Goal: Task Accomplishment & Management: Manage account settings

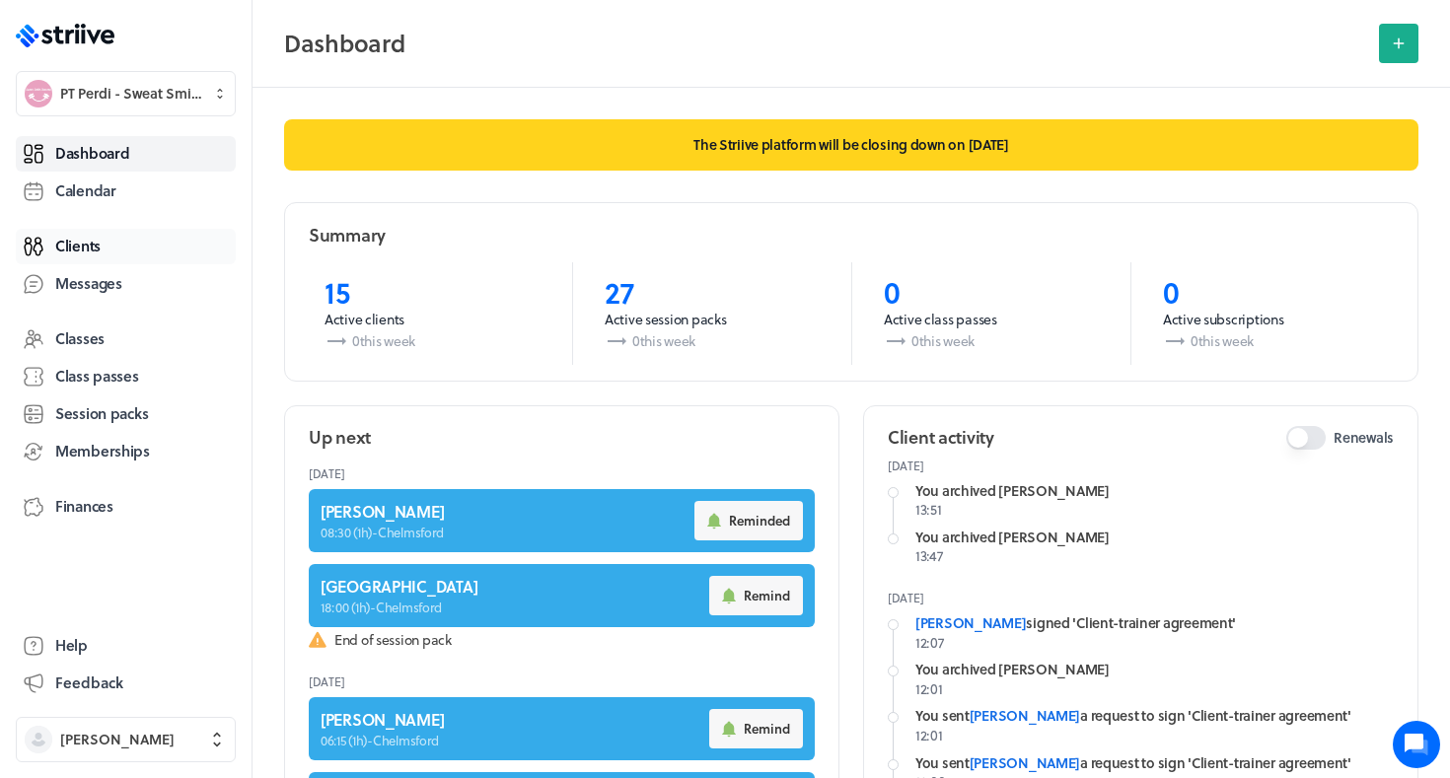
click at [89, 253] on span "Clients" at bounding box center [77, 246] width 45 height 21
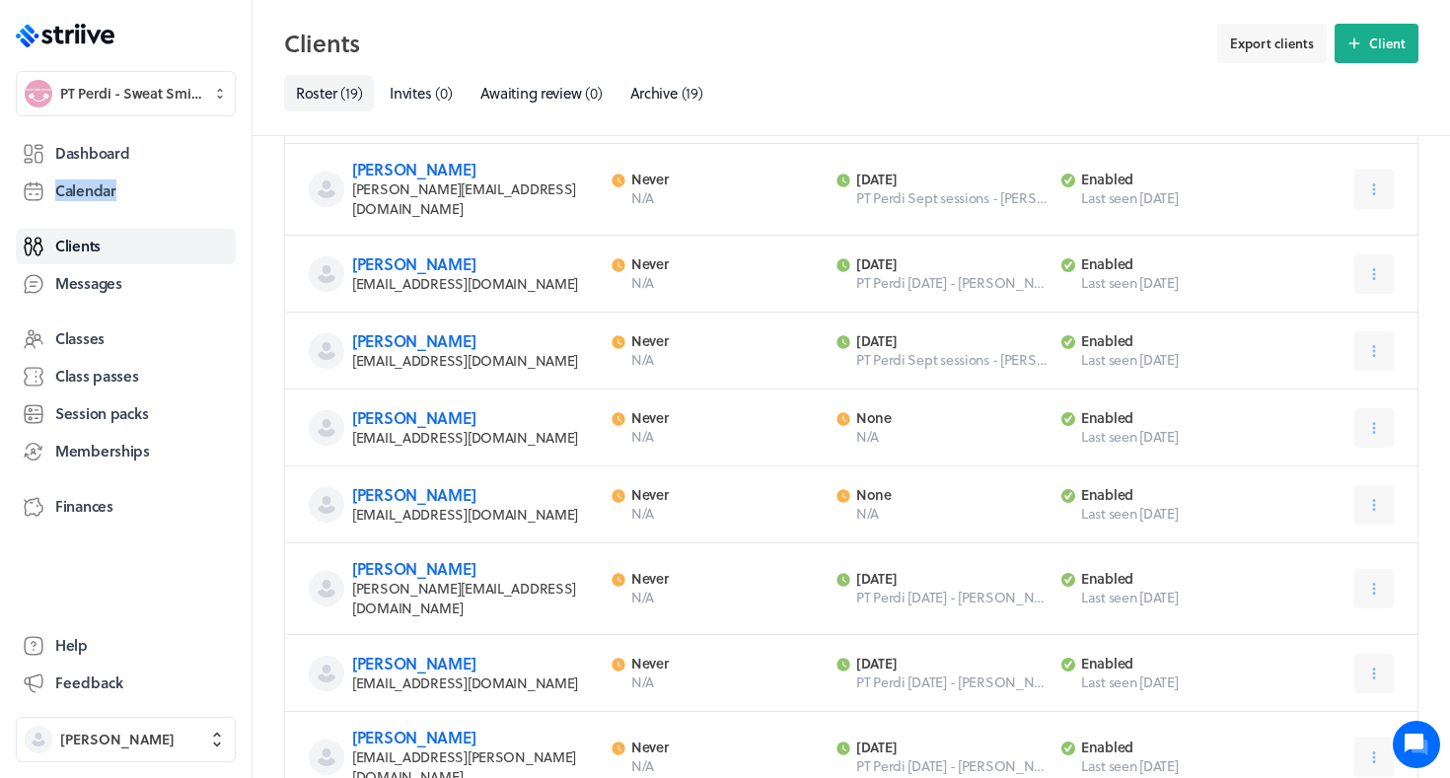
scroll to position [1030, 0]
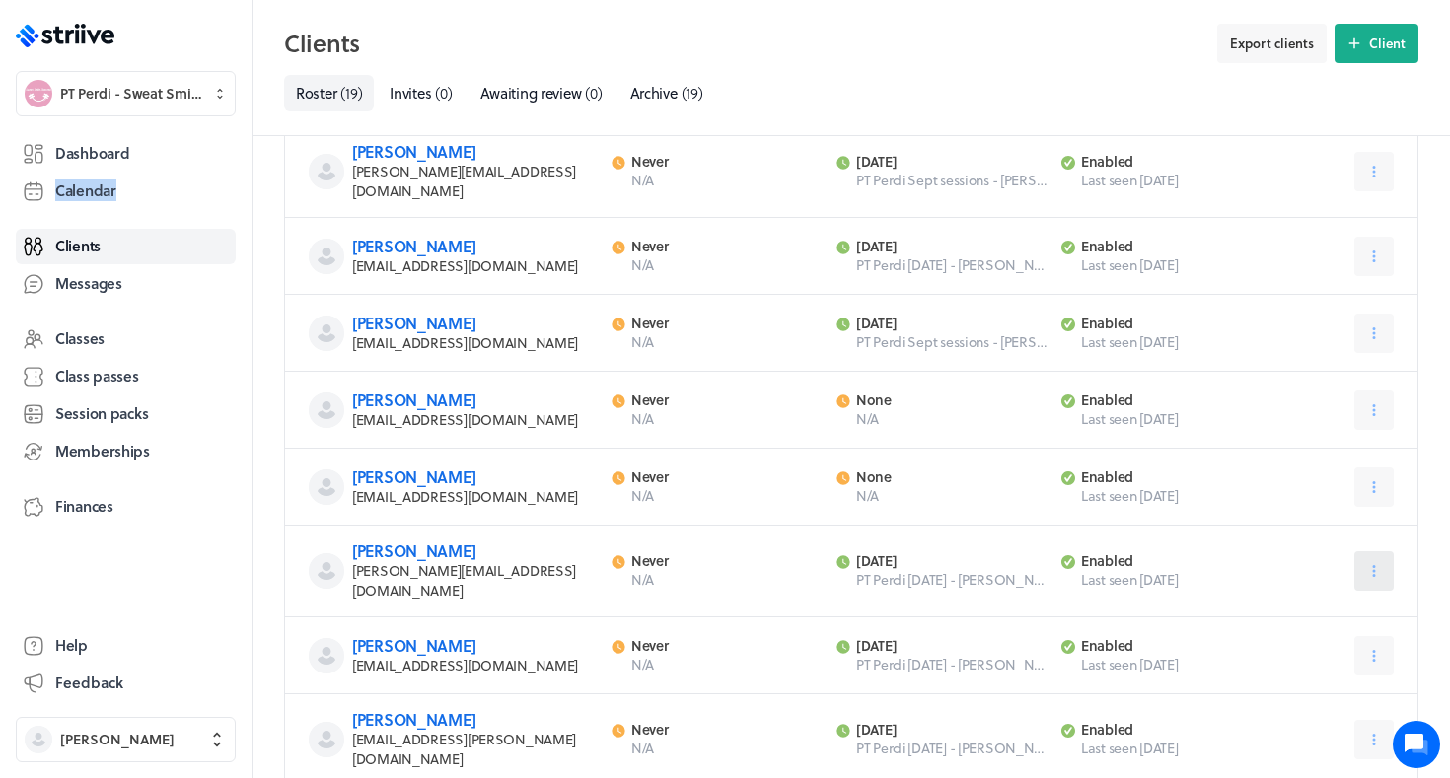
click at [1381, 562] on icon at bounding box center [1375, 571] width 18 height 18
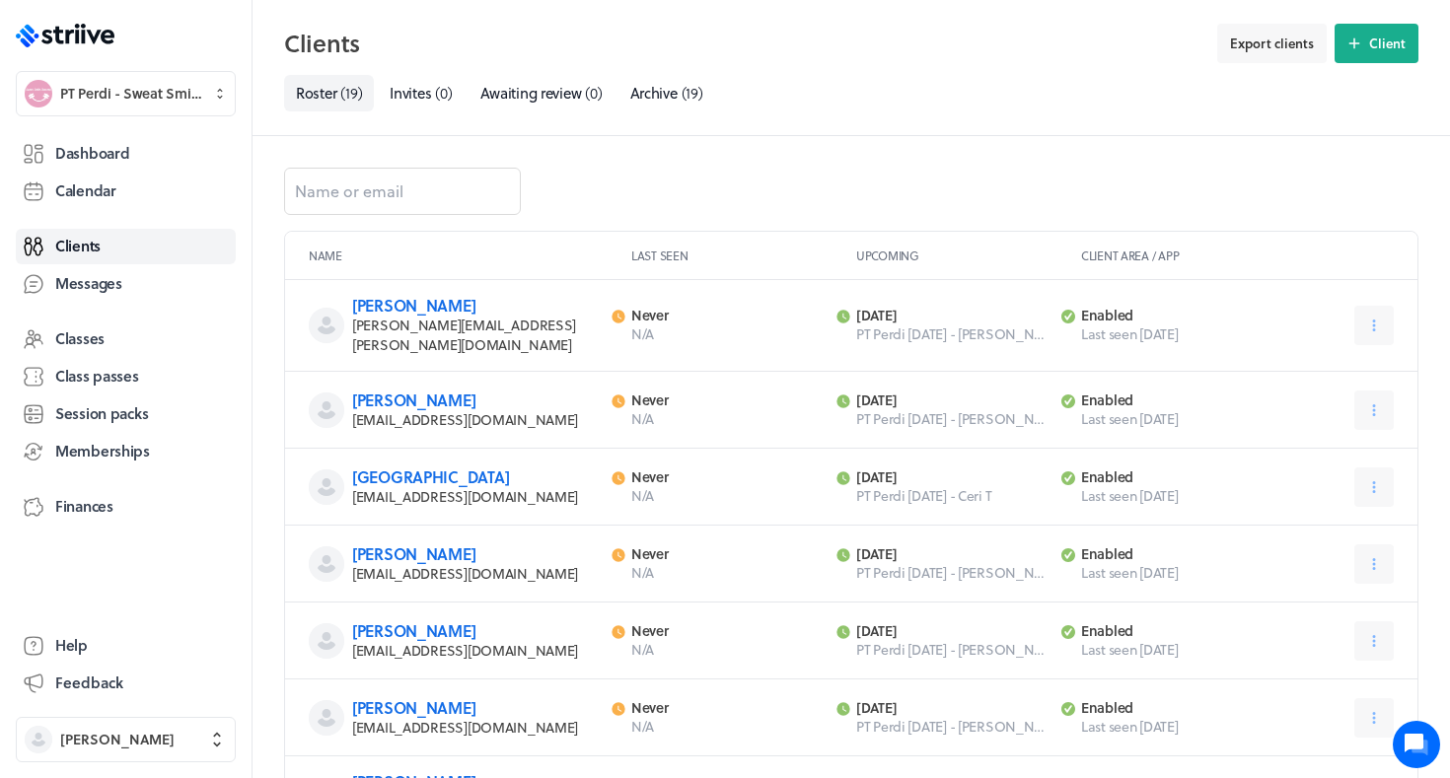
scroll to position [0, 0]
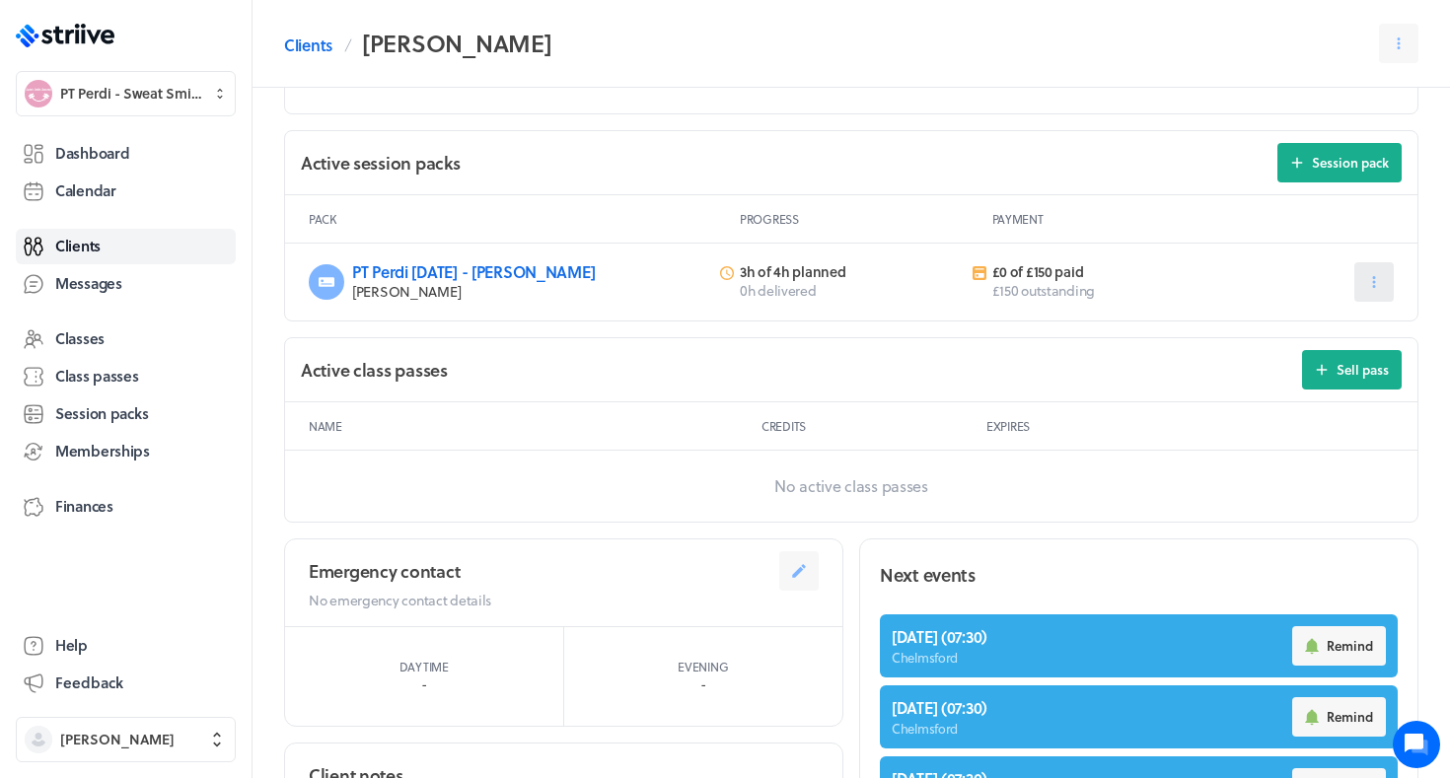
click at [1376, 271] on button at bounding box center [1374, 281] width 39 height 39
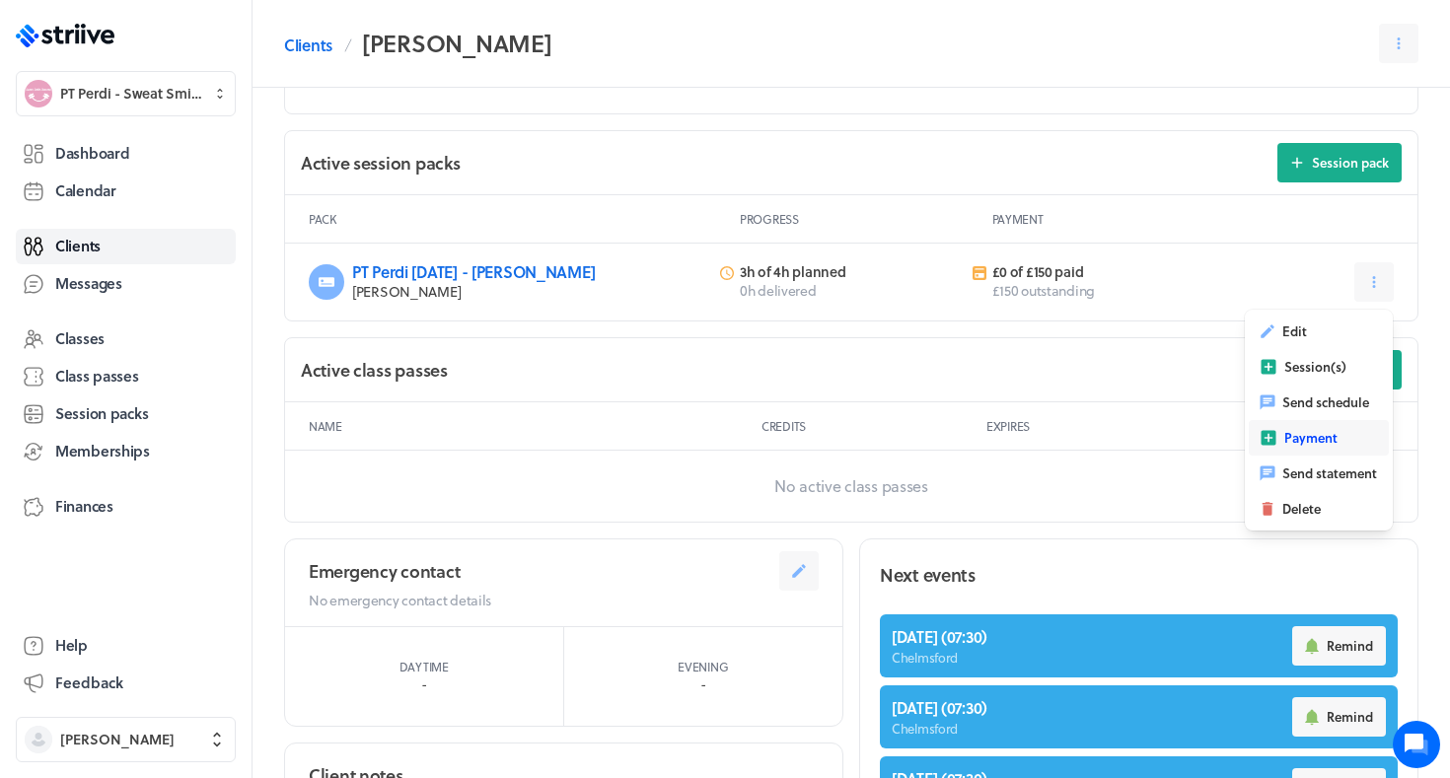
click at [1293, 437] on span "Payment" at bounding box center [1311, 438] width 53 height 18
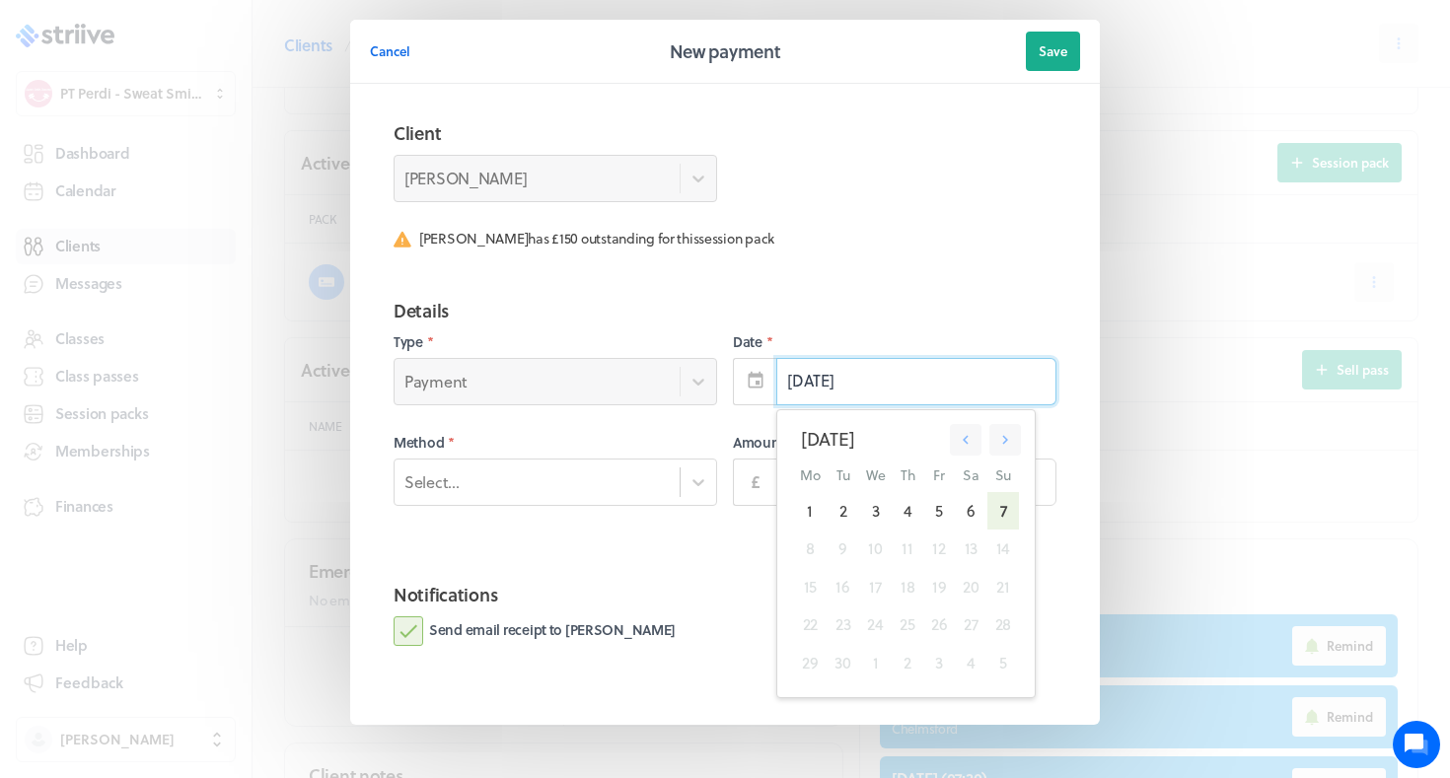
click at [820, 377] on input "[DATE]" at bounding box center [916, 381] width 280 height 47
click at [872, 510] on div "3" at bounding box center [875, 510] width 33 height 37
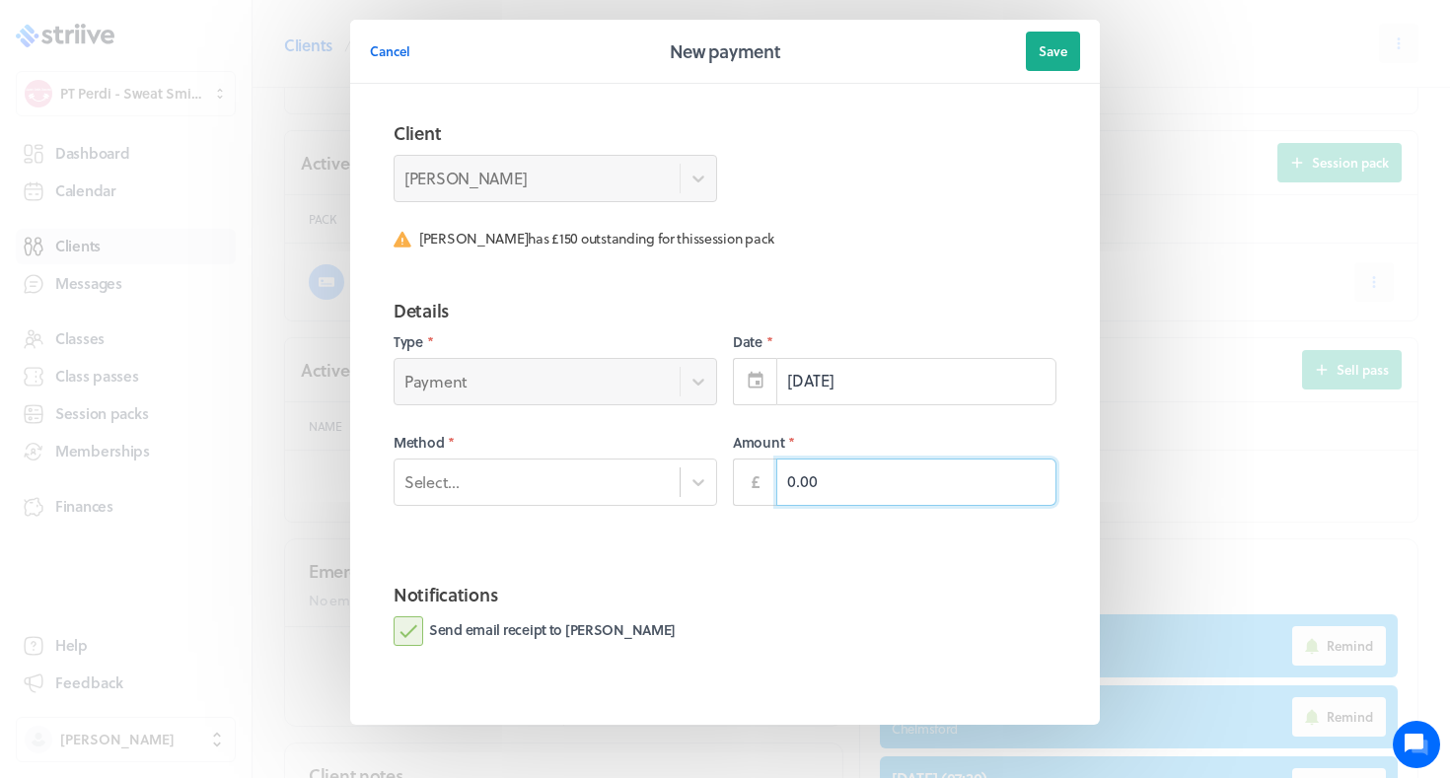
click at [839, 488] on input "0.00" at bounding box center [916, 482] width 280 height 47
type input "150.00"
click at [548, 613] on fieldset "Notifications Send email receipt to Alex" at bounding box center [725, 635] width 710 height 140
click at [540, 635] on label "Send email receipt to Alex" at bounding box center [535, 632] width 282 height 30
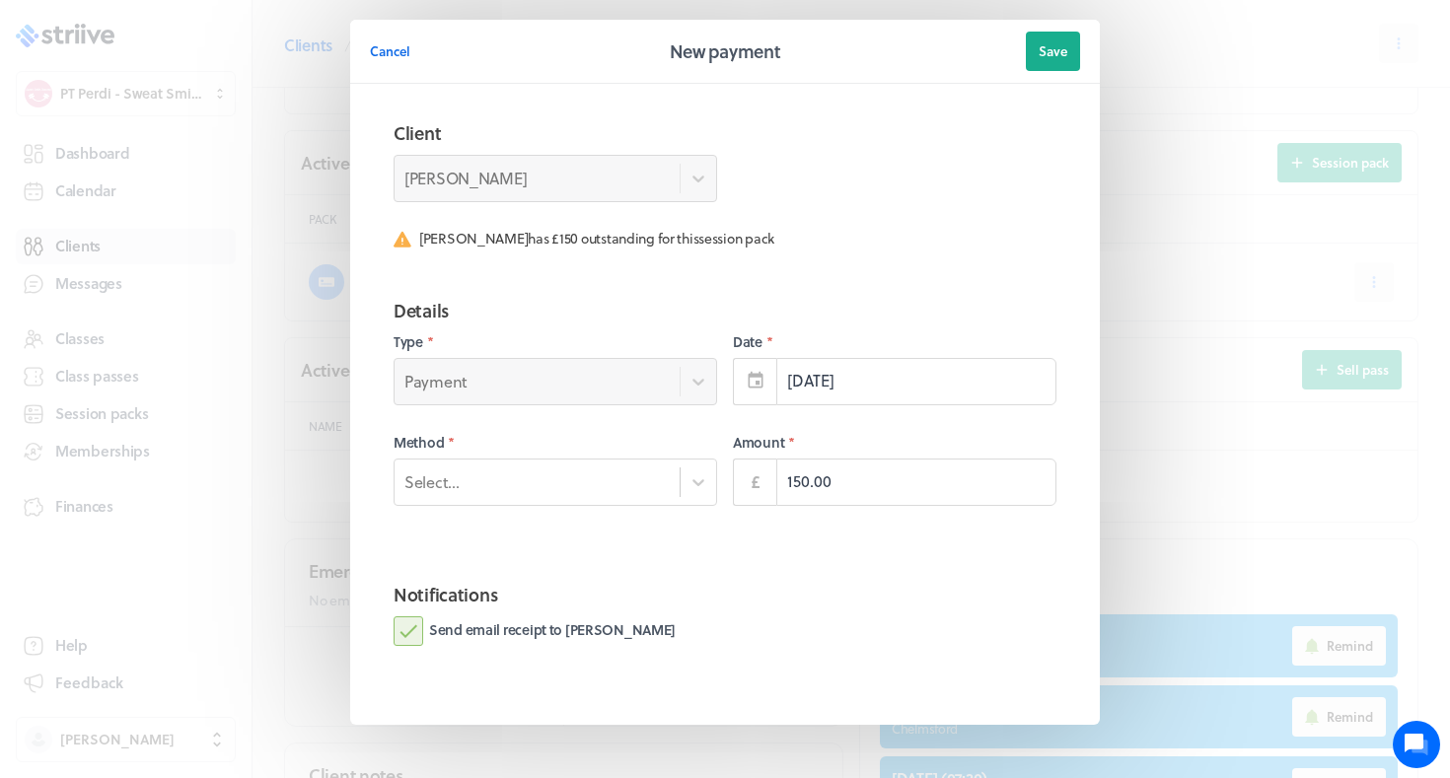
click at [0, 0] on input "Send email receipt to Alex" at bounding box center [0, 0] width 0 height 0
click at [584, 483] on div "Select..." at bounding box center [537, 482] width 285 height 26
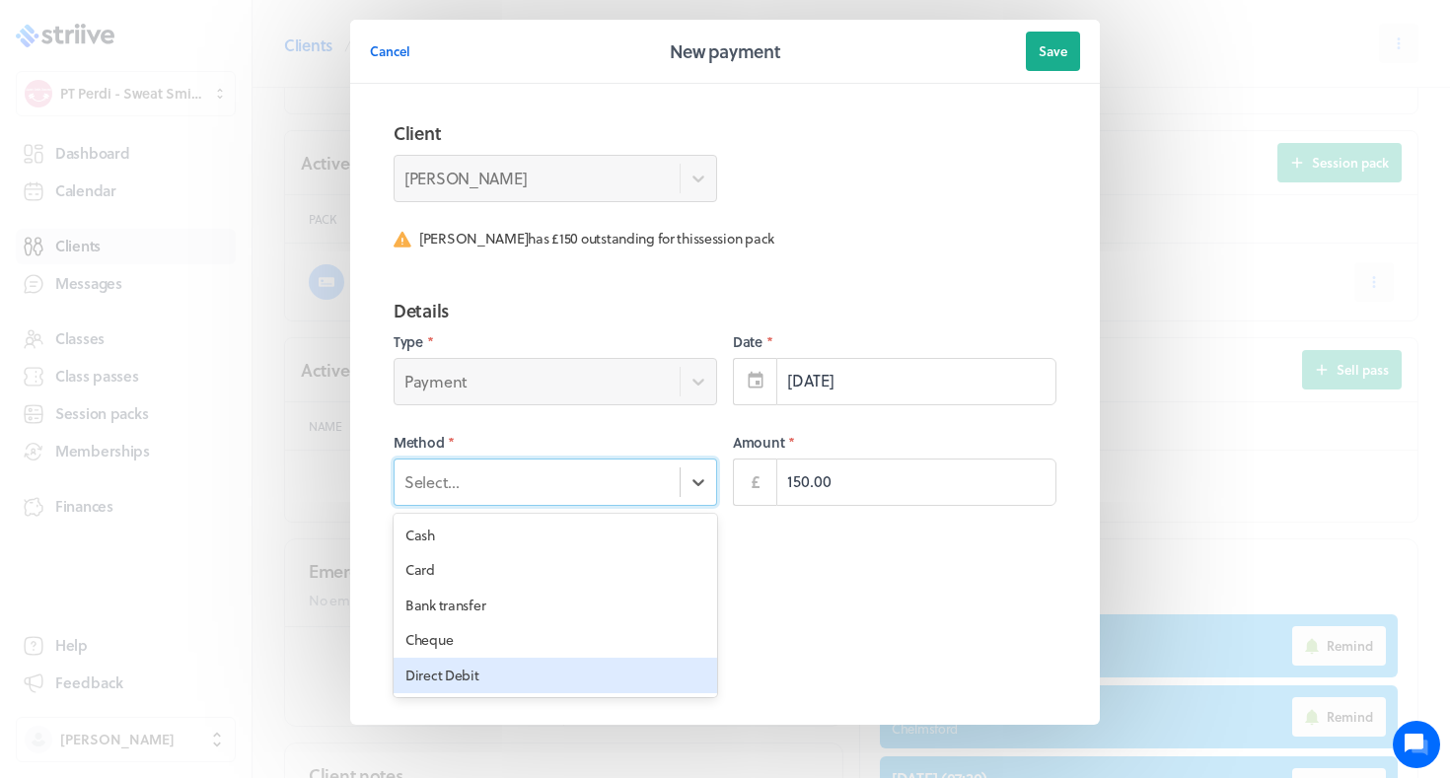
click at [516, 668] on div "Direct Debit" at bounding box center [556, 676] width 324 height 36
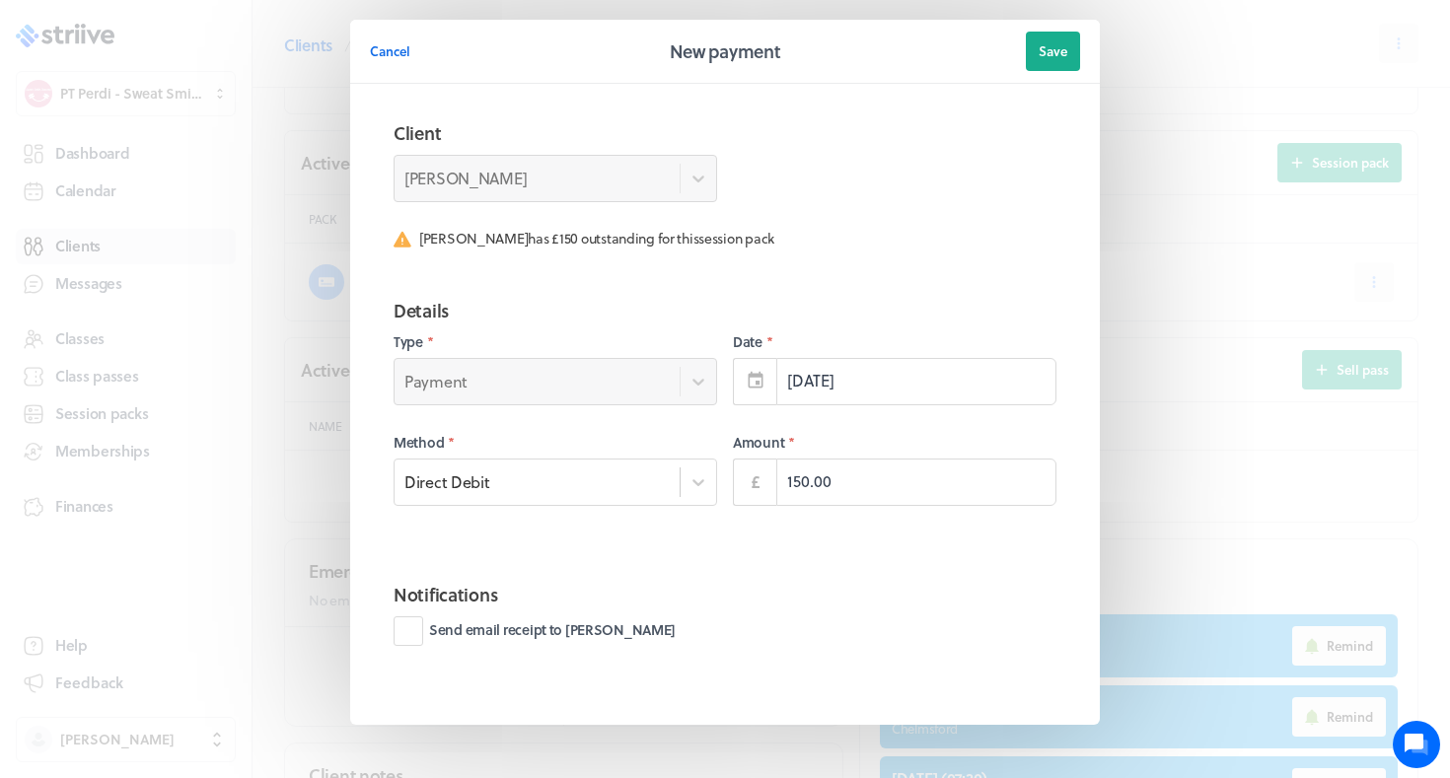
click at [817, 292] on fieldset "Details Type * Payment Date * 3rd Sep Method * Direct Debit Amount * £ 150.00" at bounding box center [725, 423] width 710 height 284
click at [1072, 50] on button "Save" at bounding box center [1053, 51] width 54 height 39
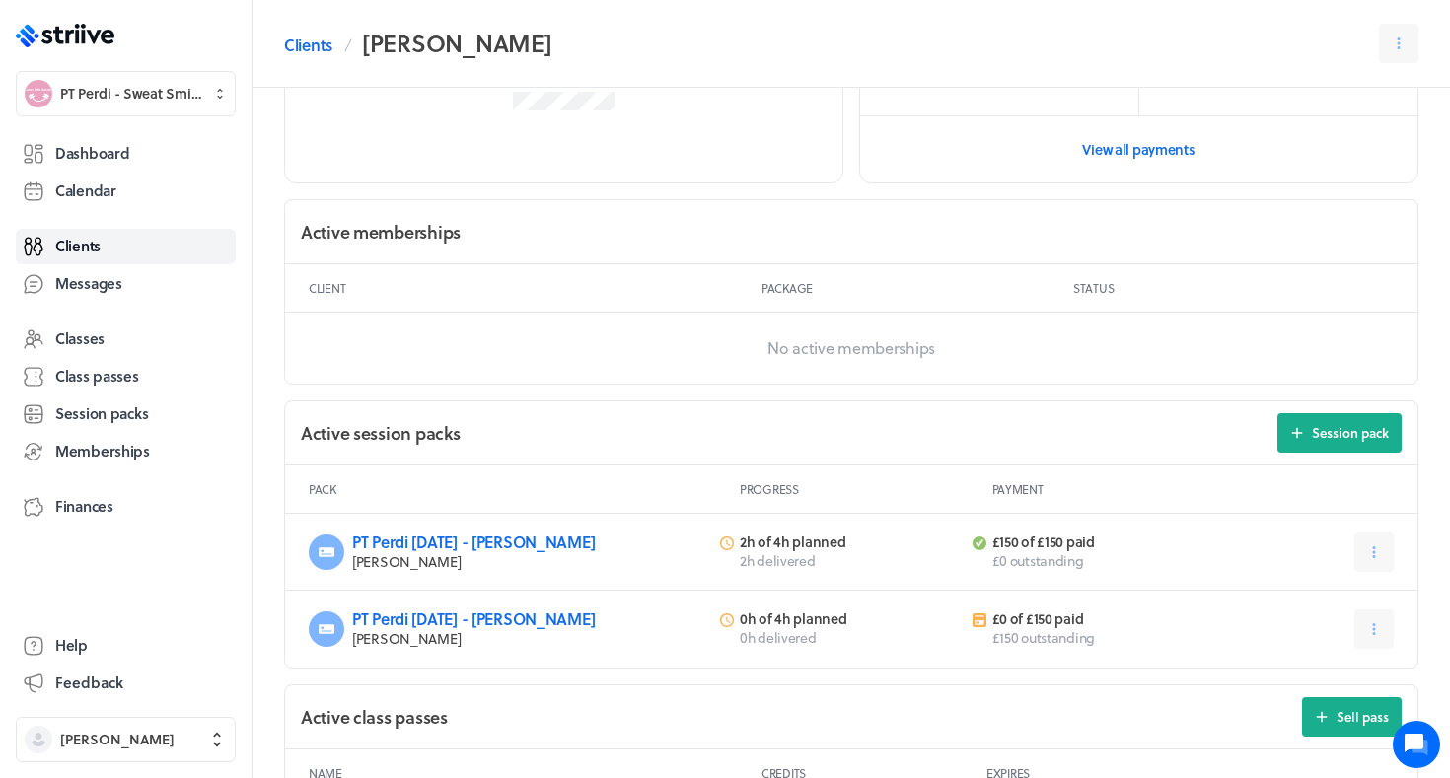
scroll to position [431, 0]
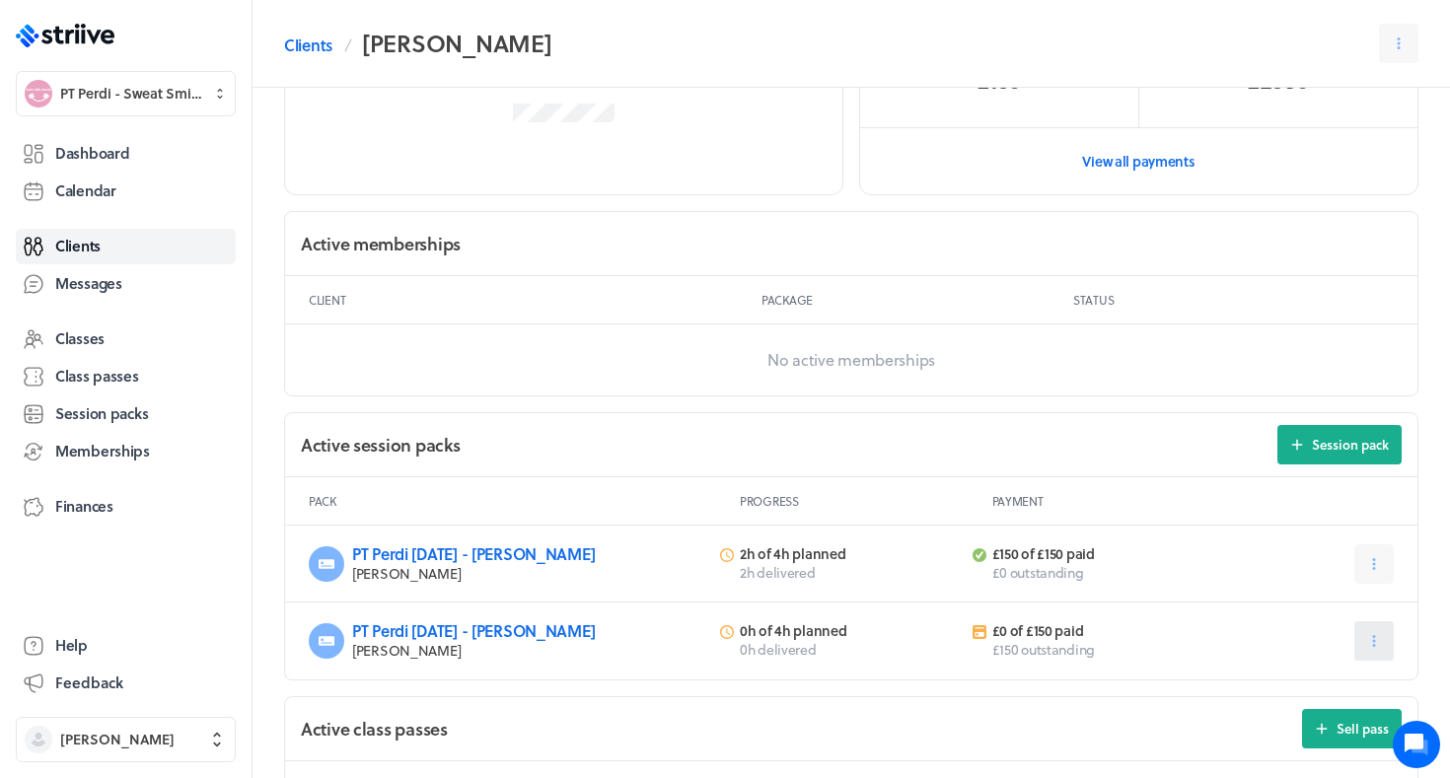
click at [1369, 635] on icon at bounding box center [1375, 641] width 18 height 18
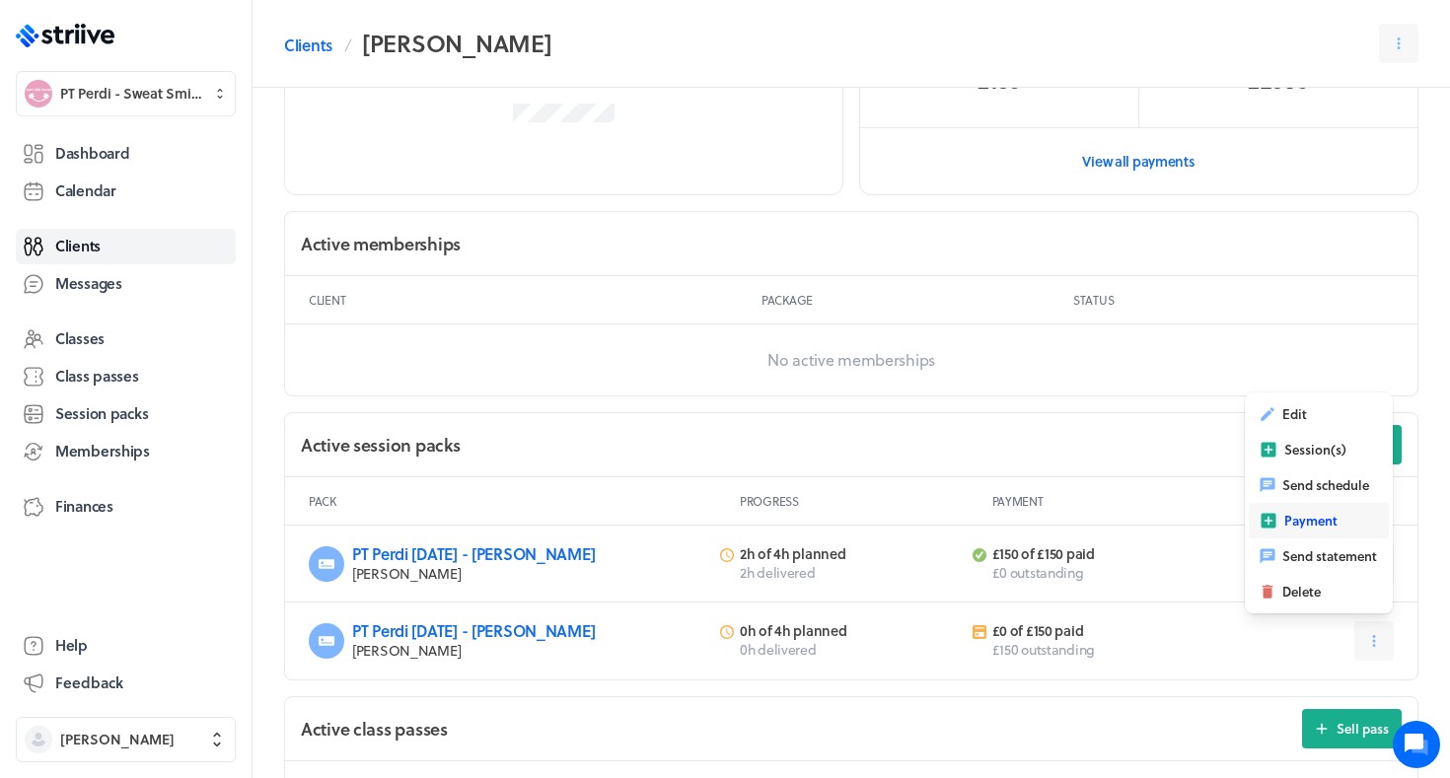
click at [1321, 520] on span "Payment" at bounding box center [1311, 521] width 53 height 18
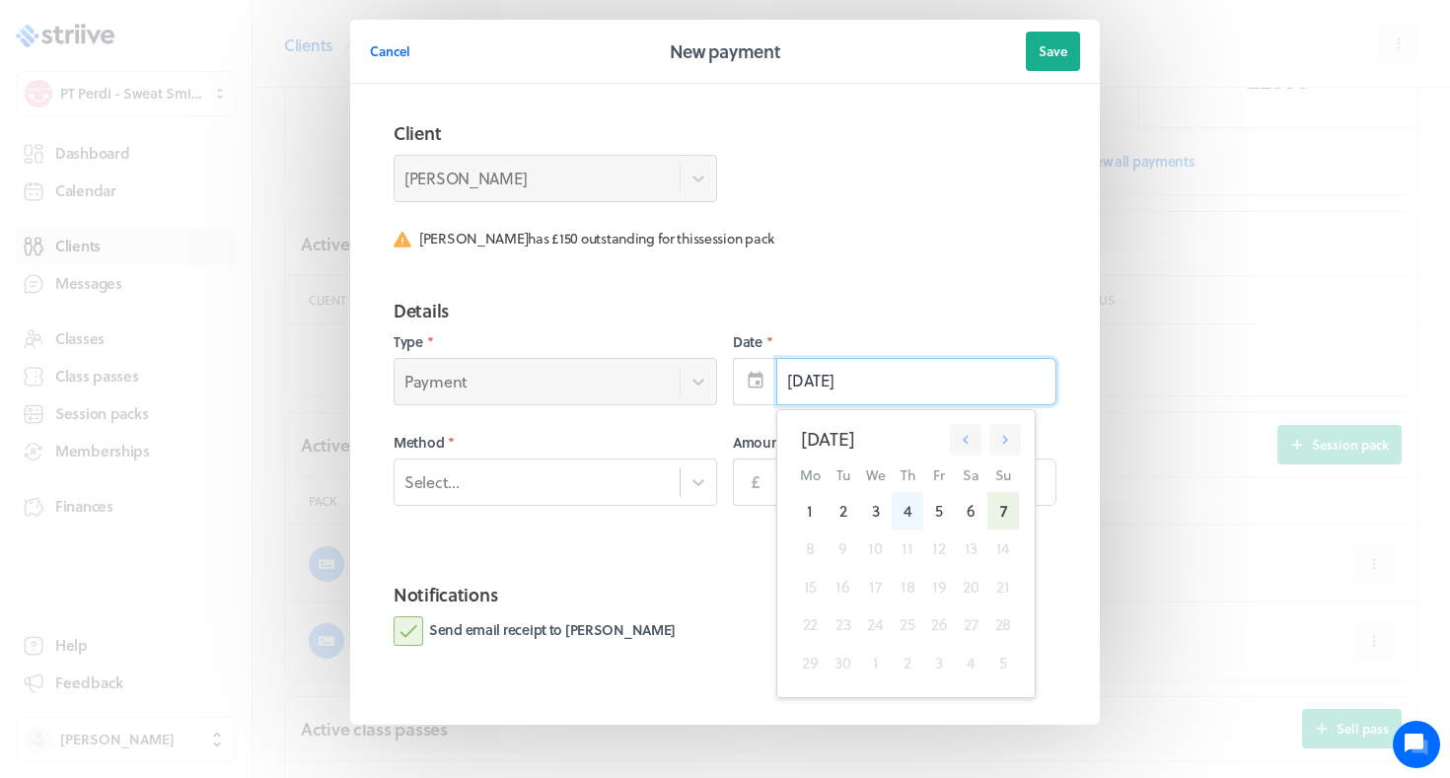
click at [894, 514] on div "4" at bounding box center [907, 510] width 31 height 37
click at [875, 505] on div "3" at bounding box center [875, 510] width 33 height 37
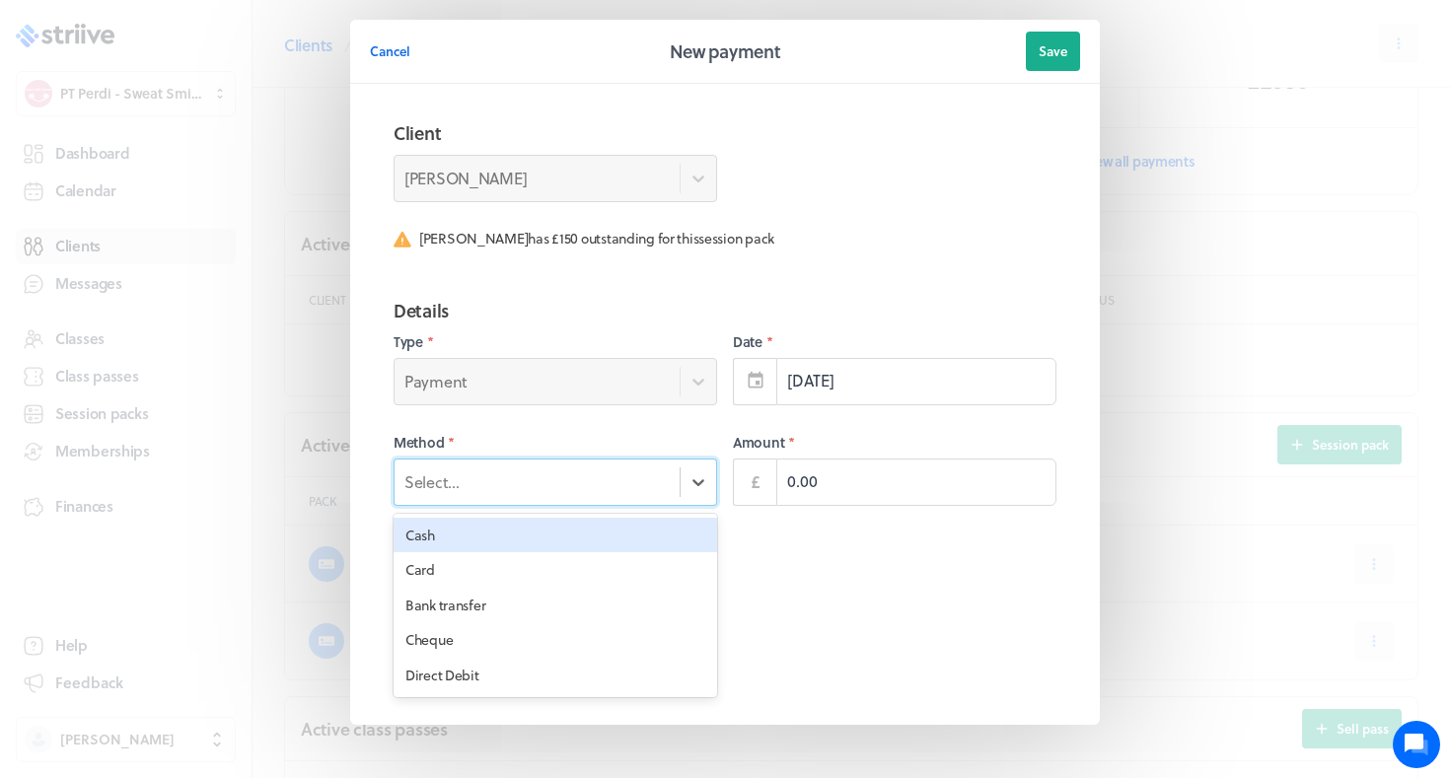
click at [660, 482] on div "Select..." at bounding box center [537, 482] width 285 height 26
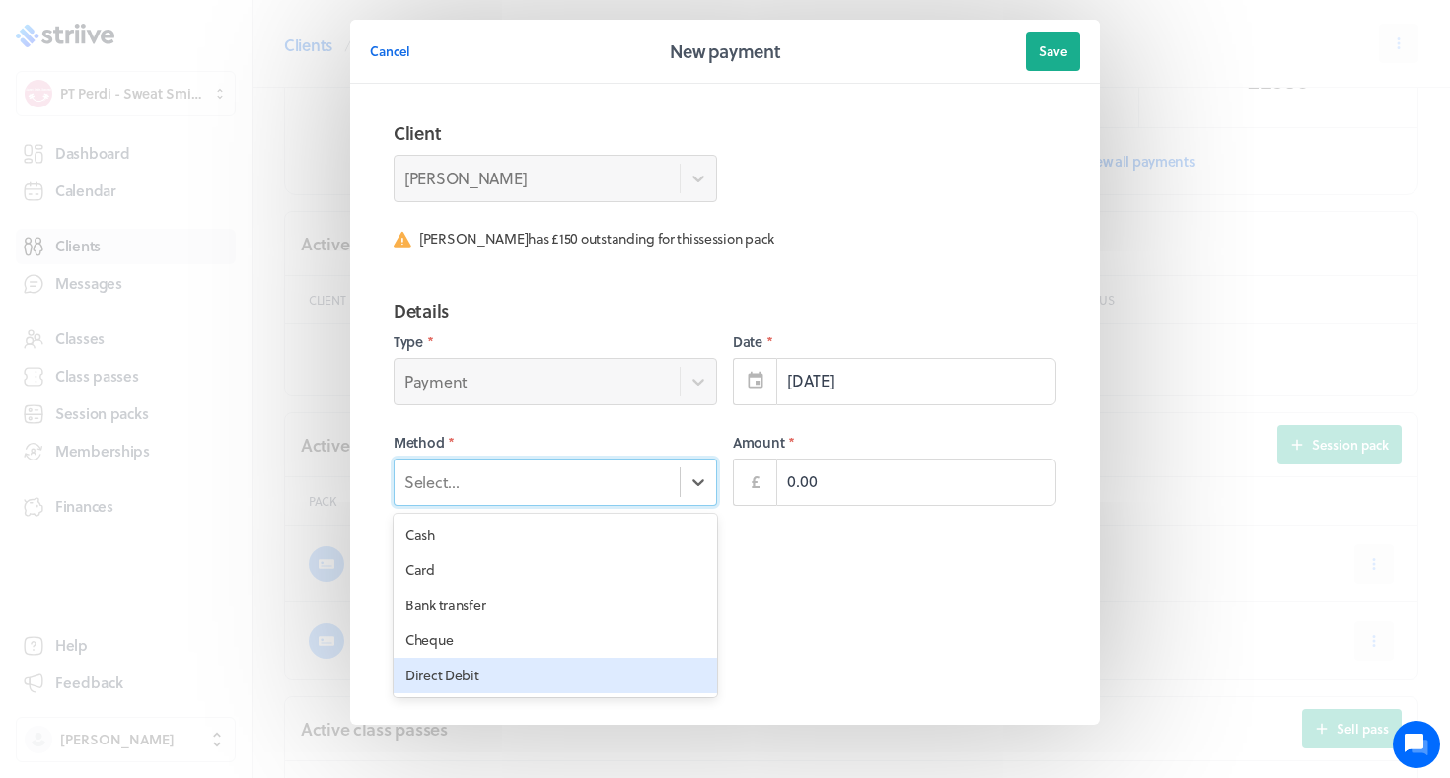
click at [551, 693] on div "Cash Card Bank transfer Cheque Direct Debit" at bounding box center [556, 606] width 324 height 184
click at [566, 676] on div "Direct Debit" at bounding box center [556, 676] width 324 height 36
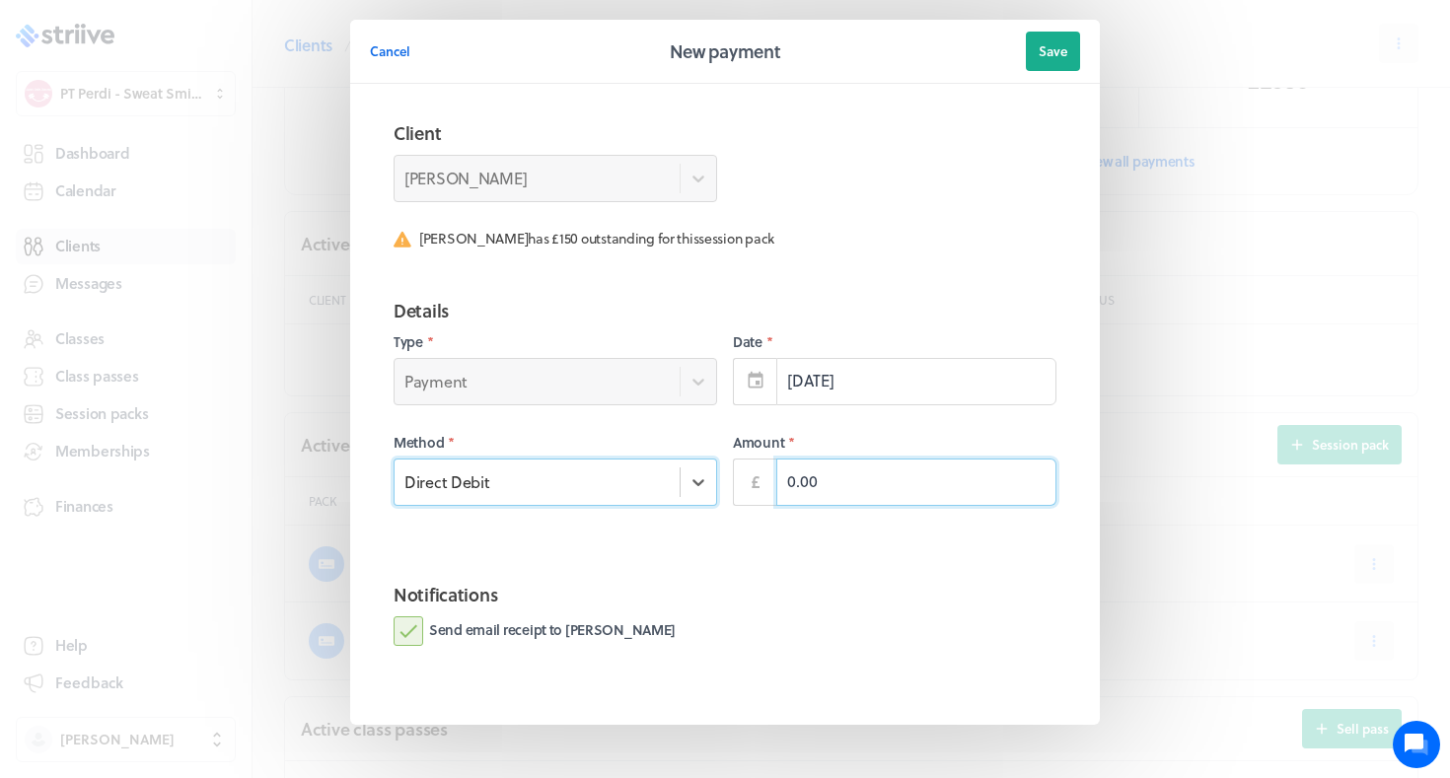
click at [857, 495] on input "0.00" at bounding box center [916, 482] width 280 height 47
type input "150.00"
click at [484, 636] on label "Send email receipt to Britney" at bounding box center [535, 632] width 282 height 30
click at [0, 0] on input "Send email receipt to Britney" at bounding box center [0, 0] width 0 height 0
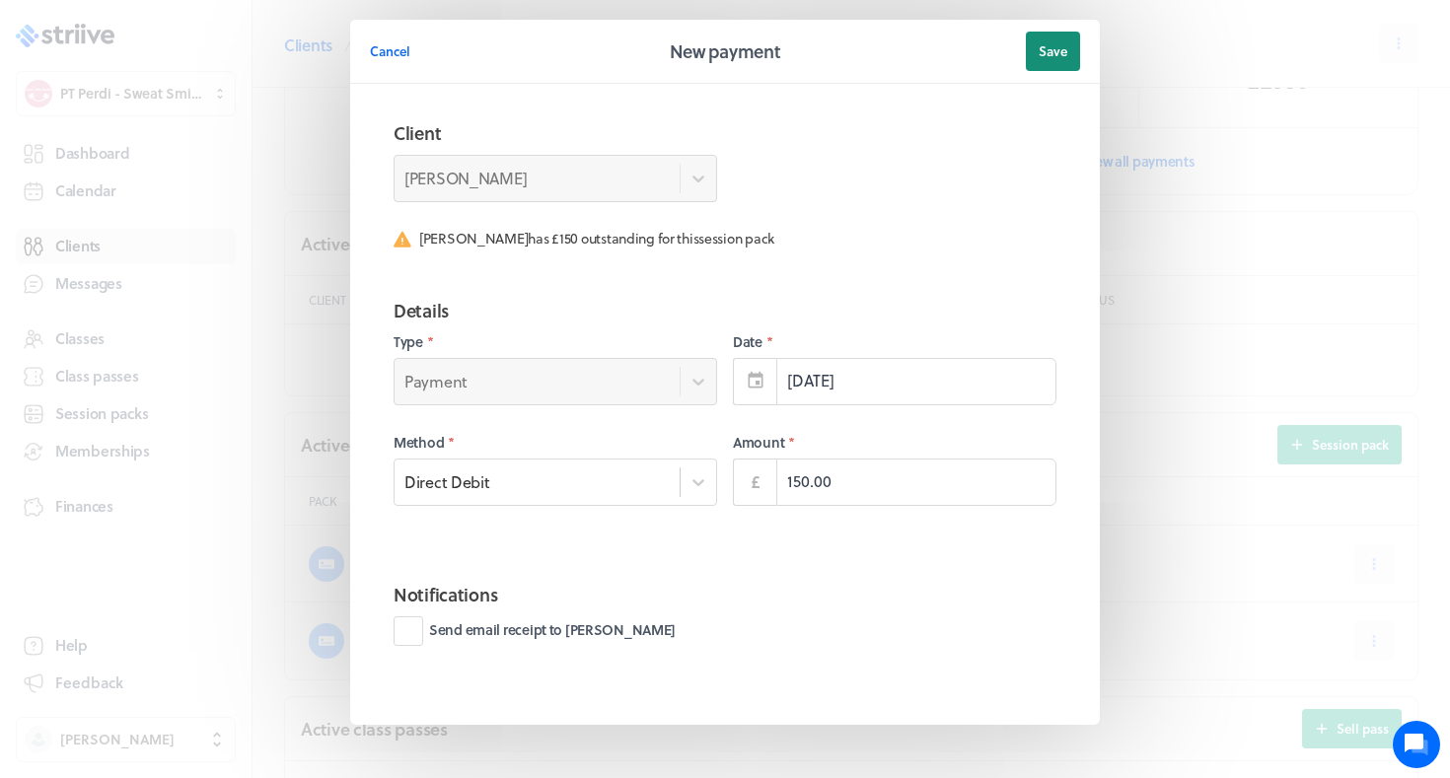
click at [1055, 62] on button "Save" at bounding box center [1053, 51] width 54 height 39
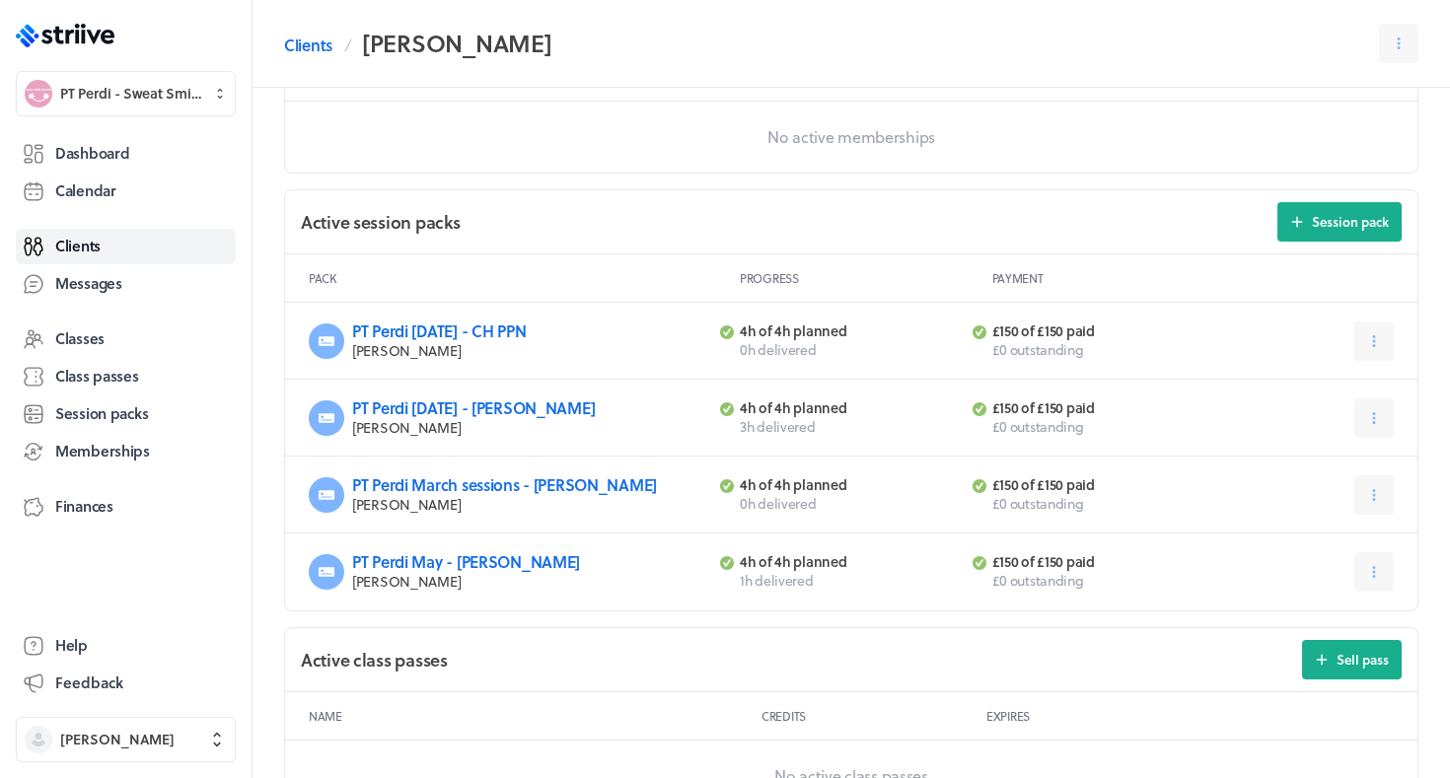
scroll to position [676, 0]
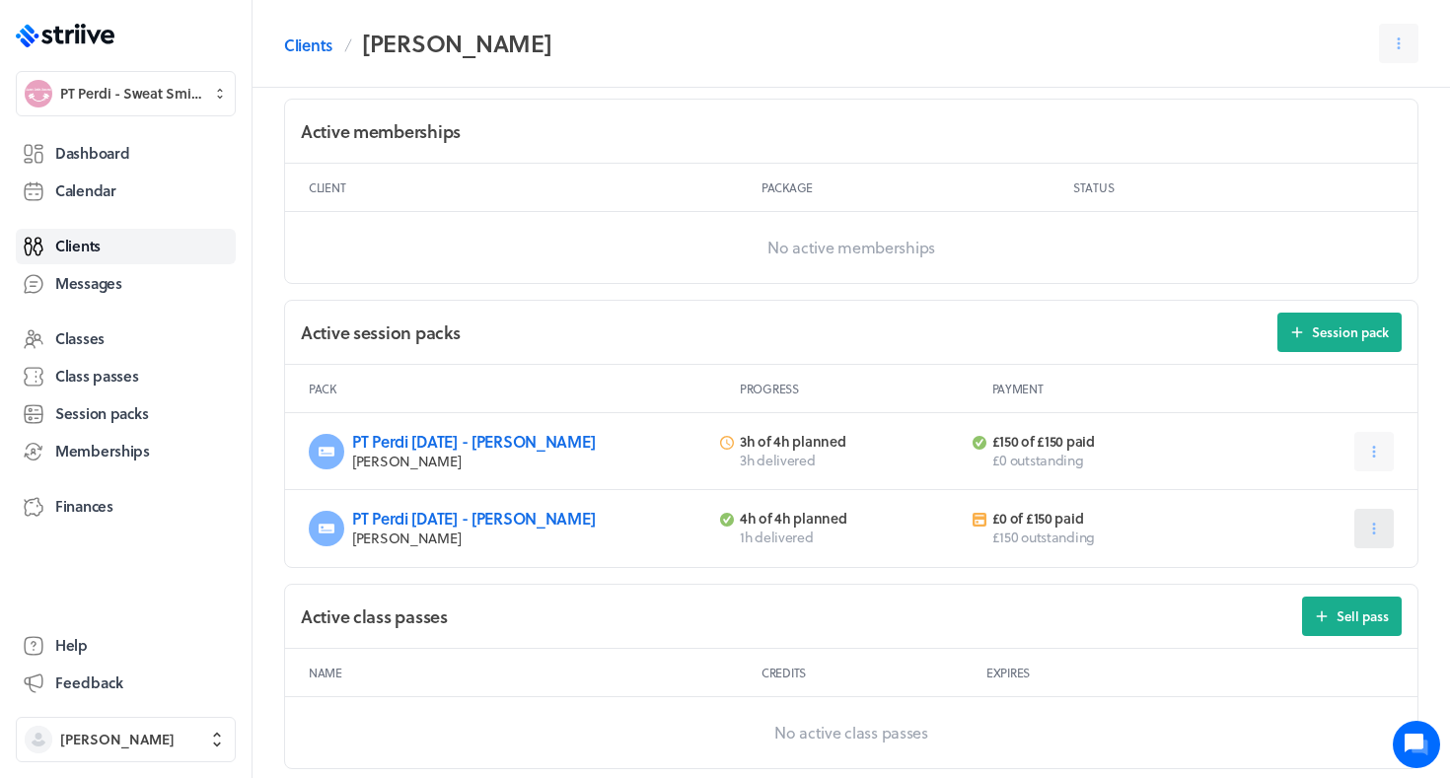
click at [1373, 531] on icon at bounding box center [1374, 529] width 3 height 12
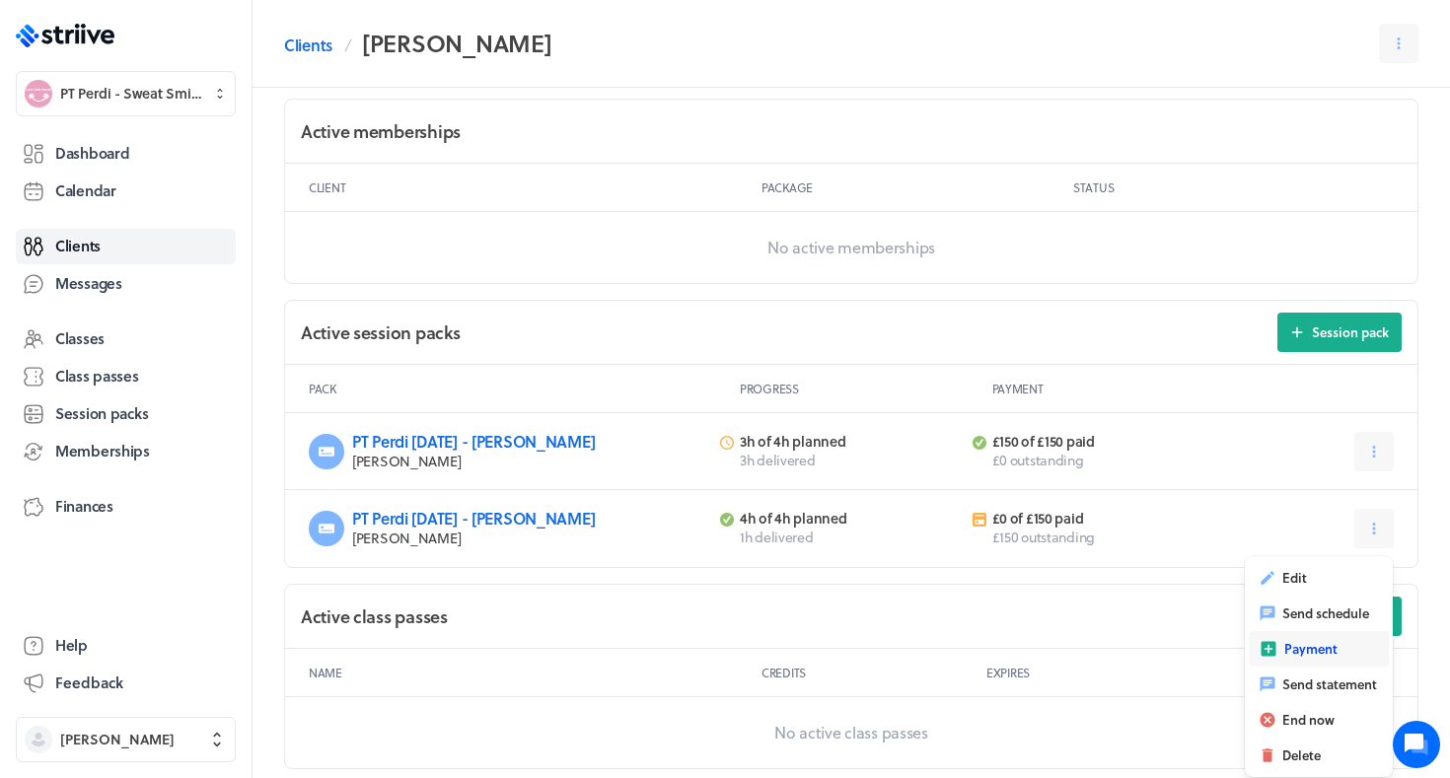
click at [1272, 645] on icon "button" at bounding box center [1269, 649] width 15 height 15
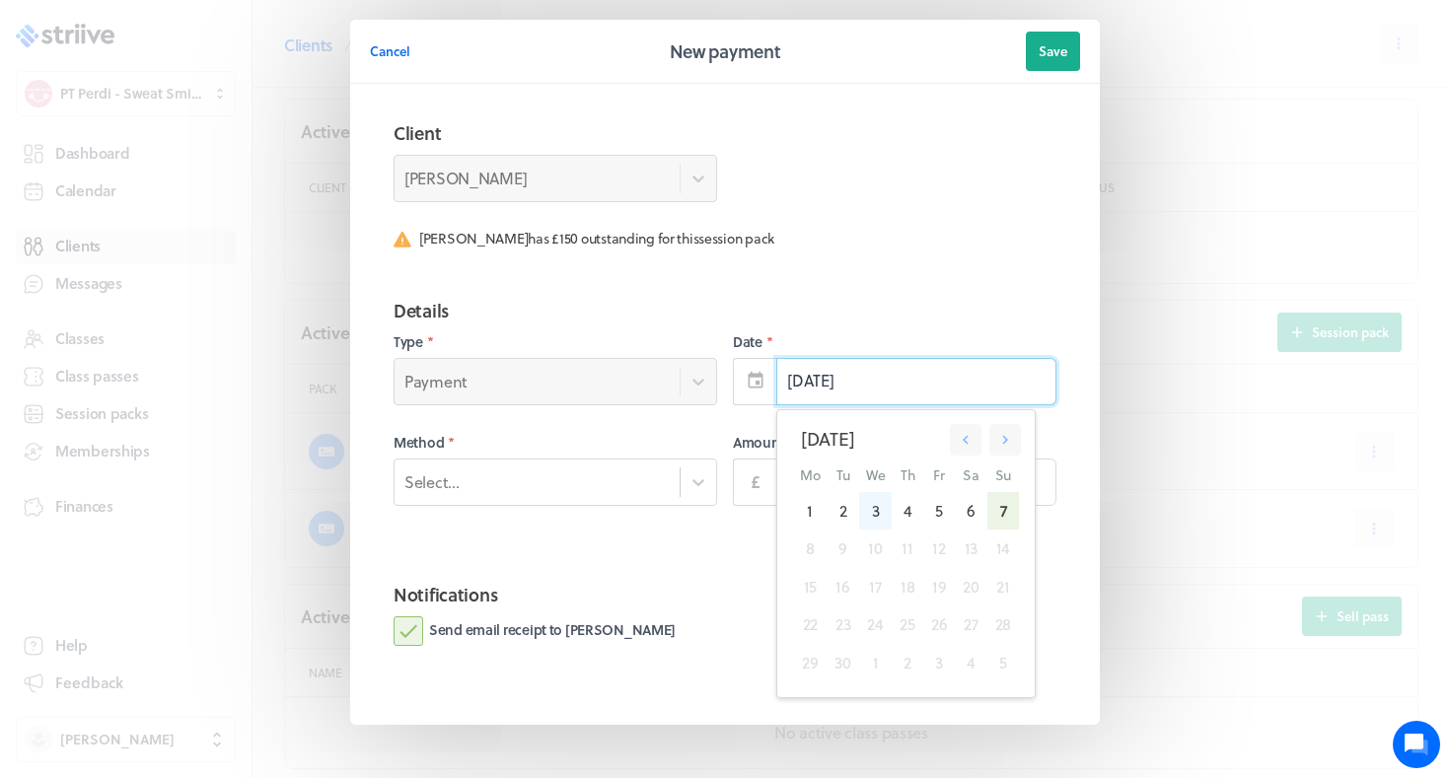
click at [881, 524] on div "3" at bounding box center [875, 510] width 33 height 37
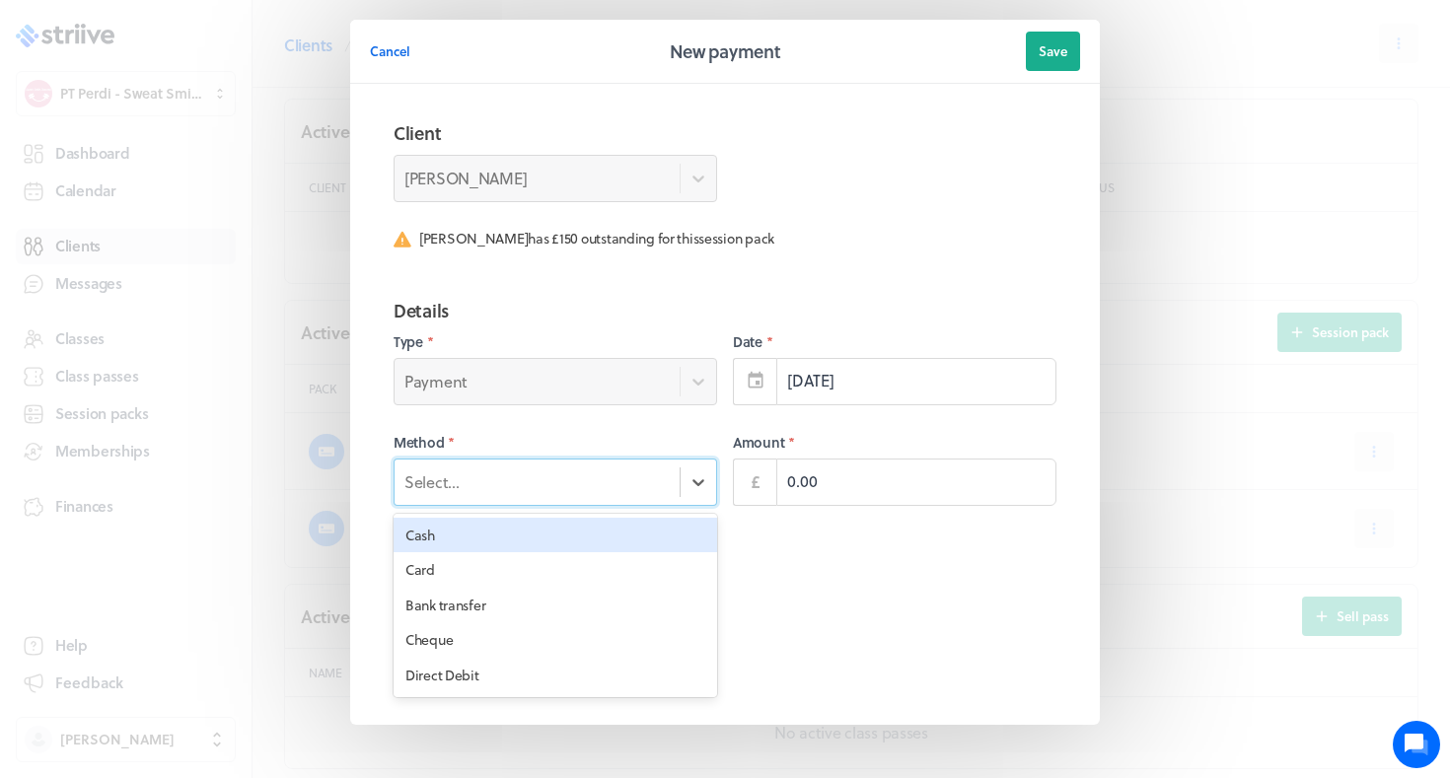
click at [609, 483] on div "Select..." at bounding box center [537, 482] width 285 height 26
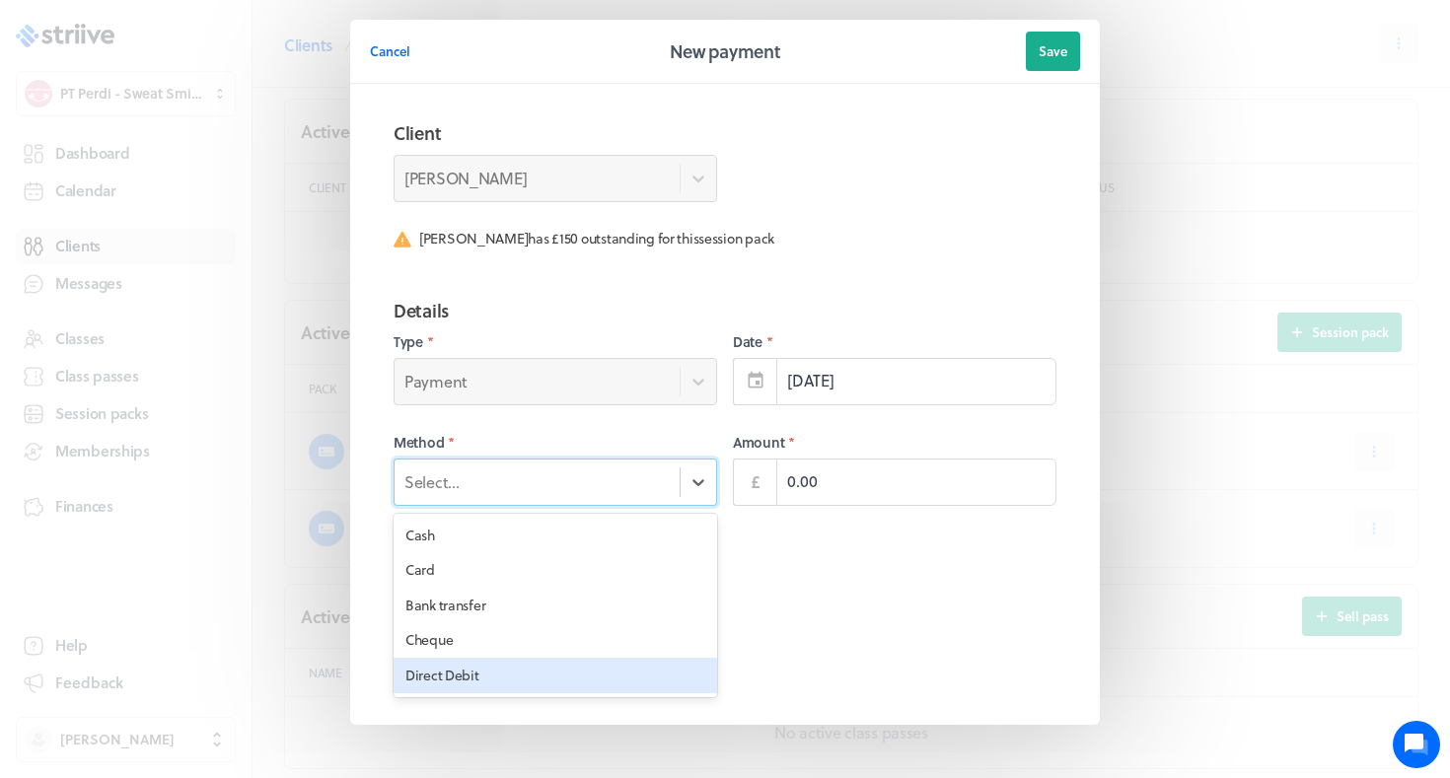
click at [518, 658] on div "Direct Debit" at bounding box center [556, 676] width 324 height 36
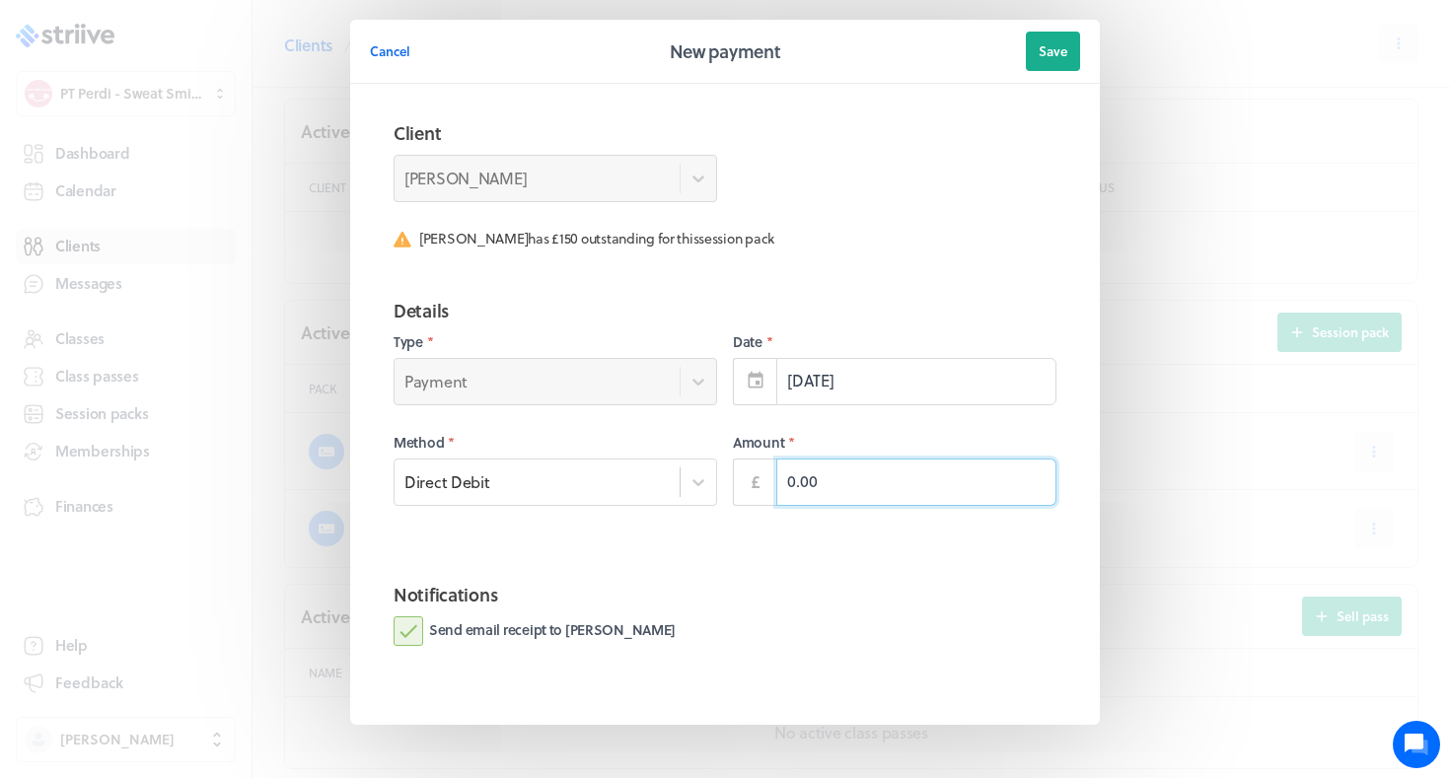
click at [822, 489] on input "0.00" at bounding box center [916, 482] width 280 height 47
type input "150.00"
click at [672, 625] on div "Send email receipt to Claire" at bounding box center [725, 632] width 663 height 30
click at [555, 630] on label "Send email receipt to Claire" at bounding box center [535, 632] width 282 height 30
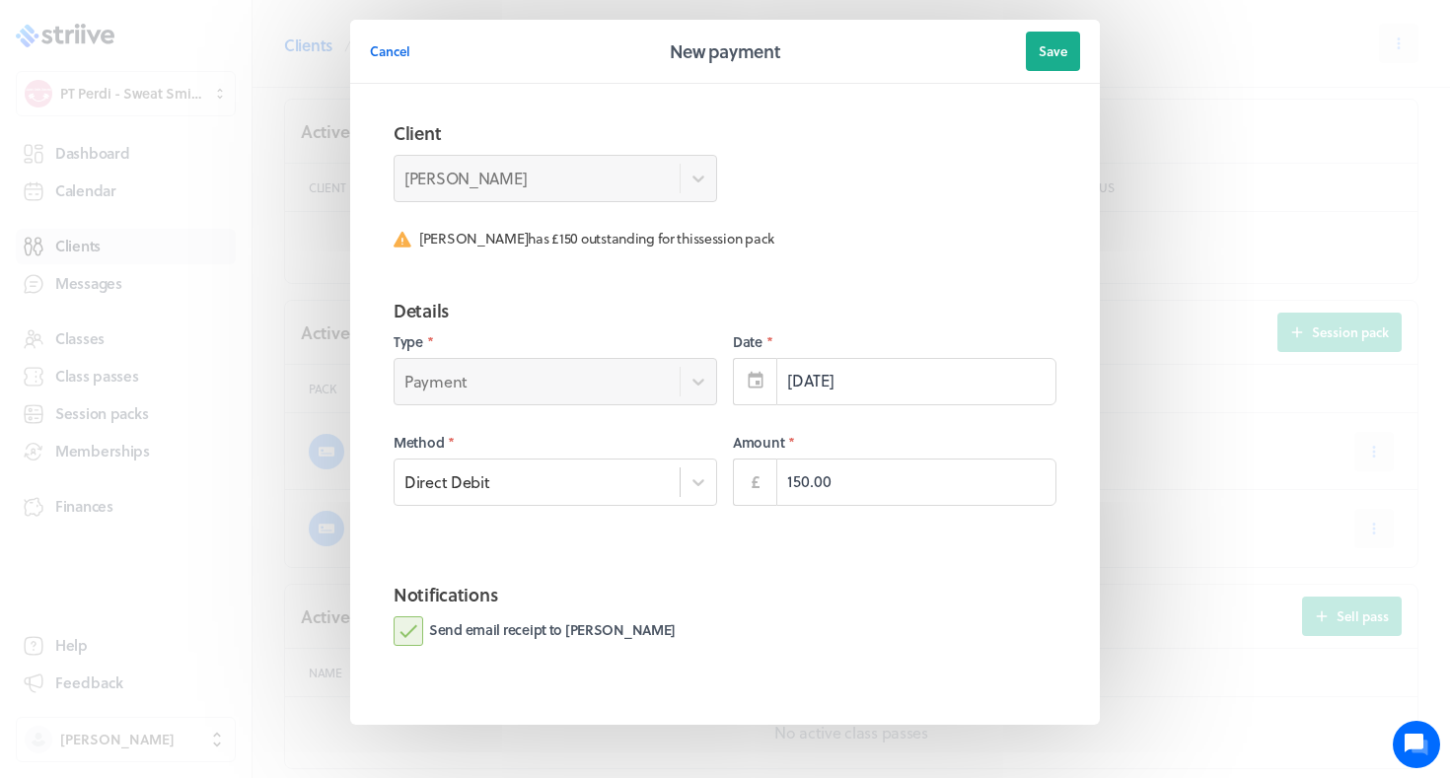
click at [0, 0] on input "Send email receipt to Claire" at bounding box center [0, 0] width 0 height 0
click at [1067, 65] on button "Save" at bounding box center [1053, 51] width 54 height 39
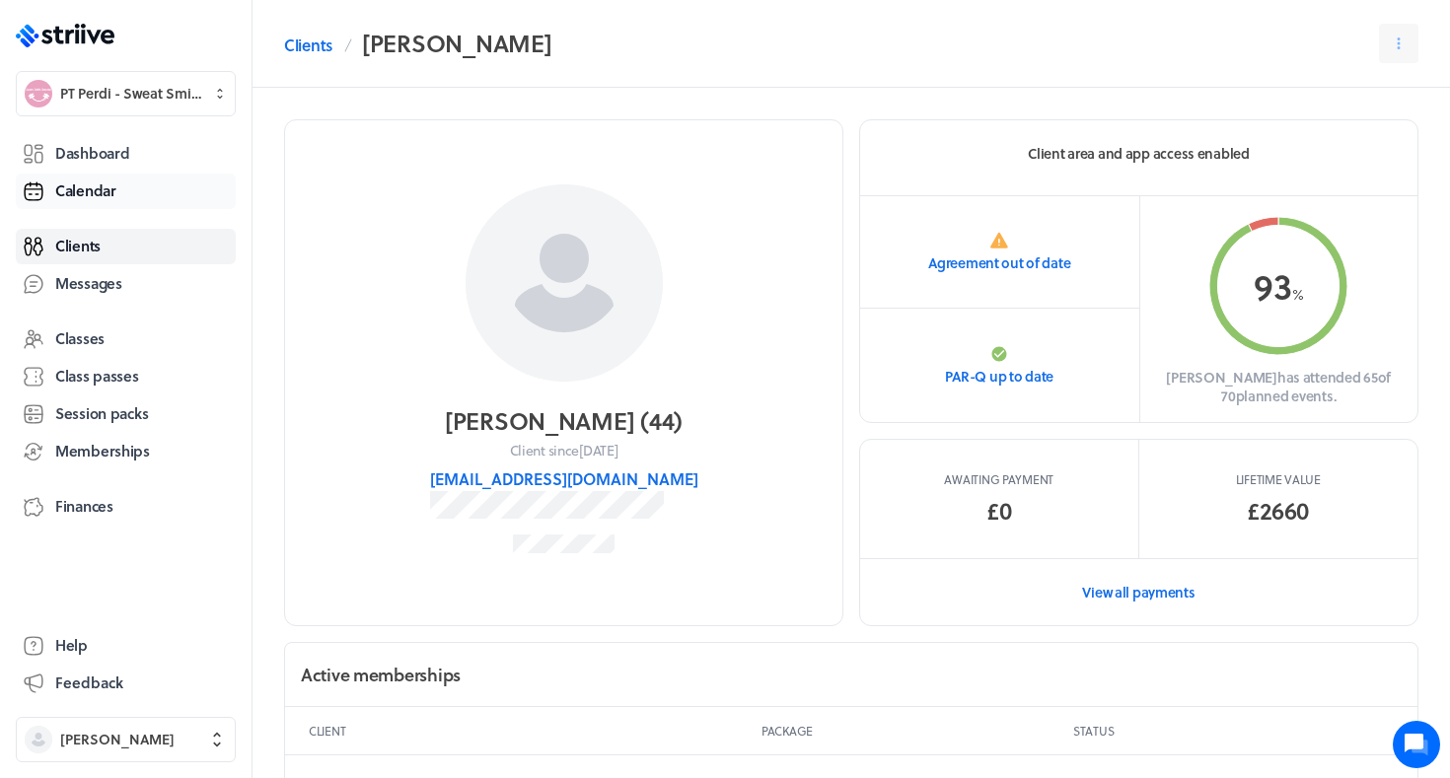
click at [64, 192] on span "Calendar" at bounding box center [85, 191] width 61 height 21
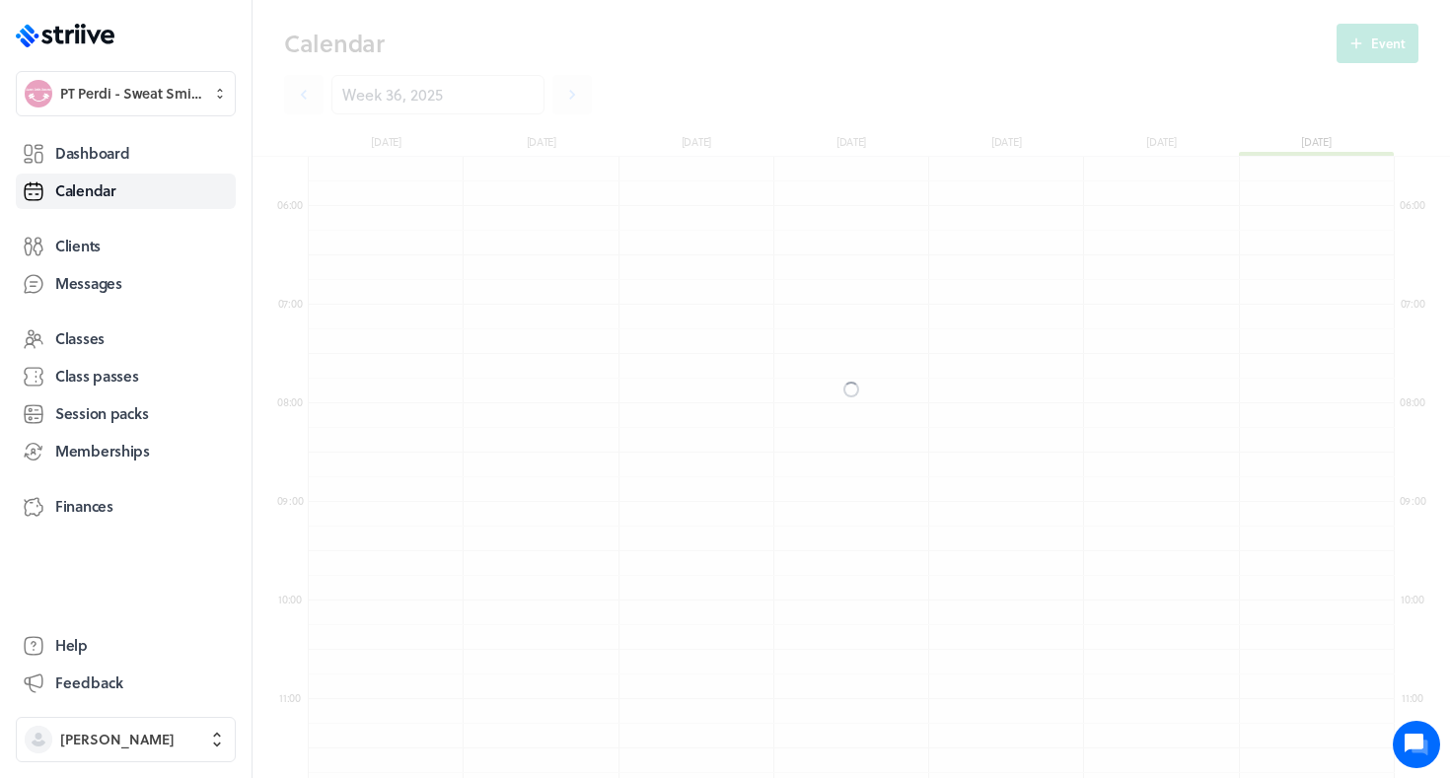
scroll to position [2368, 1086]
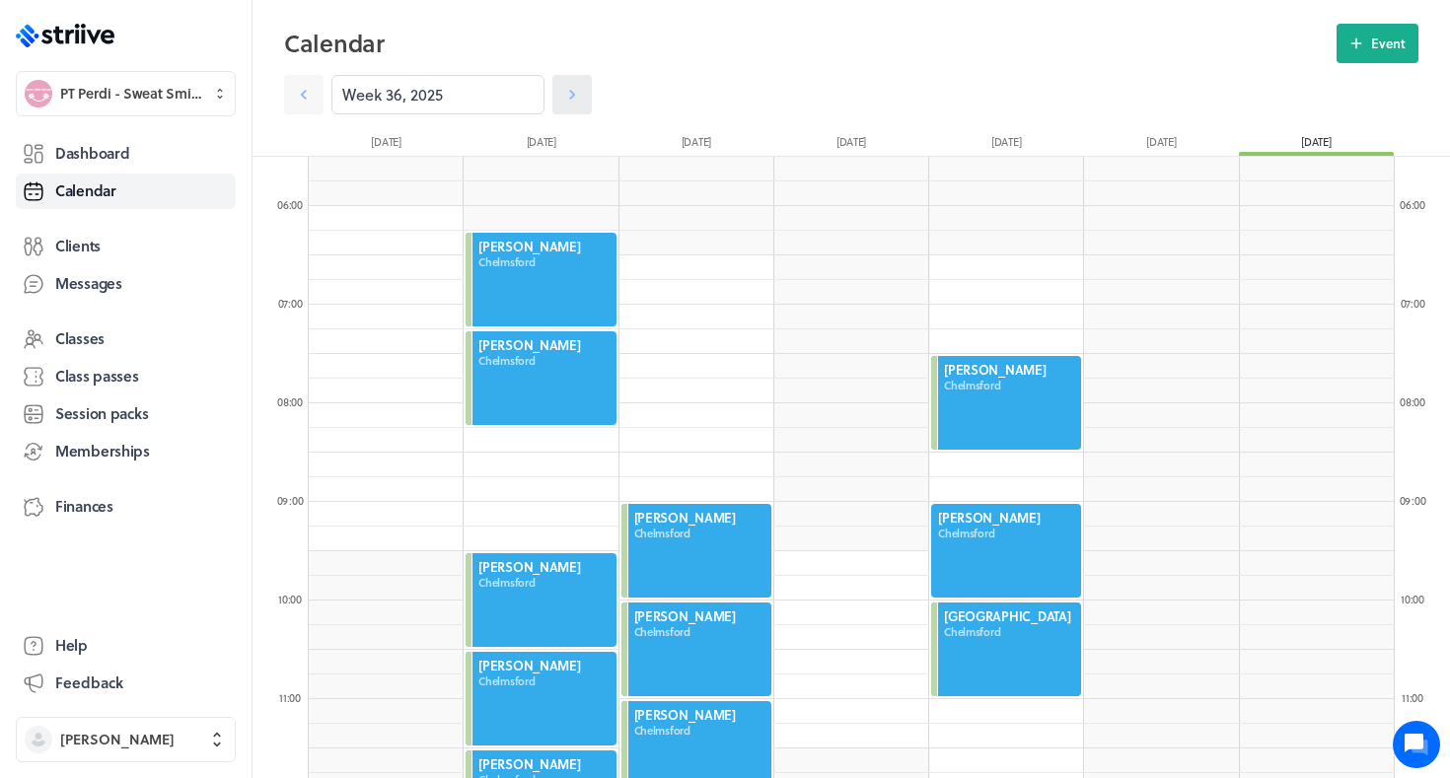
click at [581, 103] on icon at bounding box center [572, 95] width 20 height 20
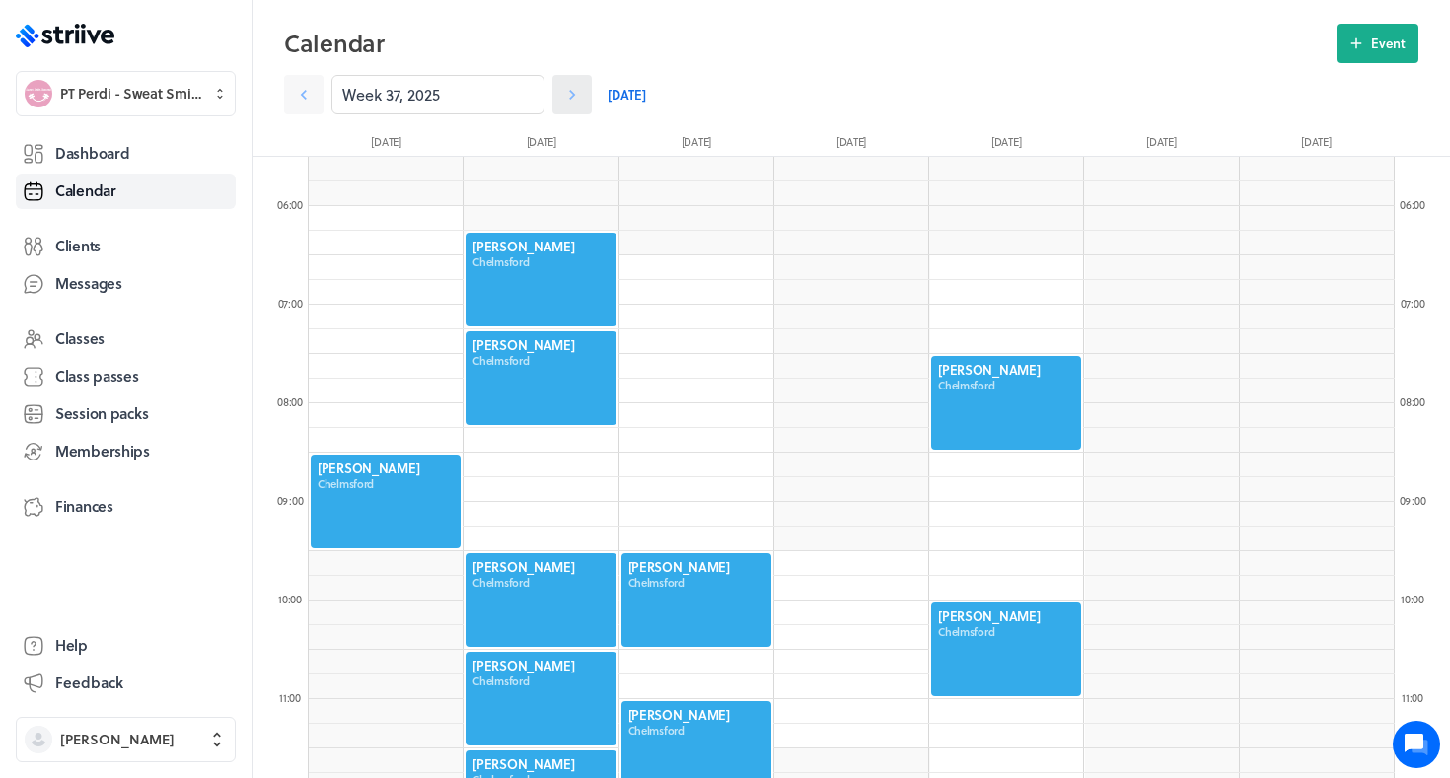
click at [581, 103] on icon at bounding box center [572, 95] width 20 height 20
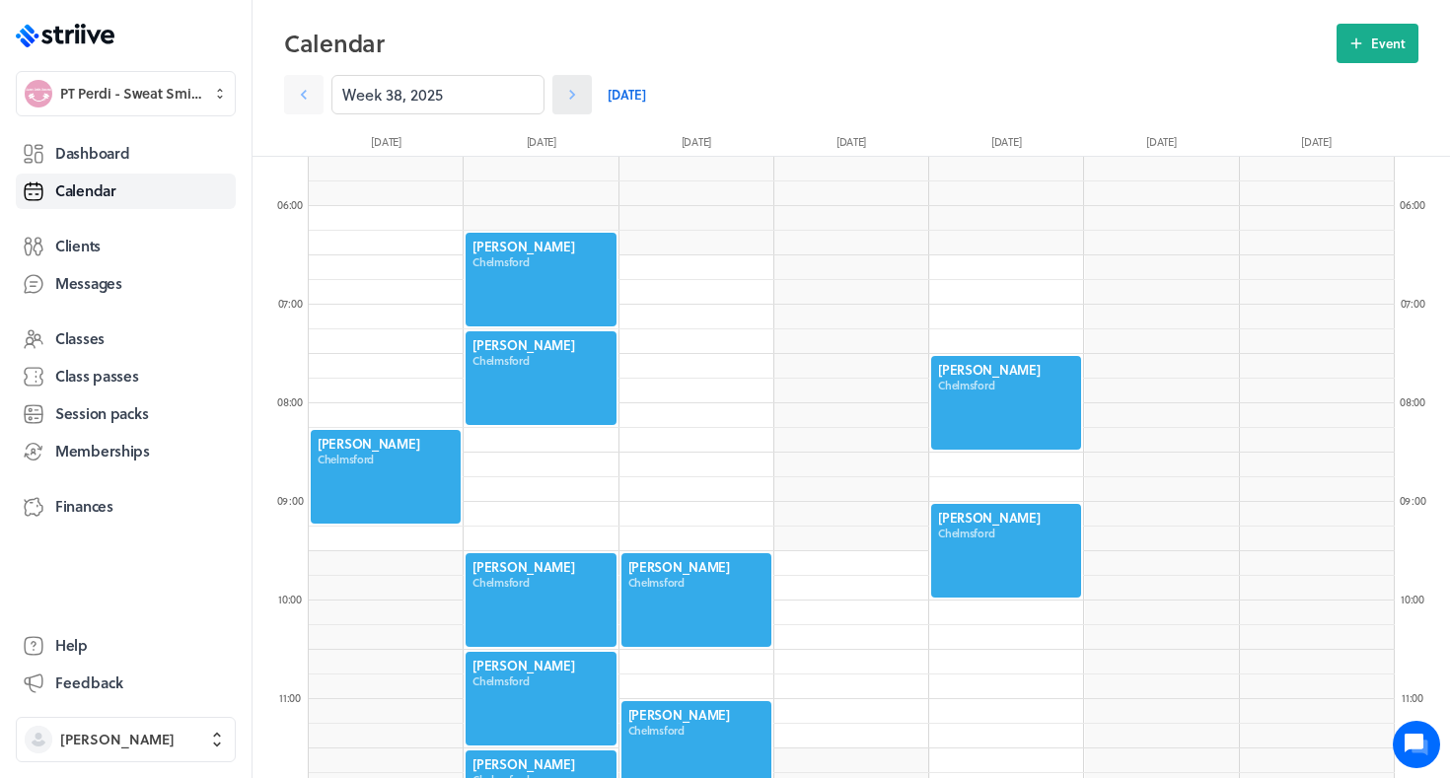
click at [581, 103] on icon at bounding box center [572, 95] width 20 height 20
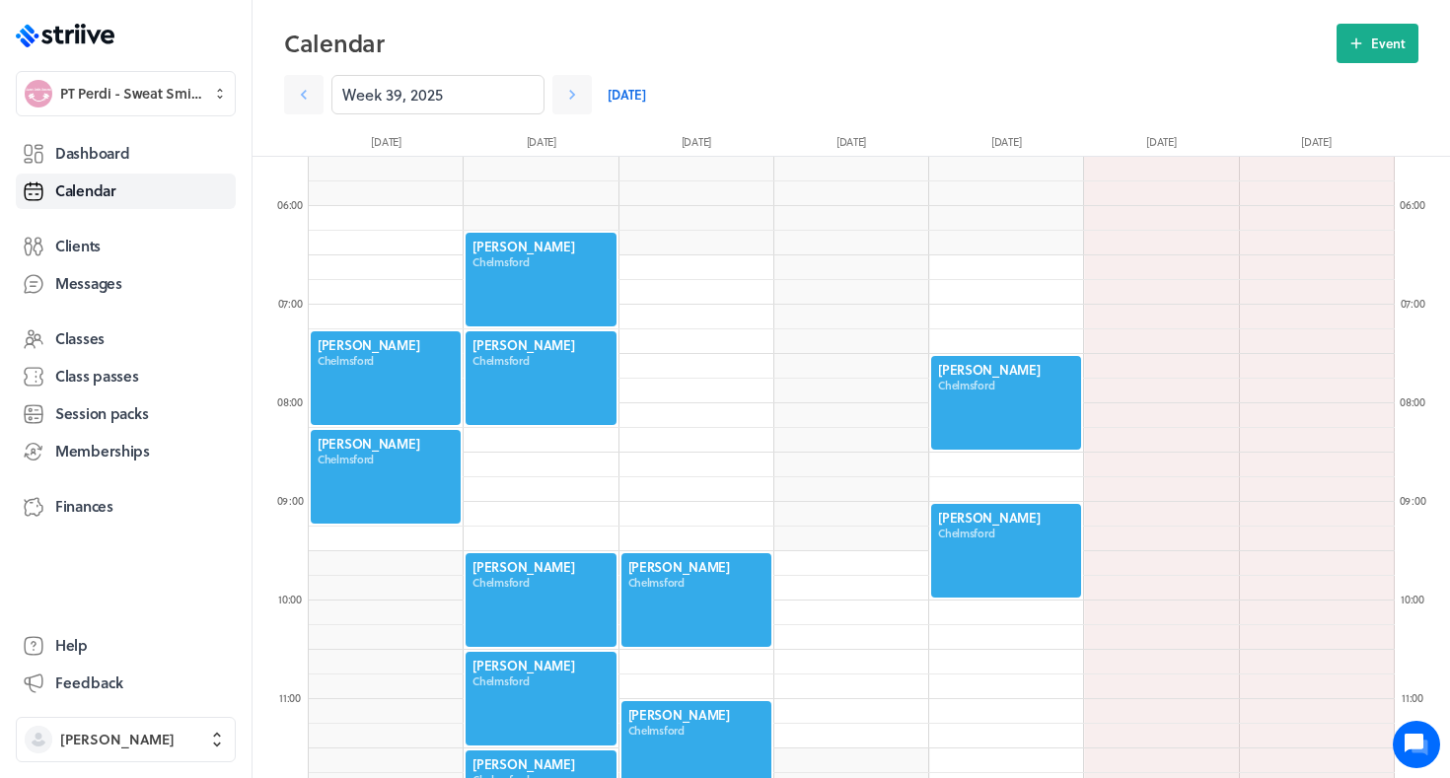
click at [505, 610] on div at bounding box center [541, 601] width 154 height 98
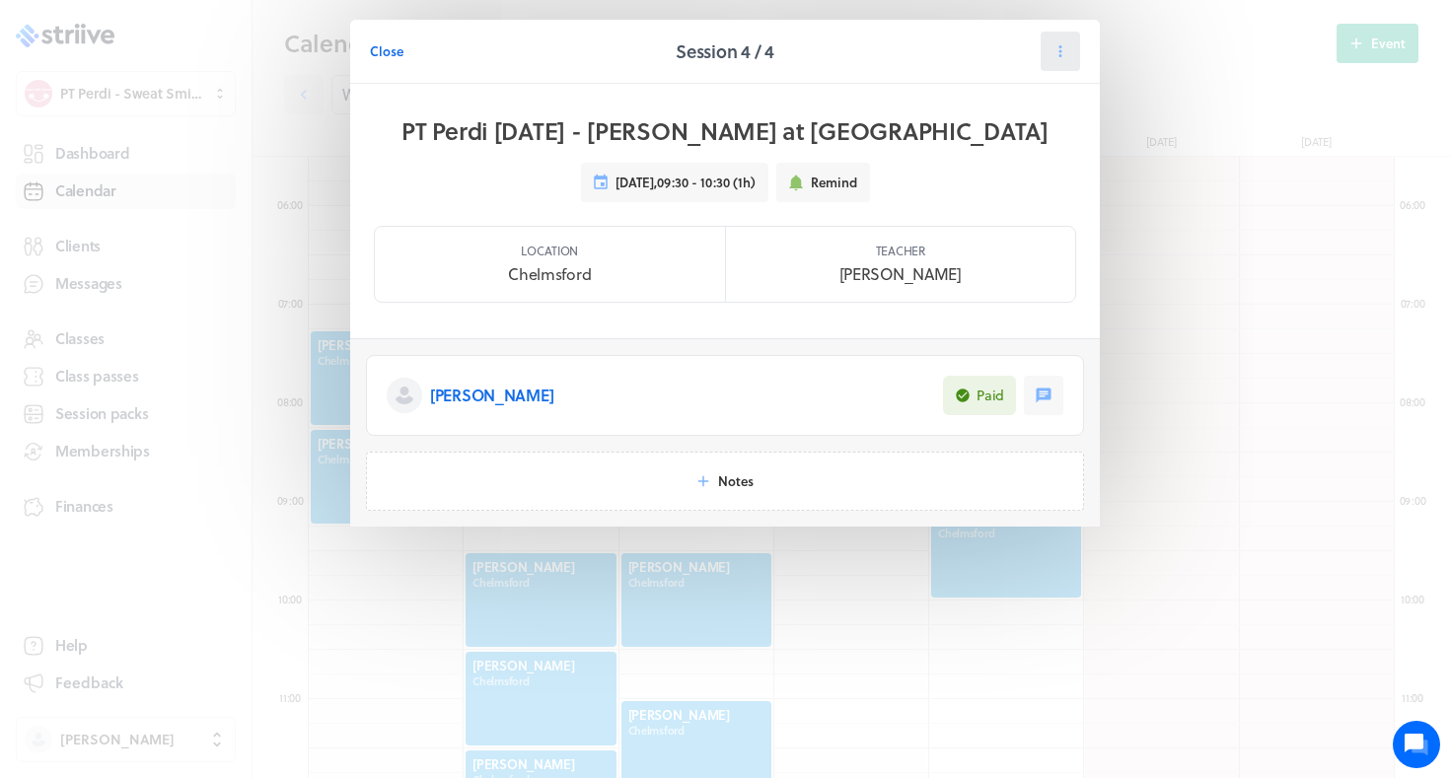
click at [1065, 58] on icon at bounding box center [1061, 51] width 18 height 18
click at [990, 170] on span "Cancel" at bounding box center [1000, 172] width 40 height 18
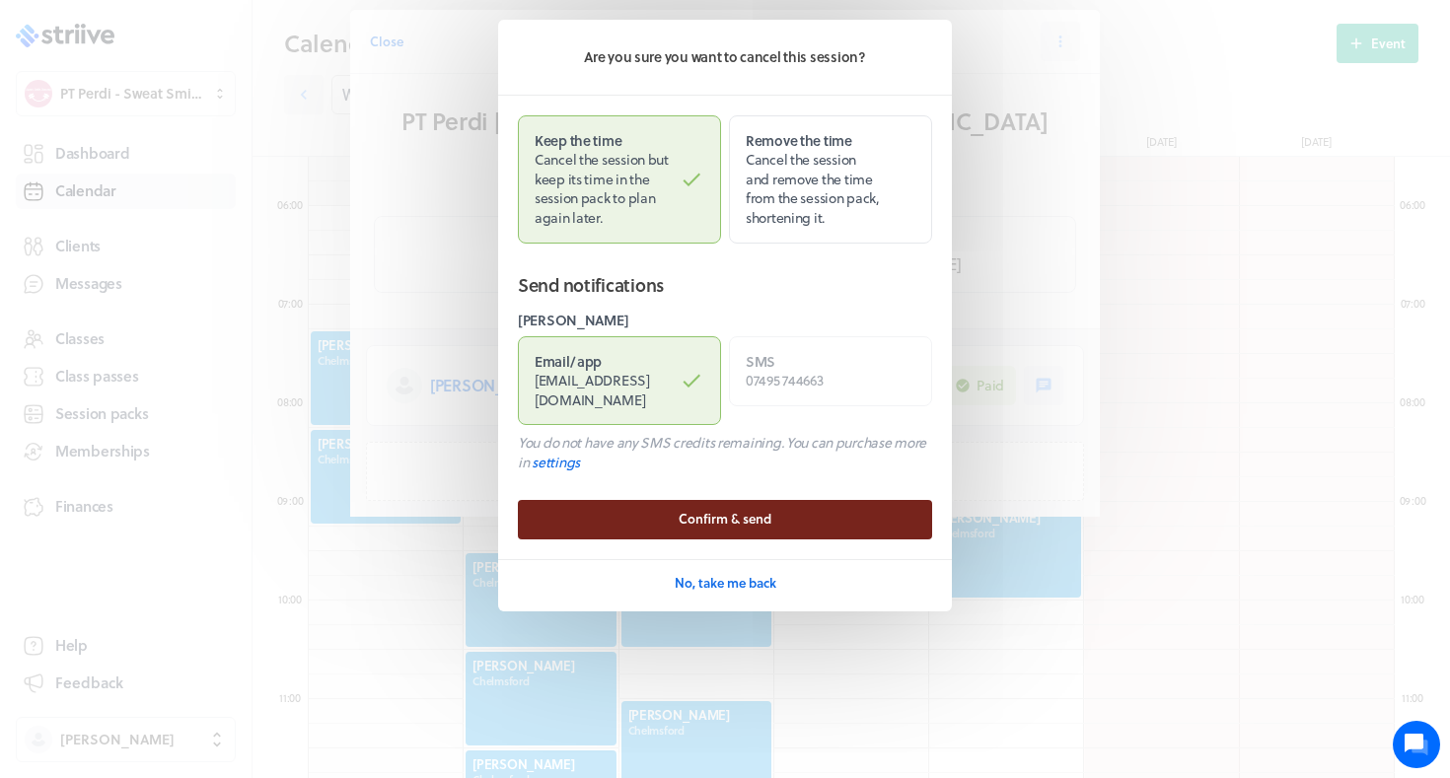
click at [670, 511] on button "Confirm & send" at bounding box center [725, 519] width 414 height 39
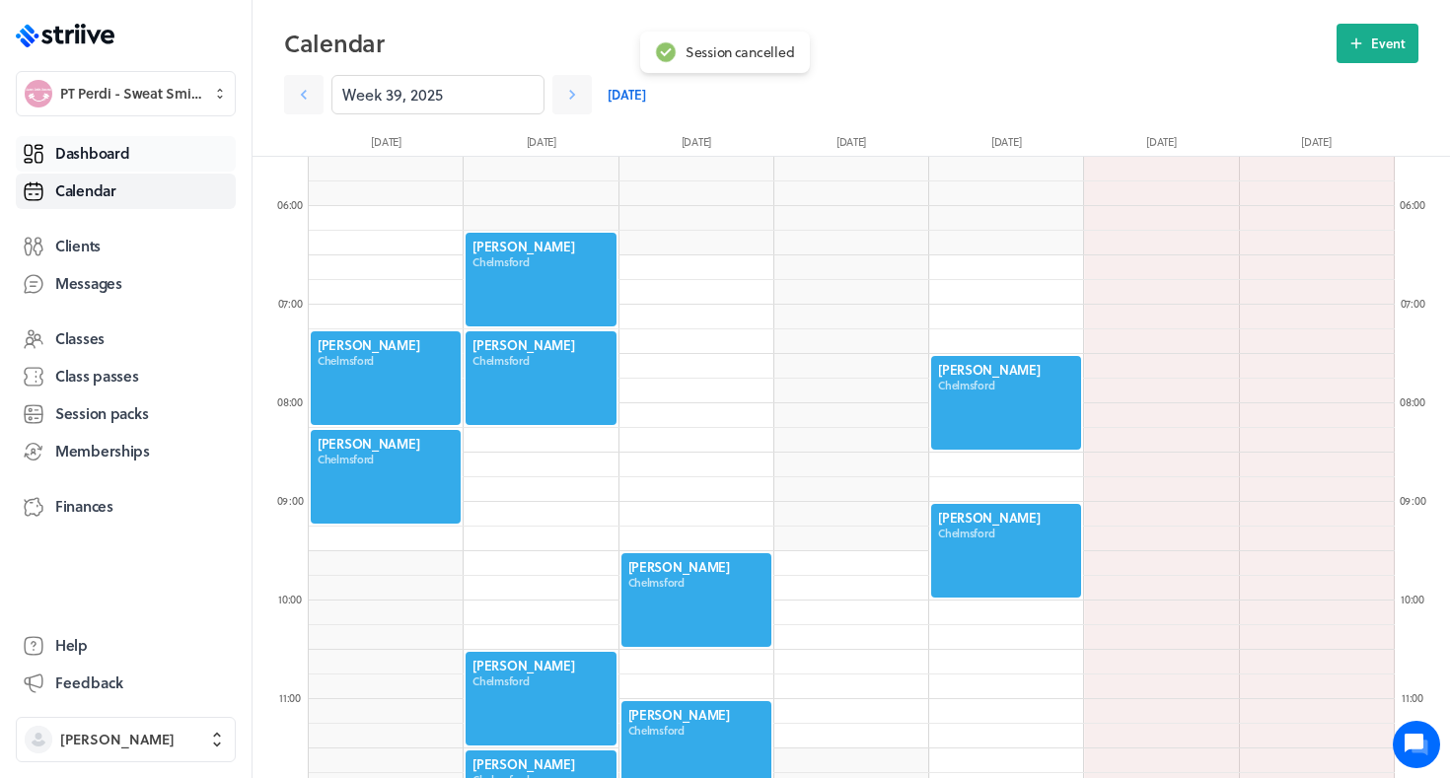
click at [80, 143] on span "Dashboard" at bounding box center [92, 153] width 74 height 21
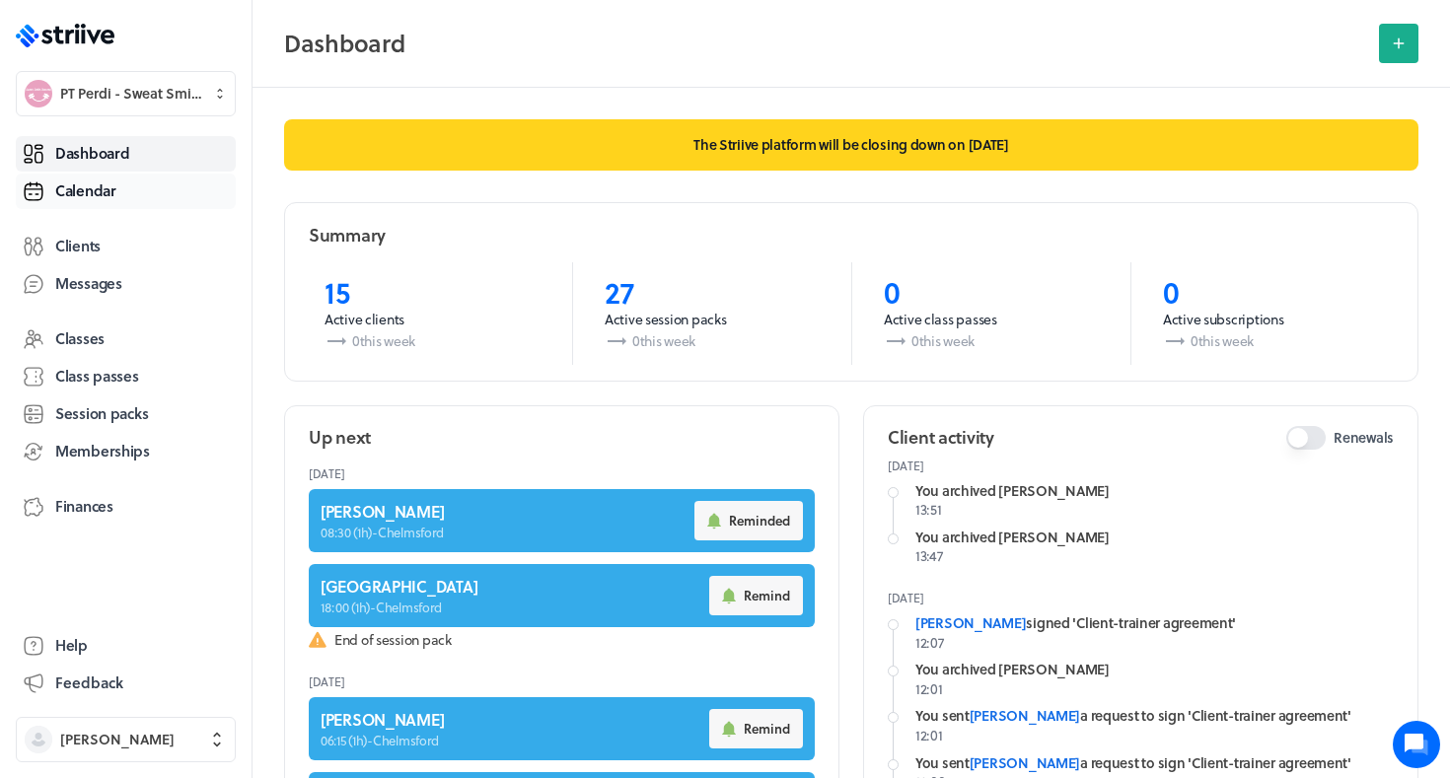
click at [101, 198] on span "Calendar" at bounding box center [85, 191] width 61 height 21
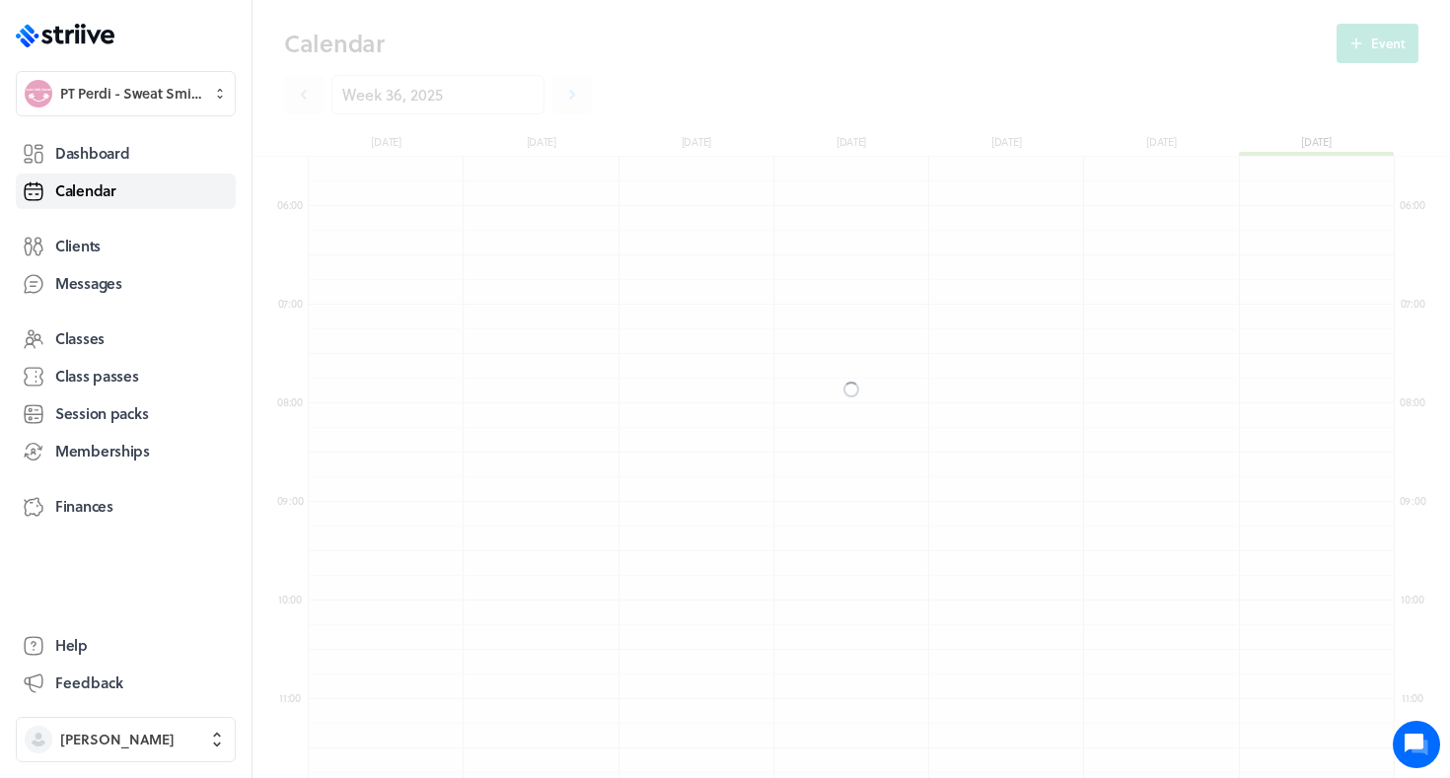
scroll to position [2368, 1086]
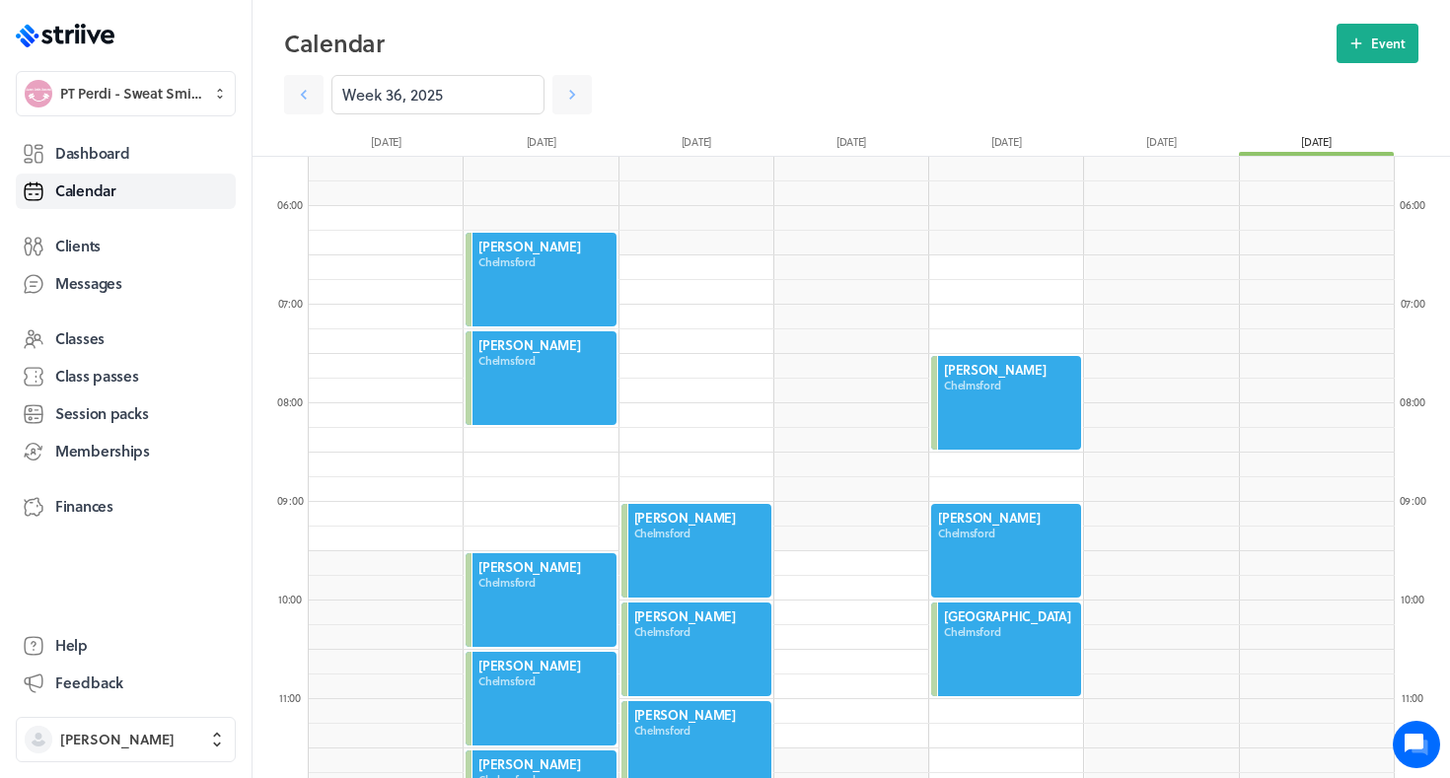
click at [573, 95] on icon at bounding box center [572, 95] width 6 height 10
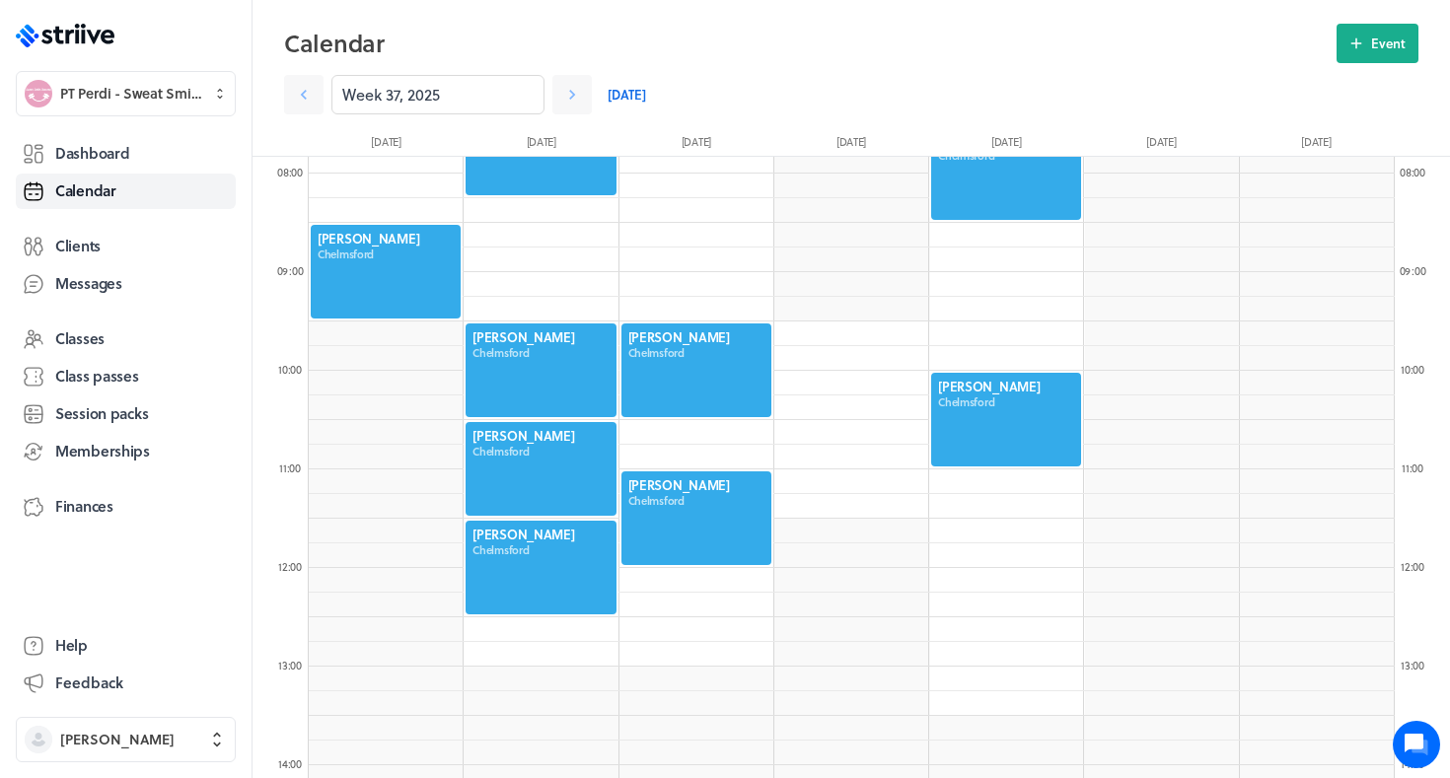
scroll to position [797, 0]
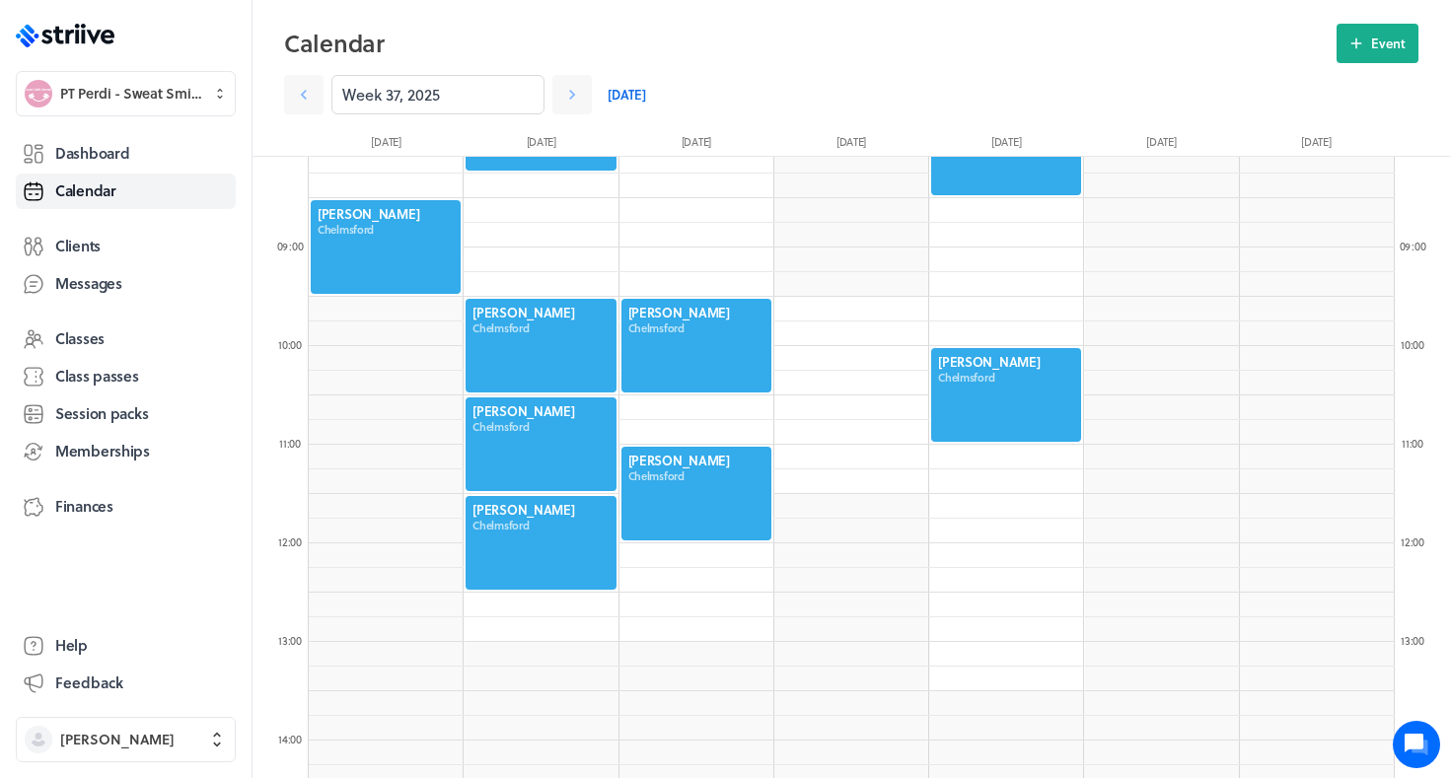
click at [517, 538] on div at bounding box center [541, 543] width 154 height 98
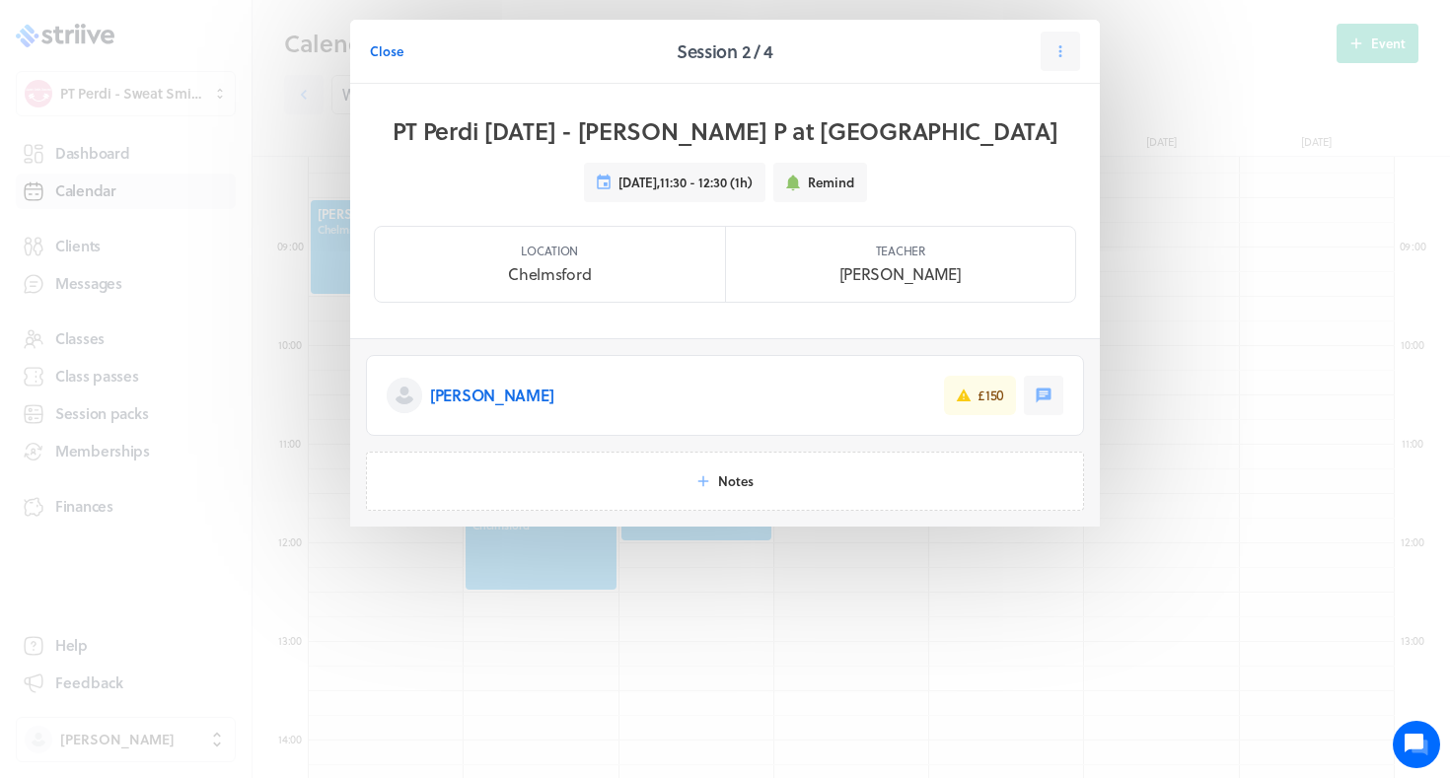
click at [1084, 47] on header "Close Session 2 / 4" at bounding box center [725, 52] width 750 height 64
click at [1057, 53] on icon at bounding box center [1061, 51] width 18 height 18
click at [1016, 139] on span "Reschedule" at bounding box center [1014, 136] width 68 height 18
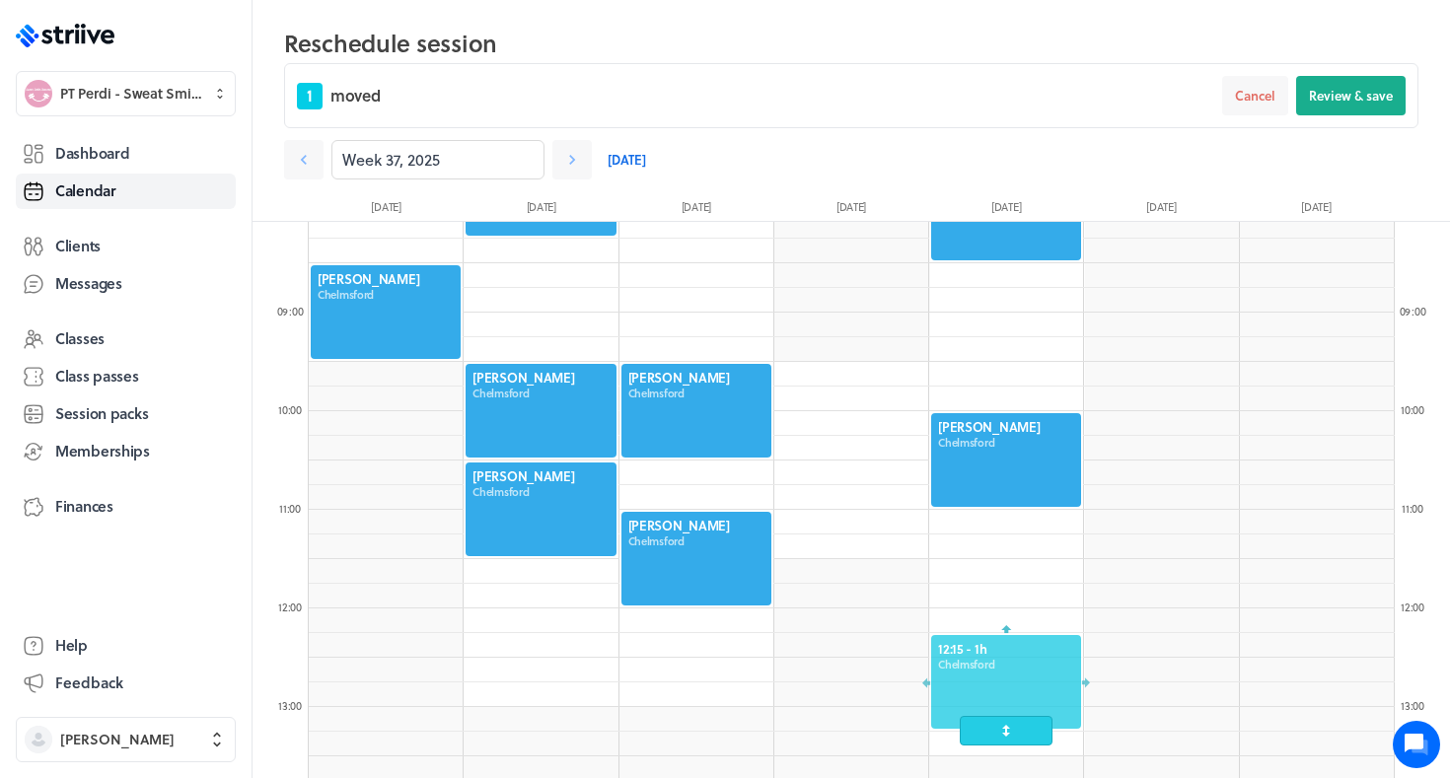
drag, startPoint x: 501, startPoint y: 617, endPoint x: 933, endPoint y: 698, distance: 439.7
click at [933, 698] on div at bounding box center [1006, 682] width 154 height 98
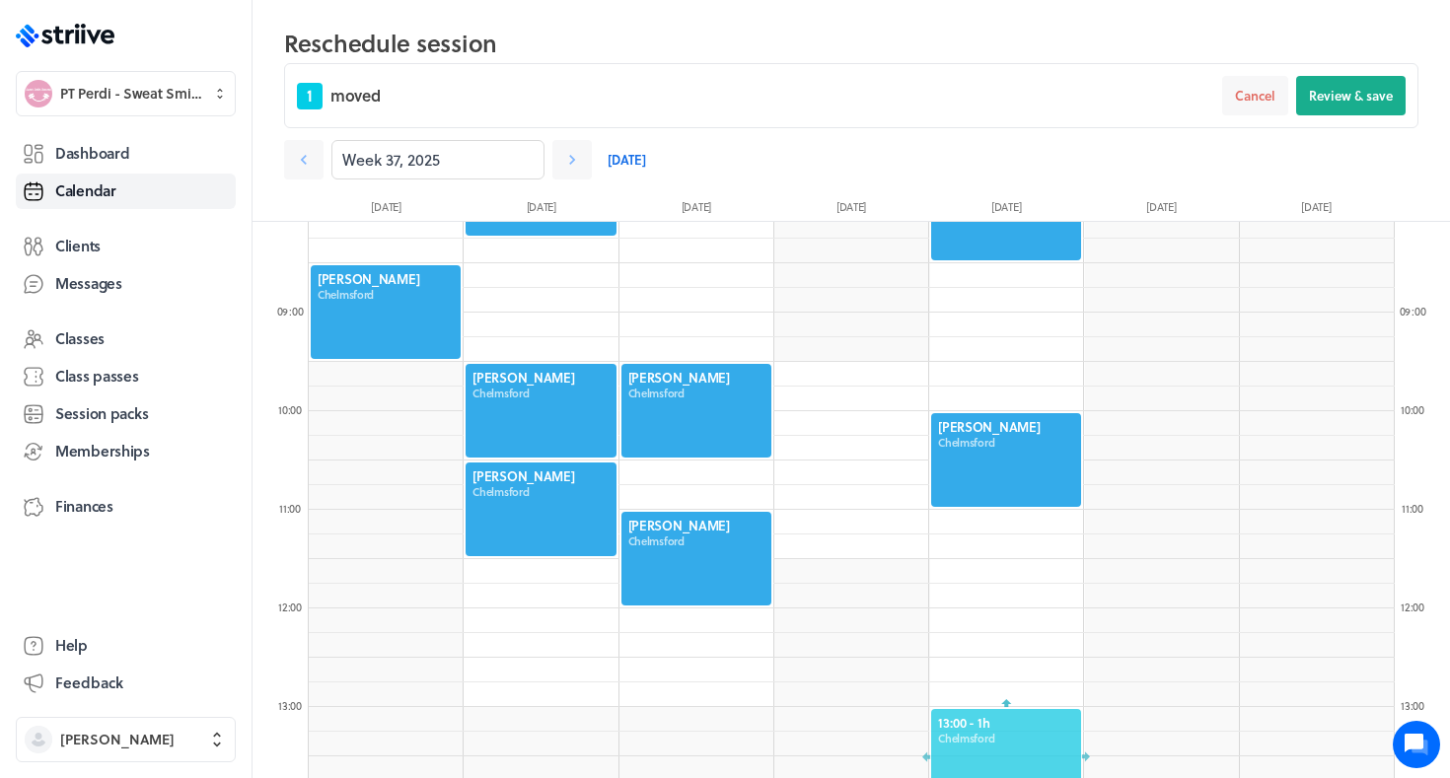
drag, startPoint x: 967, startPoint y: 682, endPoint x: 952, endPoint y: 768, distance: 87.1
click at [954, 768] on div at bounding box center [1006, 756] width 154 height 98
click at [1336, 106] on button "Review & save" at bounding box center [1351, 95] width 110 height 39
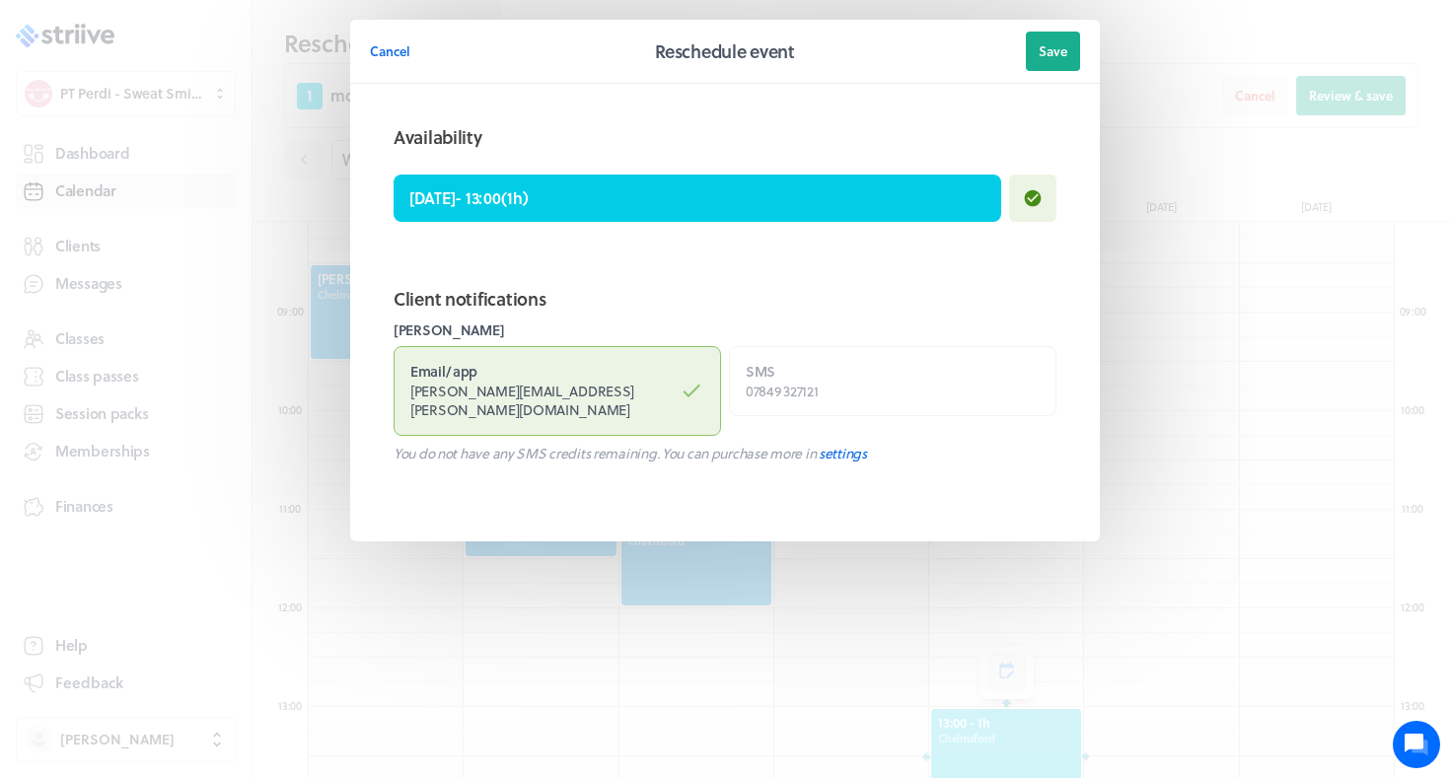
click at [1099, 29] on header "Cancel Reschedule event Save" at bounding box center [725, 52] width 750 height 64
click at [1064, 44] on span "Save" at bounding box center [1053, 51] width 29 height 18
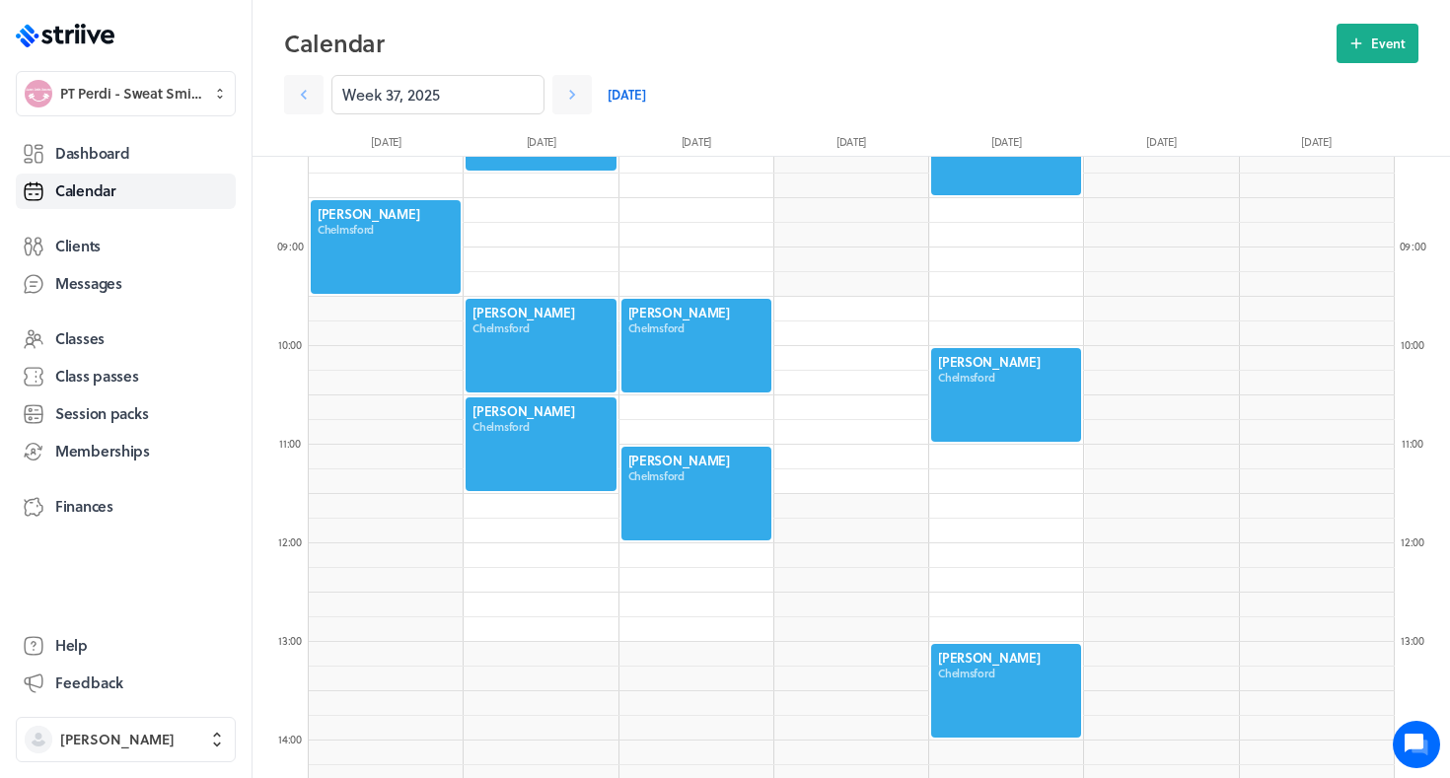
scroll to position [871, 0]
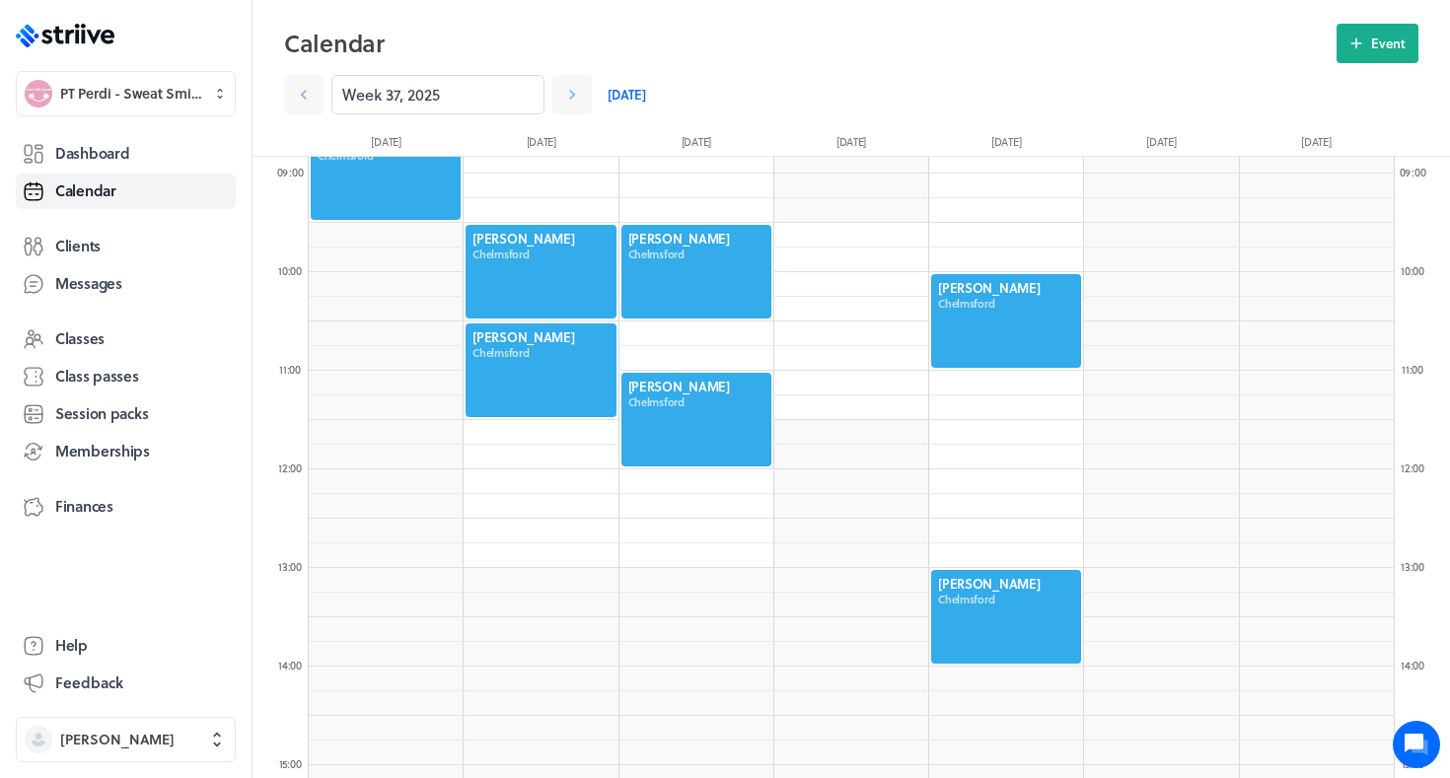
click at [1328, 43] on h2 "Calendar" at bounding box center [810, 43] width 1053 height 39
click at [1408, 46] on button "Event" at bounding box center [1378, 43] width 82 height 39
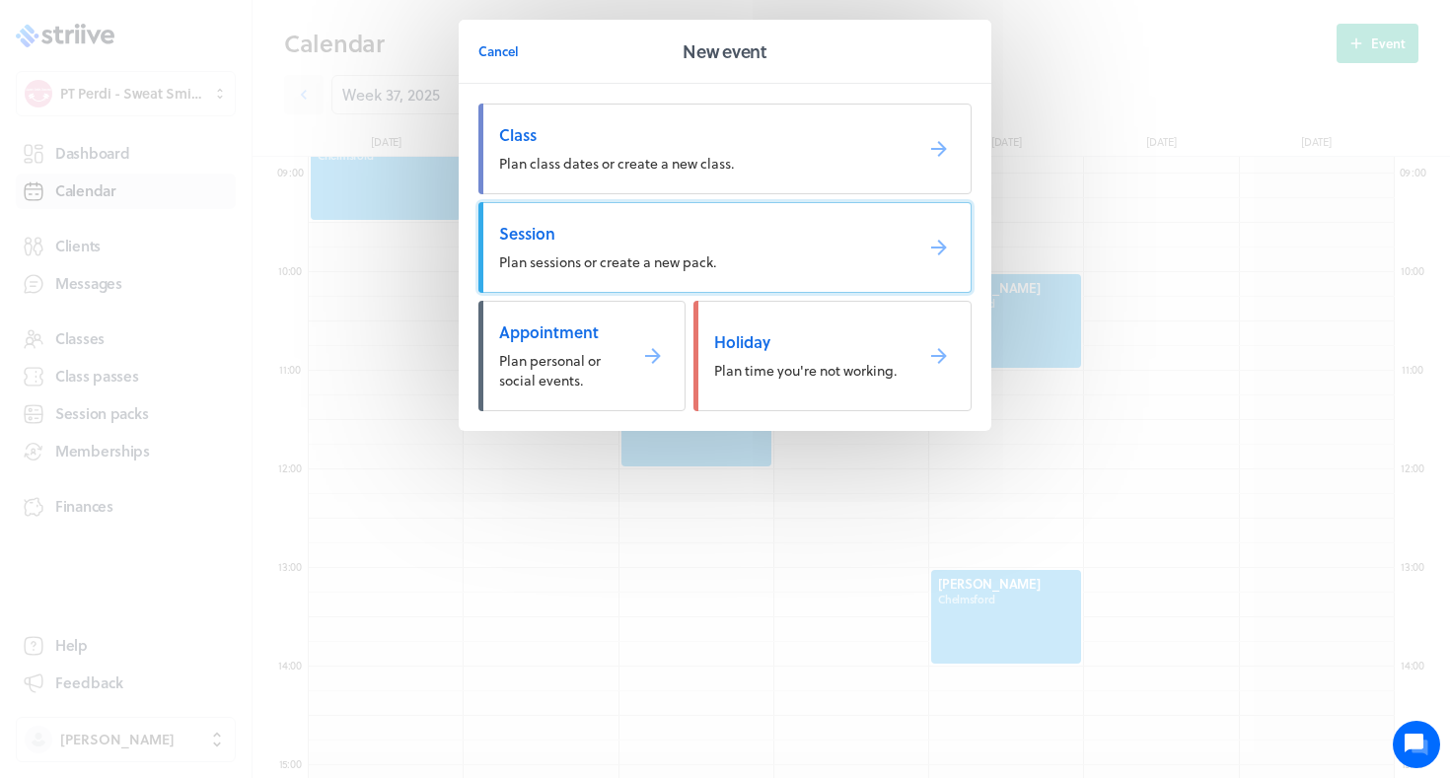
click at [709, 239] on span "Session" at bounding box center [698, 234] width 398 height 22
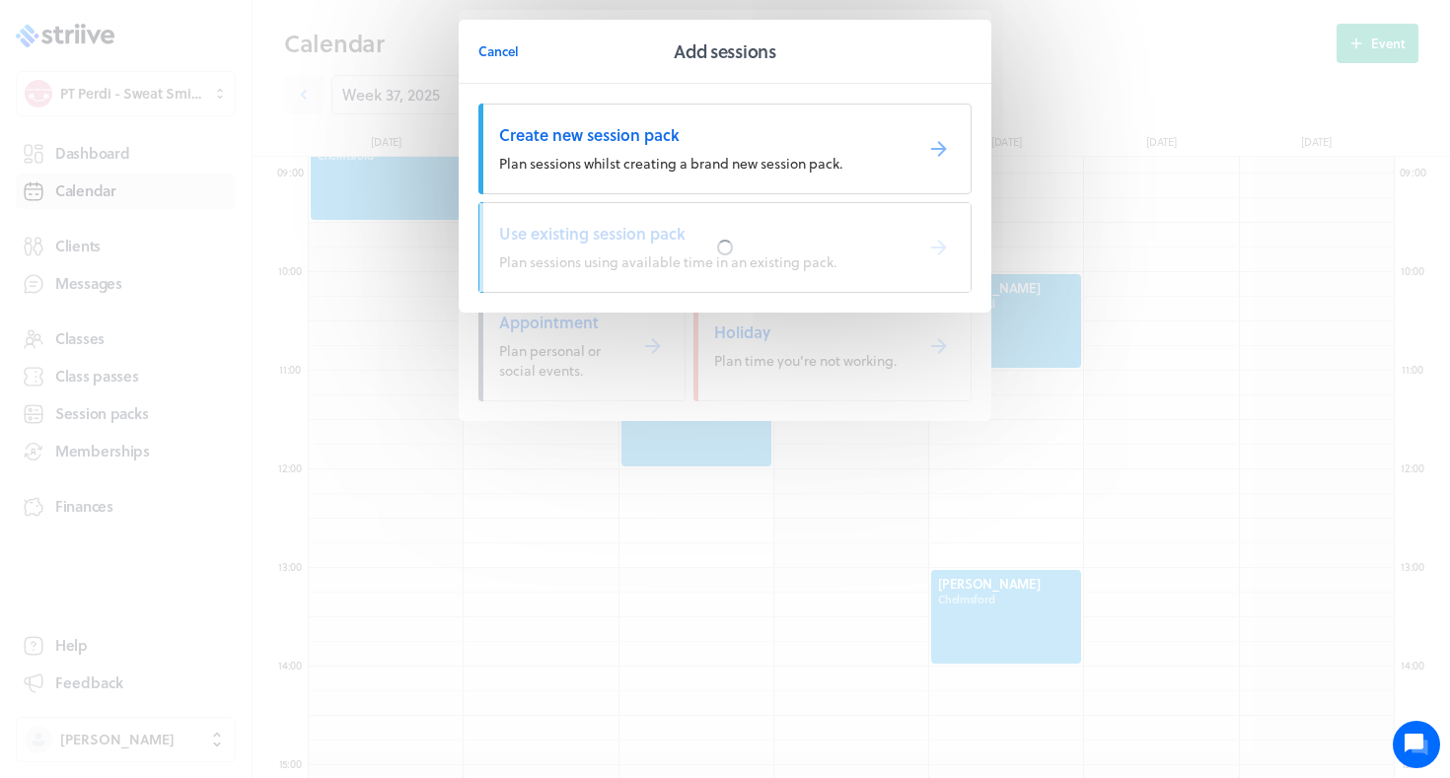
click at [709, 239] on div at bounding box center [725, 247] width 491 height 89
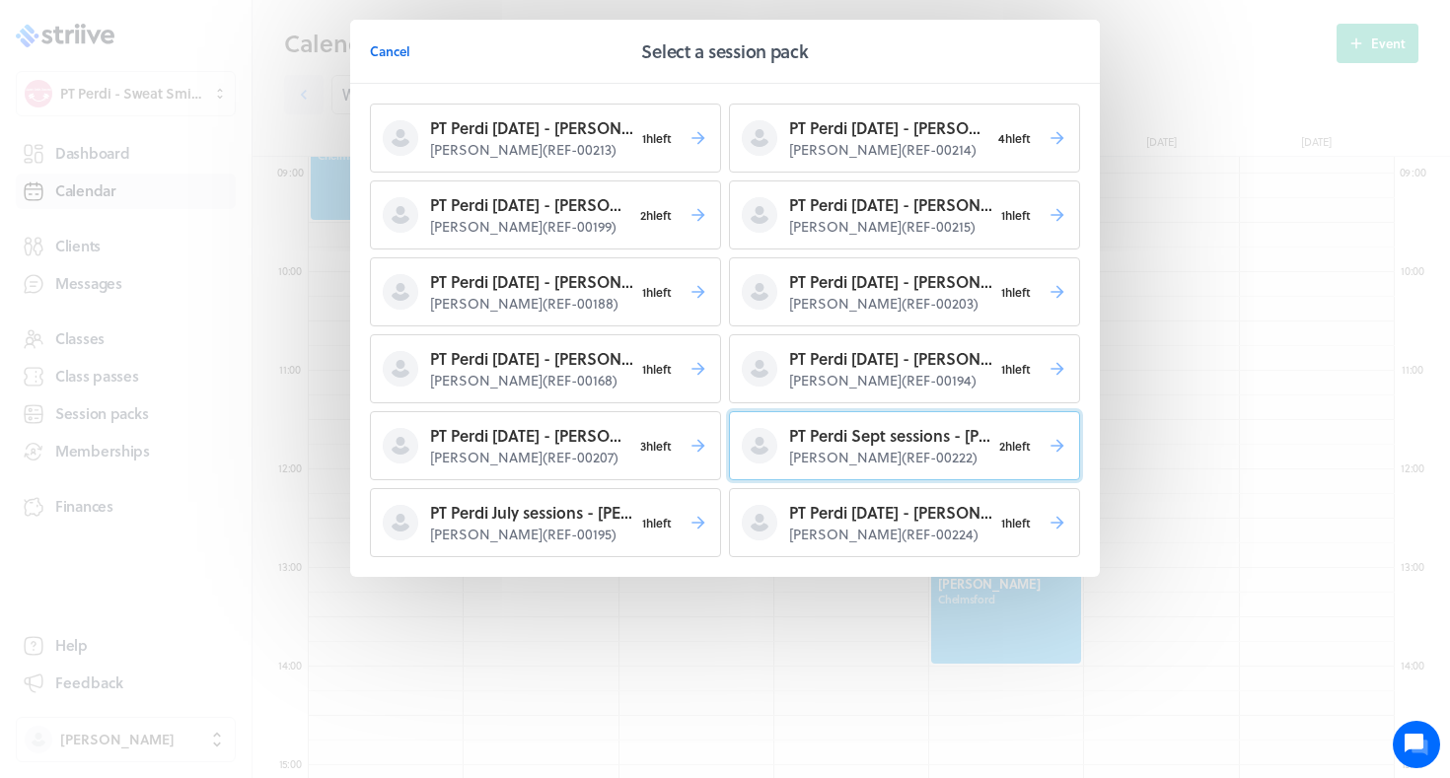
click at [862, 436] on p "PT Perdi Sept sessions - Lucy B" at bounding box center [889, 436] width 201 height 24
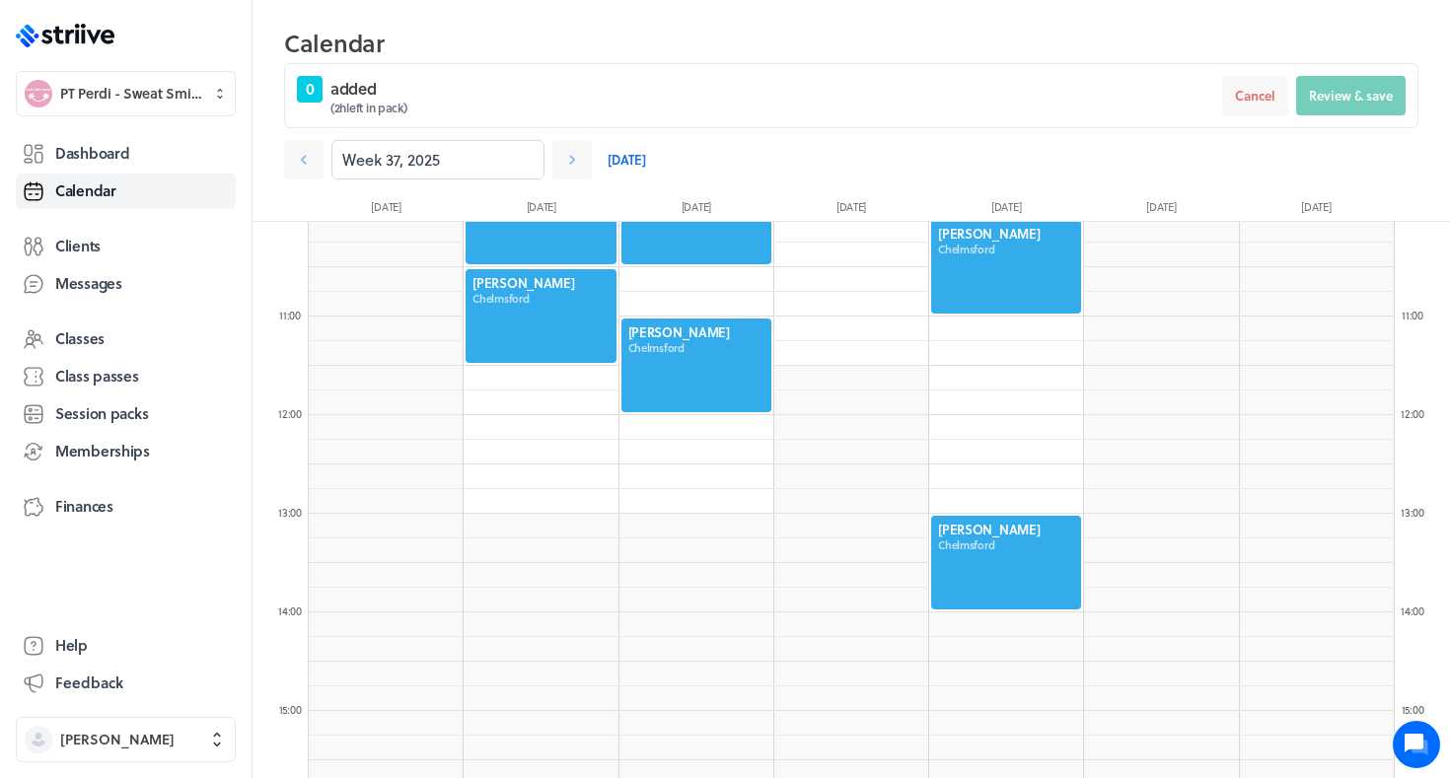
scroll to position [998, 0]
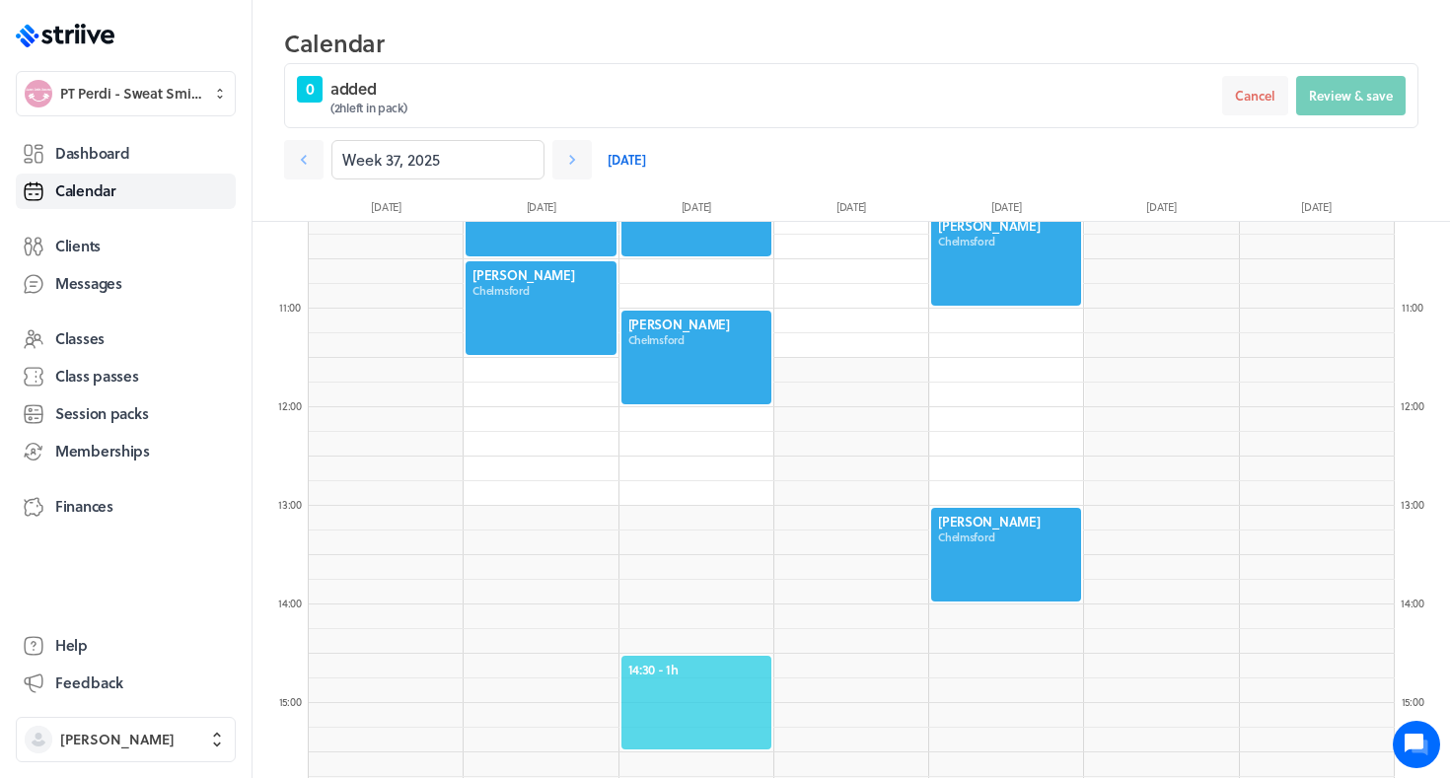
click at [670, 662] on span "14:30 - 1h" at bounding box center [697, 670] width 136 height 18
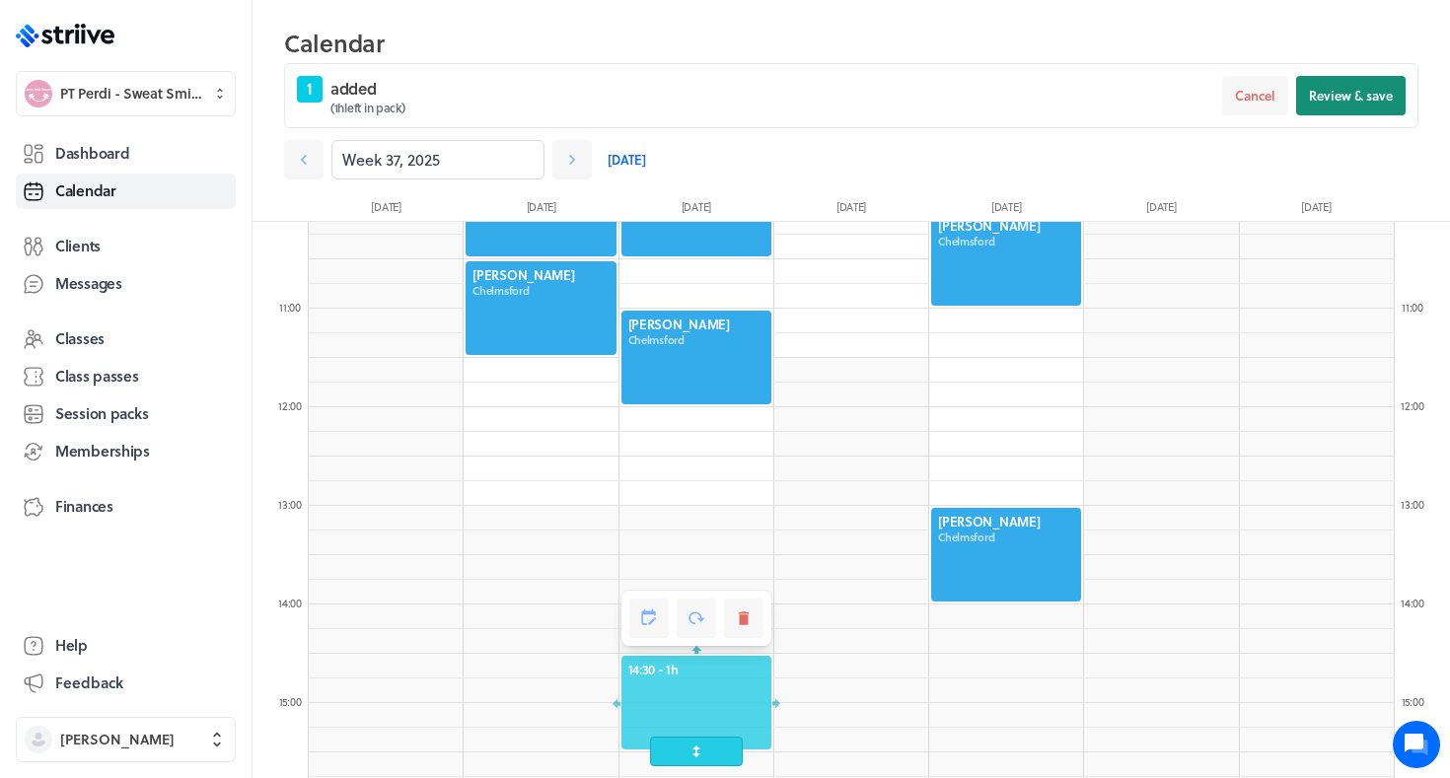
click at [1371, 85] on button "Review & save" at bounding box center [1351, 95] width 110 height 39
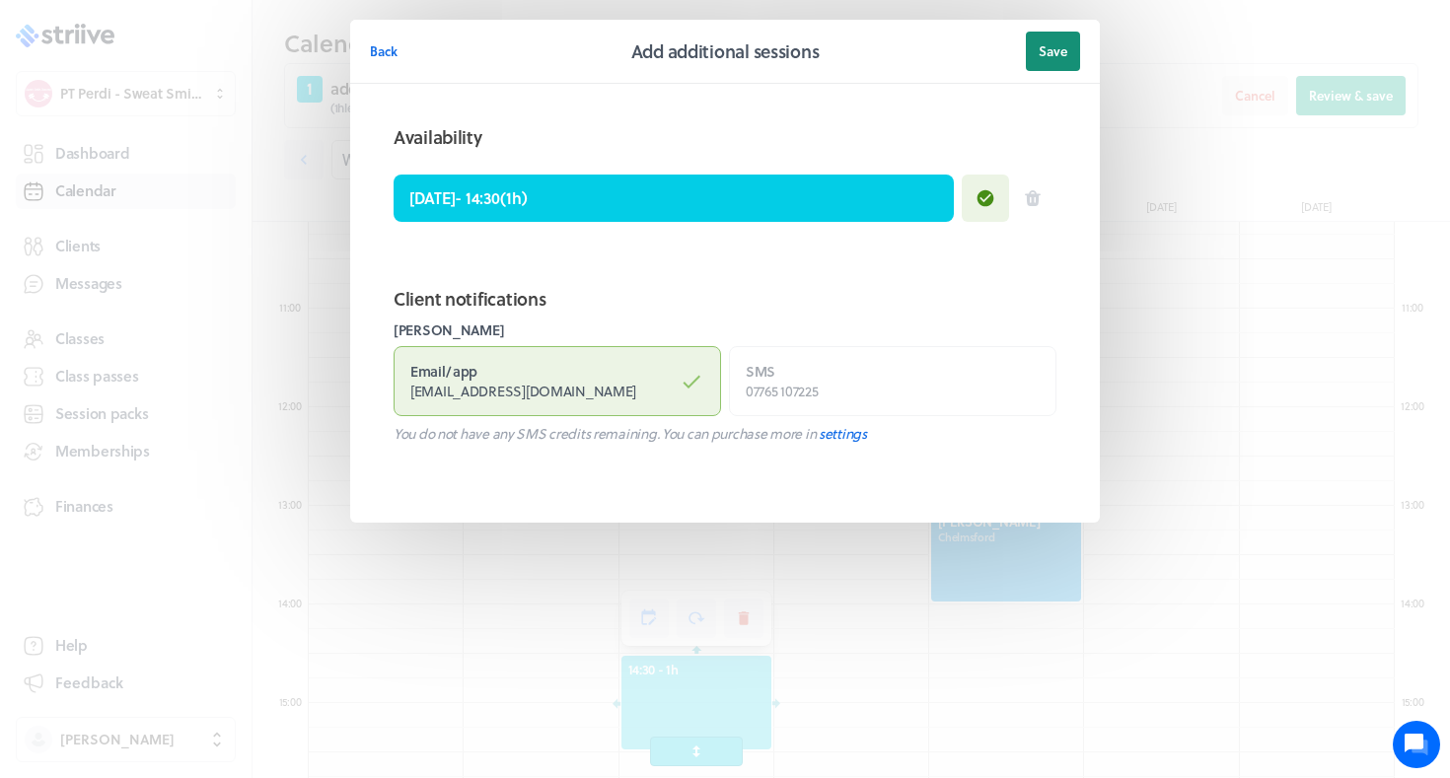
click at [1065, 42] on span "Save" at bounding box center [1053, 51] width 29 height 18
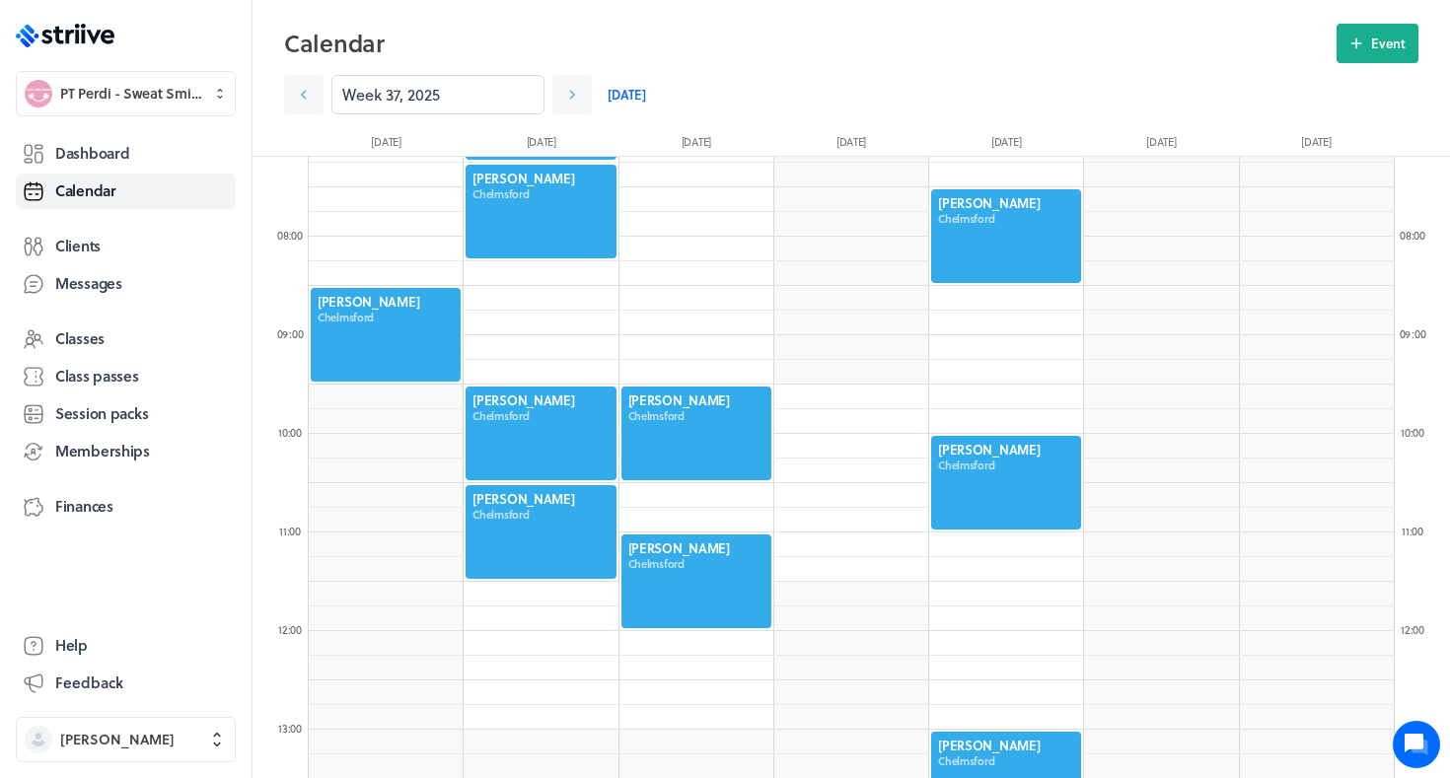
scroll to position [708, 0]
click at [993, 206] on div at bounding box center [1006, 237] width 154 height 98
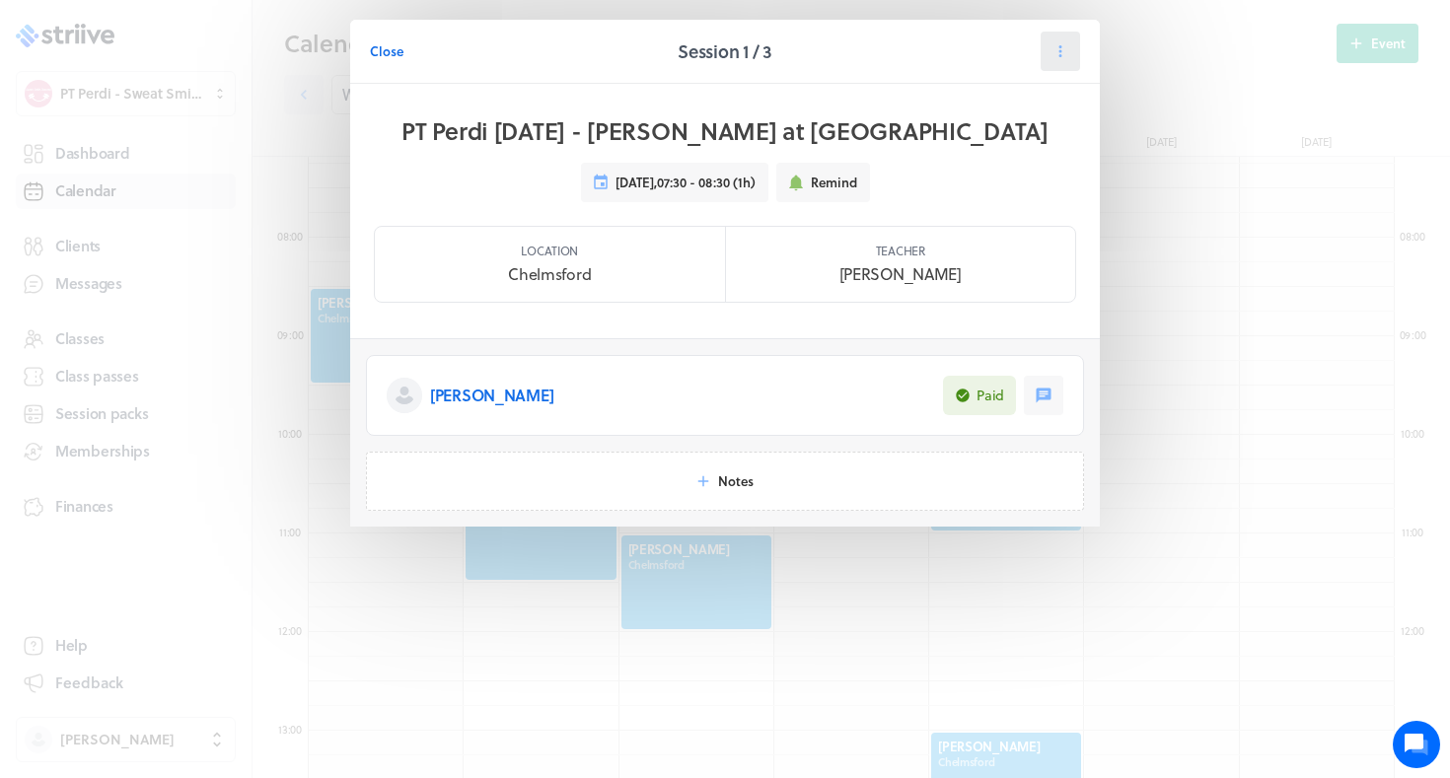
click at [1058, 51] on icon at bounding box center [1061, 51] width 18 height 18
click at [990, 143] on span "Reschedule" at bounding box center [1014, 136] width 68 height 18
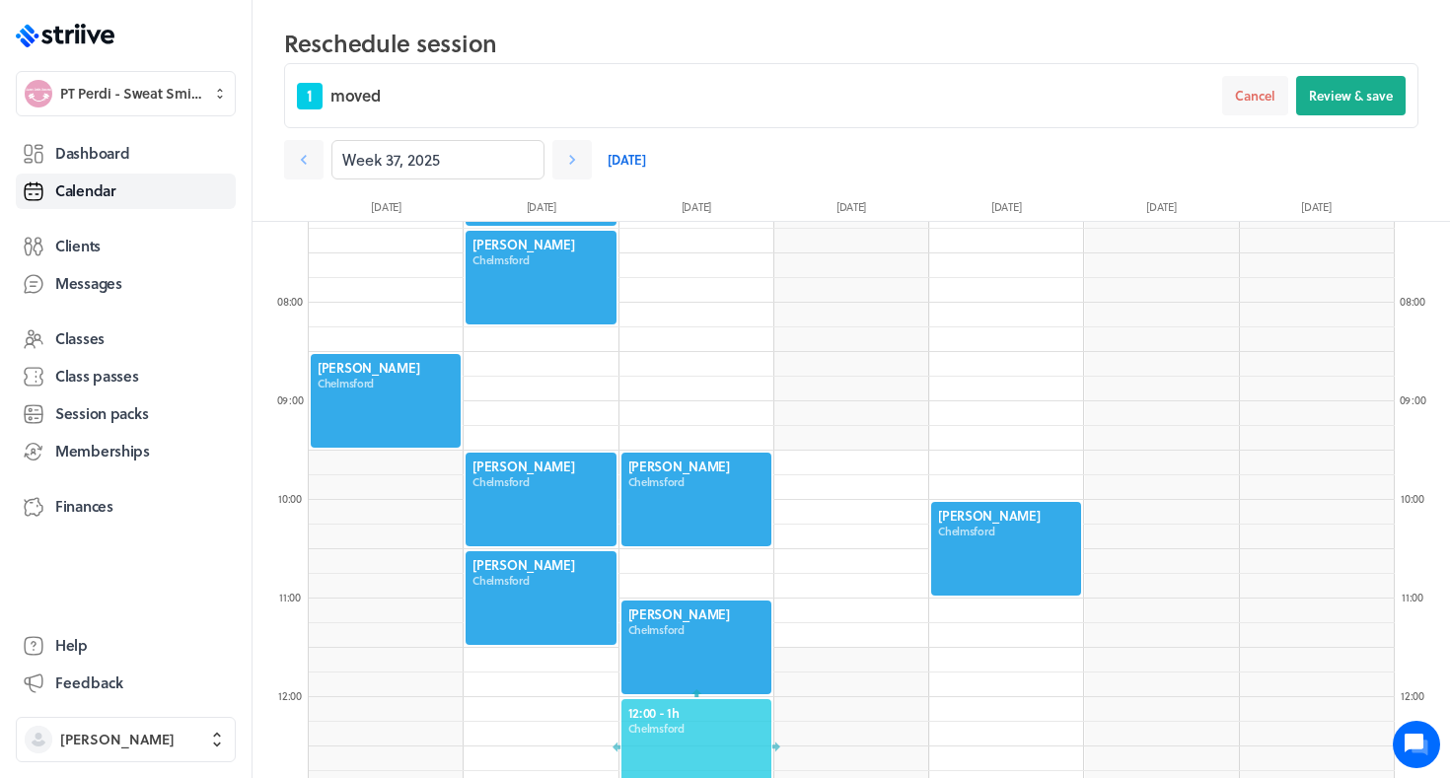
drag, startPoint x: 974, startPoint y: 300, endPoint x: 712, endPoint y: 753, distance: 522.9
click at [712, 753] on div at bounding box center [697, 747] width 154 height 98
click at [1372, 102] on span "Review & save" at bounding box center [1351, 96] width 84 height 18
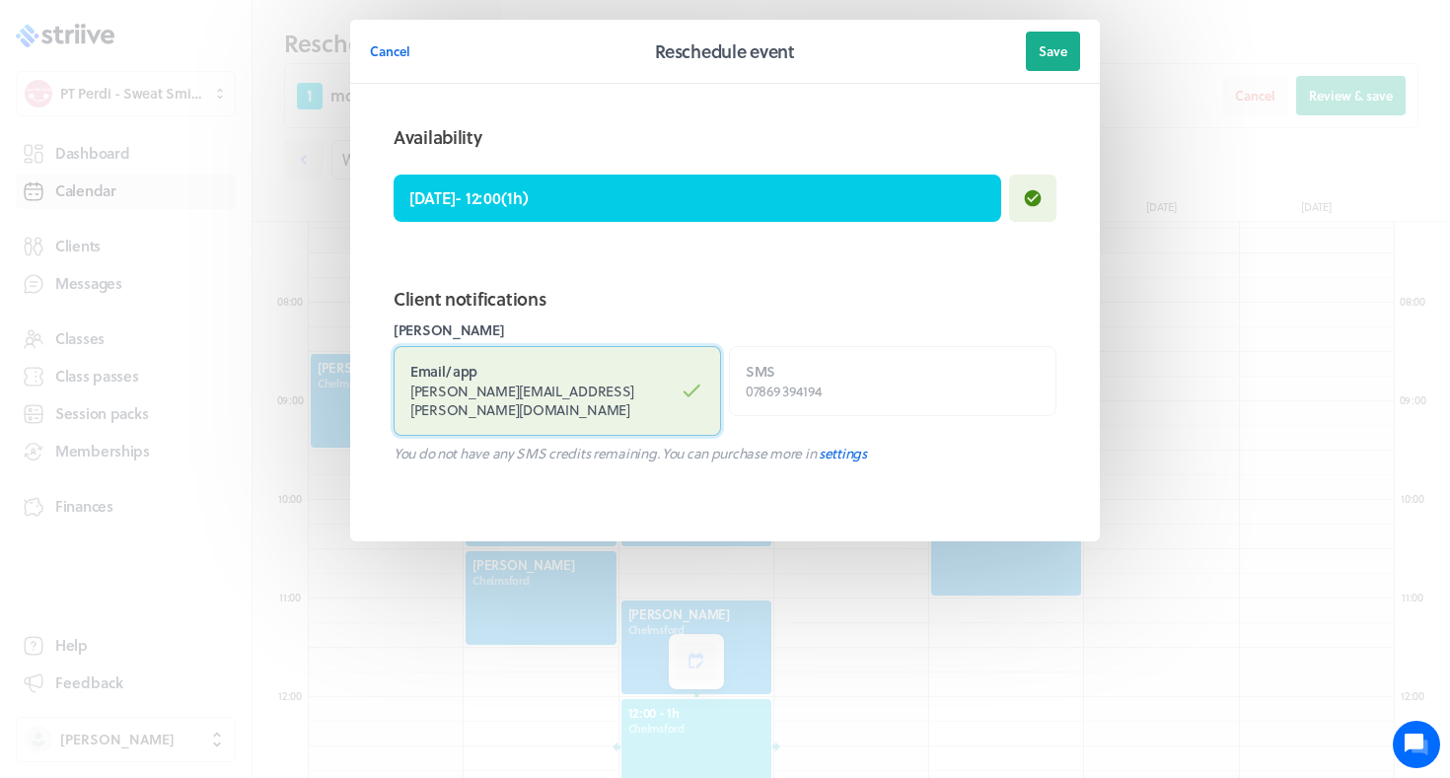
click at [543, 381] on span "Alexandra.carroll@live.co.uk" at bounding box center [522, 401] width 224 height 40
click at [0, 0] on input "Email / app Alexandra.carroll@live.co.uk" at bounding box center [0, 0] width 0 height 0
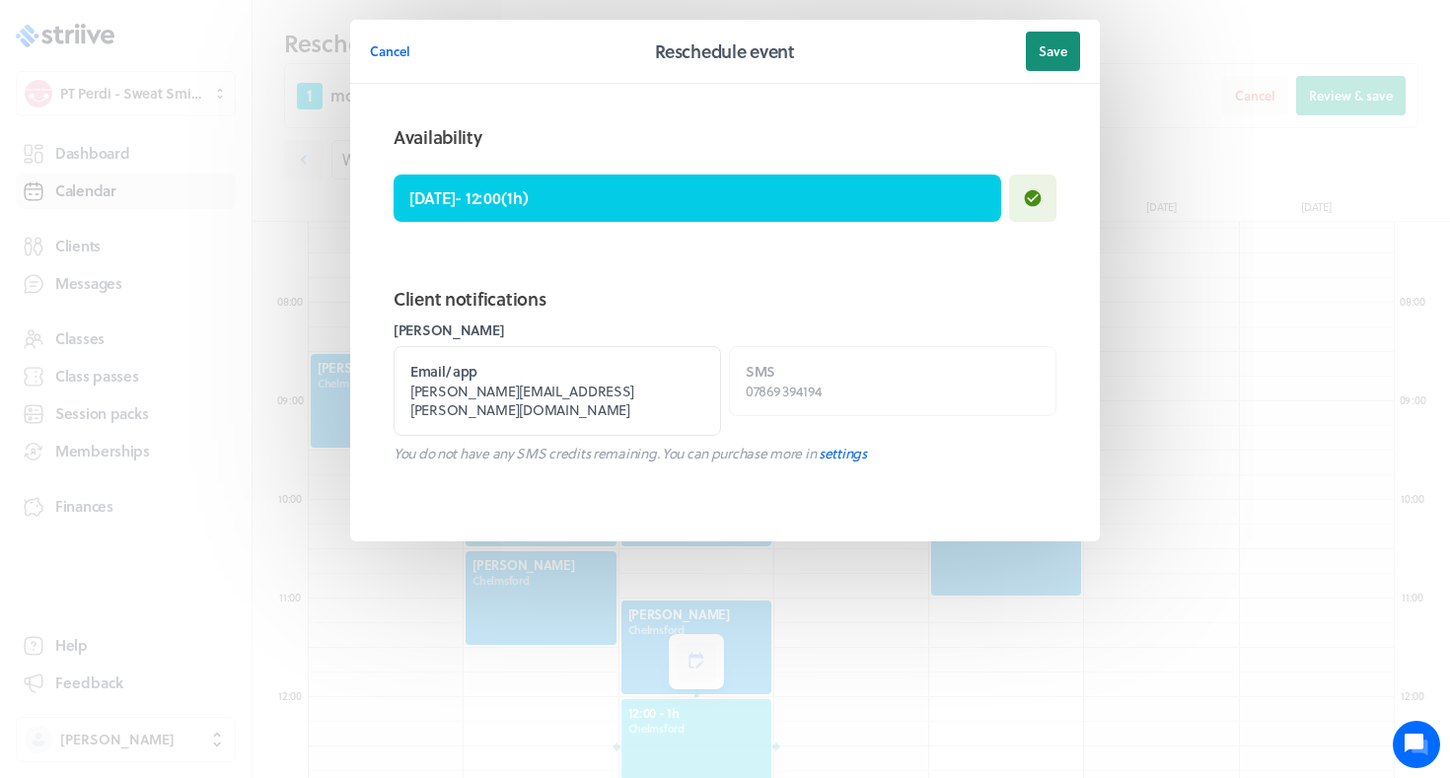
click at [1050, 44] on span "Save" at bounding box center [1053, 51] width 29 height 18
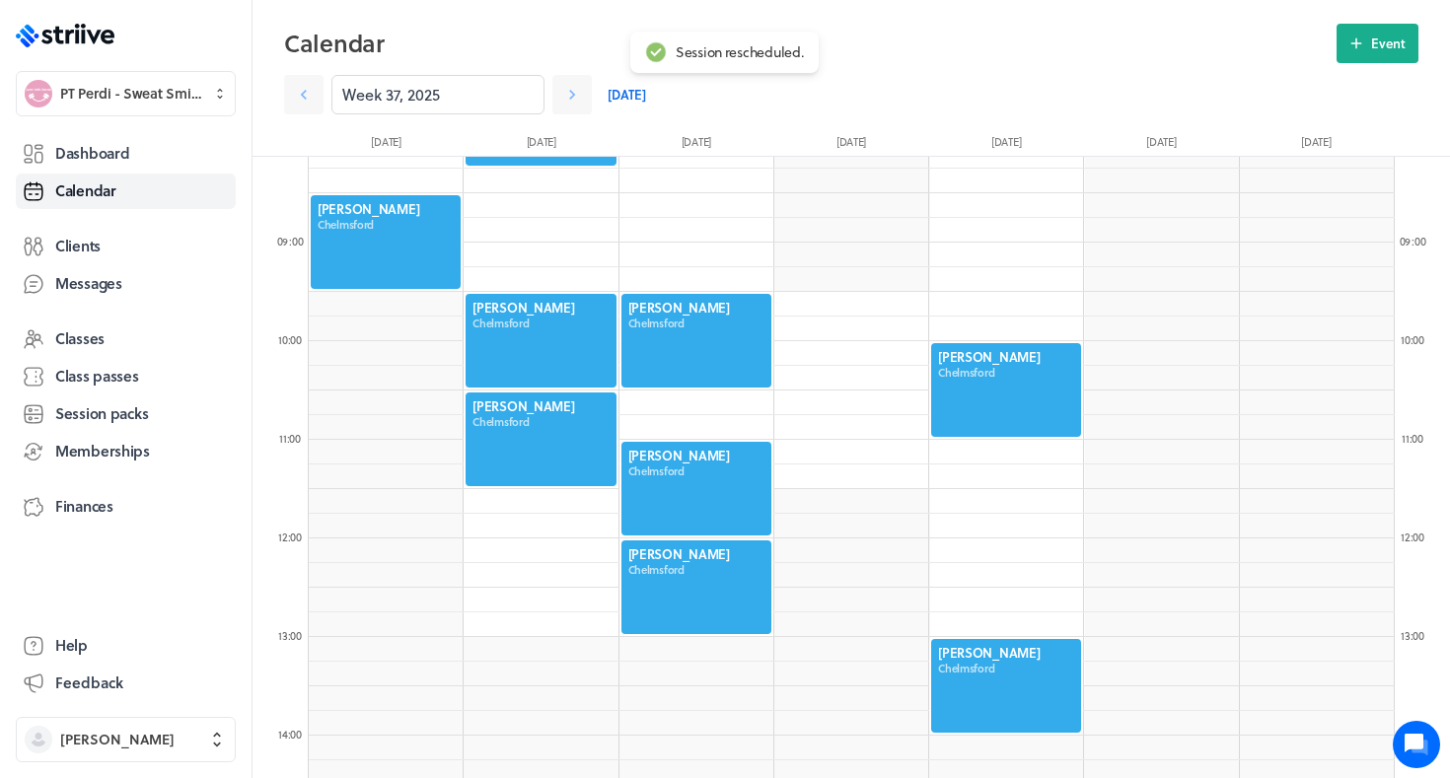
scroll to position [805, 0]
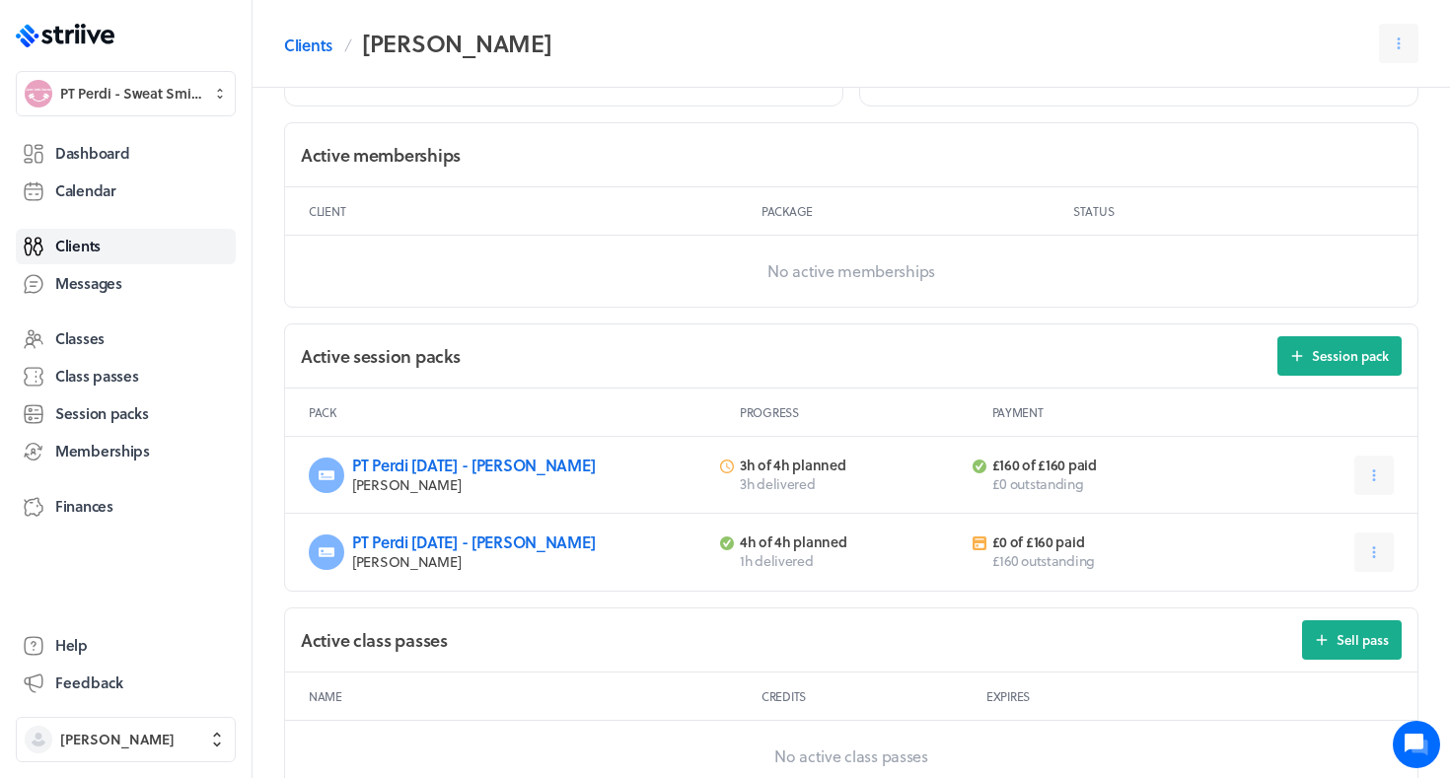
scroll to position [525, 0]
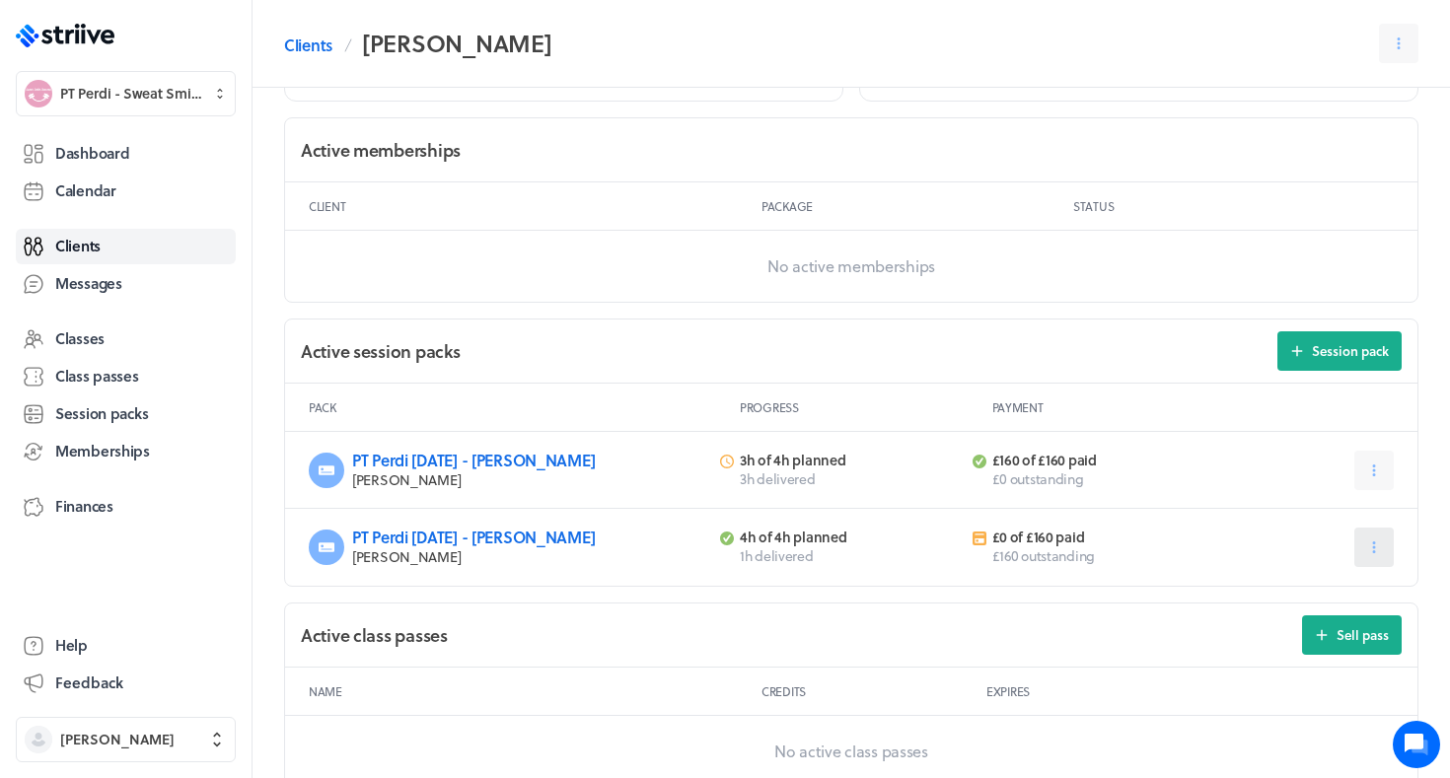
click at [1366, 555] on button at bounding box center [1374, 547] width 39 height 39
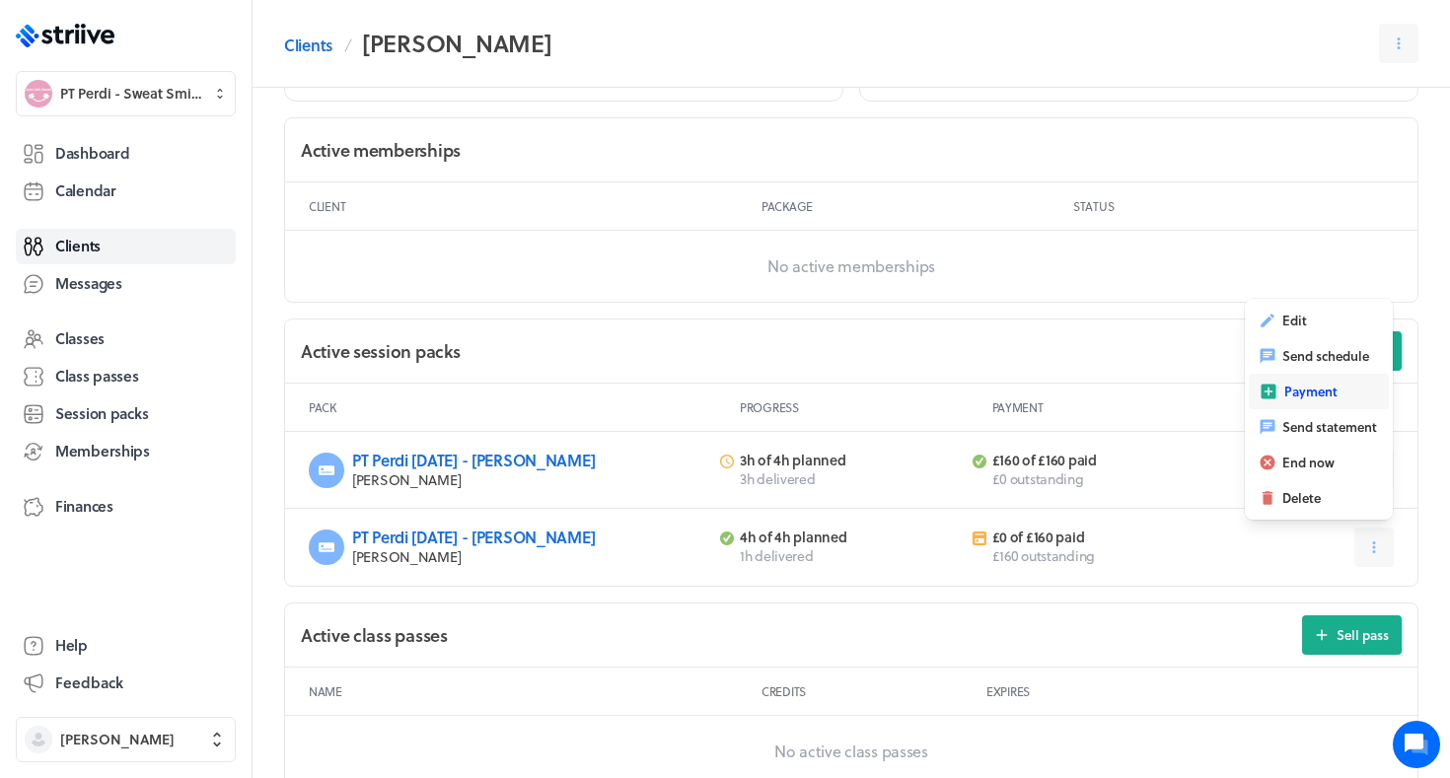
click at [1321, 378] on button "Payment" at bounding box center [1319, 392] width 140 height 36
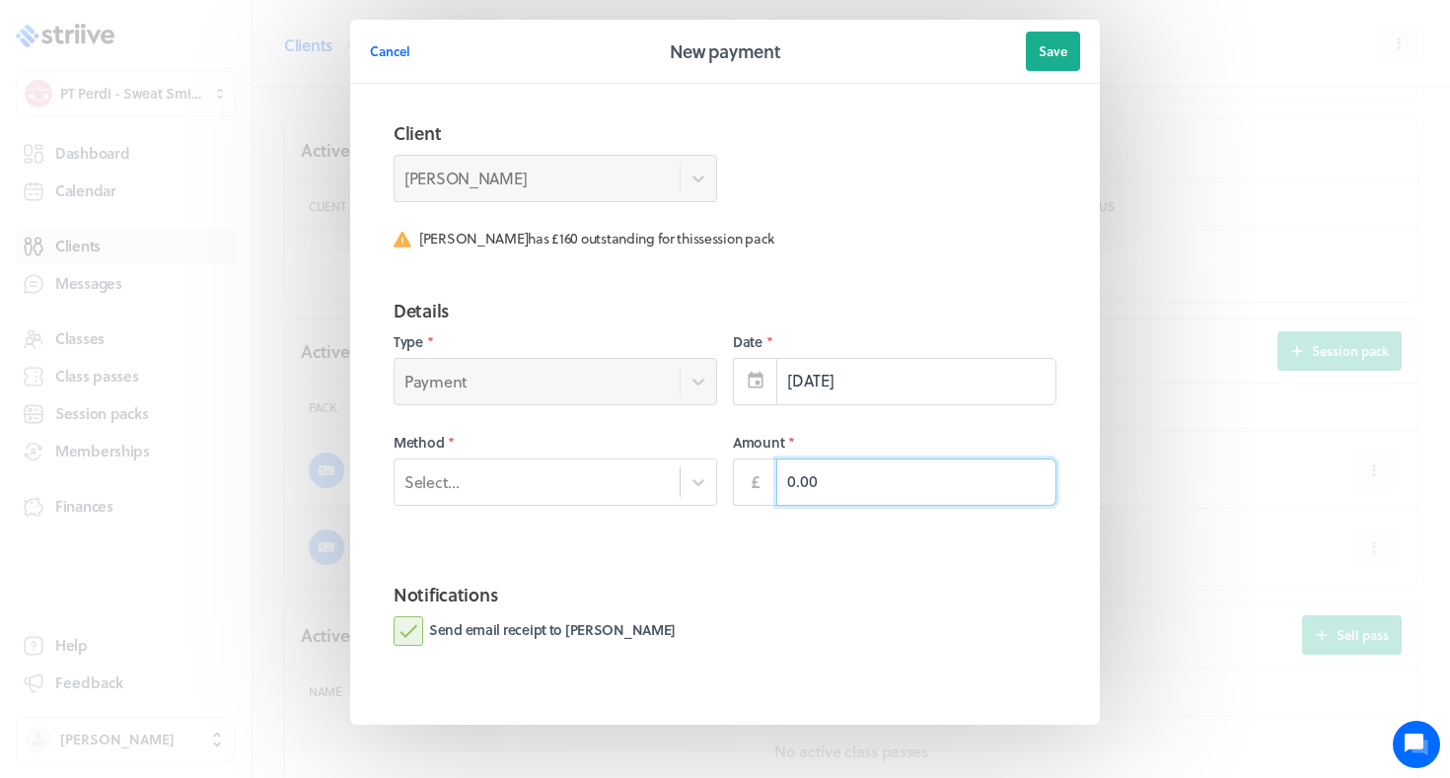
click at [802, 481] on input "0.00" at bounding box center [916, 482] width 280 height 47
type input "160.00"
click at [548, 481] on div "Select..." at bounding box center [537, 482] width 285 height 26
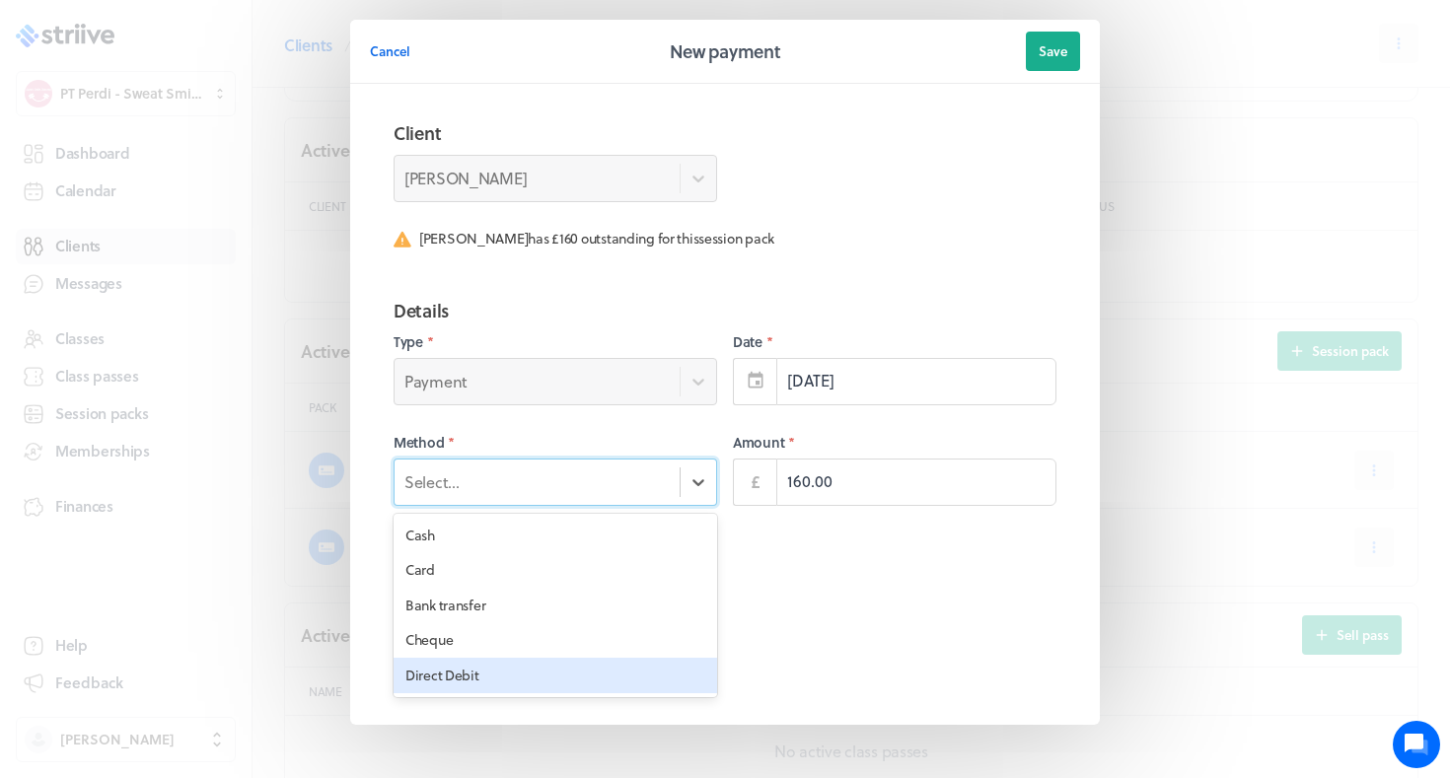
click at [499, 666] on div "Direct Debit" at bounding box center [556, 676] width 324 height 36
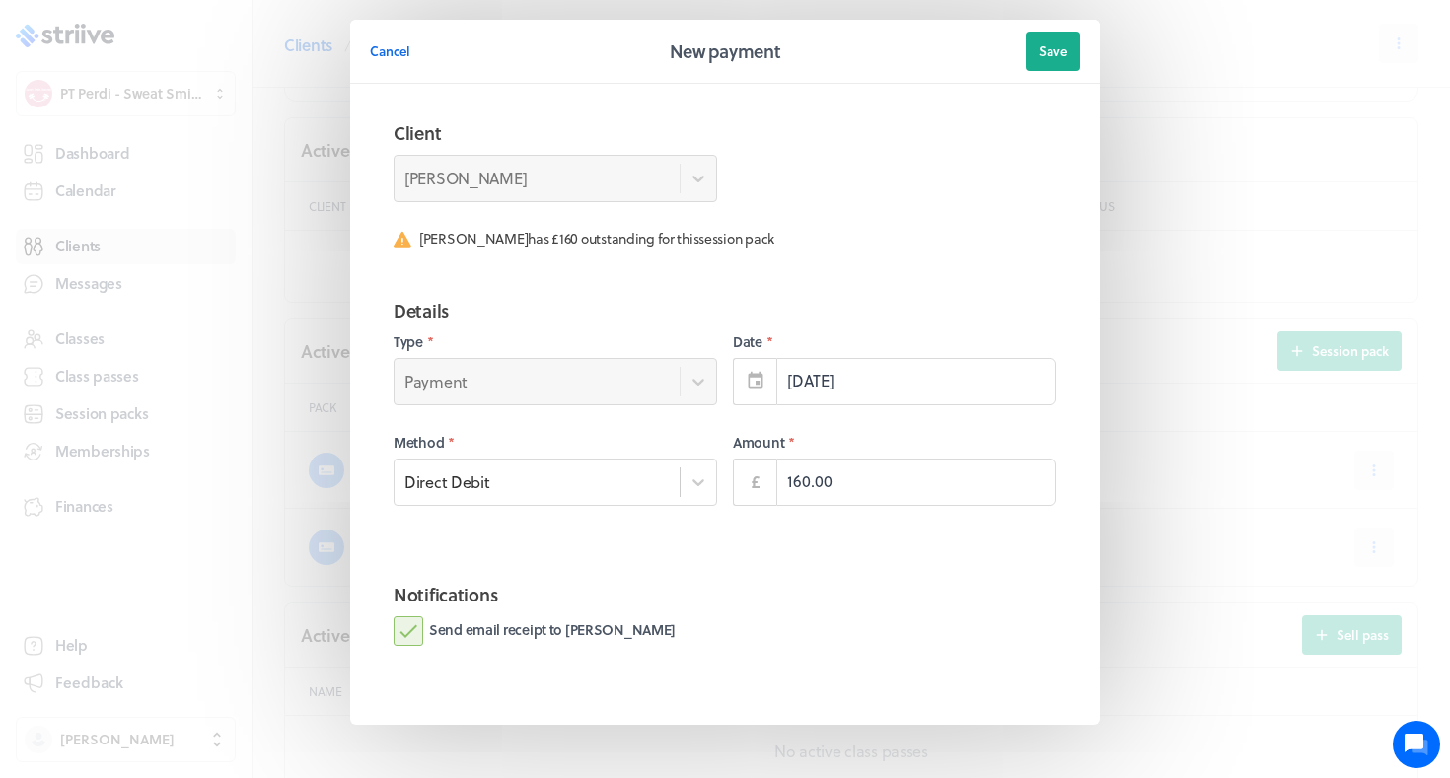
click at [474, 625] on label "Send email receipt to Ellie" at bounding box center [535, 632] width 282 height 30
click at [0, 0] on input "Send email receipt to Ellie" at bounding box center [0, 0] width 0 height 0
click at [851, 351] on div "Date * 7th Sep" at bounding box center [895, 369] width 324 height 73
click at [850, 351] on div "Date * 7th Sep" at bounding box center [895, 369] width 324 height 73
click at [818, 396] on input "[DATE]" at bounding box center [916, 381] width 280 height 47
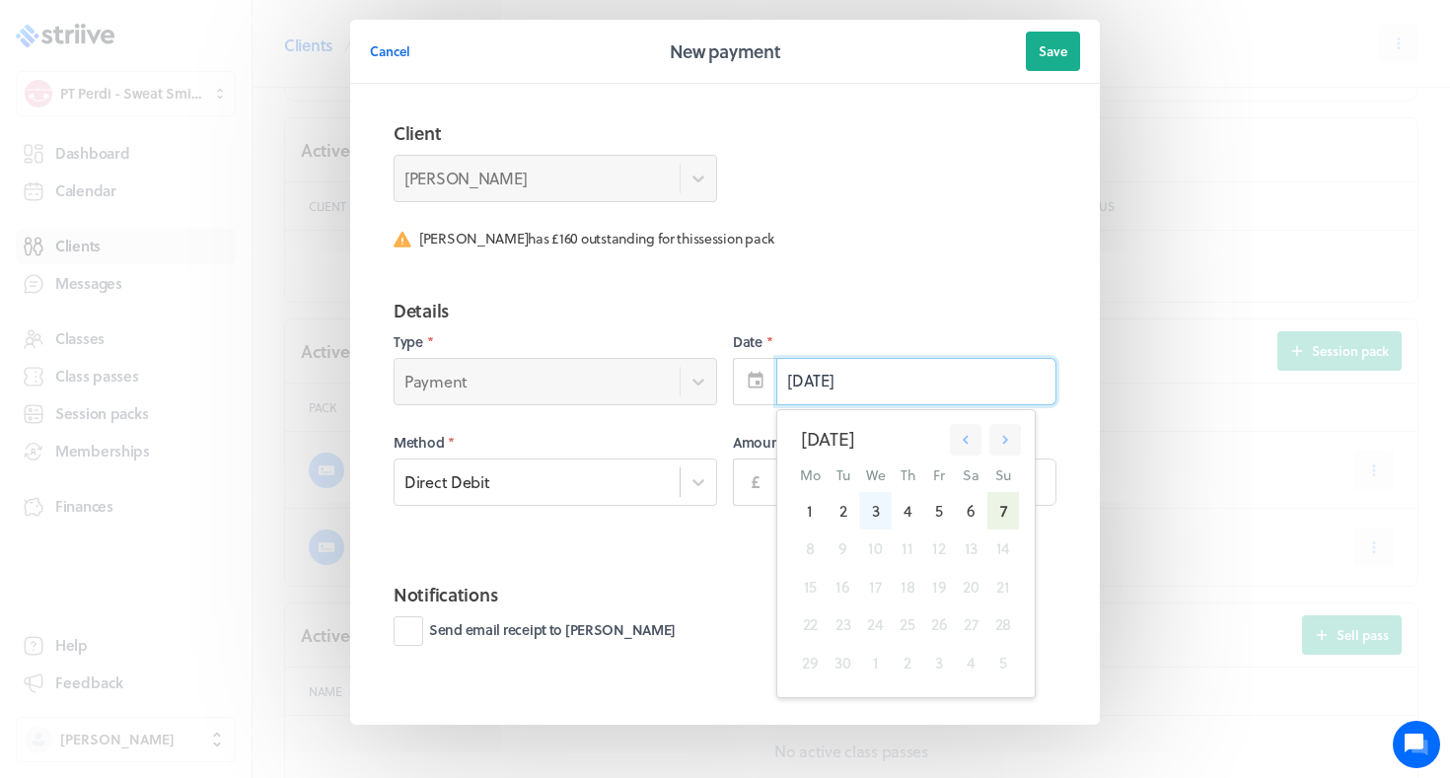
click at [875, 520] on div "3" at bounding box center [875, 510] width 33 height 37
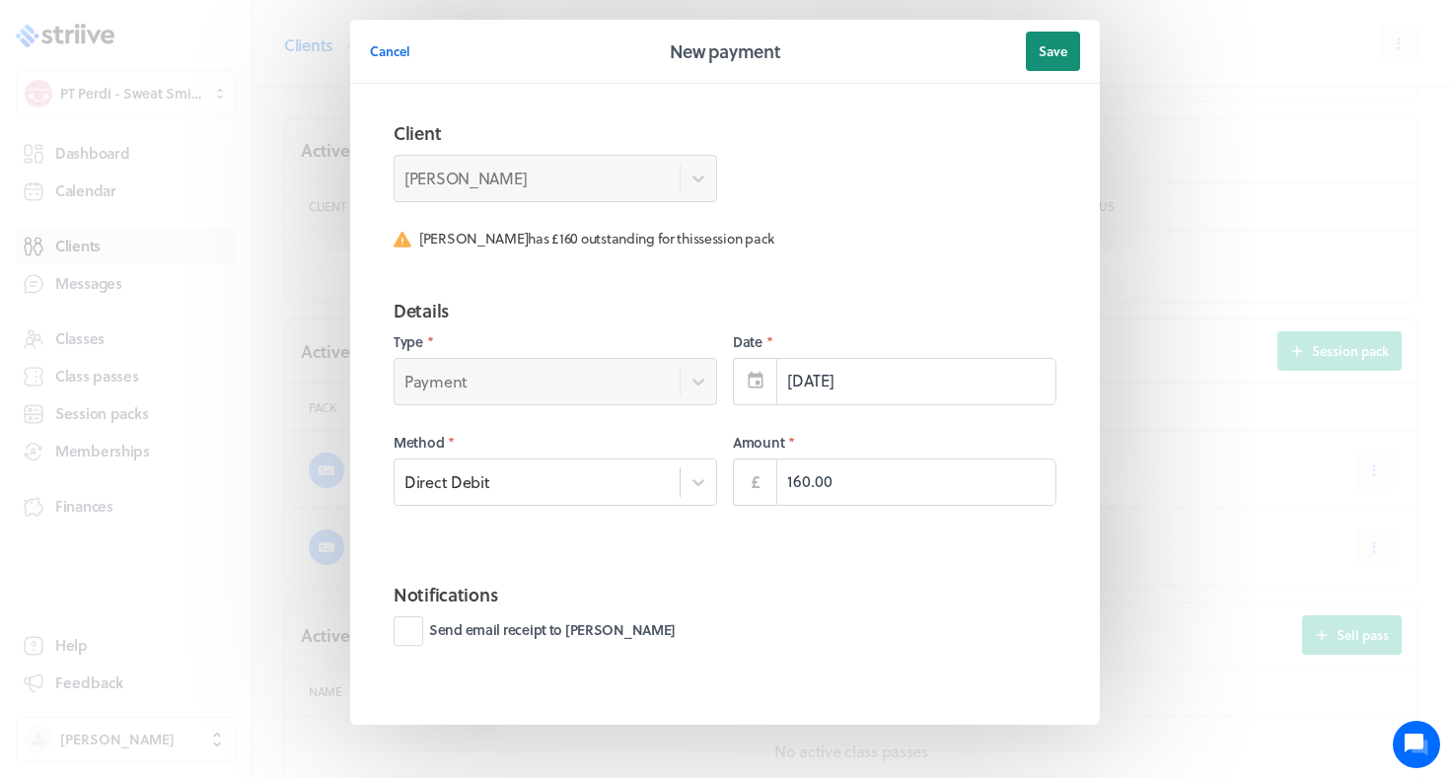
click at [1058, 49] on span "Save" at bounding box center [1053, 51] width 29 height 18
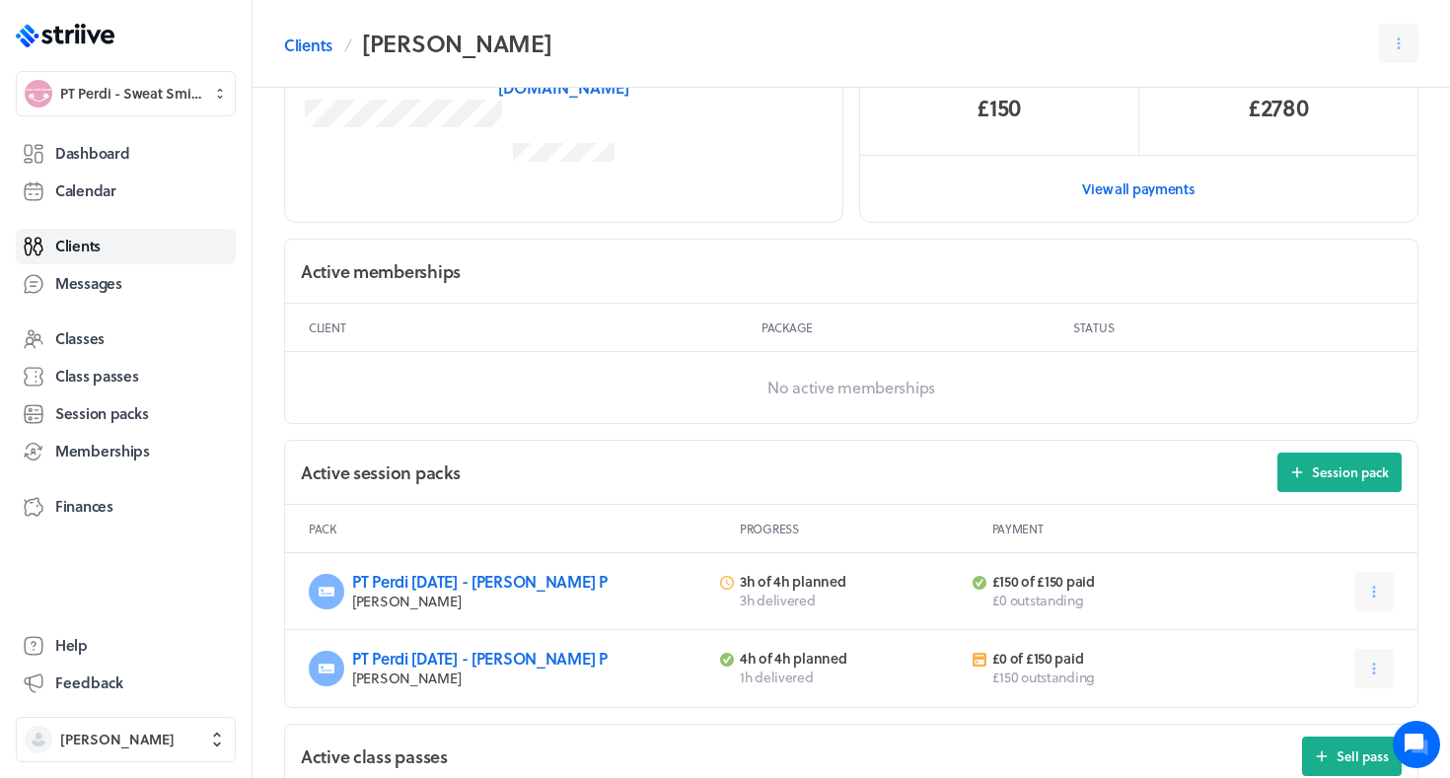
scroll to position [424, 0]
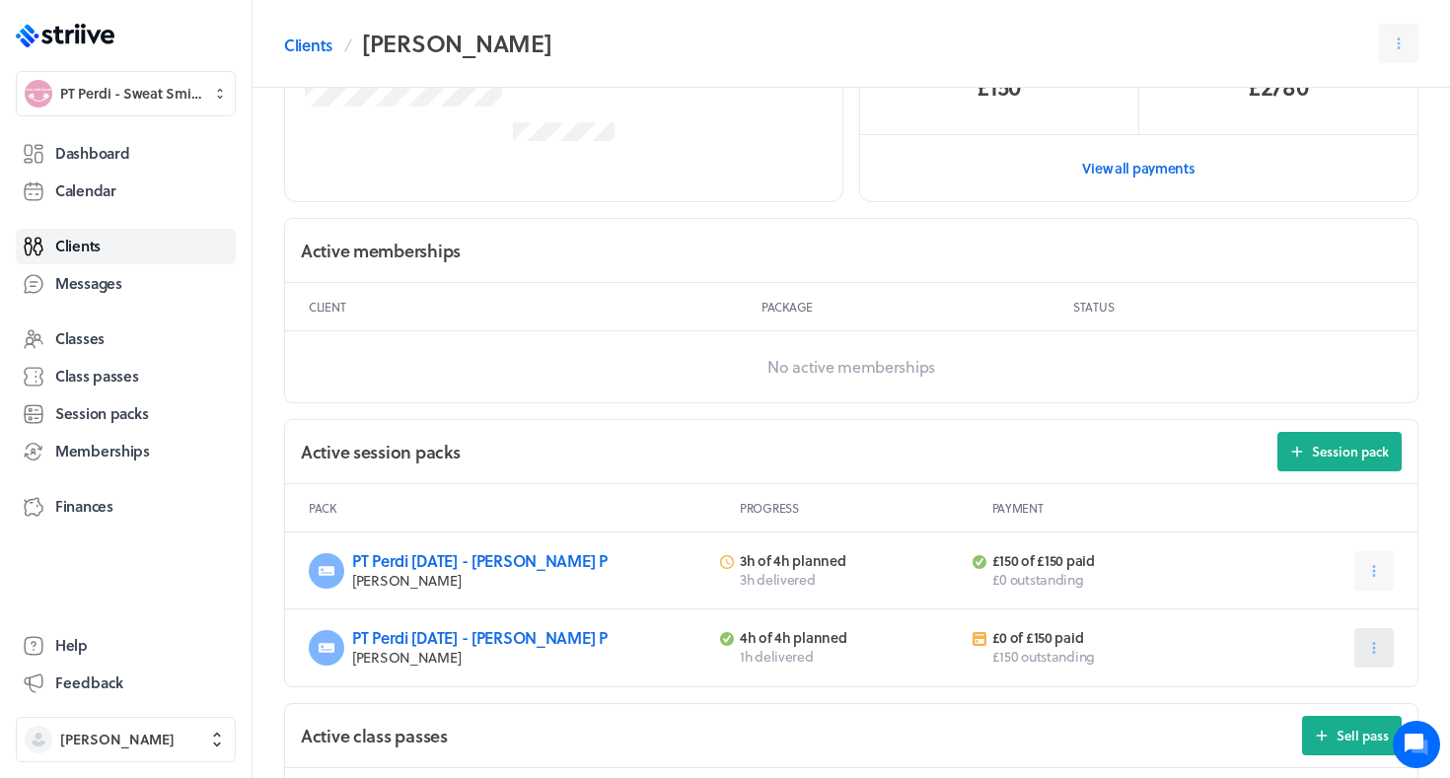
click at [1382, 643] on icon at bounding box center [1375, 648] width 18 height 18
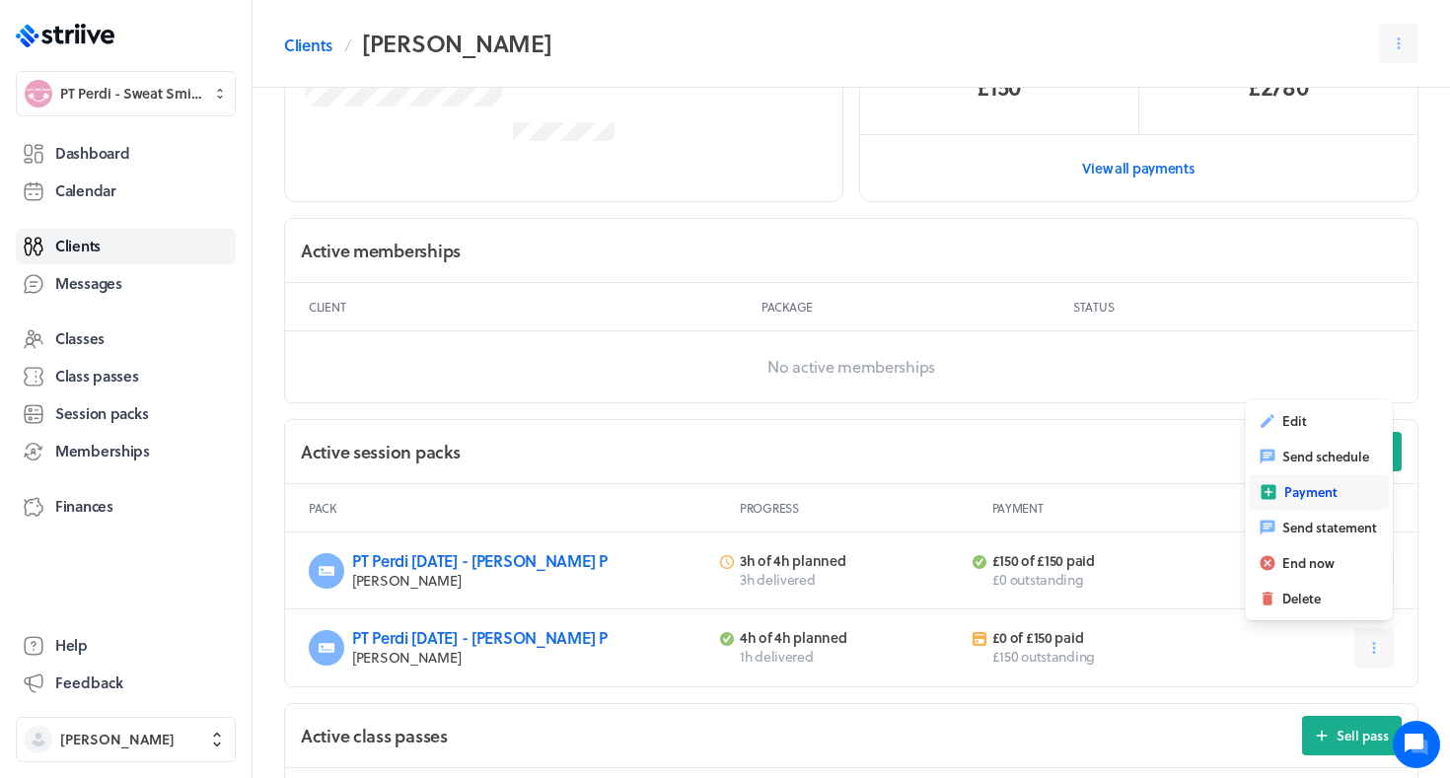
click at [1282, 491] on button "Payment" at bounding box center [1319, 493] width 140 height 36
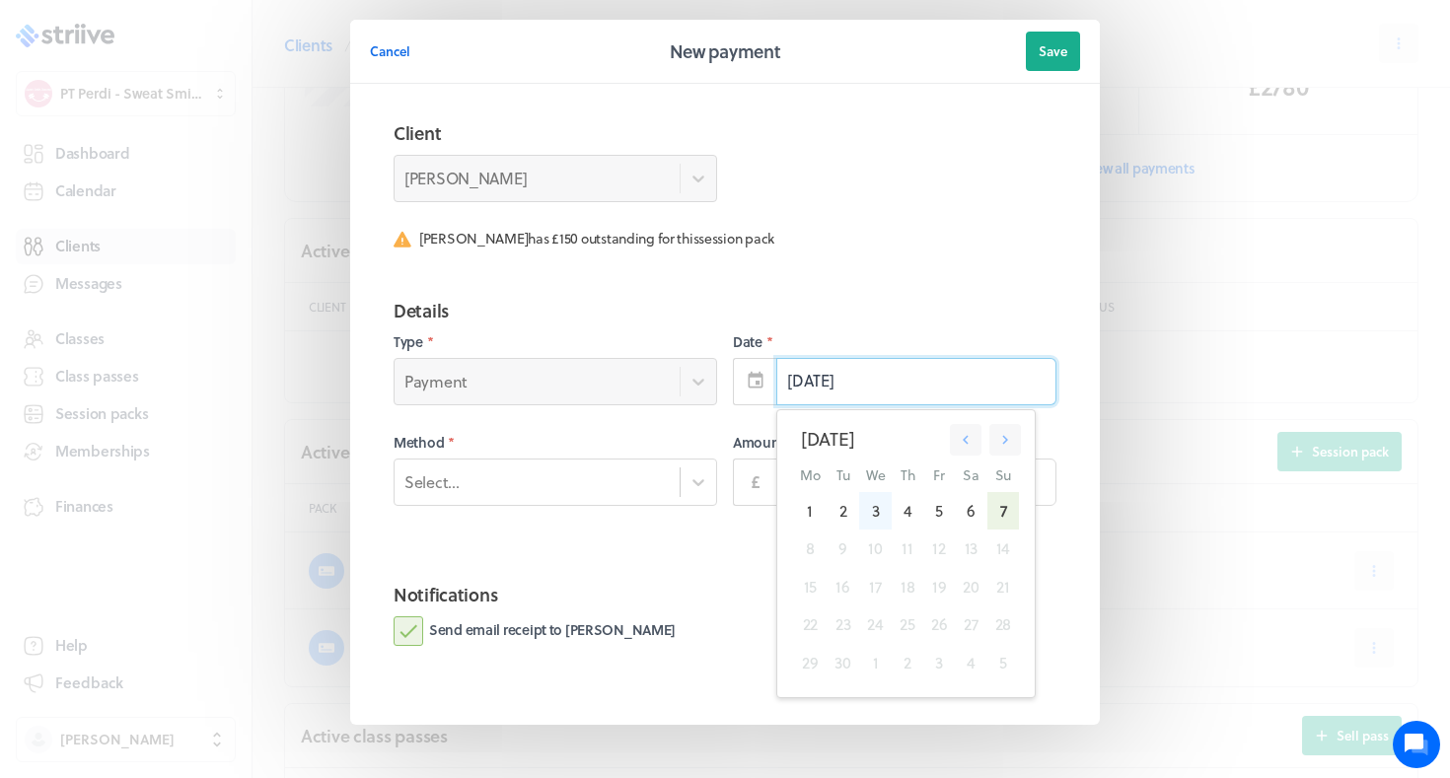
click at [878, 504] on div "3" at bounding box center [875, 510] width 33 height 37
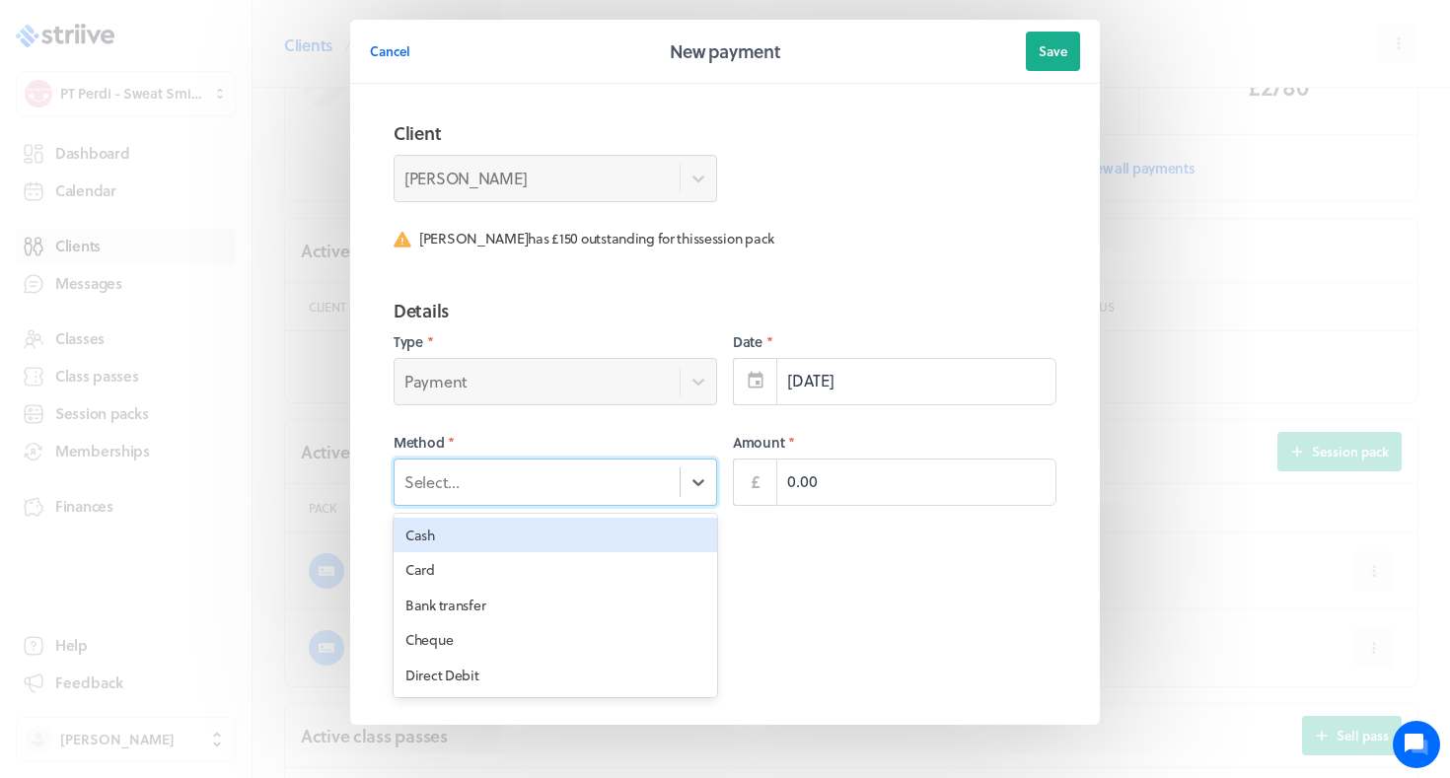
click at [595, 461] on div "Select..." at bounding box center [556, 482] width 324 height 47
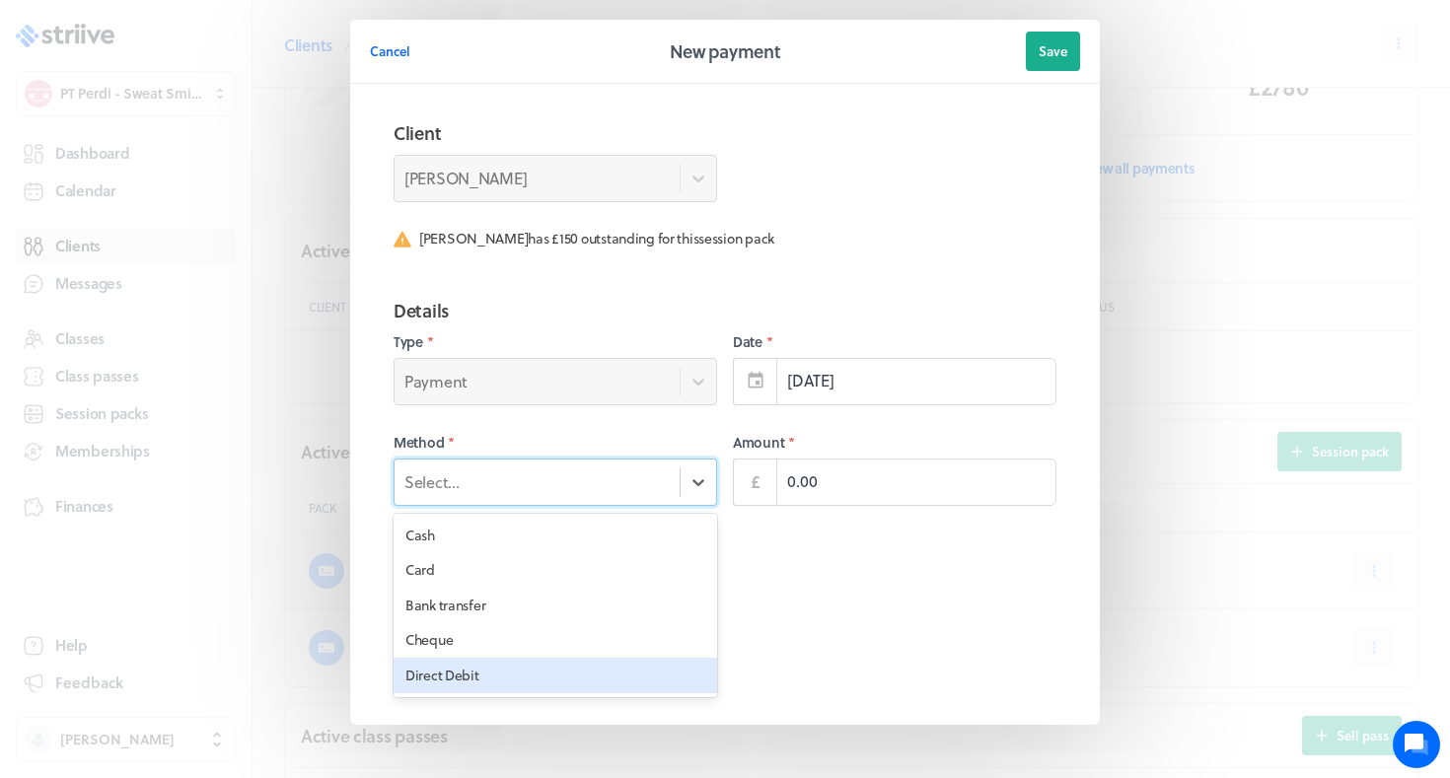
click at [522, 669] on div "Direct Debit" at bounding box center [556, 676] width 324 height 36
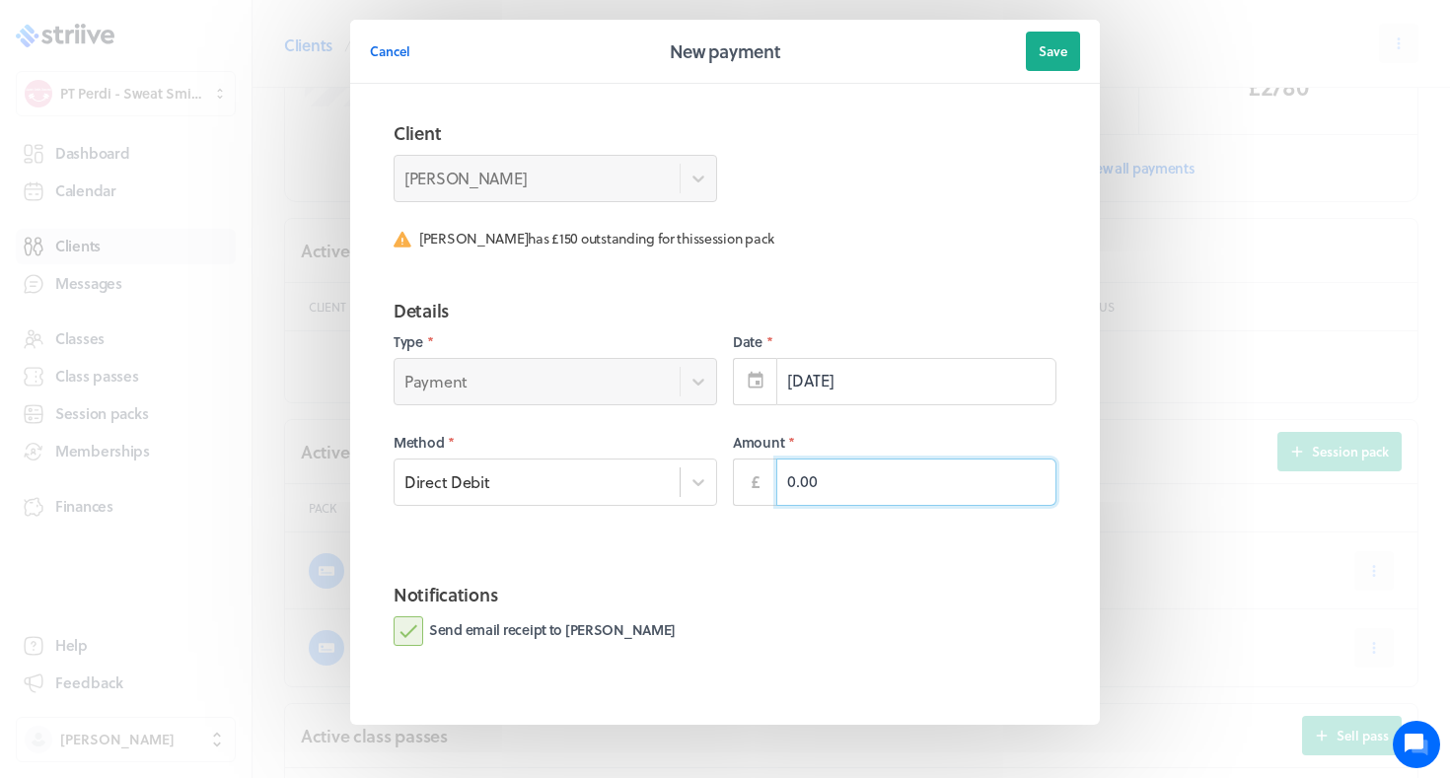
click at [804, 489] on input "0.00" at bounding box center [916, 482] width 280 height 47
type input "150.00"
click at [560, 638] on label "Send email receipt to [PERSON_NAME]" at bounding box center [535, 632] width 282 height 30
click at [0, 0] on input "Send email receipt to [PERSON_NAME]" at bounding box center [0, 0] width 0 height 0
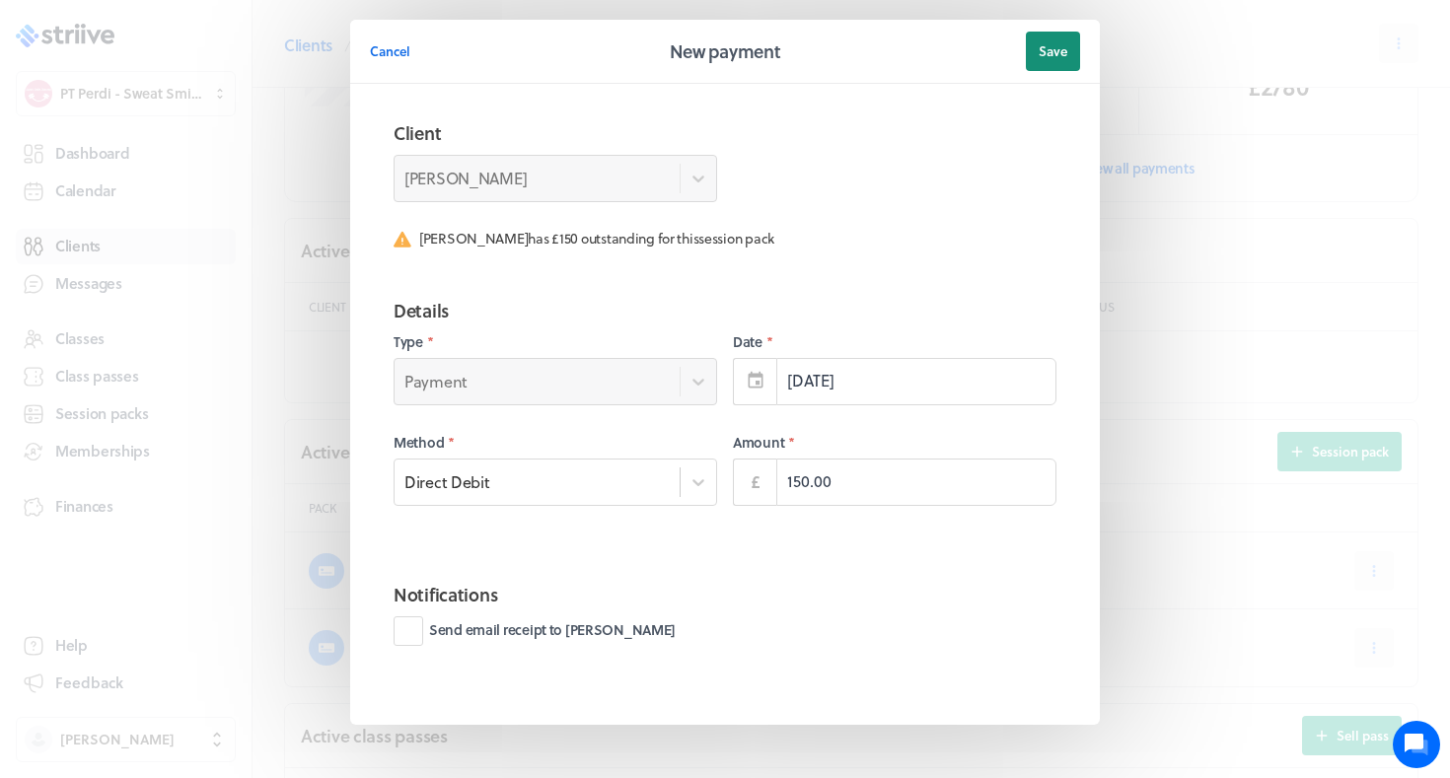
click at [1058, 55] on span "Save" at bounding box center [1053, 51] width 29 height 18
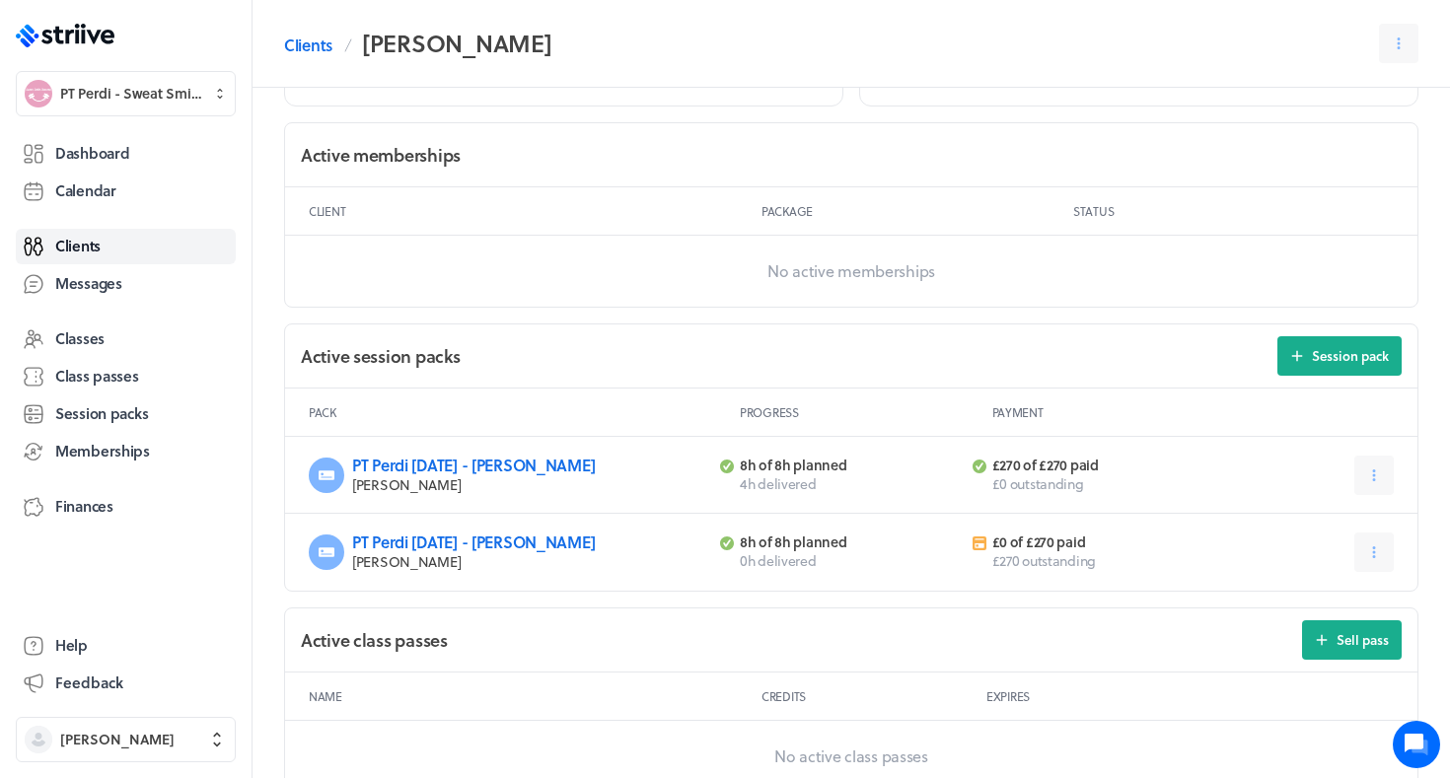
scroll to position [520, 0]
click at [1396, 474] on div "PT Perdi Aug 25 - Jo H Jo Hill 8h of 8h planned 4h delivered £270 of £270 paid …" at bounding box center [851, 475] width 1133 height 77
click at [1363, 467] on button at bounding box center [1374, 475] width 39 height 39
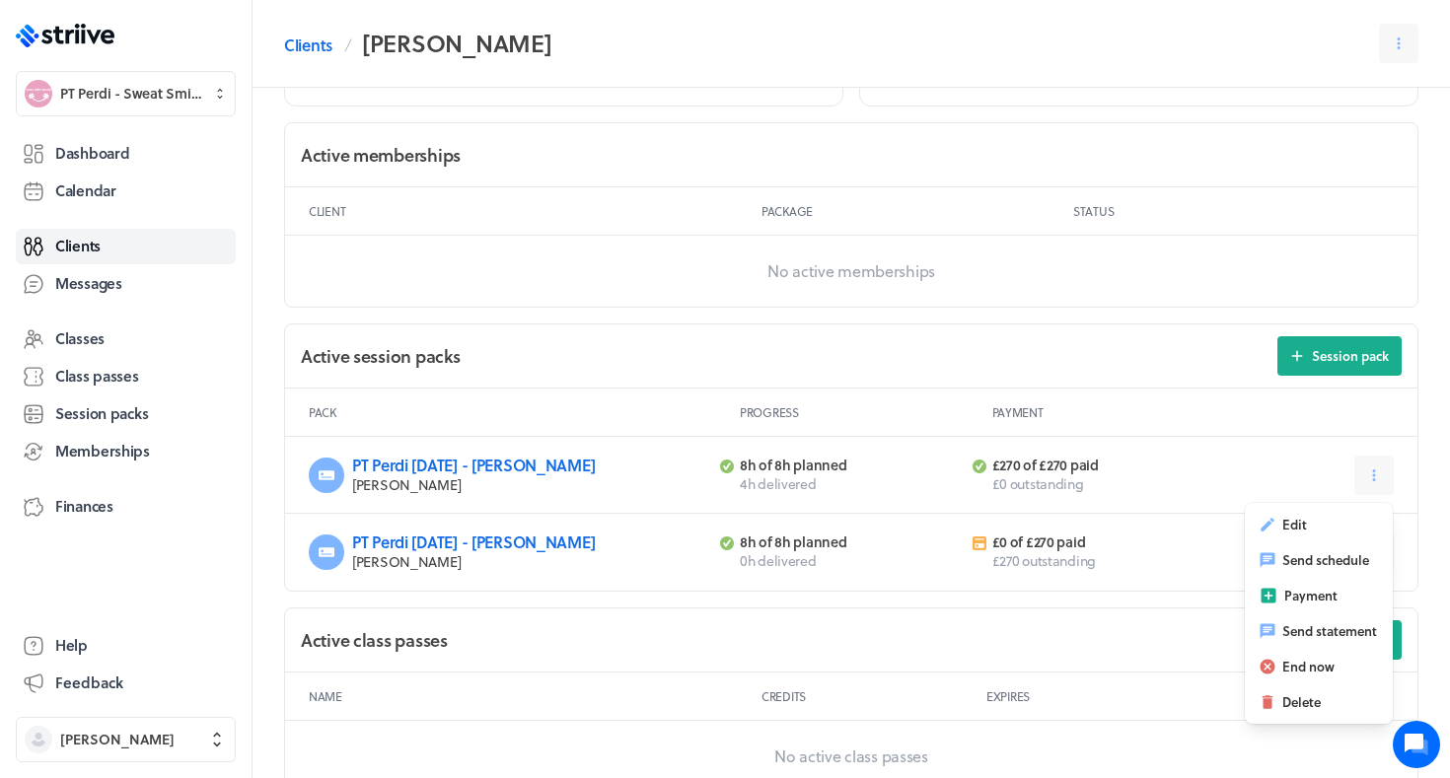
click at [479, 476] on p "Jo Hill" at bounding box center [530, 486] width 356 height 20
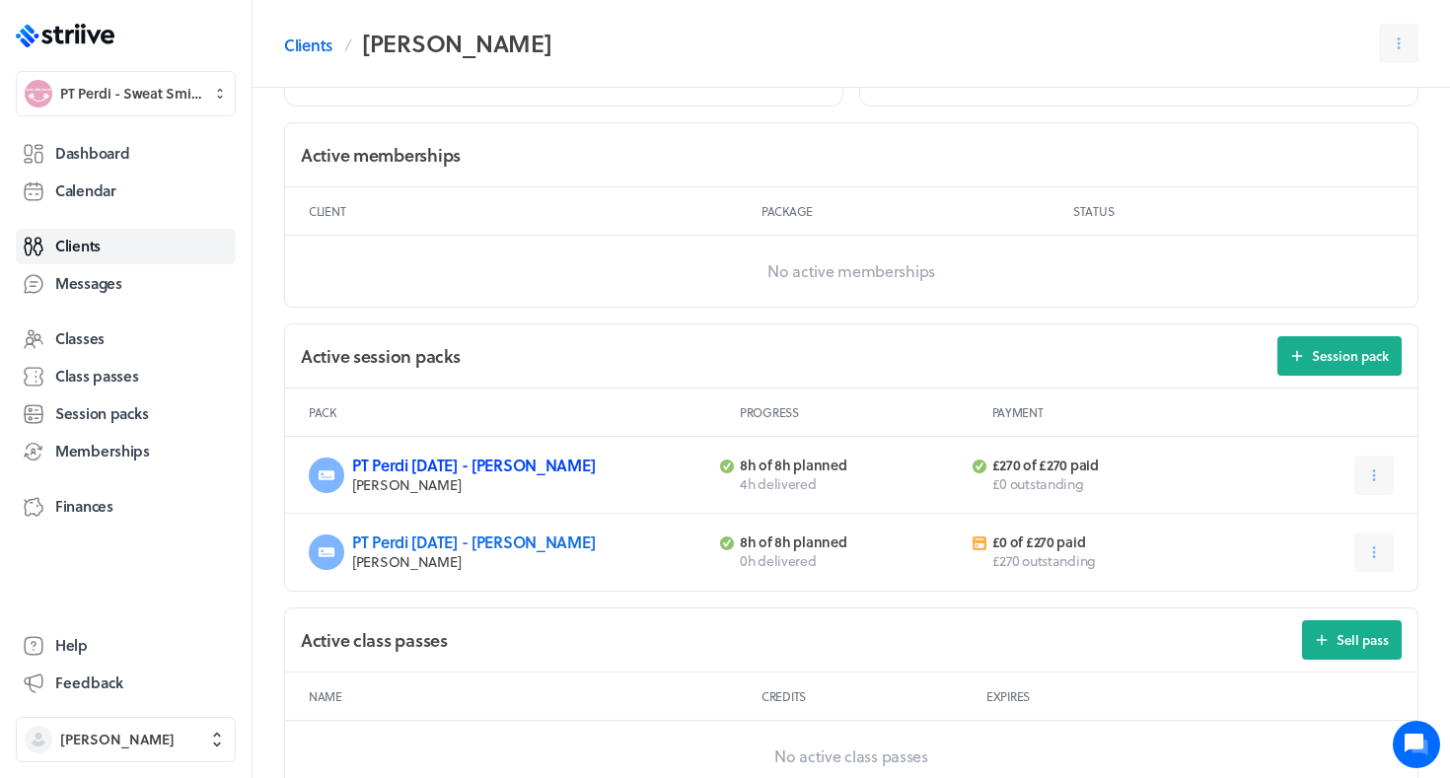
click at [470, 466] on link "PT Perdi Aug 25 - Jo H" at bounding box center [473, 465] width 243 height 23
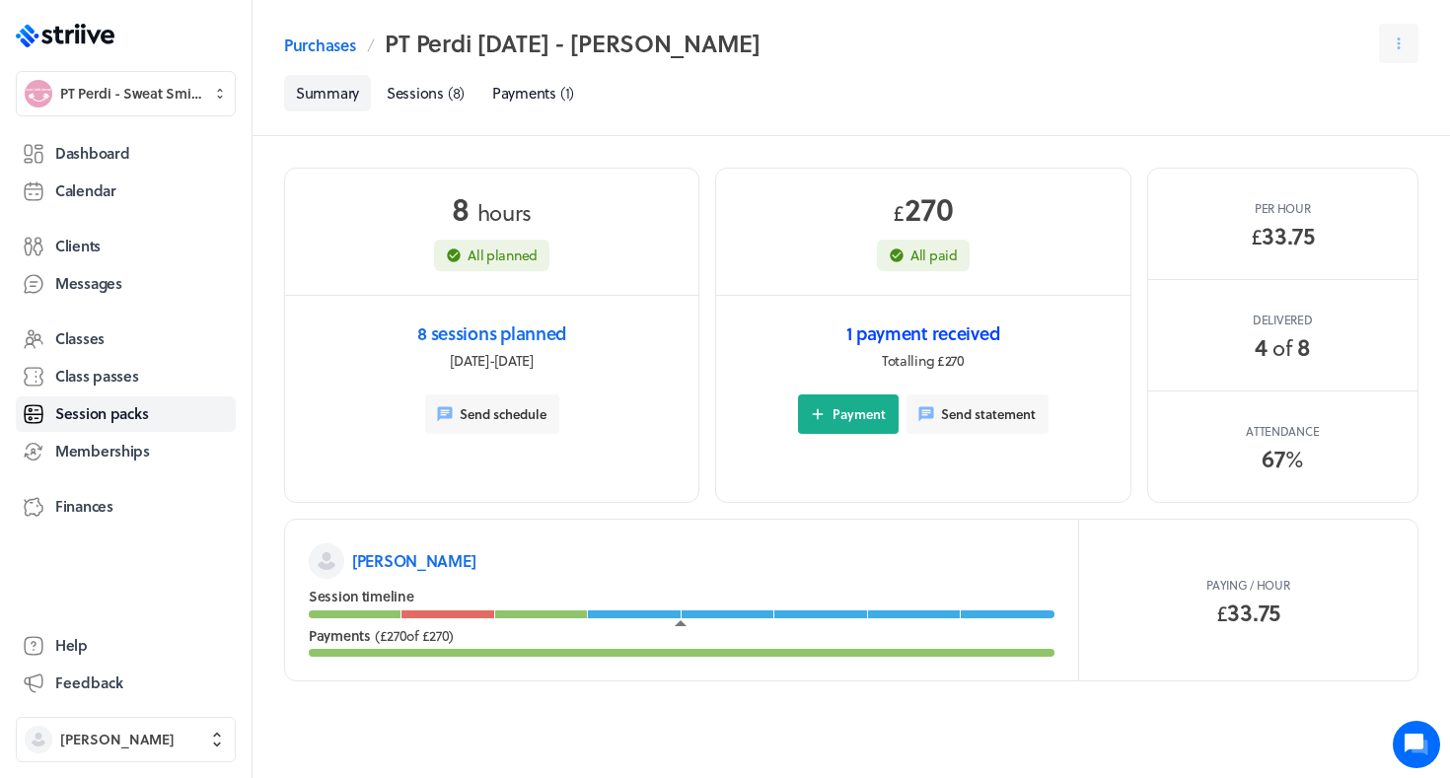
click at [902, 328] on link "1 payment received" at bounding box center [923, 334] width 153 height 28
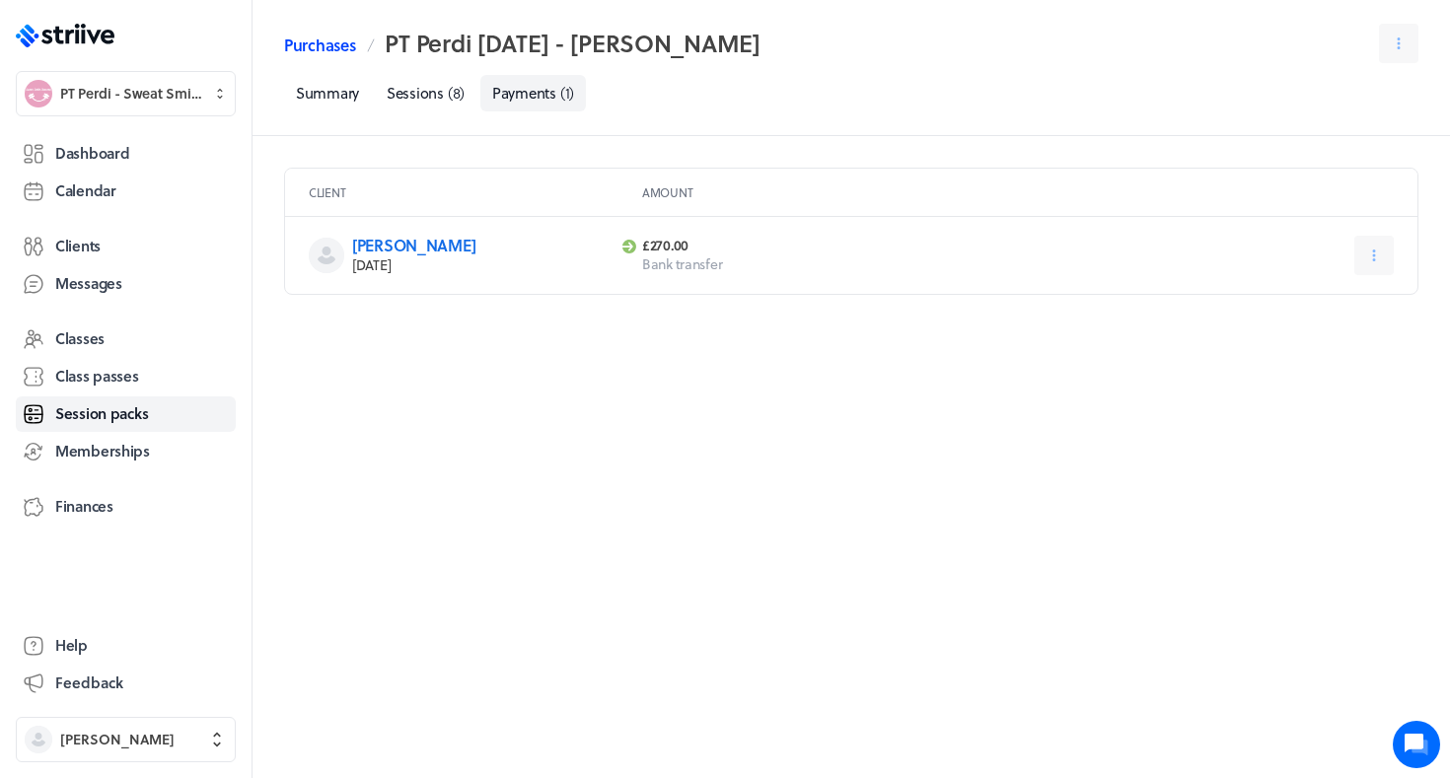
click at [327, 46] on link "Purchases" at bounding box center [319, 46] width 71 height 24
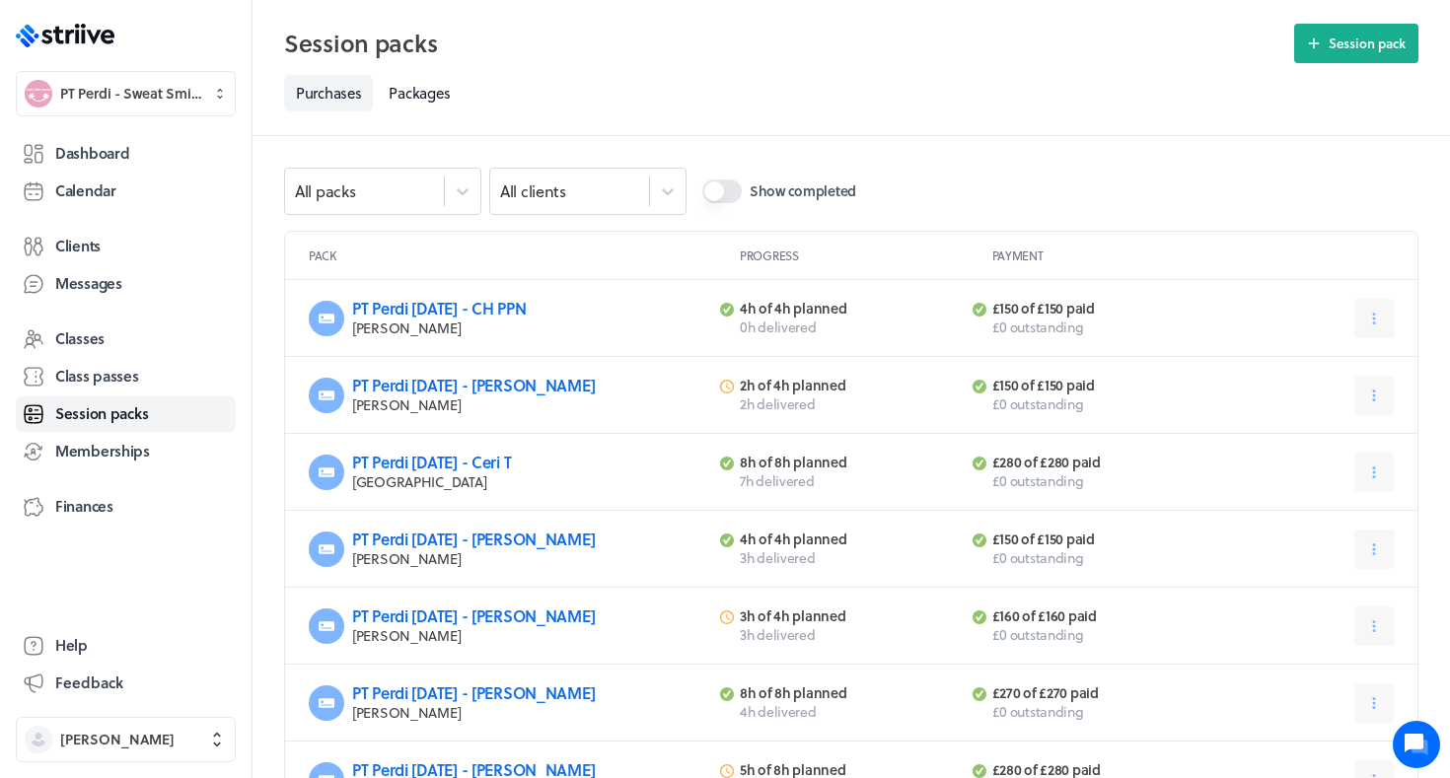
click at [431, 129] on header "Session packs Session pack Select a tab Purchases Packages Purchases Packages" at bounding box center [852, 68] width 1198 height 136
click at [544, 199] on div "All clients" at bounding box center [533, 192] width 66 height 22
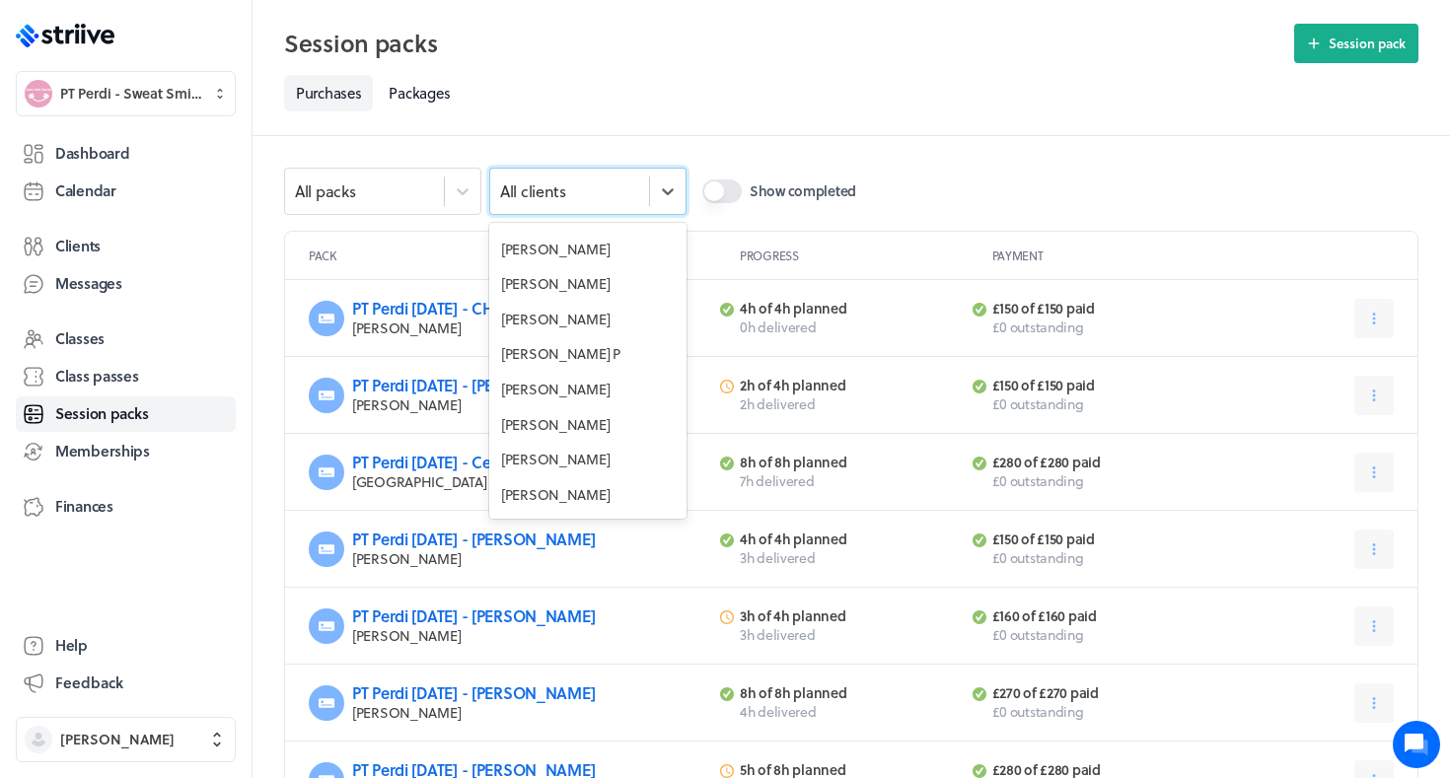
scroll to position [518, 0]
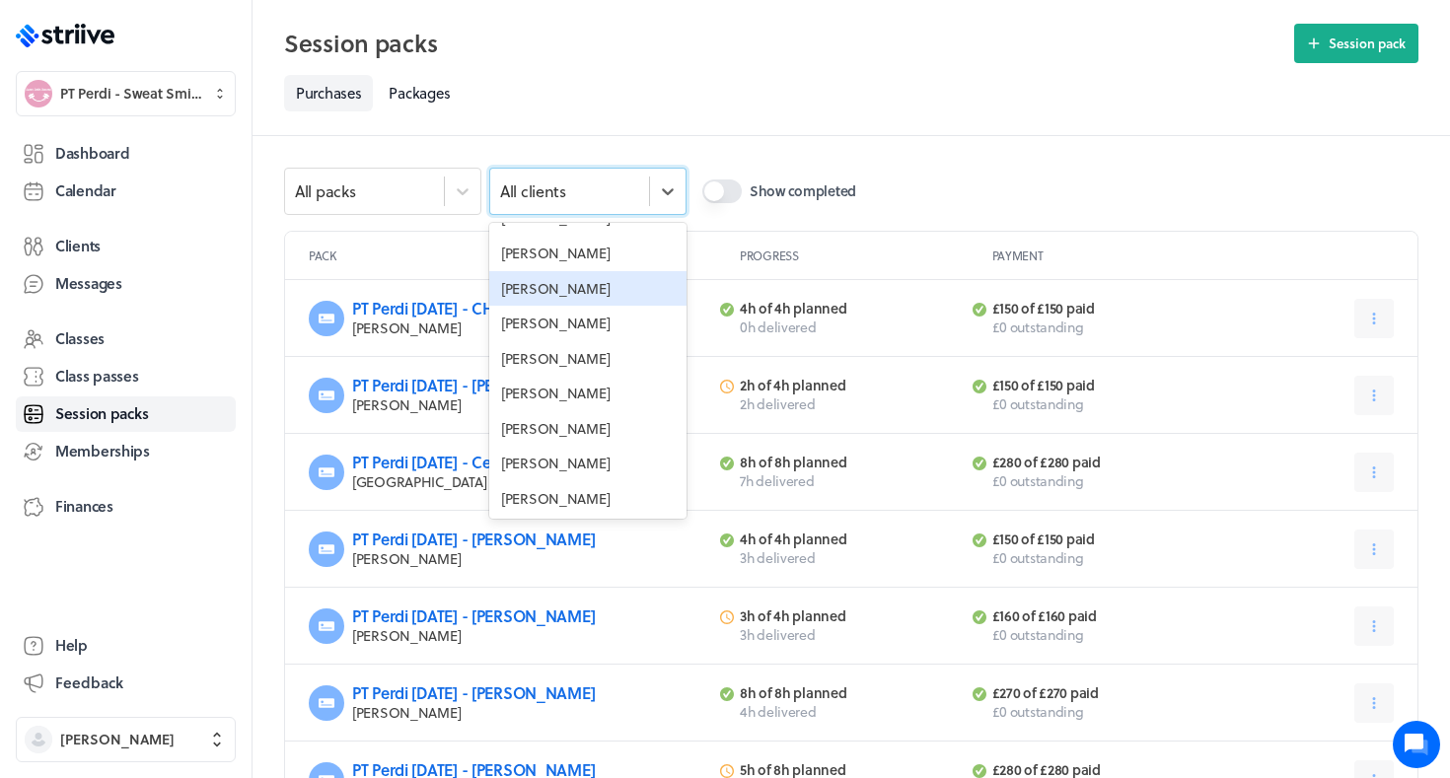
click at [550, 289] on div "[PERSON_NAME]" at bounding box center [587, 289] width 197 height 36
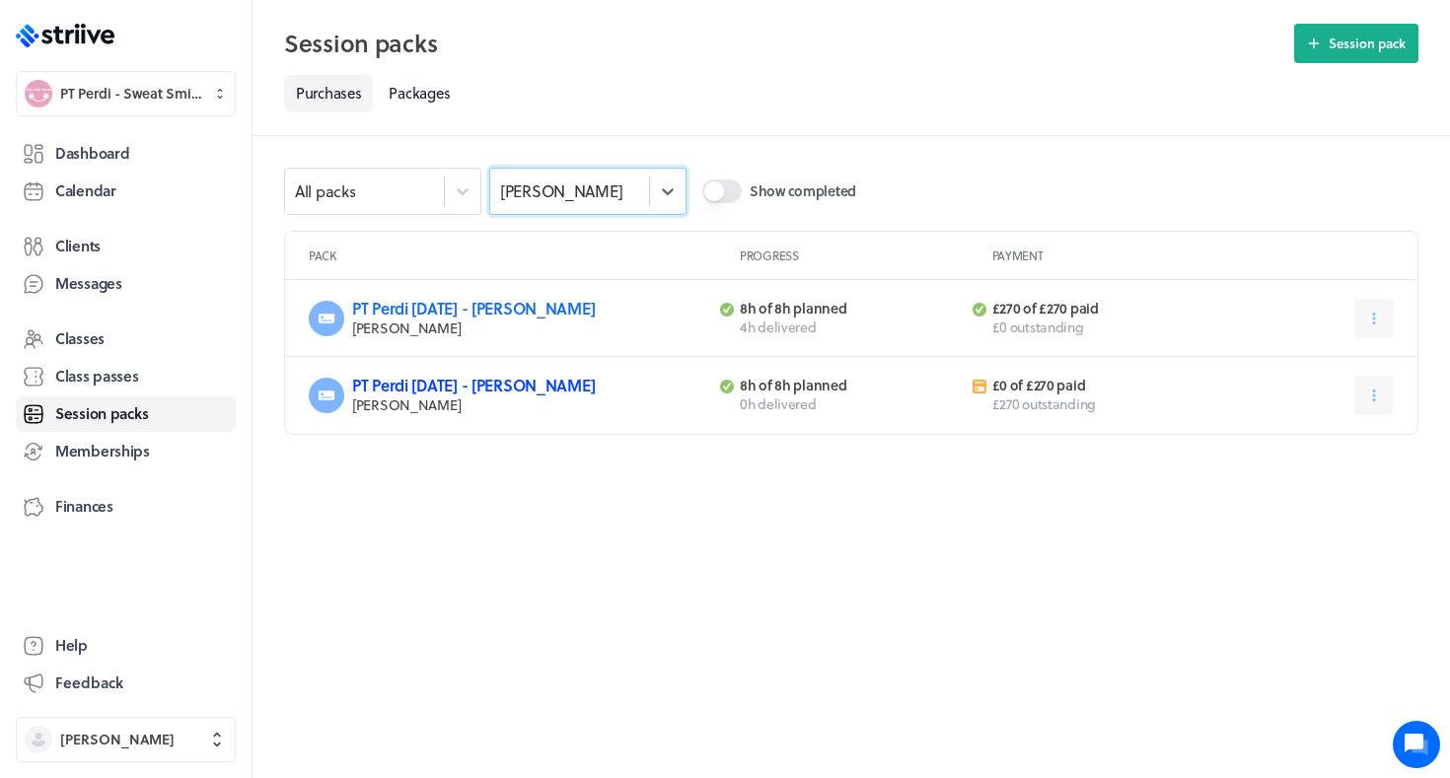
click at [468, 380] on link "PT Perdi Sept 25 - Jo H" at bounding box center [473, 385] width 243 height 23
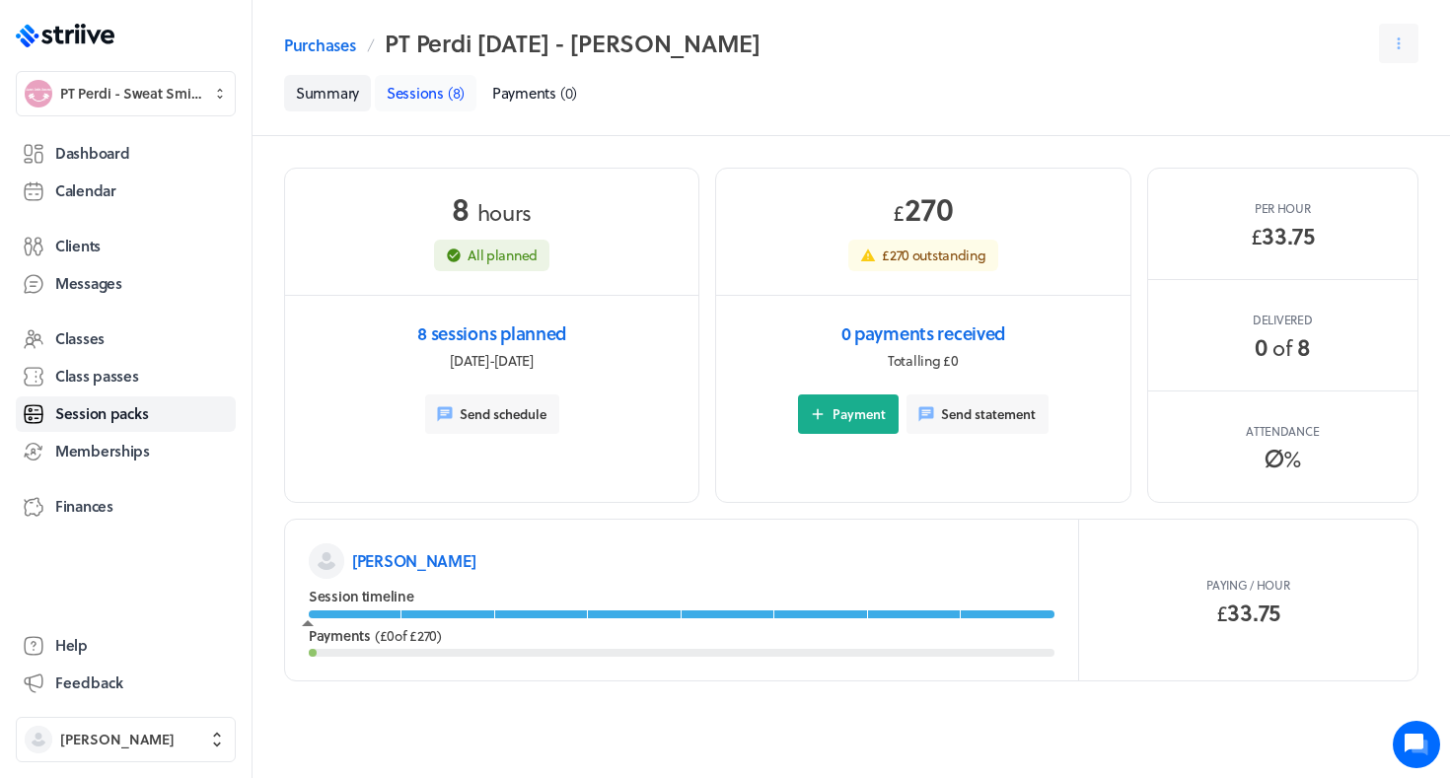
click at [438, 99] on span "Sessions" at bounding box center [415, 93] width 57 height 22
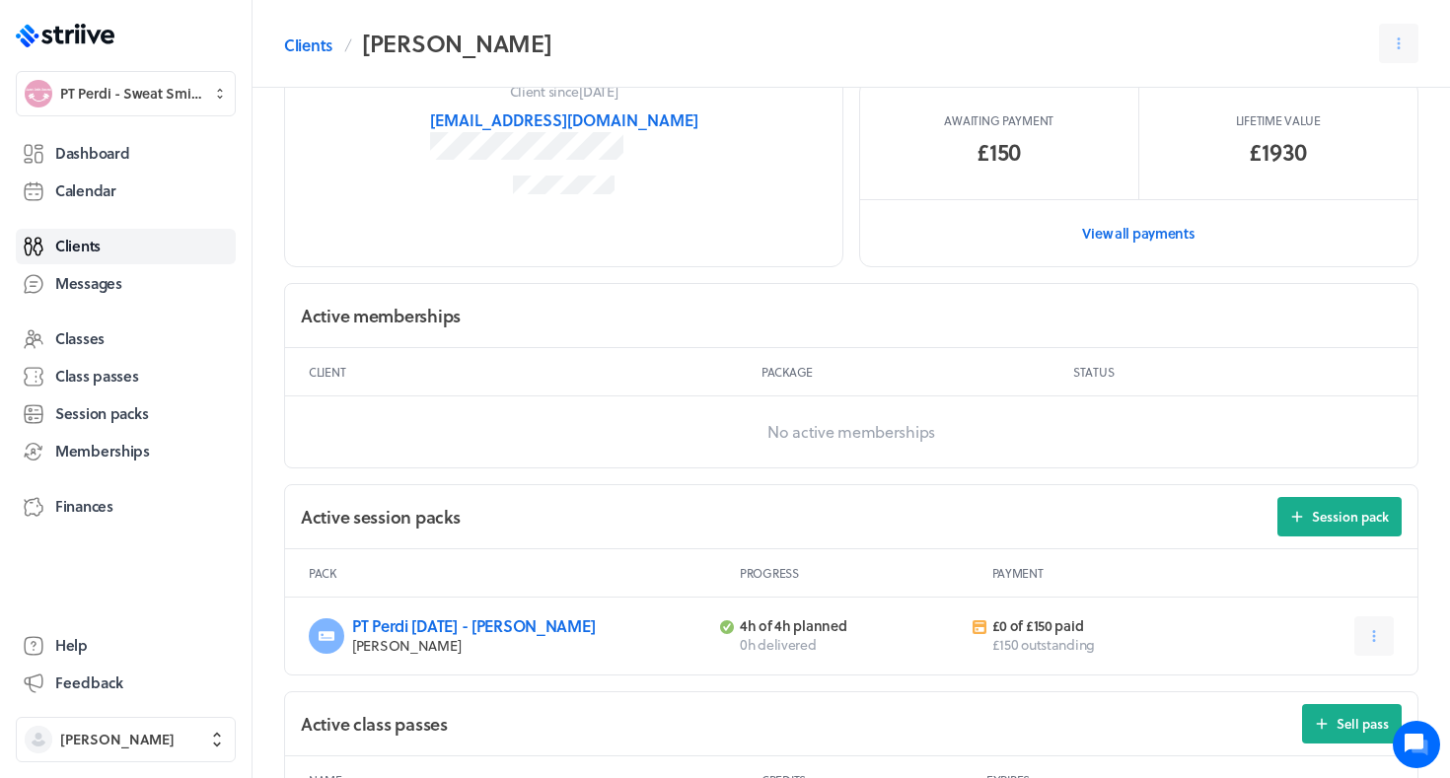
scroll to position [360, 0]
click at [1382, 635] on icon at bounding box center [1375, 636] width 18 height 18
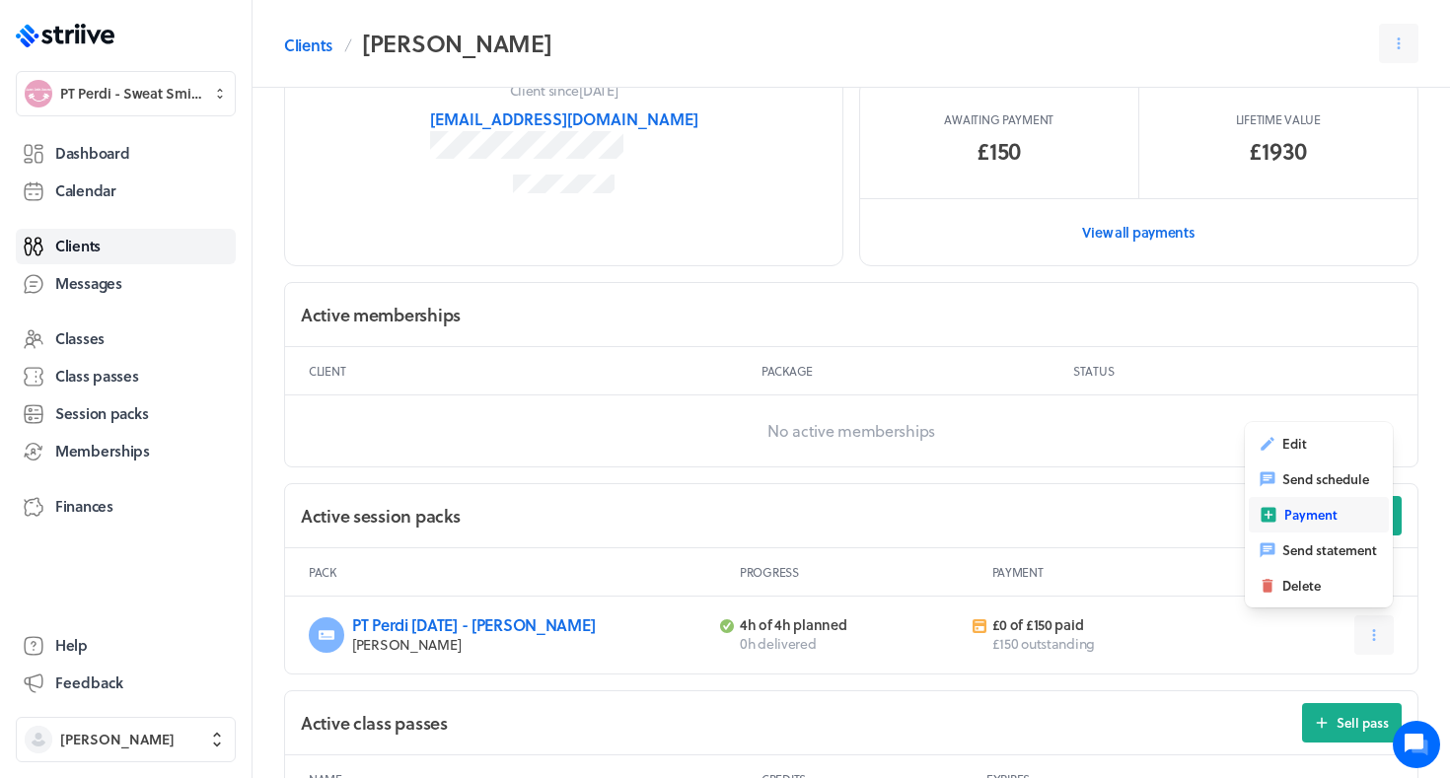
click at [1324, 515] on span "Payment" at bounding box center [1311, 515] width 53 height 18
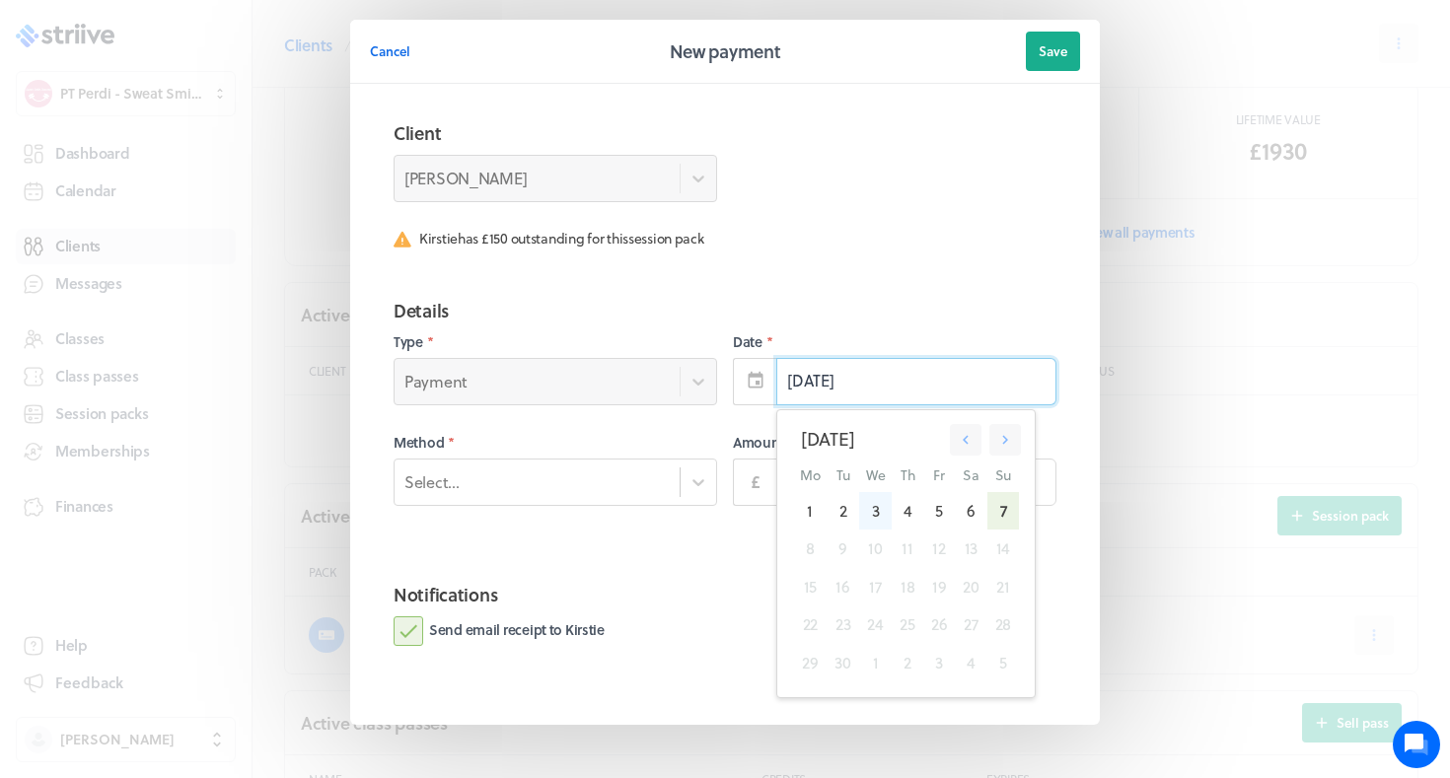
click at [878, 499] on div "3" at bounding box center [875, 510] width 33 height 37
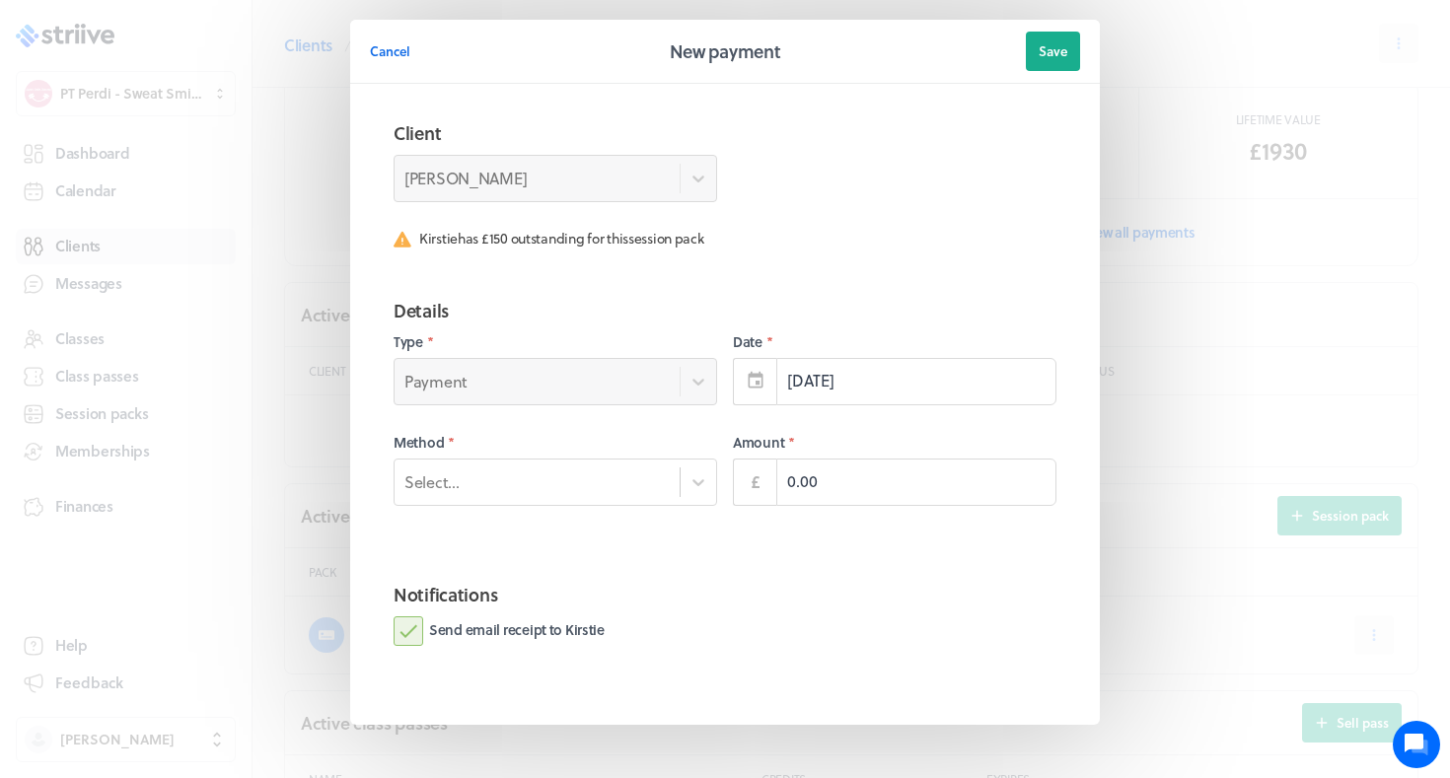
click at [633, 451] on label "Method *" at bounding box center [556, 443] width 324 height 20
click at [633, 480] on div "Select..." at bounding box center [537, 482] width 285 height 26
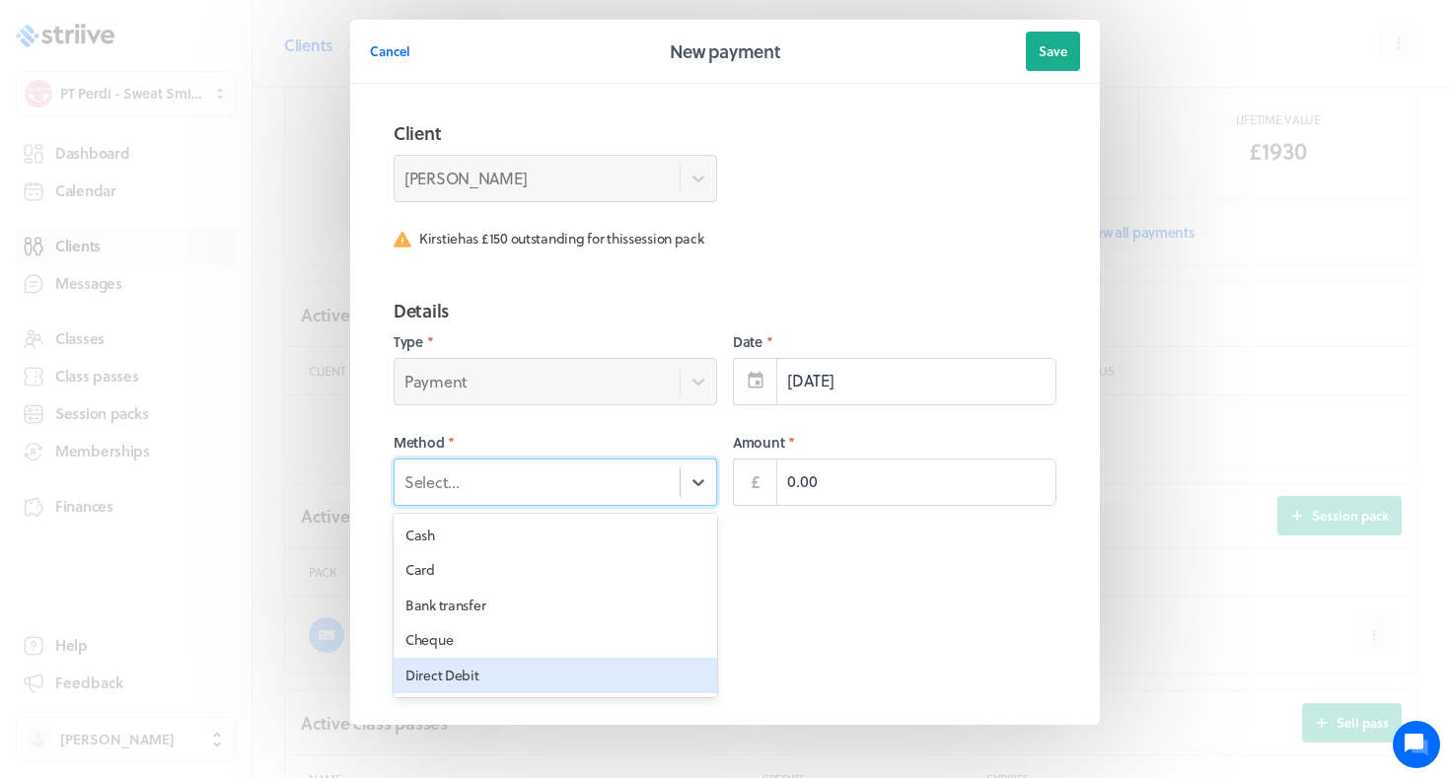
click at [552, 677] on div "Direct Debit" at bounding box center [556, 676] width 324 height 36
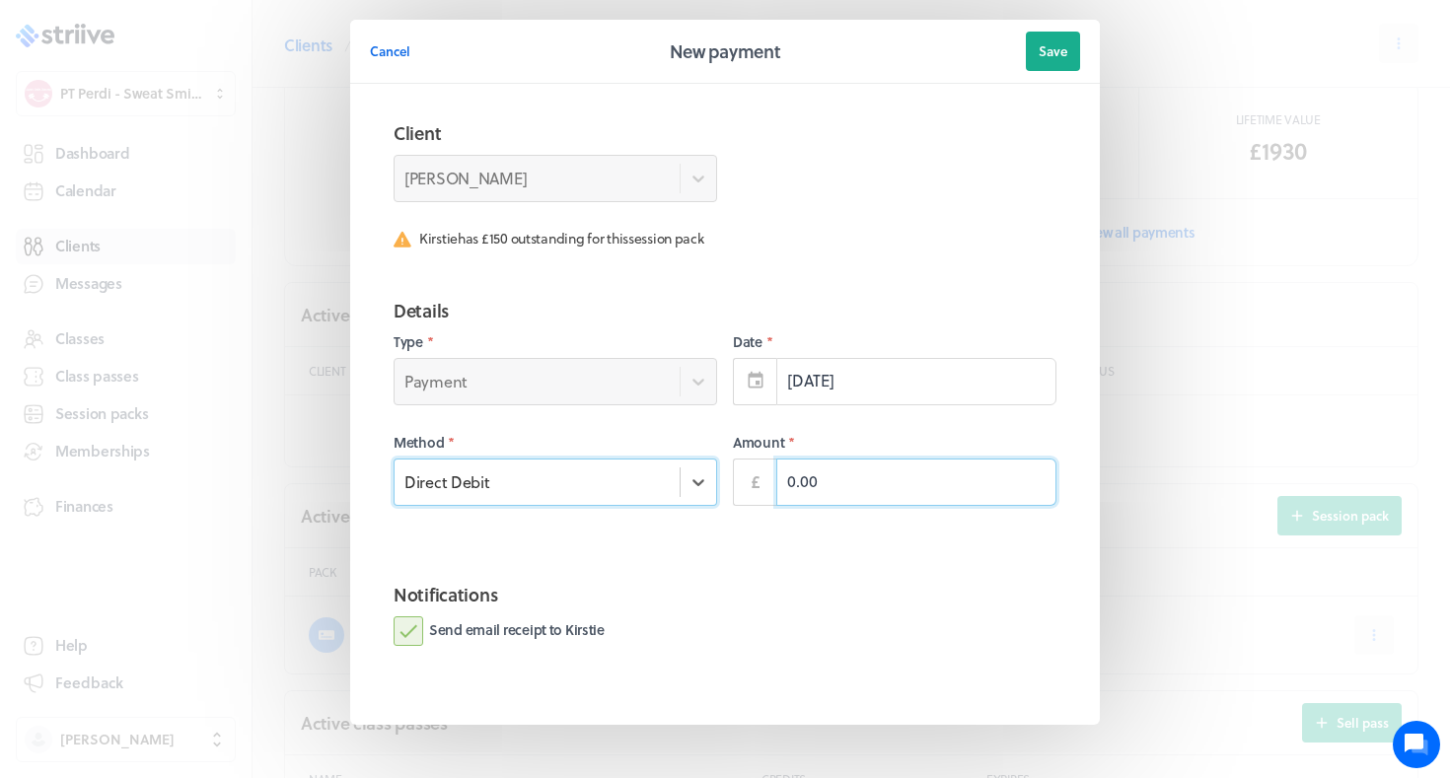
click at [803, 481] on input "0.00" at bounding box center [916, 482] width 280 height 47
type input "150.00"
click at [549, 630] on label "Send email receipt to Kirstie" at bounding box center [499, 632] width 211 height 30
click at [0, 0] on input "Send email receipt to Kirstie" at bounding box center [0, 0] width 0 height 0
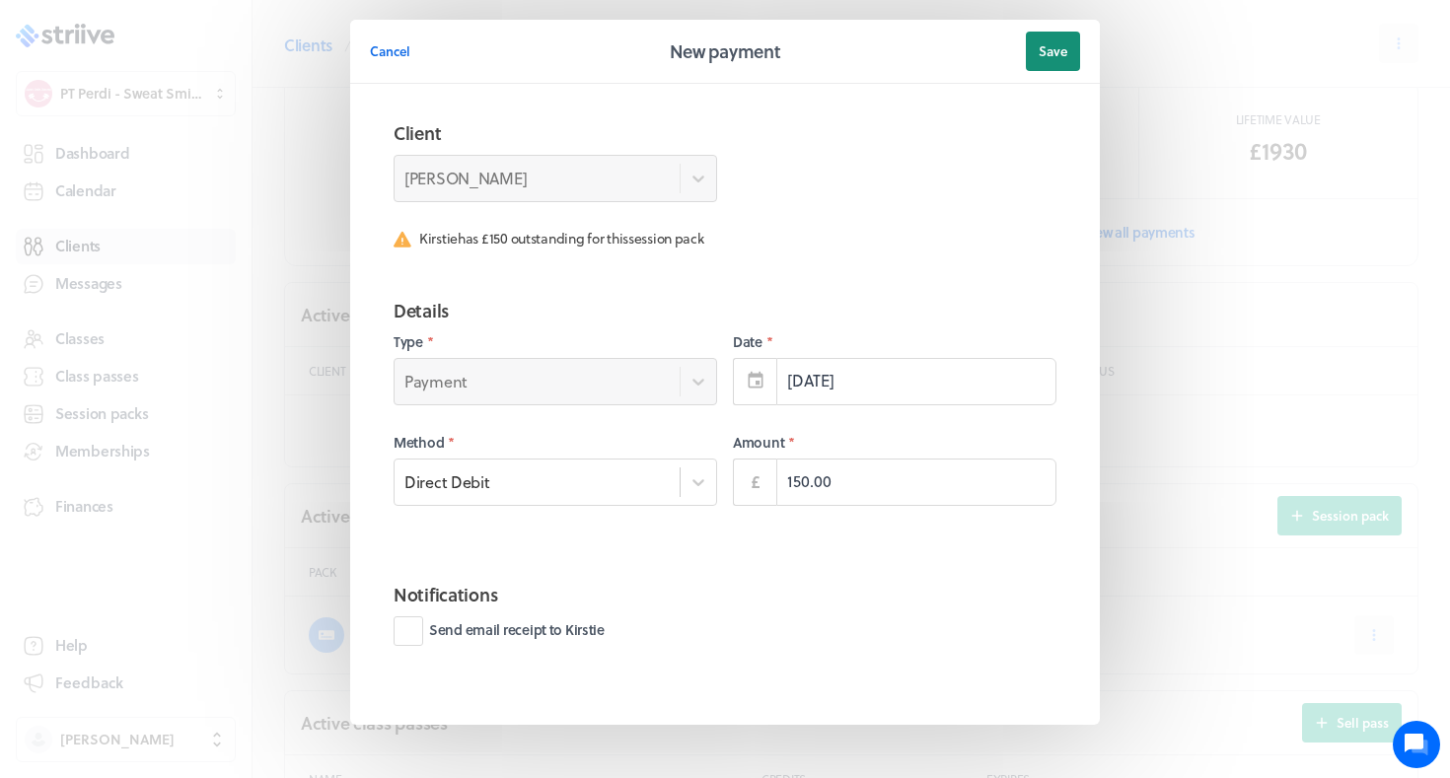
click at [1069, 40] on button "Save" at bounding box center [1053, 51] width 54 height 39
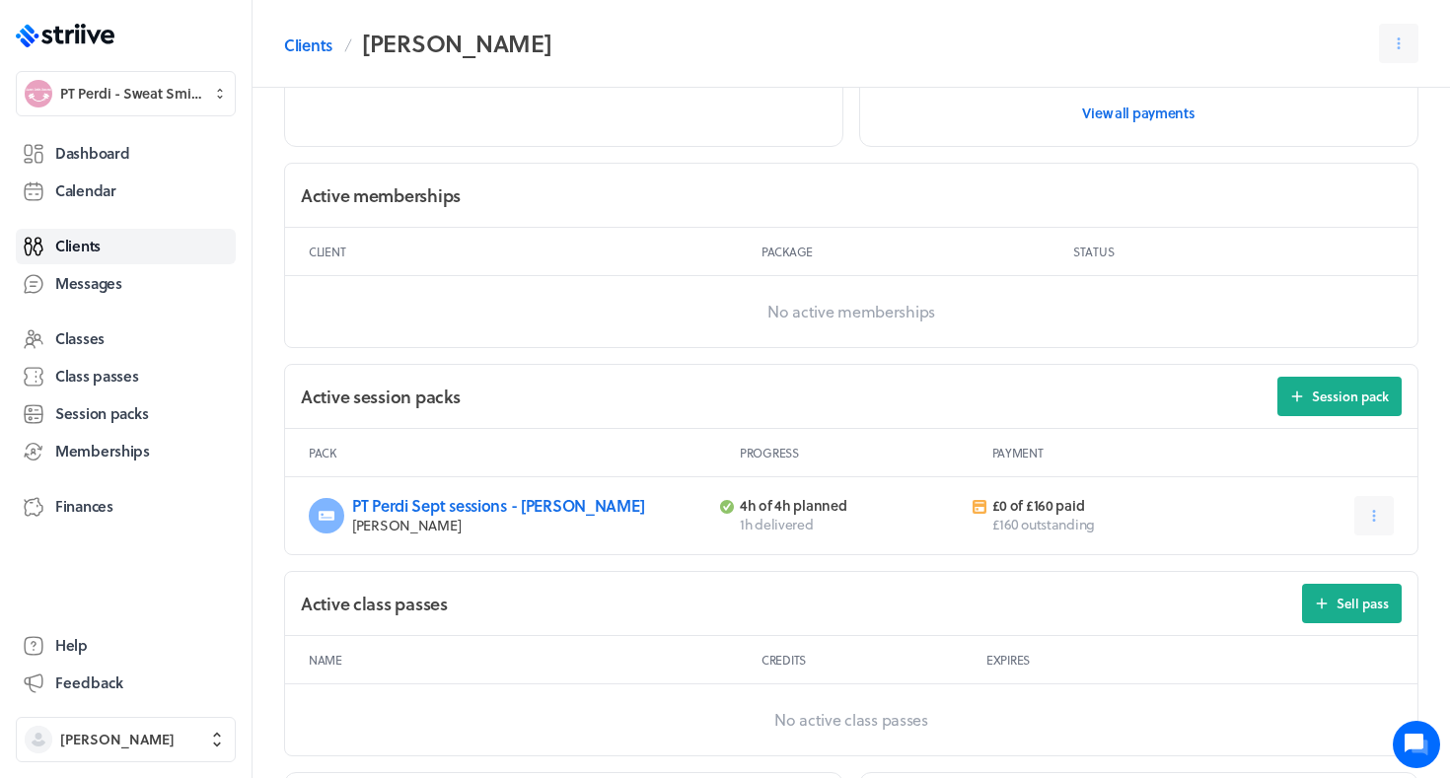
scroll to position [489, 0]
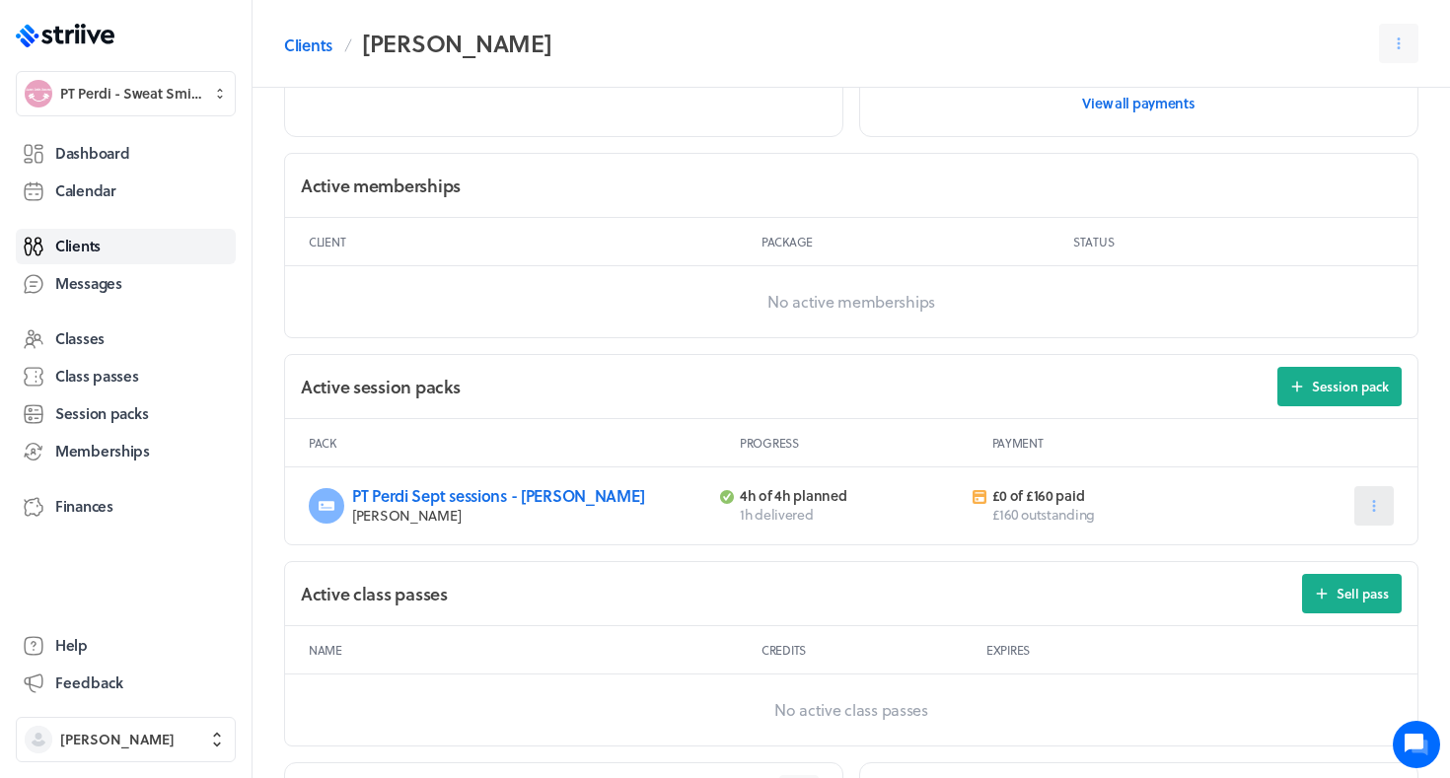
click at [1370, 509] on icon at bounding box center [1375, 506] width 18 height 18
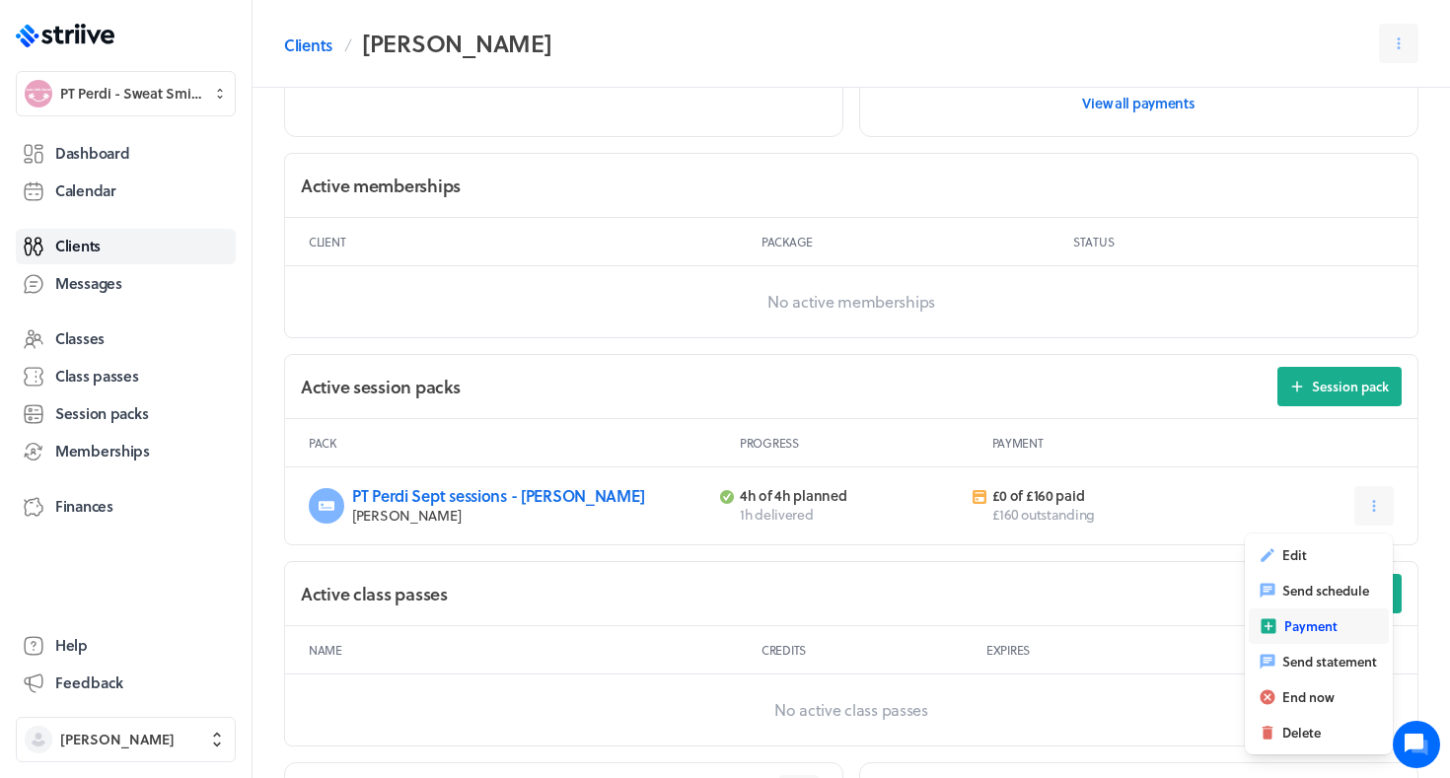
click at [1273, 620] on icon "button" at bounding box center [1269, 627] width 15 height 15
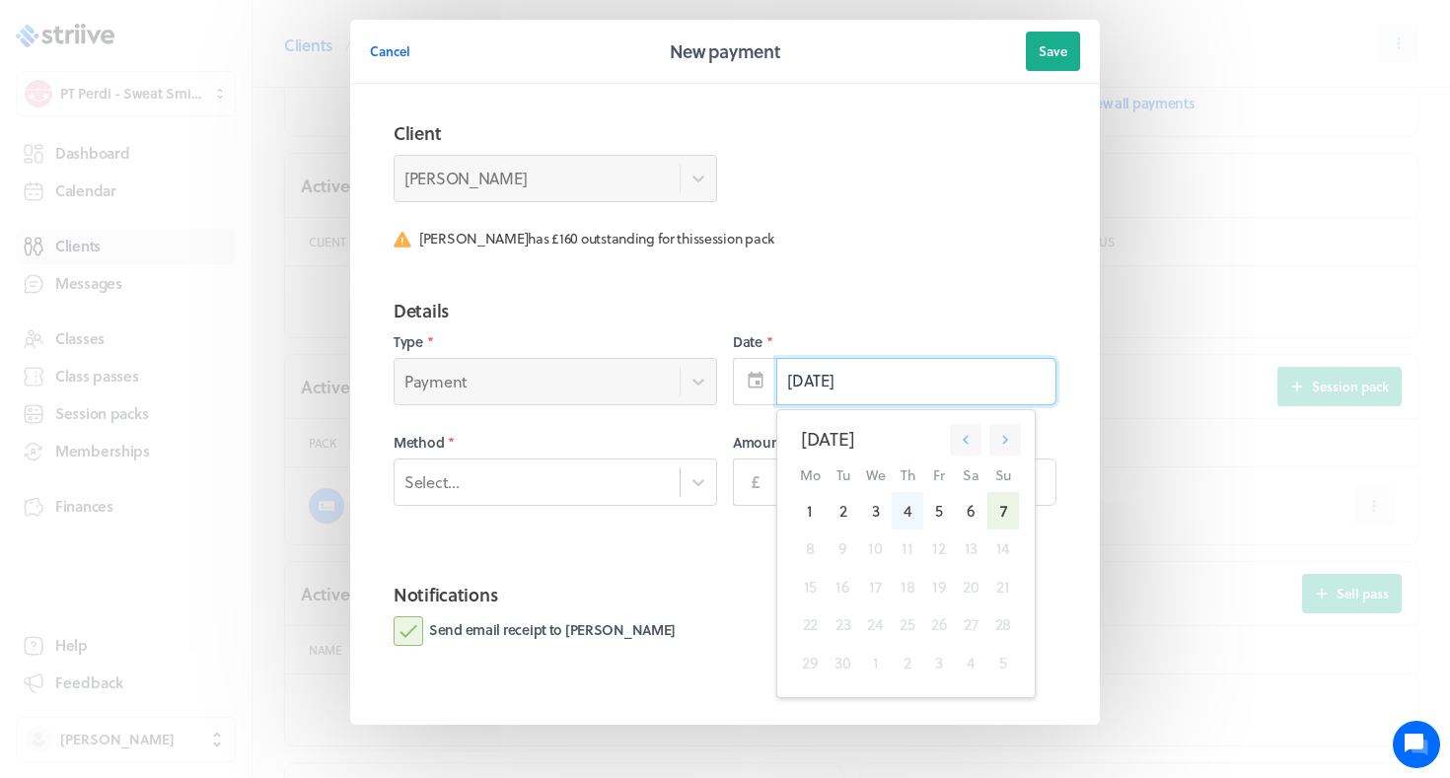
click at [908, 515] on div "4" at bounding box center [907, 510] width 31 height 37
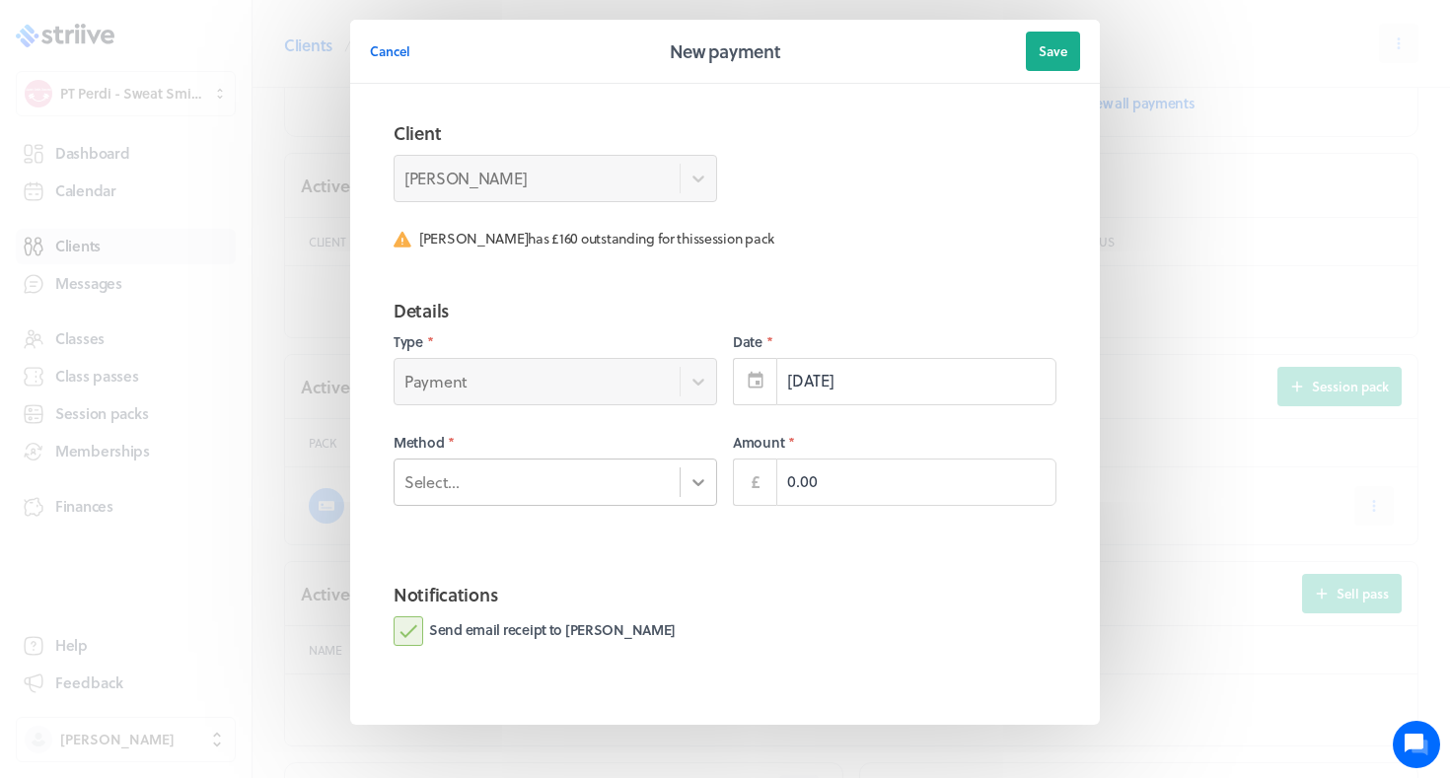
click at [702, 474] on icon at bounding box center [699, 483] width 20 height 20
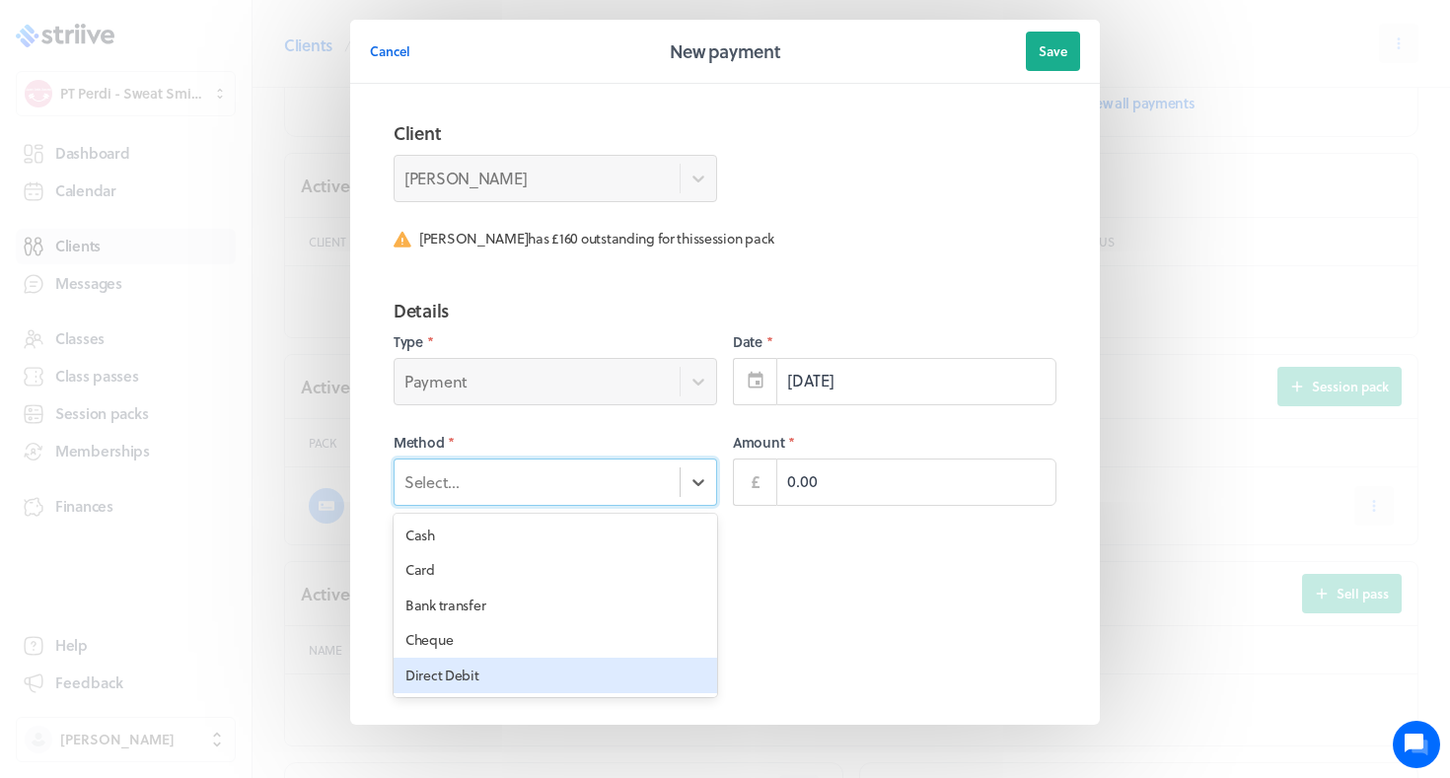
click at [590, 668] on div "Direct Debit" at bounding box center [556, 676] width 324 height 36
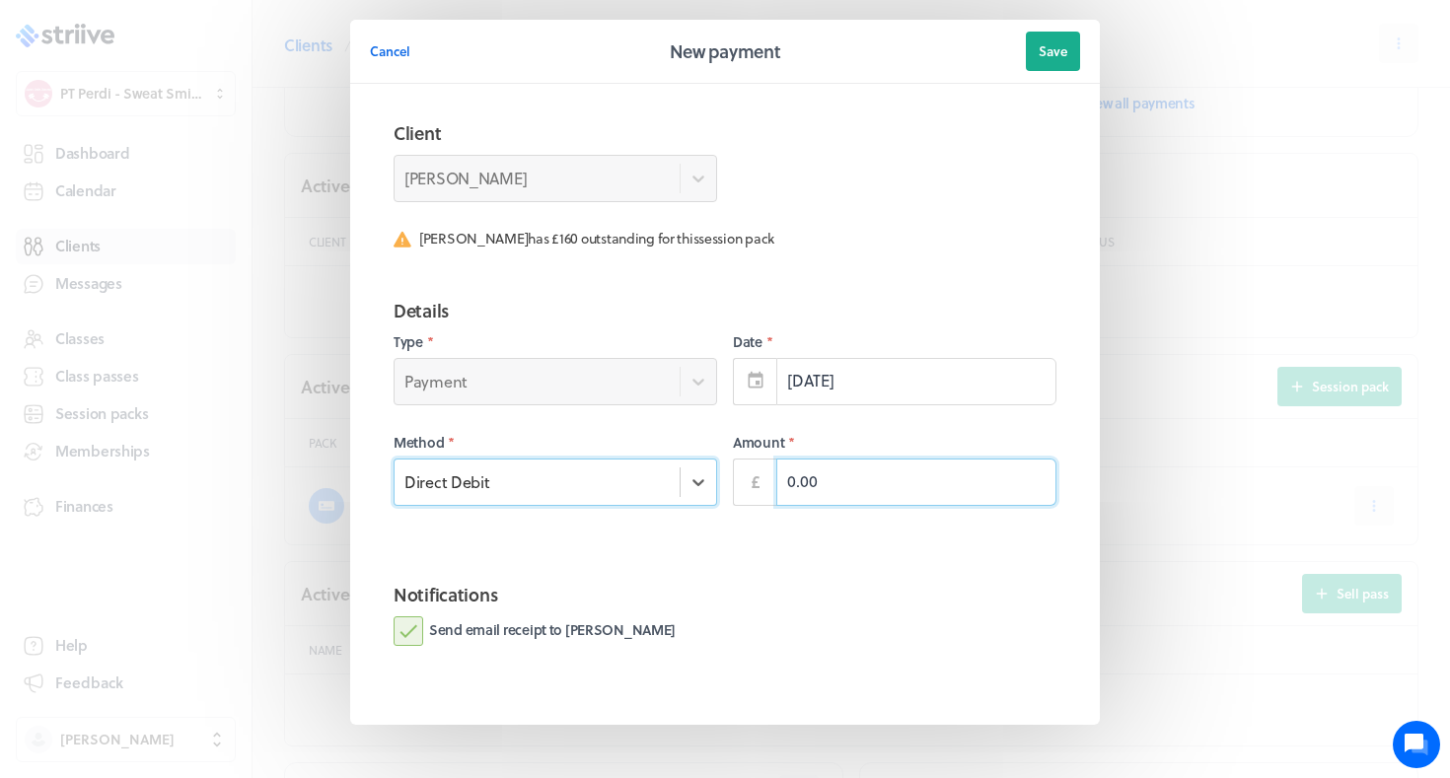
click at [845, 486] on input "0.00" at bounding box center [916, 482] width 280 height 47
type input "160.00"
click at [547, 651] on fieldset "Notifications Send email receipt to [PERSON_NAME]" at bounding box center [725, 635] width 710 height 140
click at [540, 629] on label "Send email receipt to [PERSON_NAME]" at bounding box center [535, 632] width 282 height 30
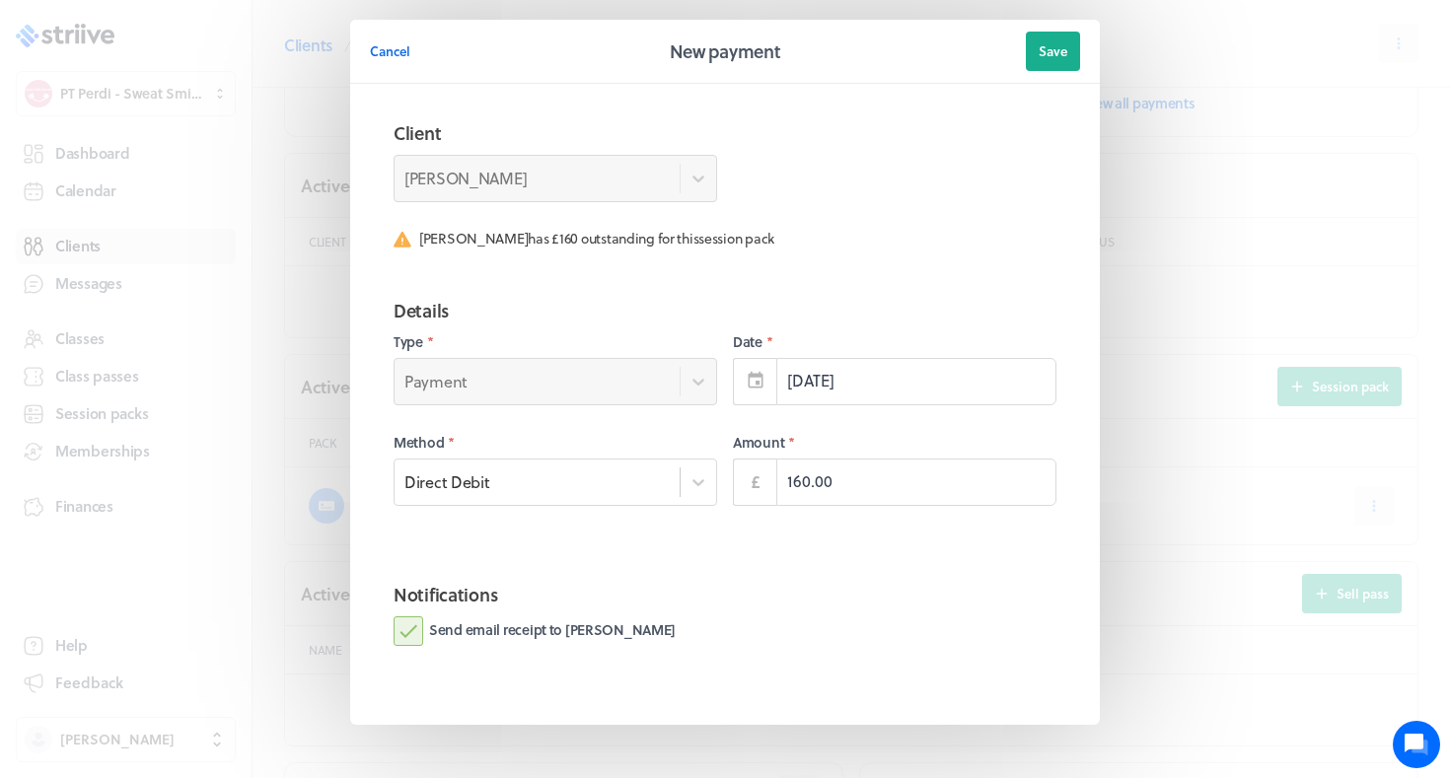
click at [0, 0] on input "Send email receipt to [PERSON_NAME]" at bounding box center [0, 0] width 0 height 0
click at [1041, 50] on span "Save" at bounding box center [1053, 51] width 29 height 18
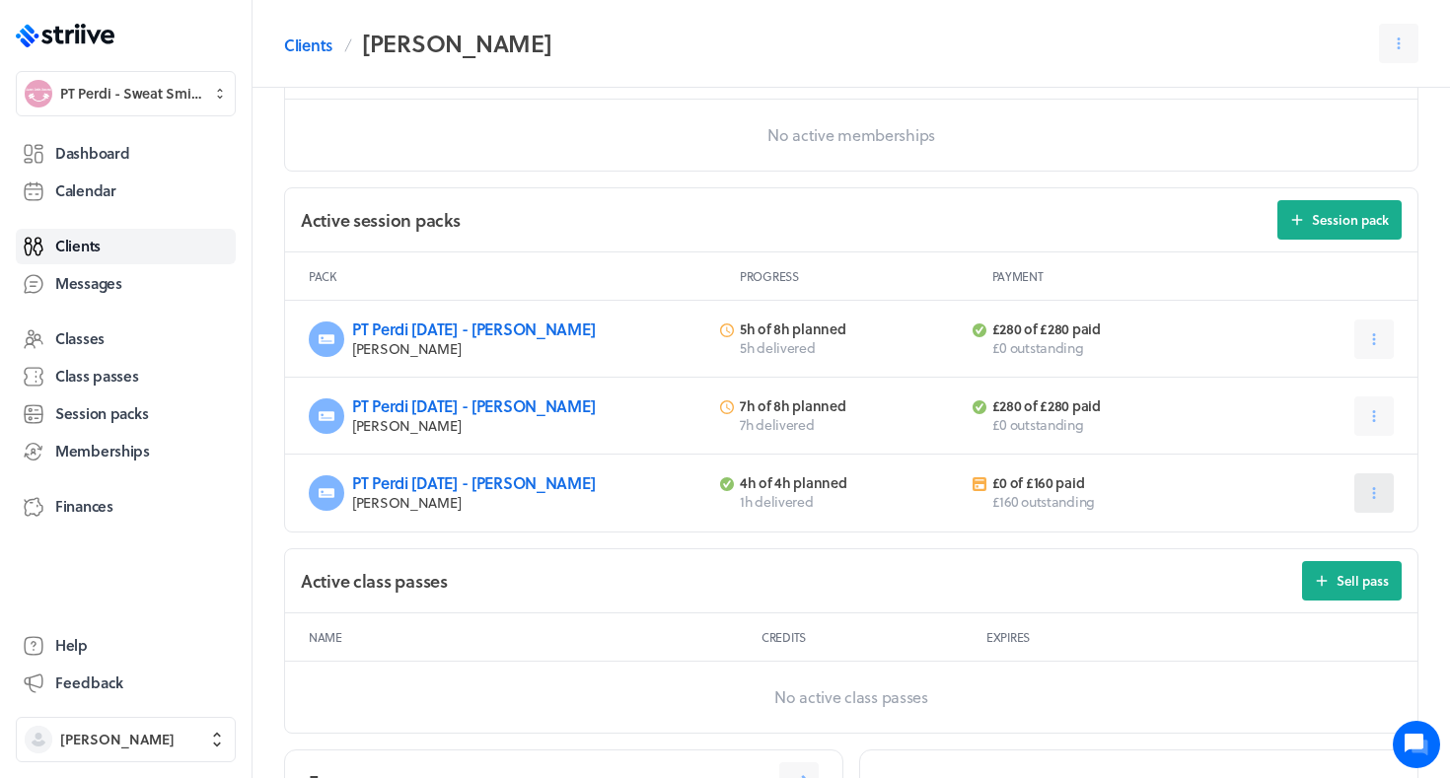
click at [1370, 494] on icon at bounding box center [1375, 493] width 18 height 18
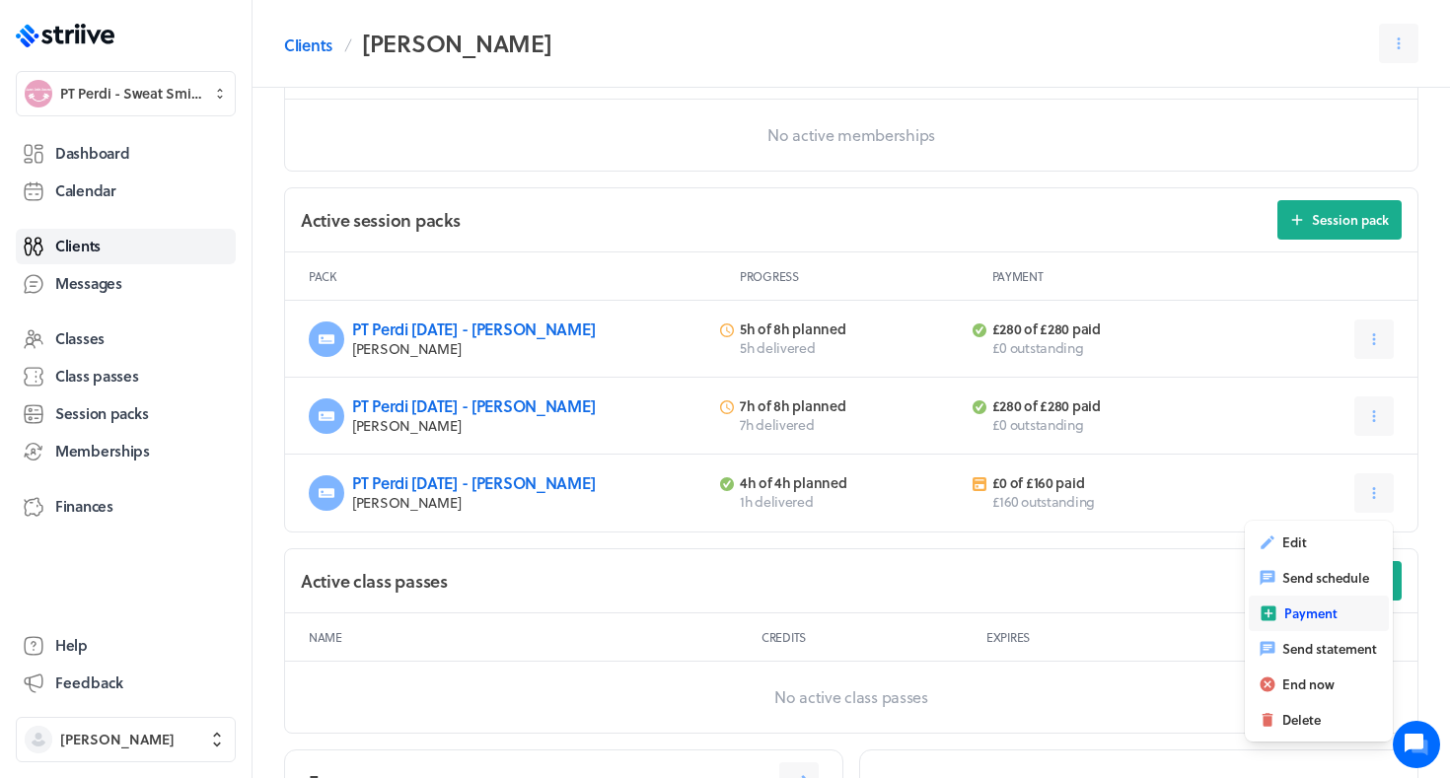
click at [1313, 617] on span "Payment" at bounding box center [1311, 614] width 53 height 18
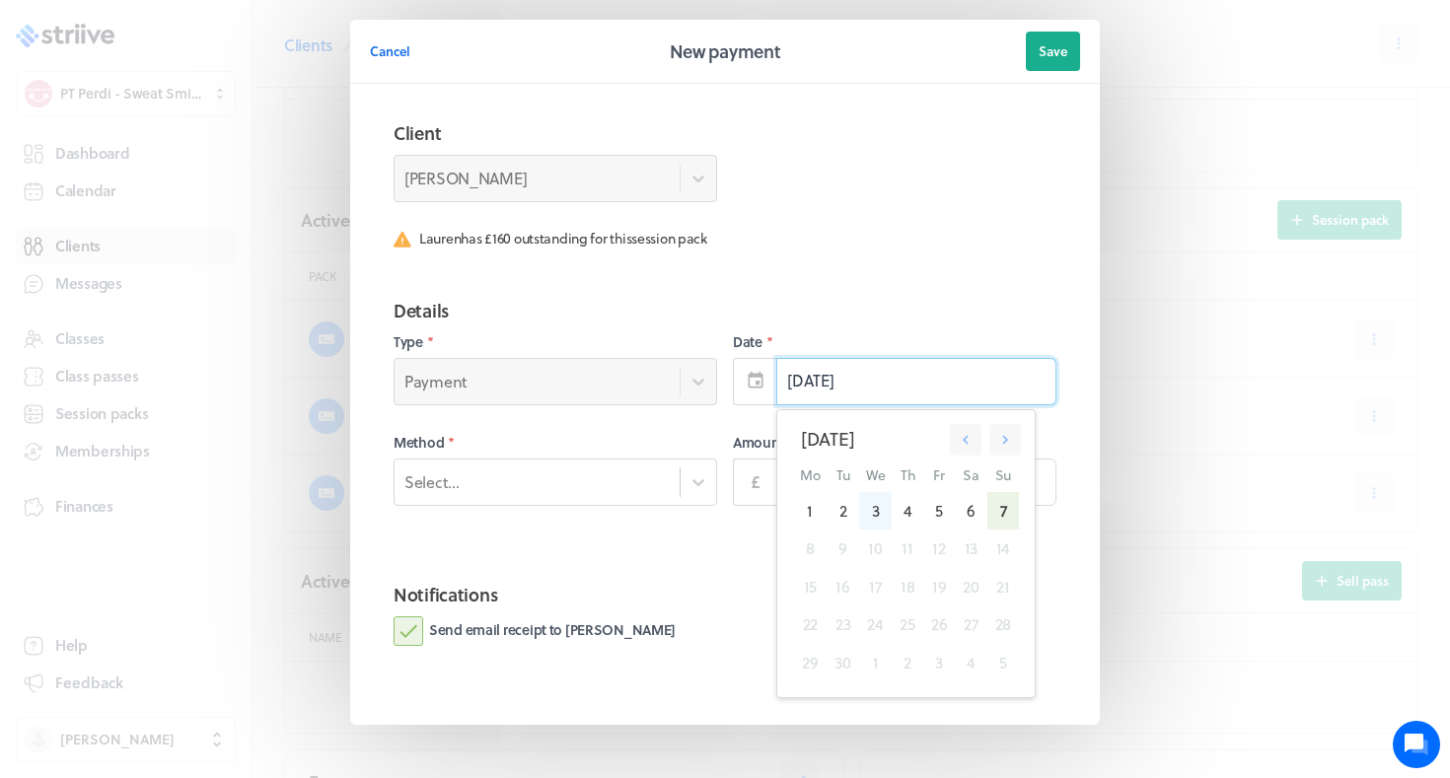
click at [875, 507] on div "3" at bounding box center [875, 510] width 33 height 37
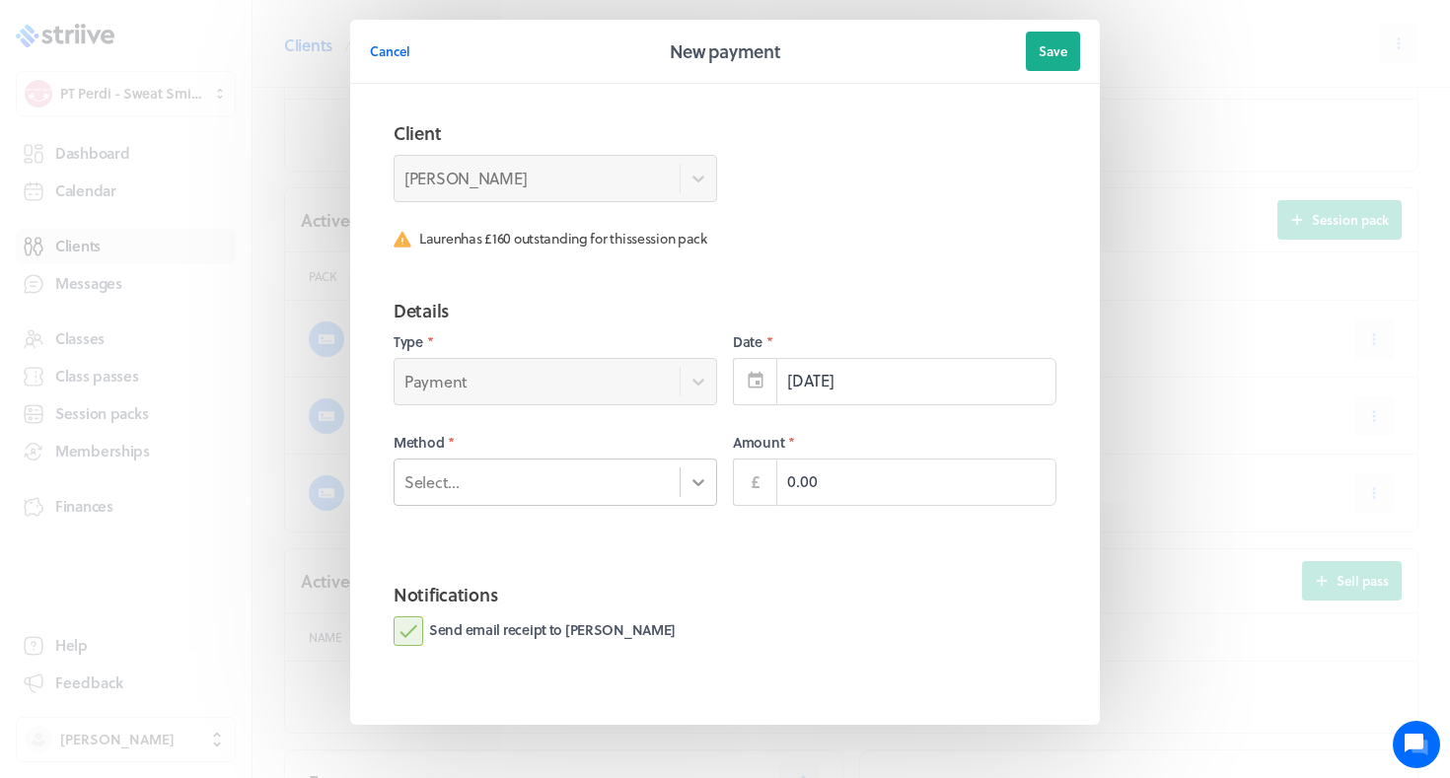
click at [688, 486] on div at bounding box center [699, 483] width 36 height 36
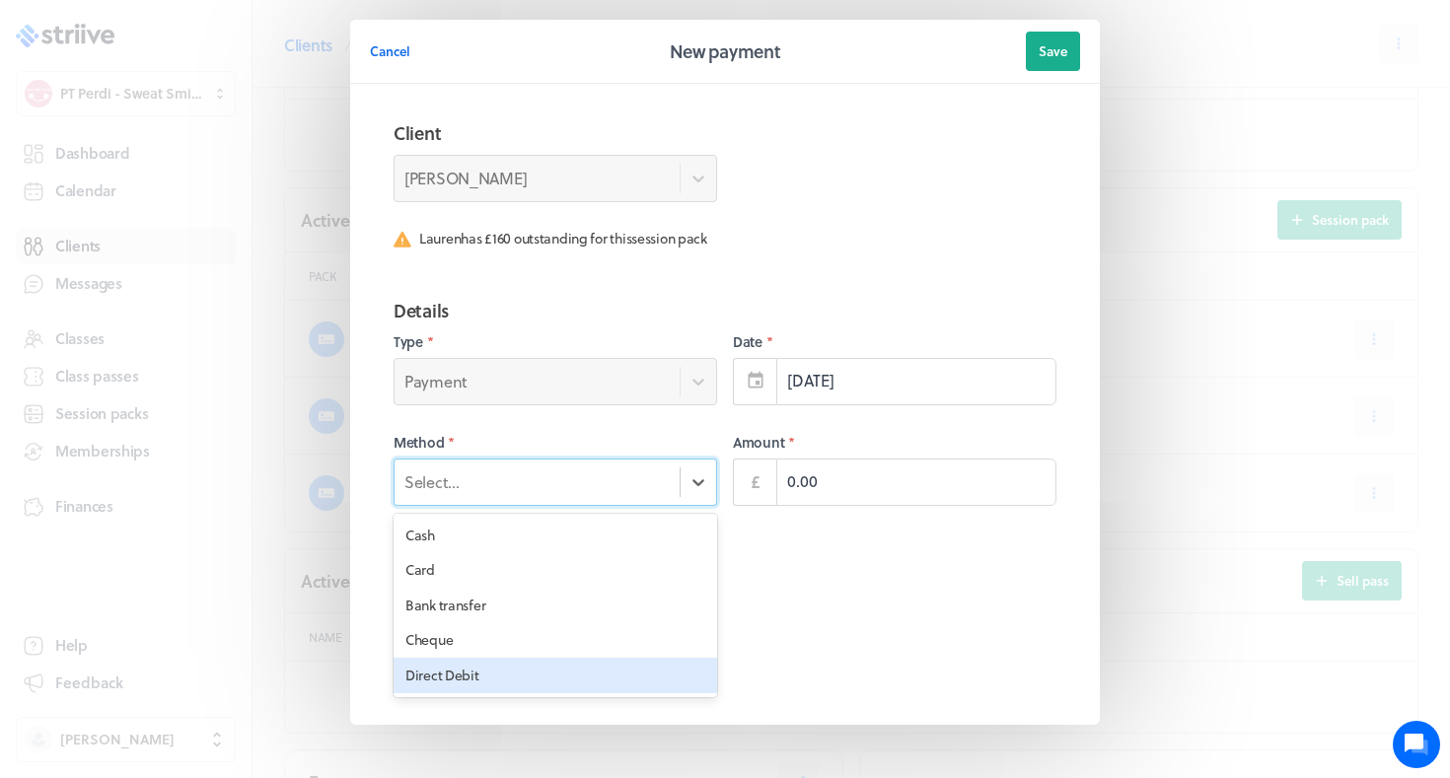
click at [598, 668] on div "Direct Debit" at bounding box center [556, 676] width 324 height 36
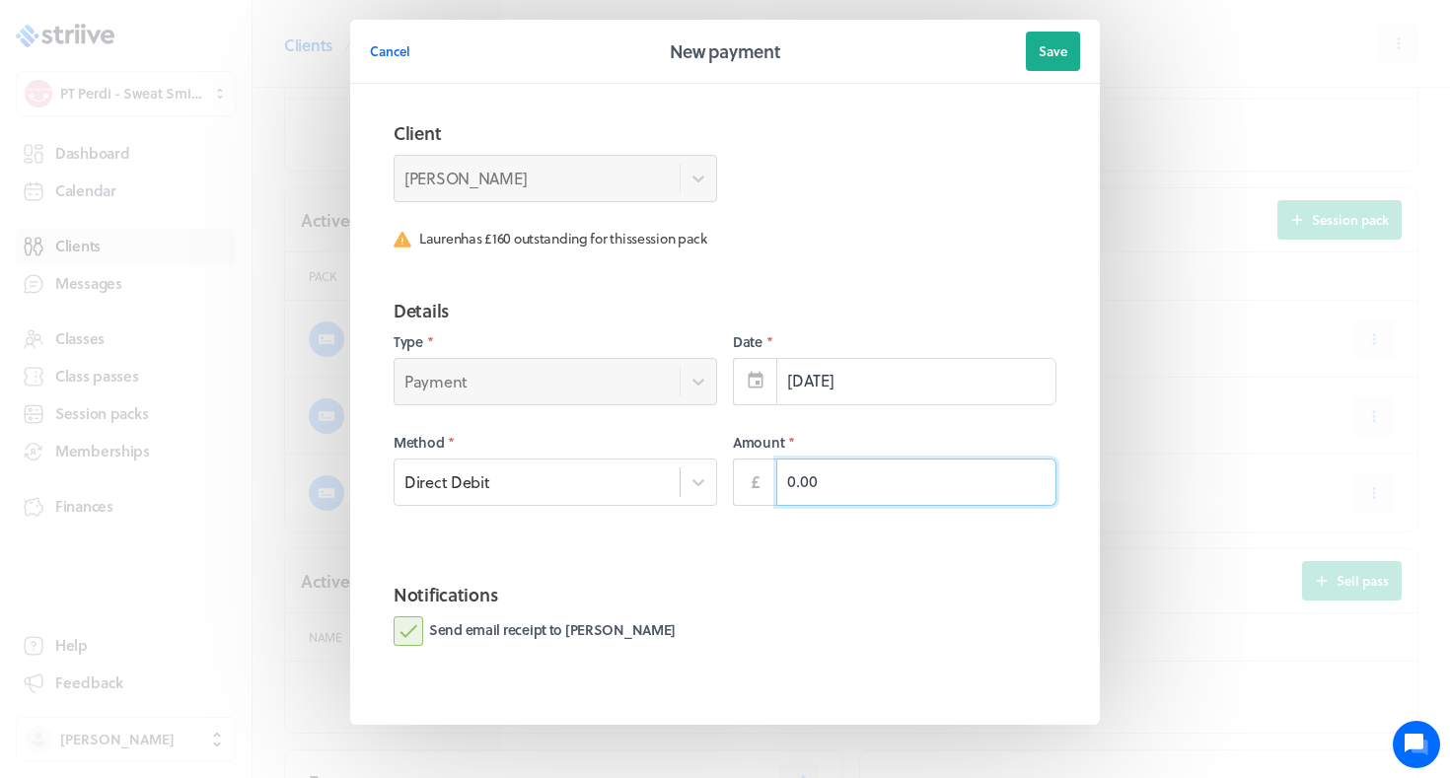
click at [791, 470] on input "0.00" at bounding box center [916, 482] width 280 height 47
type input "160.00"
click at [577, 600] on h2 "Notifications" at bounding box center [725, 595] width 663 height 28
click at [577, 622] on label "Send email receipt to [PERSON_NAME]" at bounding box center [535, 632] width 282 height 30
click at [0, 0] on input "Send email receipt to [PERSON_NAME]" at bounding box center [0, 0] width 0 height 0
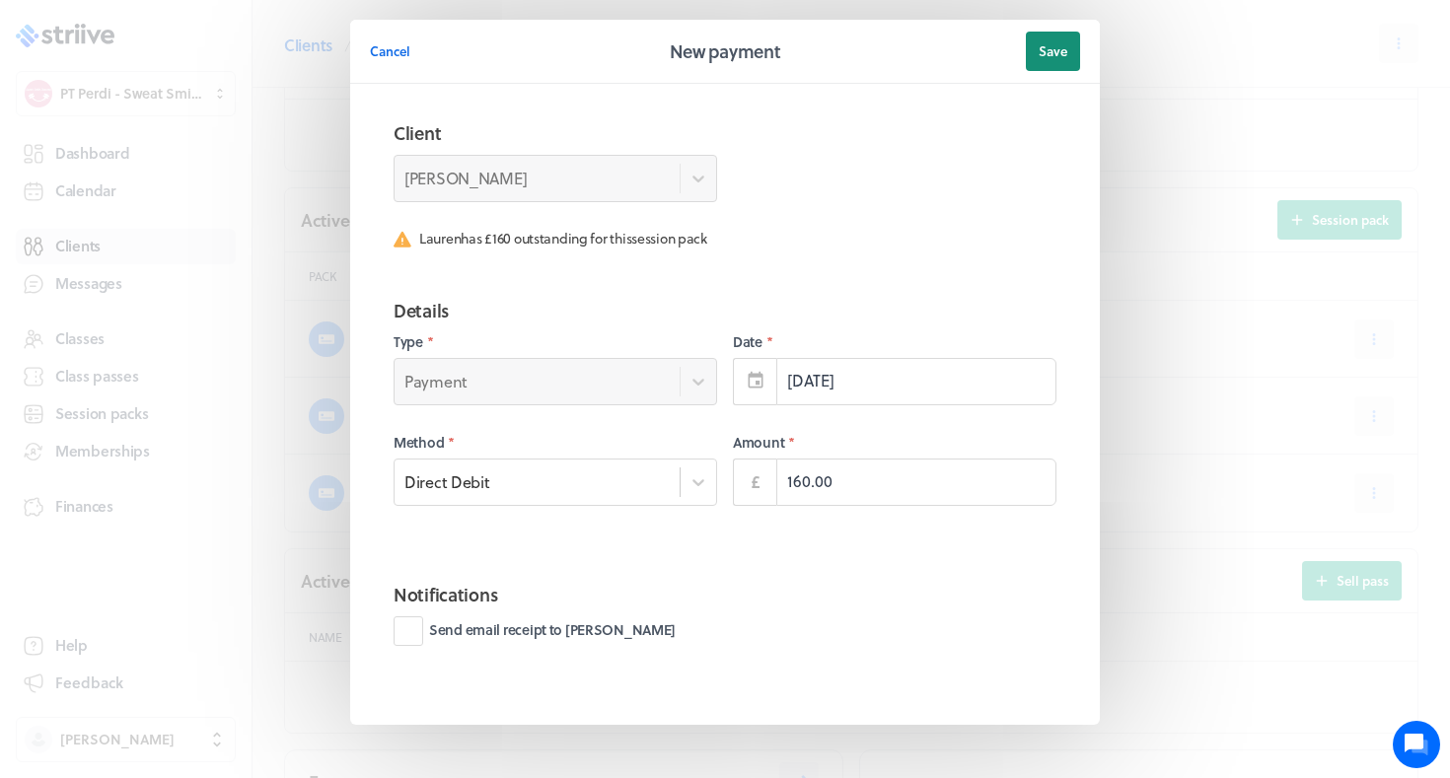
click at [1041, 44] on span "Save" at bounding box center [1053, 51] width 29 height 18
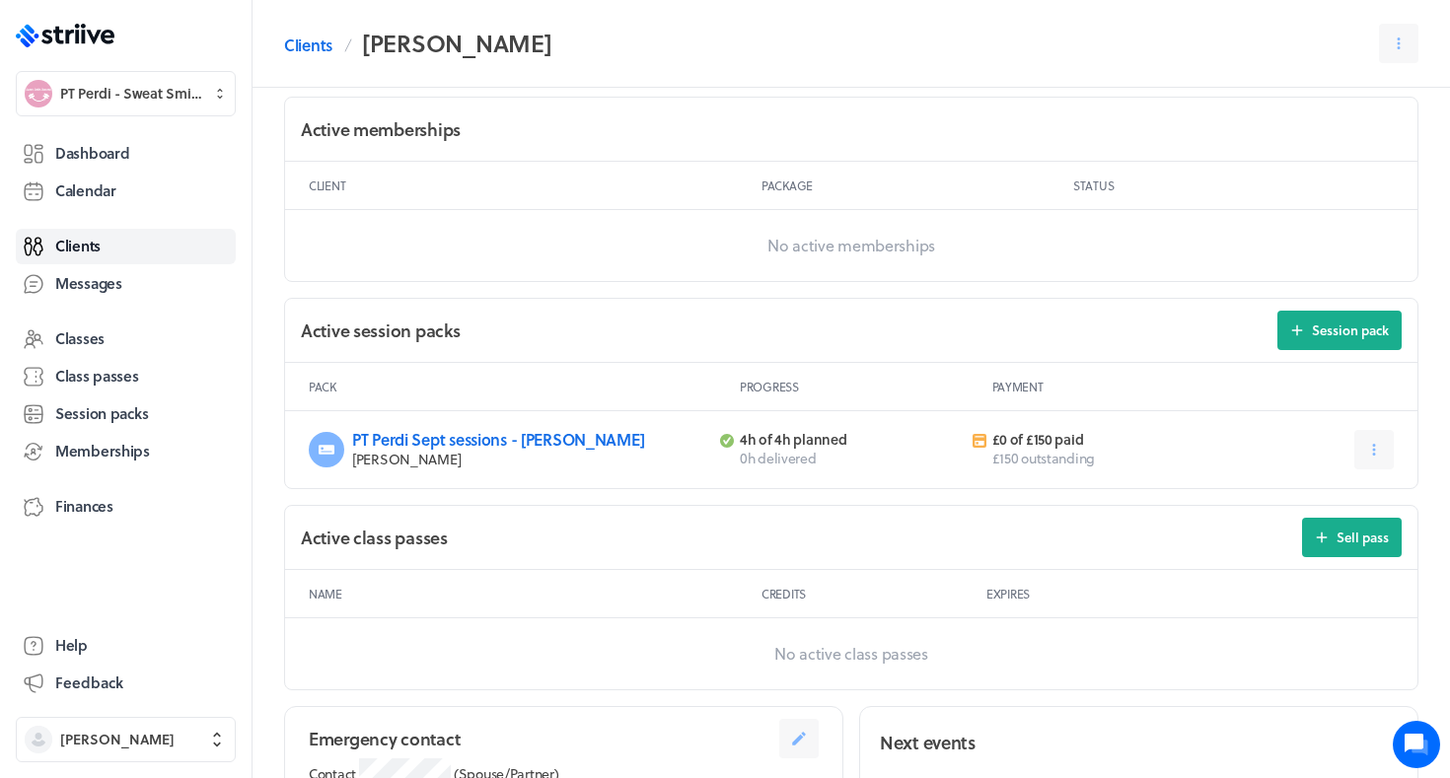
scroll to position [572, 0]
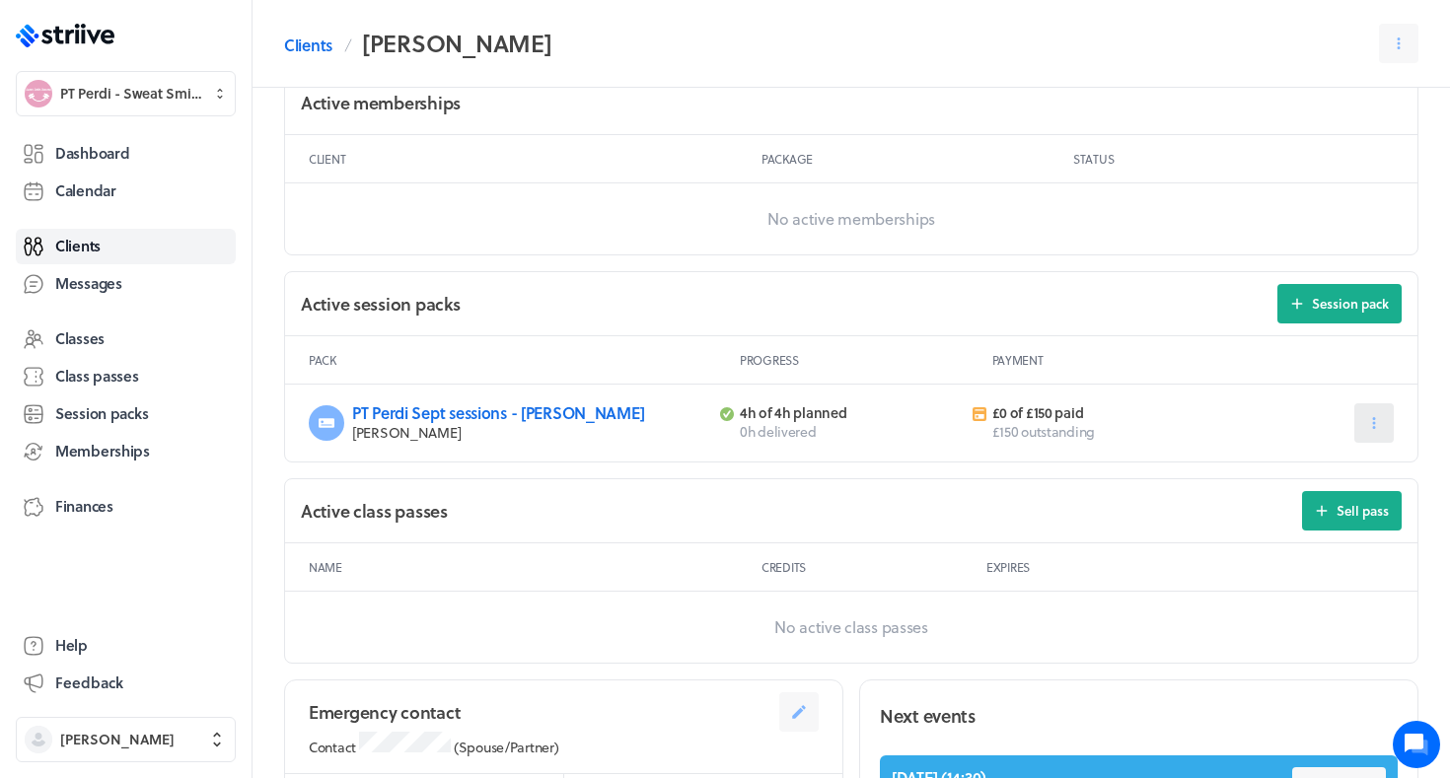
click at [1375, 425] on icon at bounding box center [1374, 423] width 3 height 12
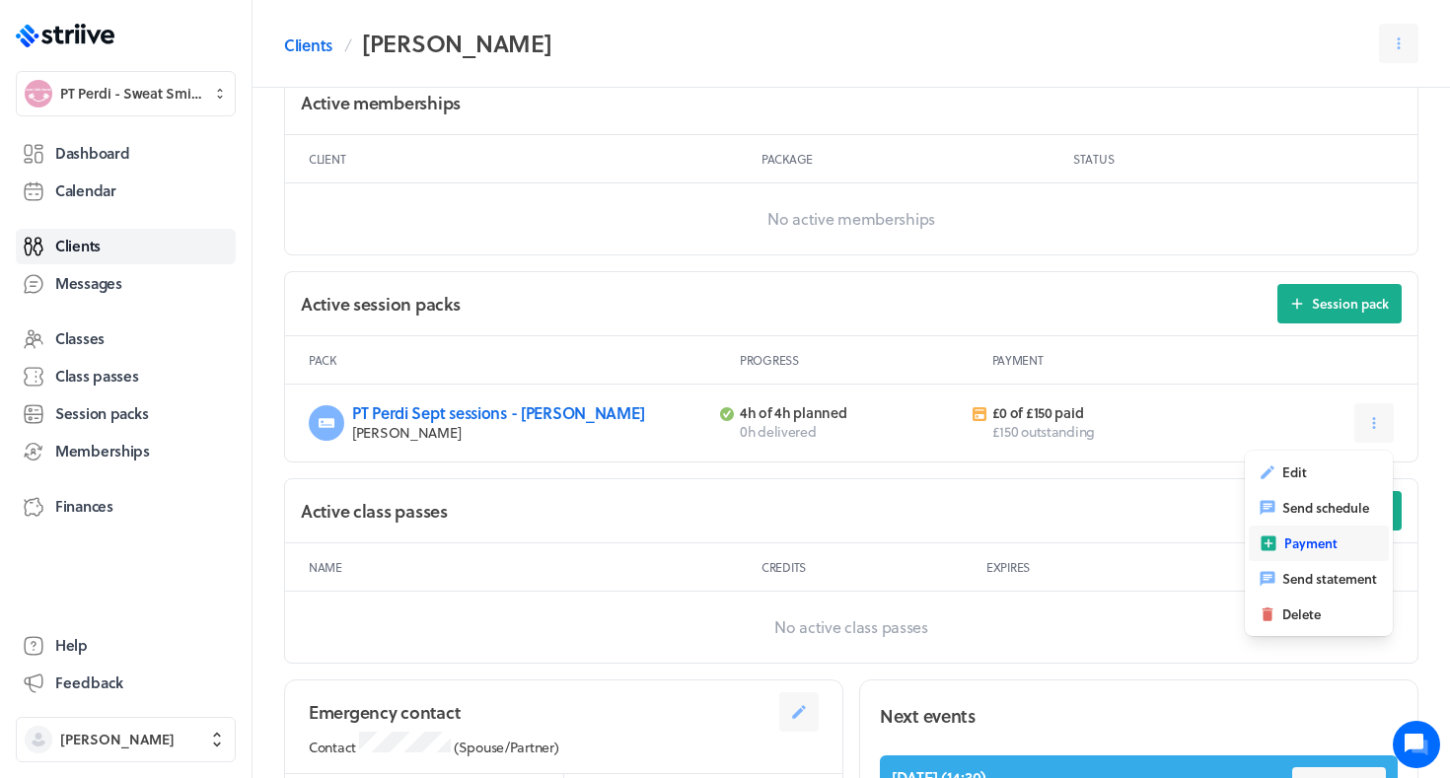
click at [1280, 535] on button "Payment" at bounding box center [1319, 544] width 140 height 36
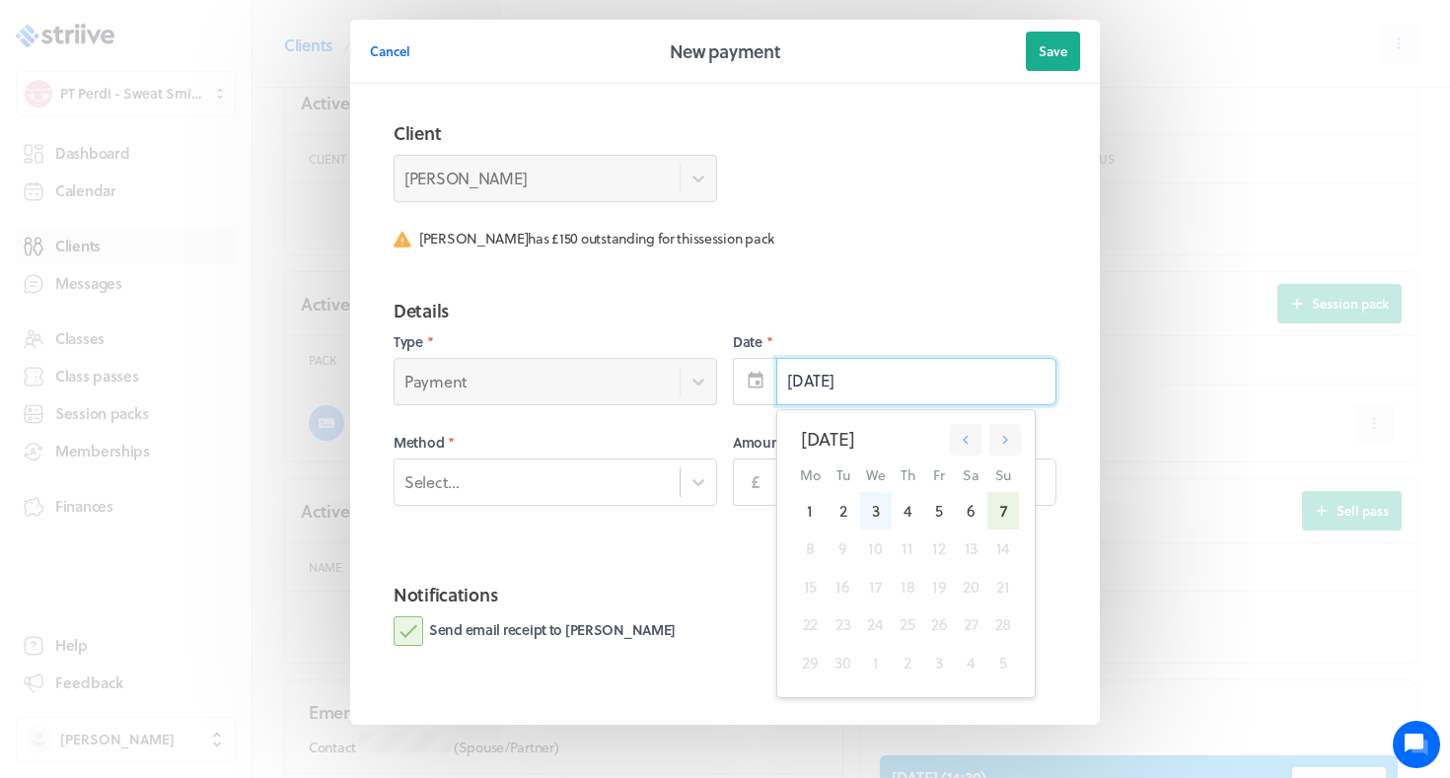
click at [875, 521] on div "3" at bounding box center [875, 510] width 33 height 37
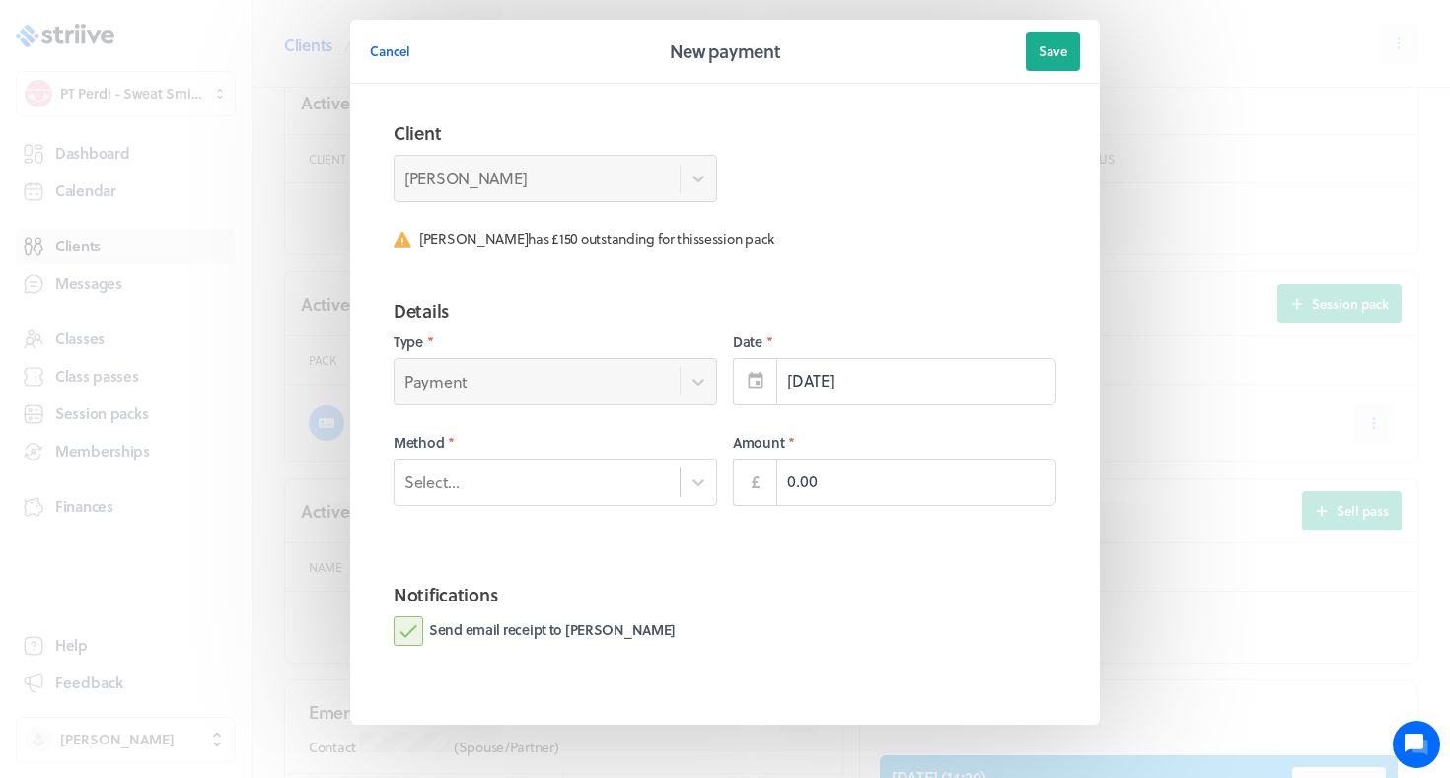
click at [616, 450] on label "Method *" at bounding box center [556, 443] width 324 height 20
click at [592, 482] on div "Select..." at bounding box center [537, 482] width 285 height 26
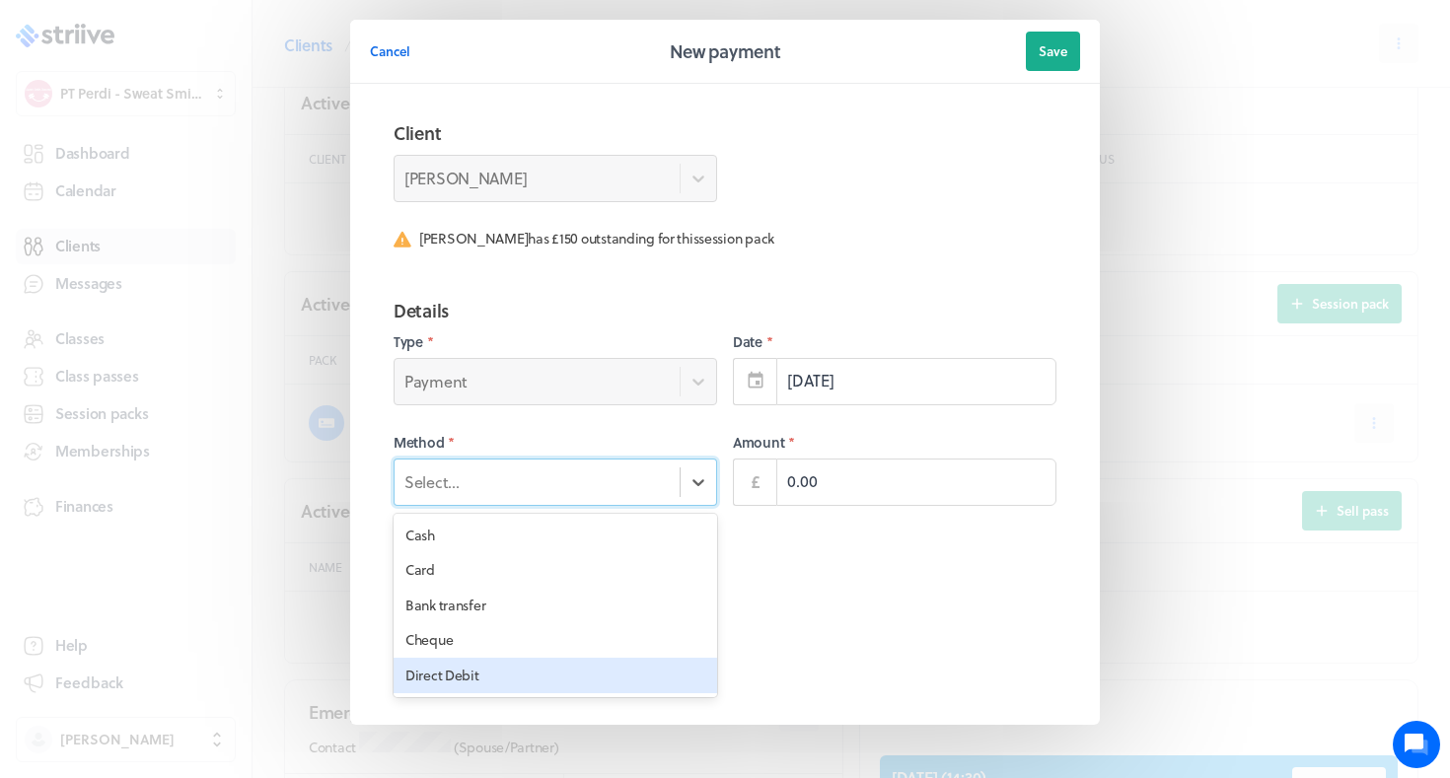
drag, startPoint x: 554, startPoint y: 653, endPoint x: 546, endPoint y: 671, distance: 19.4
click at [547, 671] on div "Cash Card Bank transfer Cheque Direct Debit" at bounding box center [556, 606] width 324 height 184
click at [546, 671] on div "Direct Debit" at bounding box center [556, 676] width 324 height 36
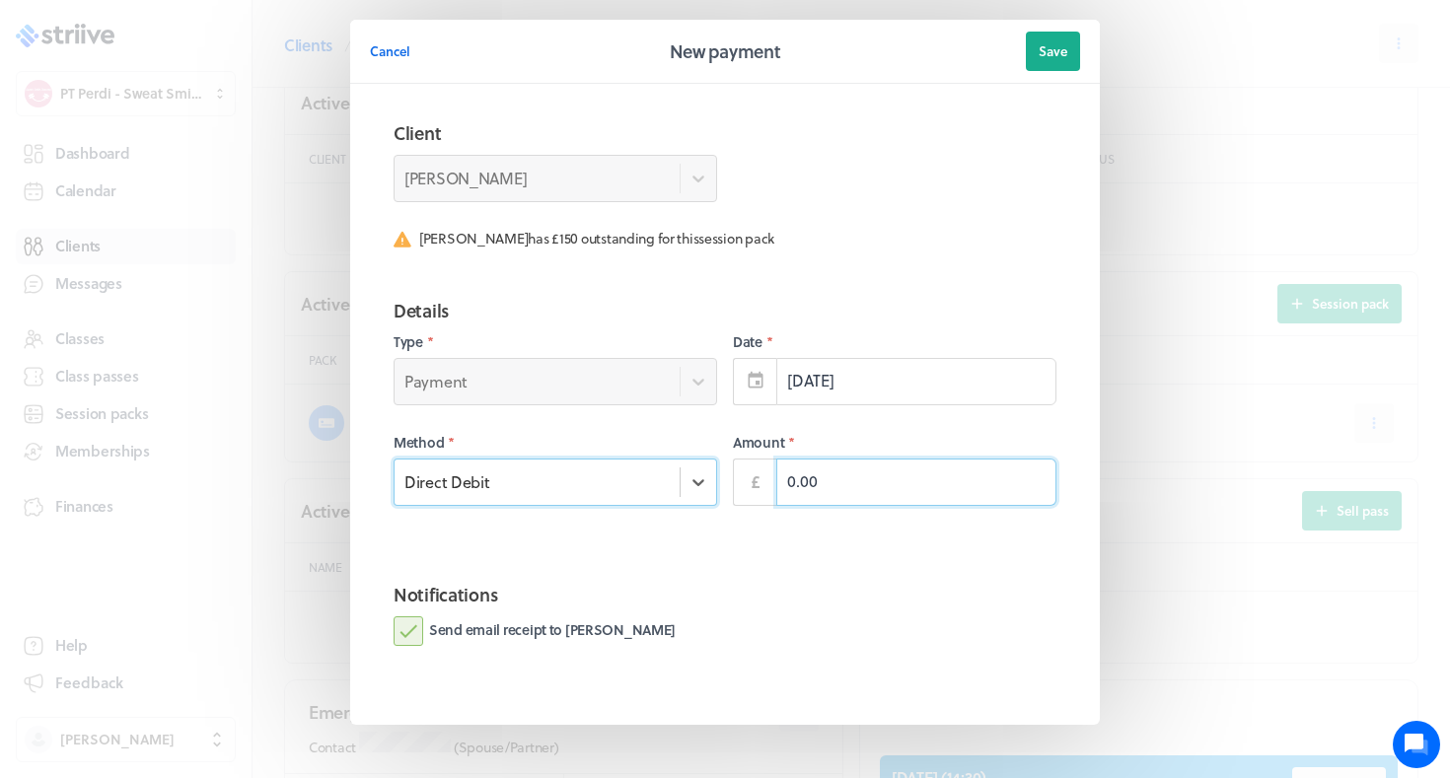
click at [819, 460] on input "0.00" at bounding box center [916, 482] width 280 height 47
click at [819, 472] on input "0.00" at bounding box center [916, 482] width 280 height 47
type input "150.00"
click at [556, 629] on label "Send email receipt to Lucy" at bounding box center [535, 632] width 282 height 30
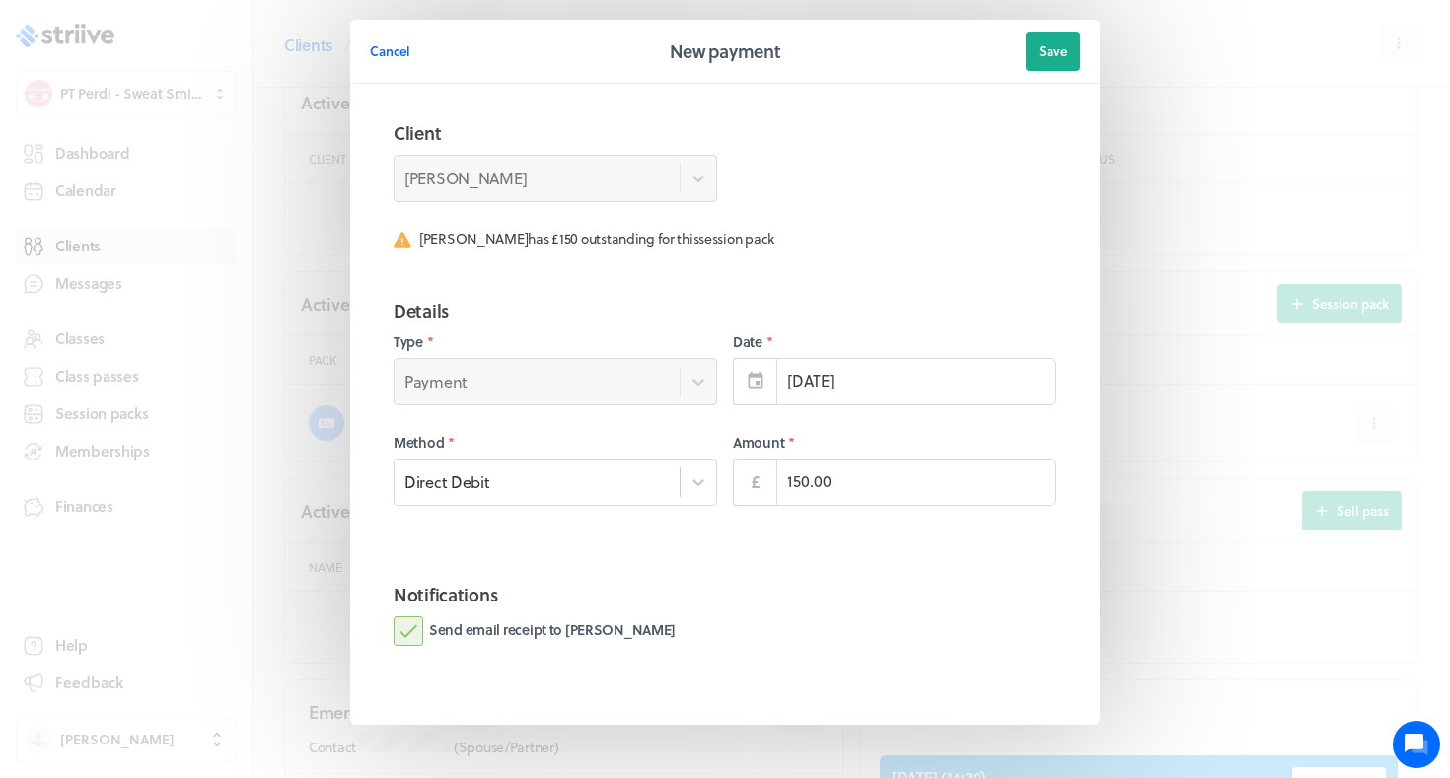
click at [0, 0] on input "Send email receipt to Lucy" at bounding box center [0, 0] width 0 height 0
click at [1052, 61] on button "Save" at bounding box center [1053, 51] width 54 height 39
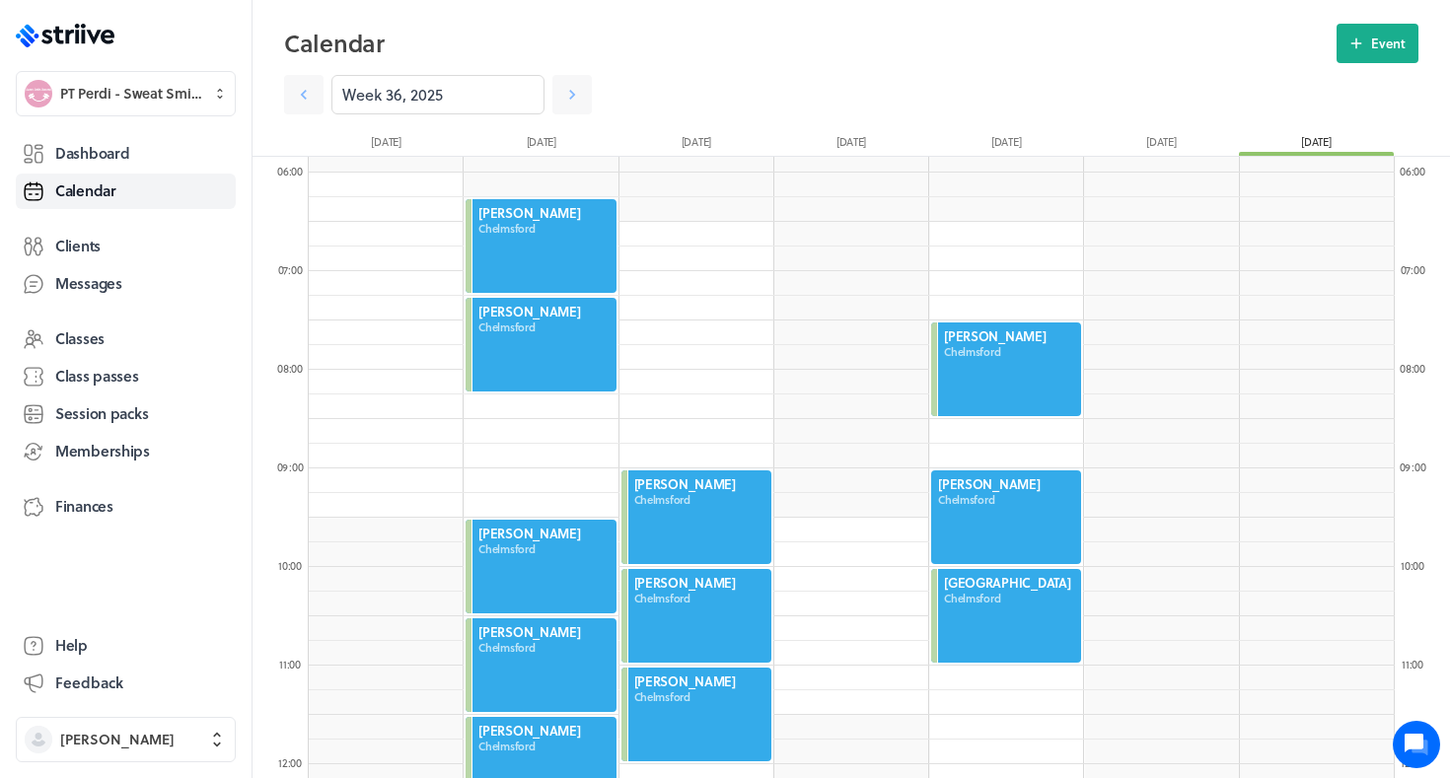
scroll to position [598, 0]
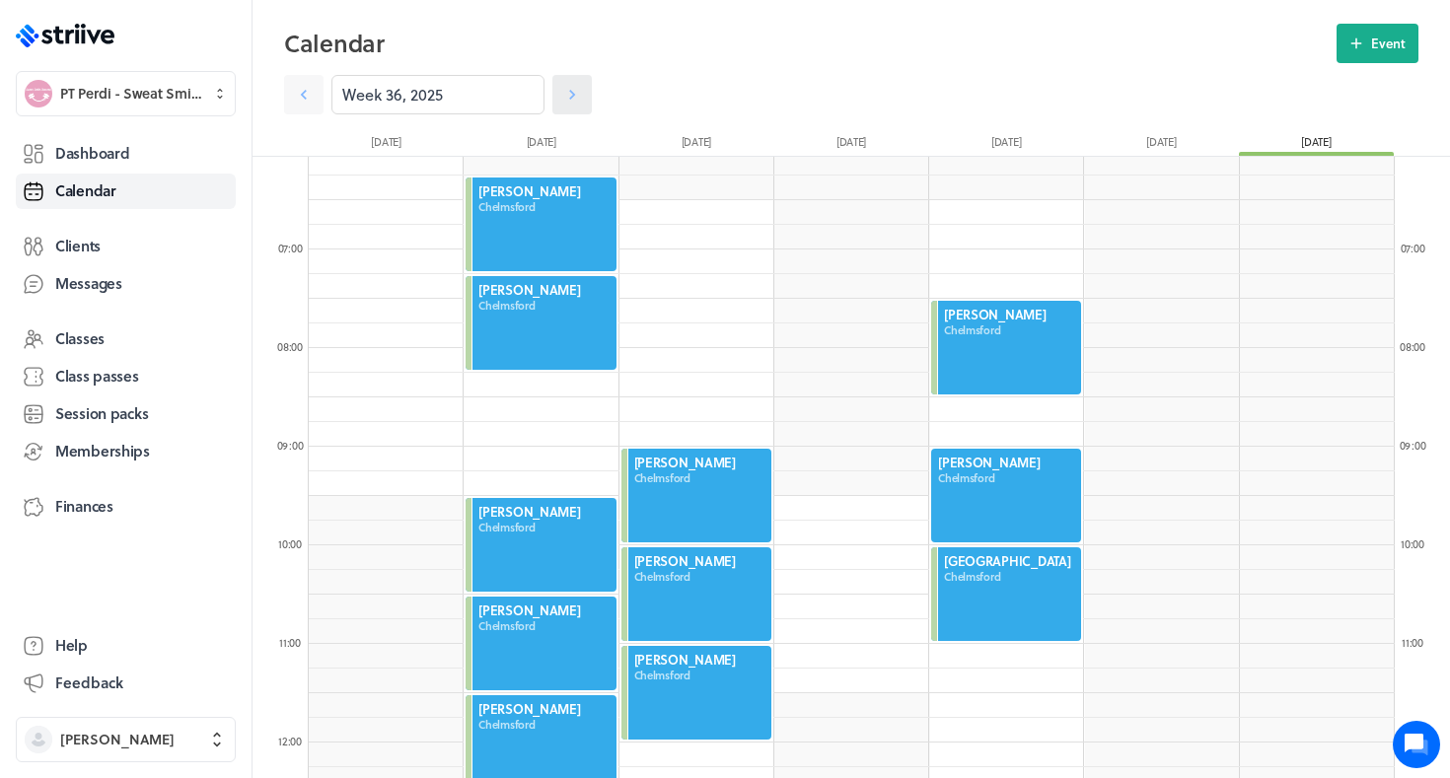
click at [568, 103] on icon at bounding box center [572, 95] width 20 height 20
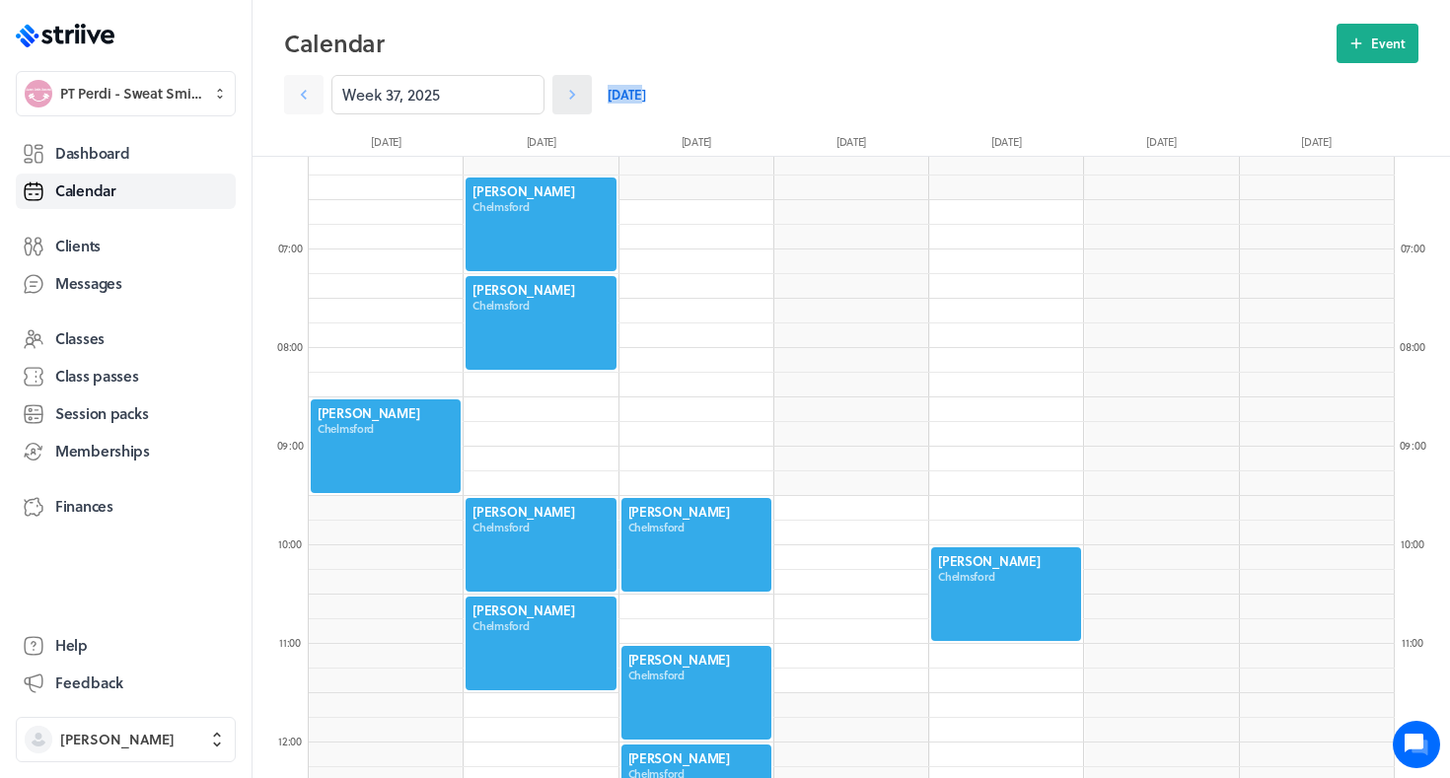
click at [568, 103] on icon at bounding box center [572, 95] width 20 height 20
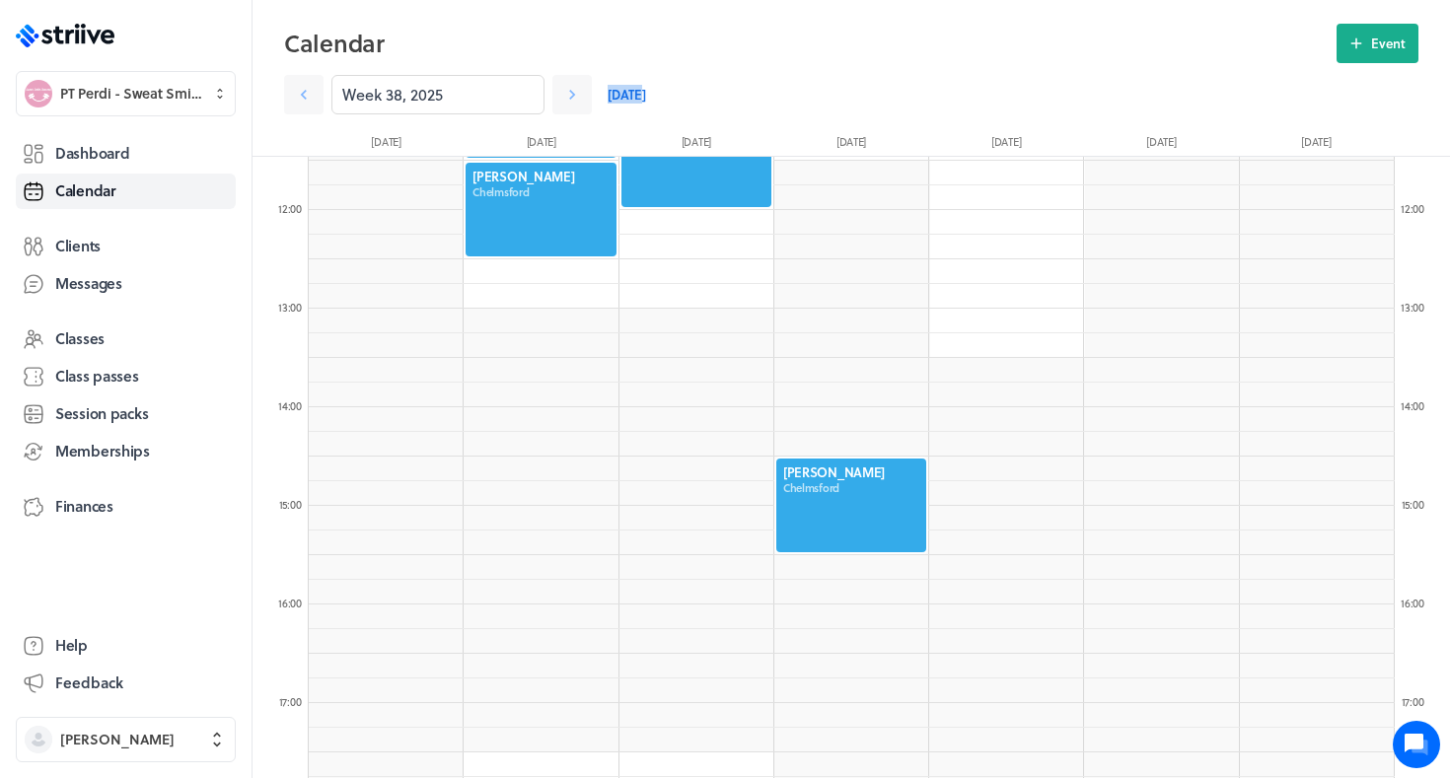
scroll to position [1143, 0]
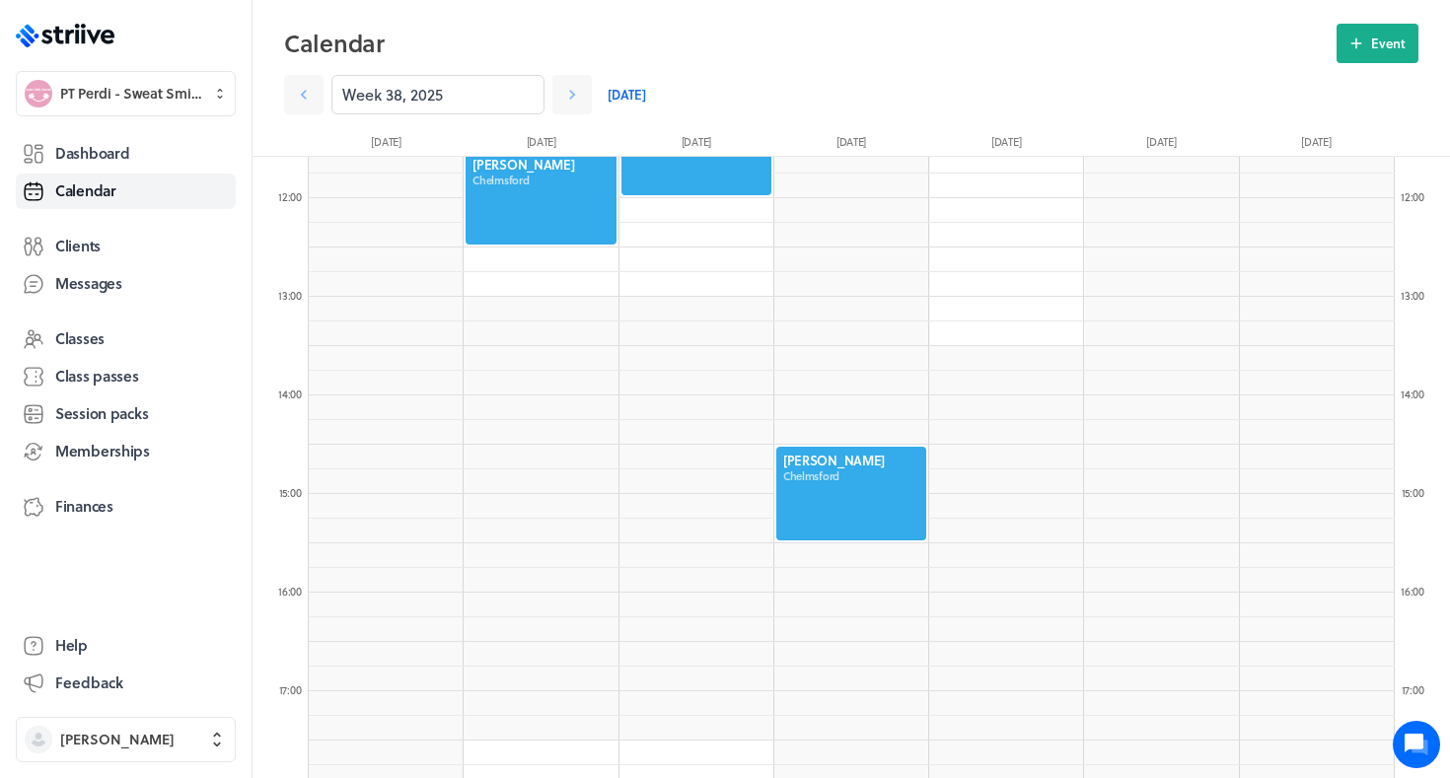
click at [885, 471] on div at bounding box center [852, 494] width 154 height 98
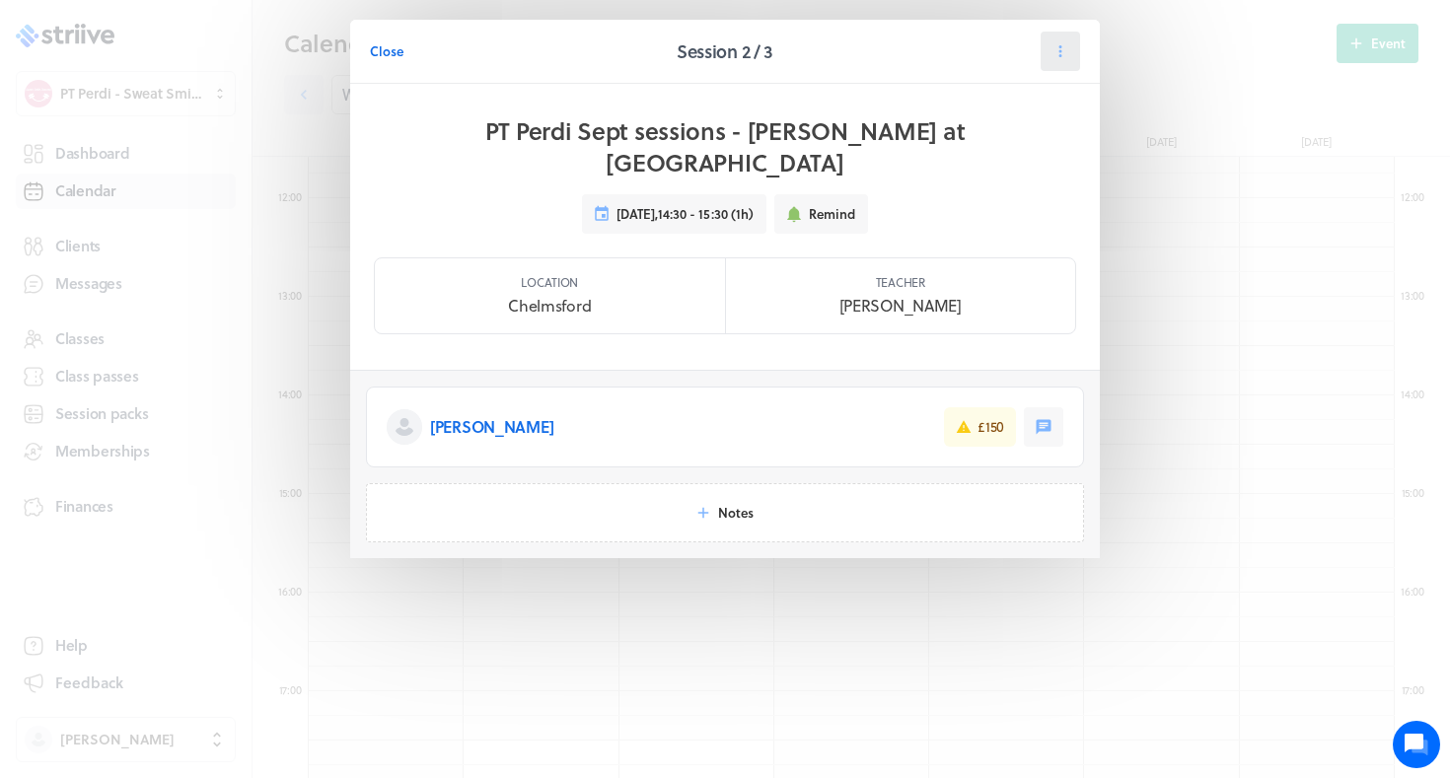
click at [1067, 40] on button at bounding box center [1060, 51] width 39 height 39
click at [1004, 140] on span "Reschedule" at bounding box center [1014, 136] width 68 height 18
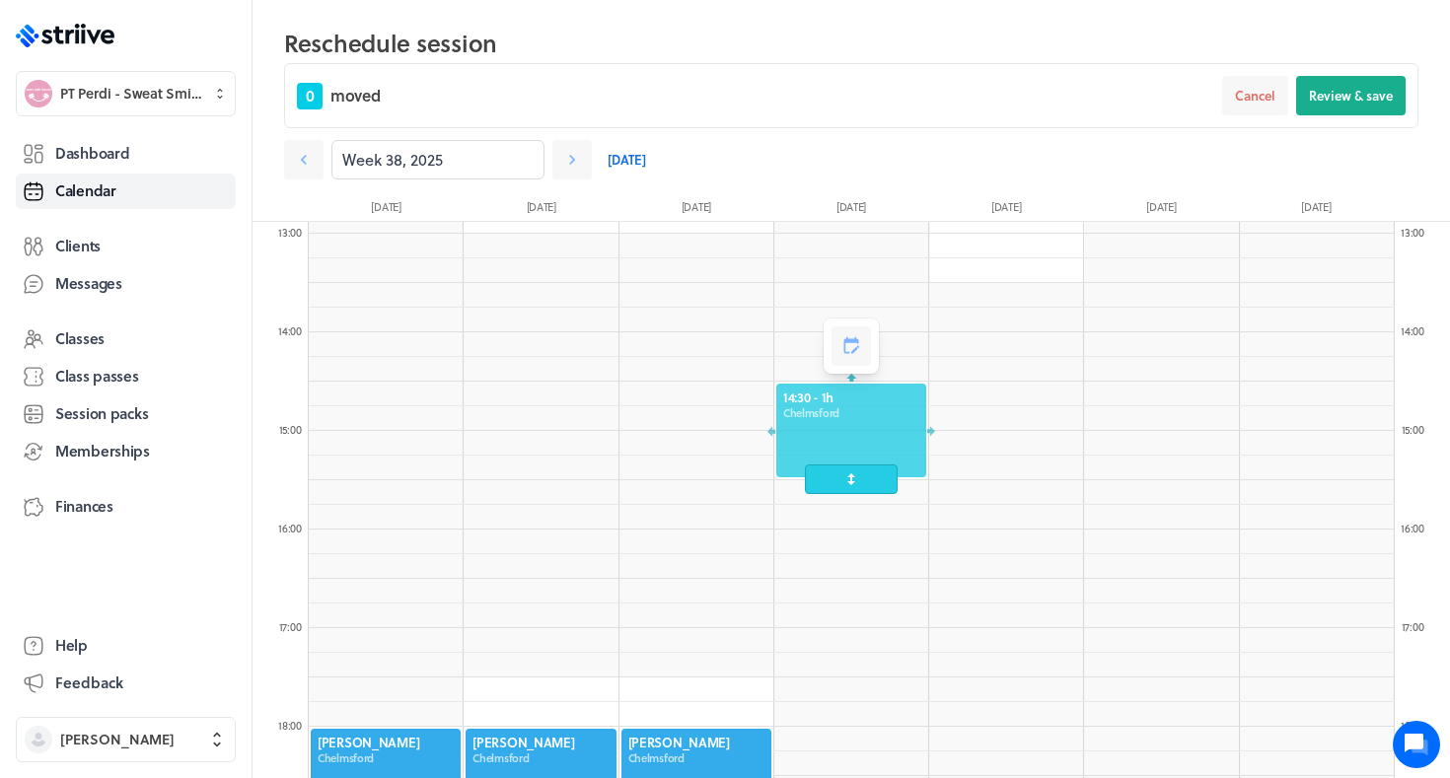
scroll to position [1285, 0]
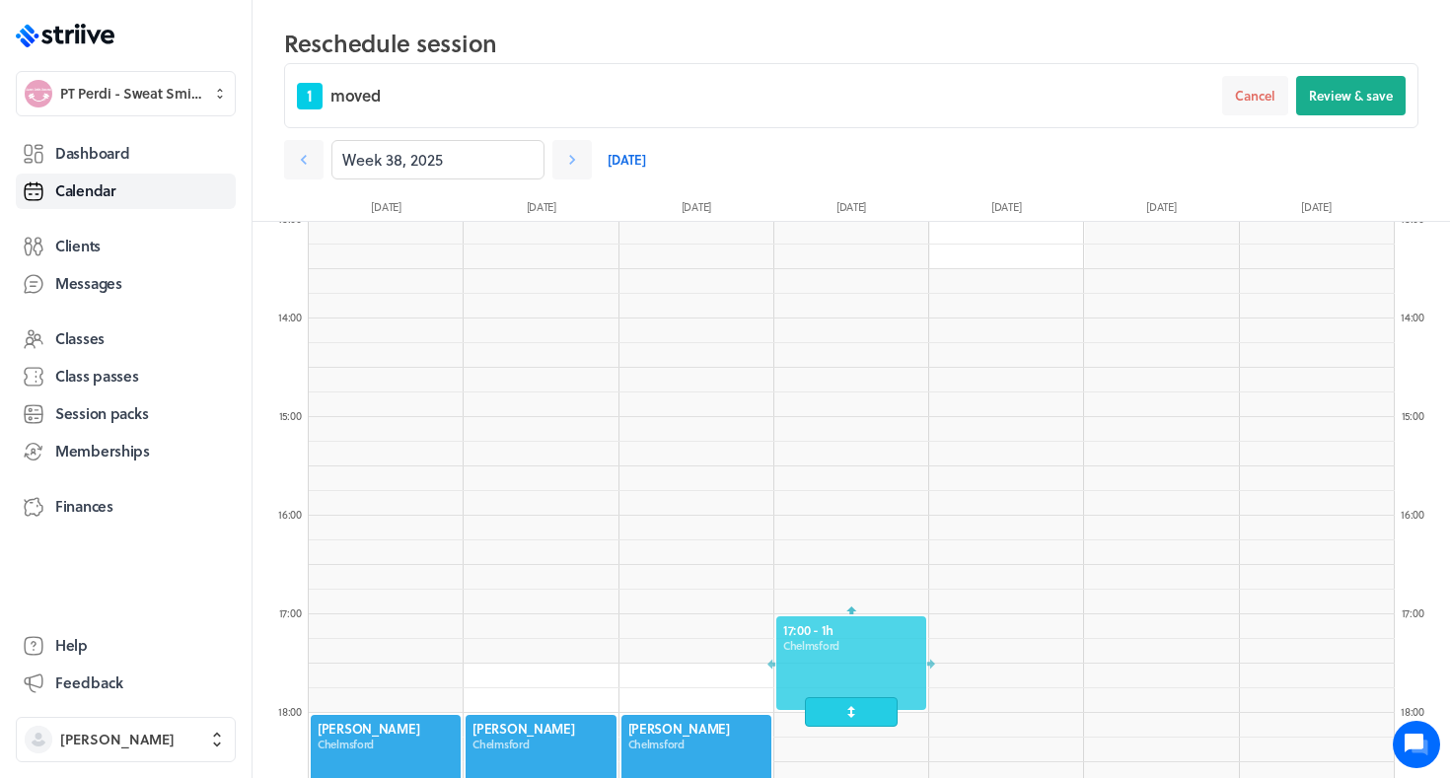
drag, startPoint x: 813, startPoint y: 401, endPoint x: 821, endPoint y: 665, distance: 264.5
click at [821, 665] on div at bounding box center [852, 664] width 154 height 98
click at [1336, 97] on span "Review & save" at bounding box center [1351, 96] width 84 height 18
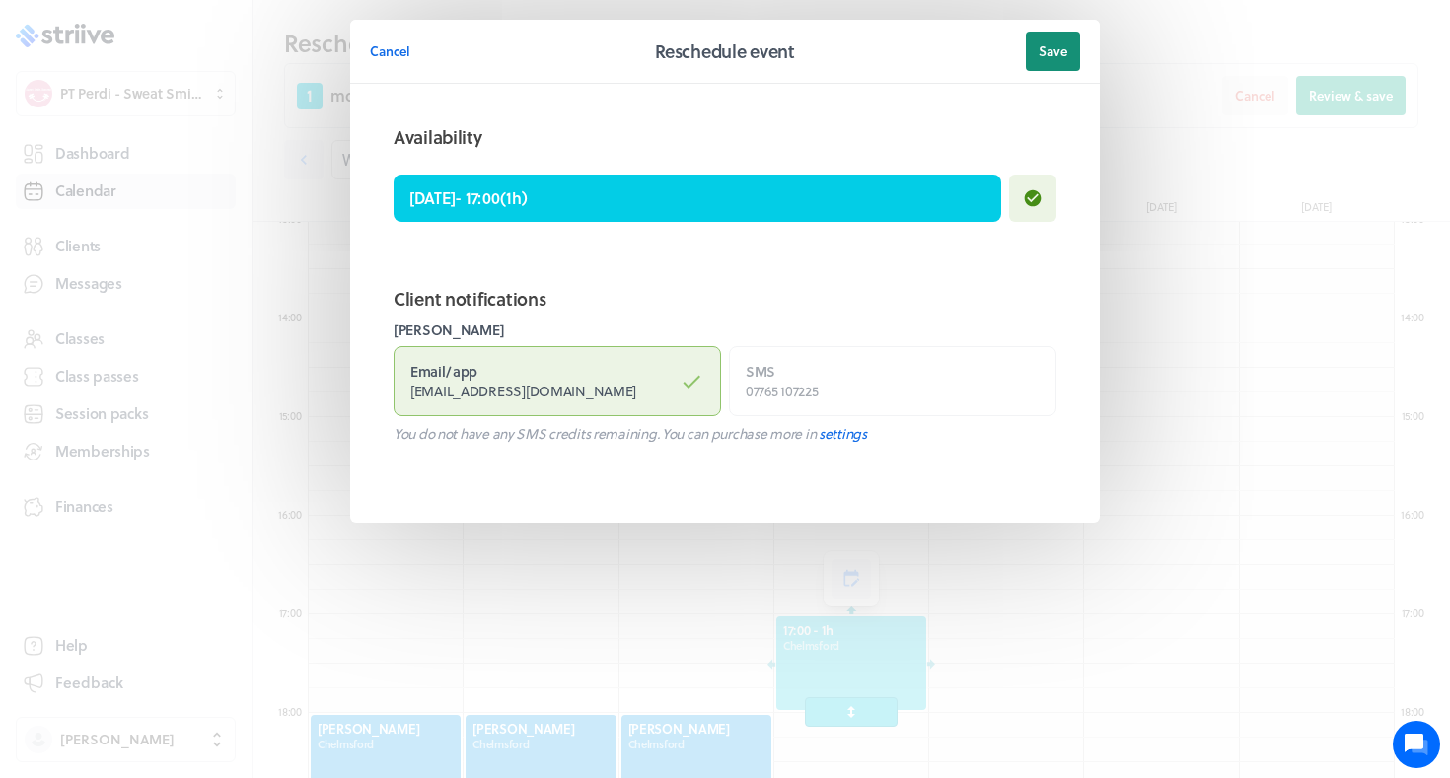
click at [1050, 61] on button "Save" at bounding box center [1053, 51] width 54 height 39
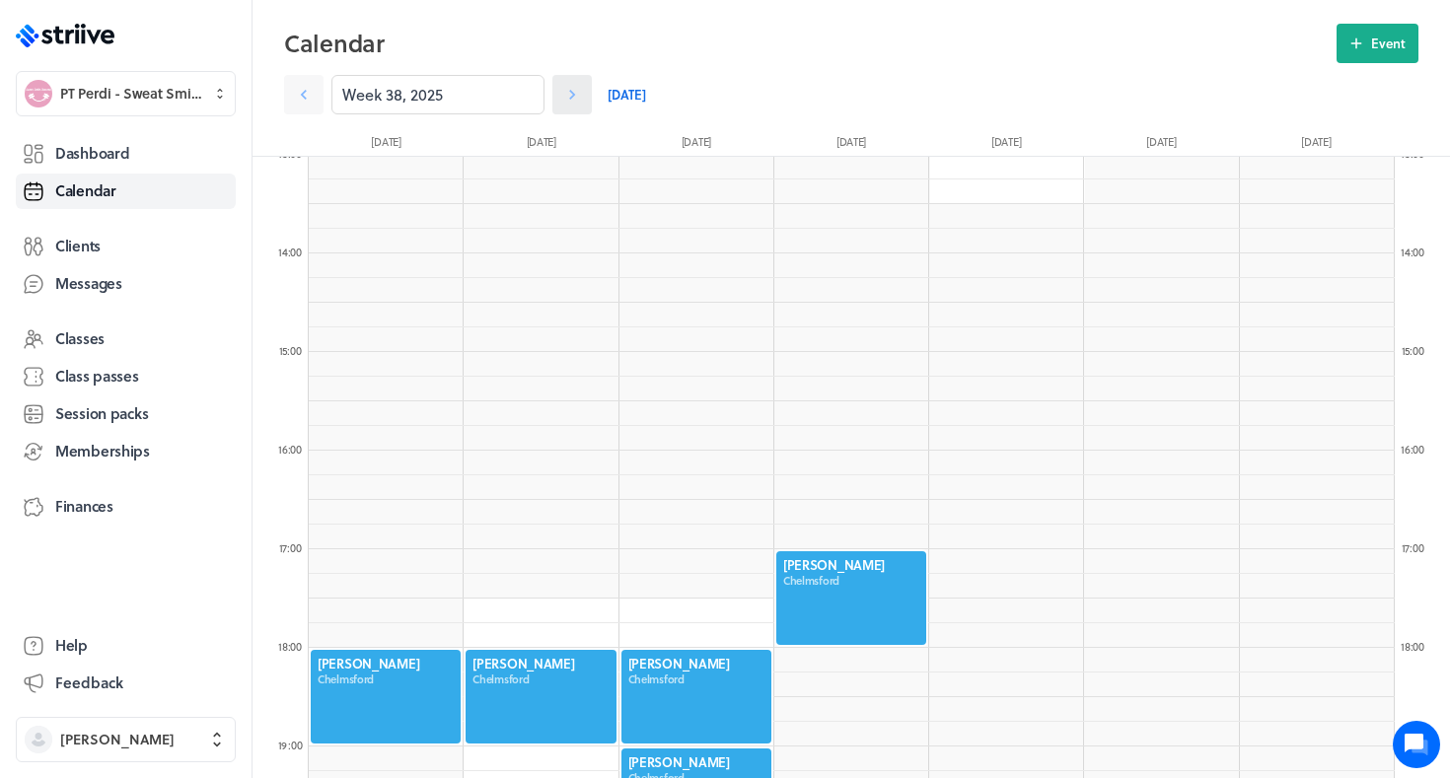
click at [564, 95] on icon at bounding box center [572, 95] width 20 height 20
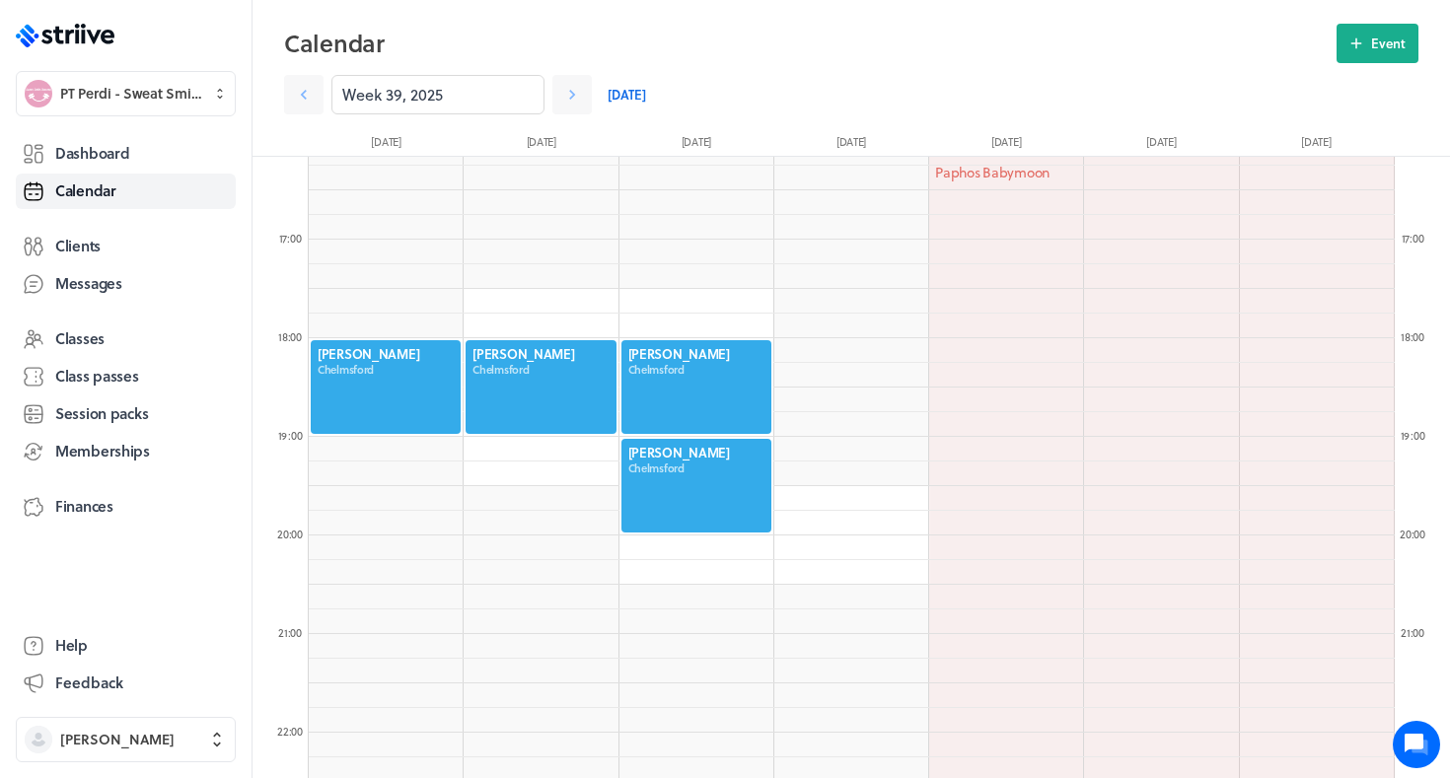
scroll to position [1585, 0]
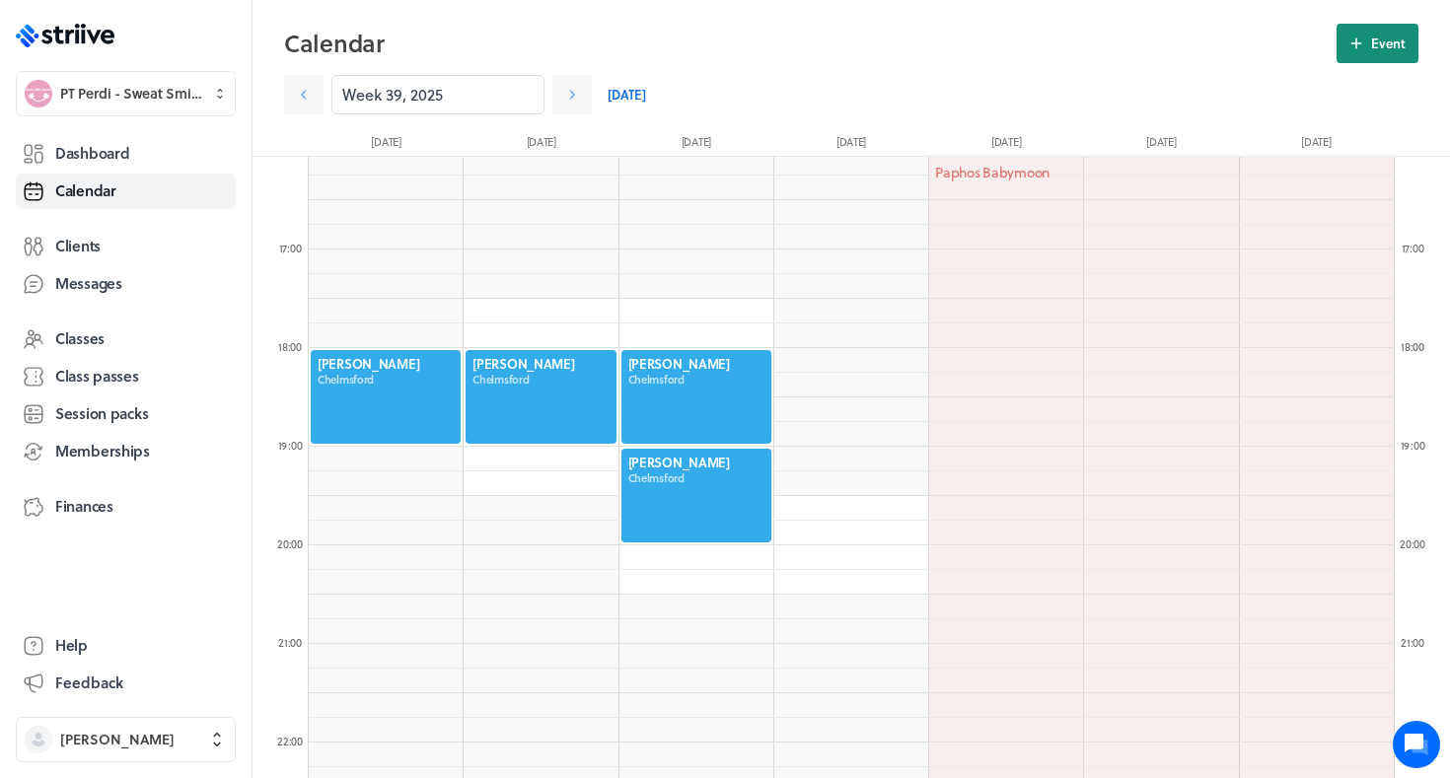
click at [1416, 33] on button "Event" at bounding box center [1378, 43] width 82 height 39
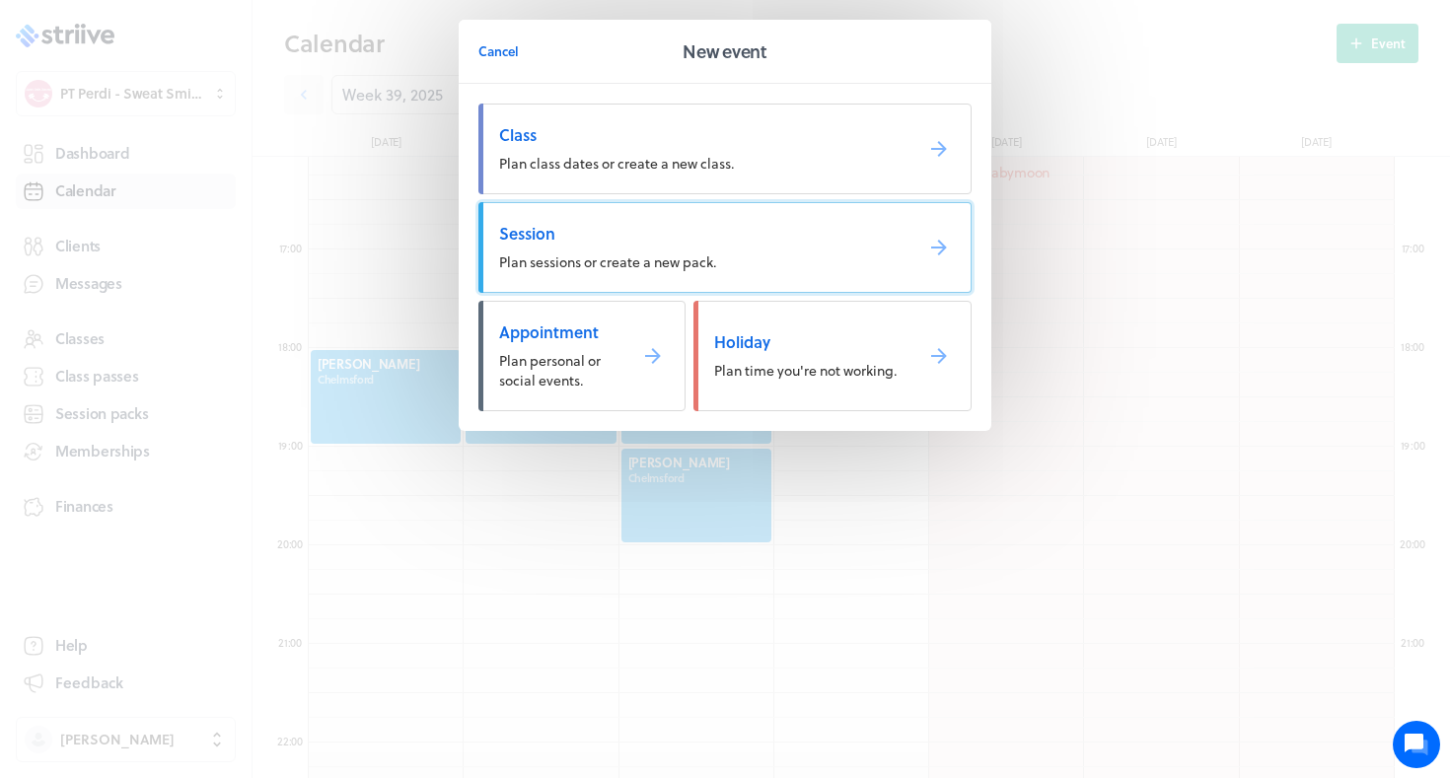
click at [878, 226] on span "Session" at bounding box center [698, 234] width 398 height 22
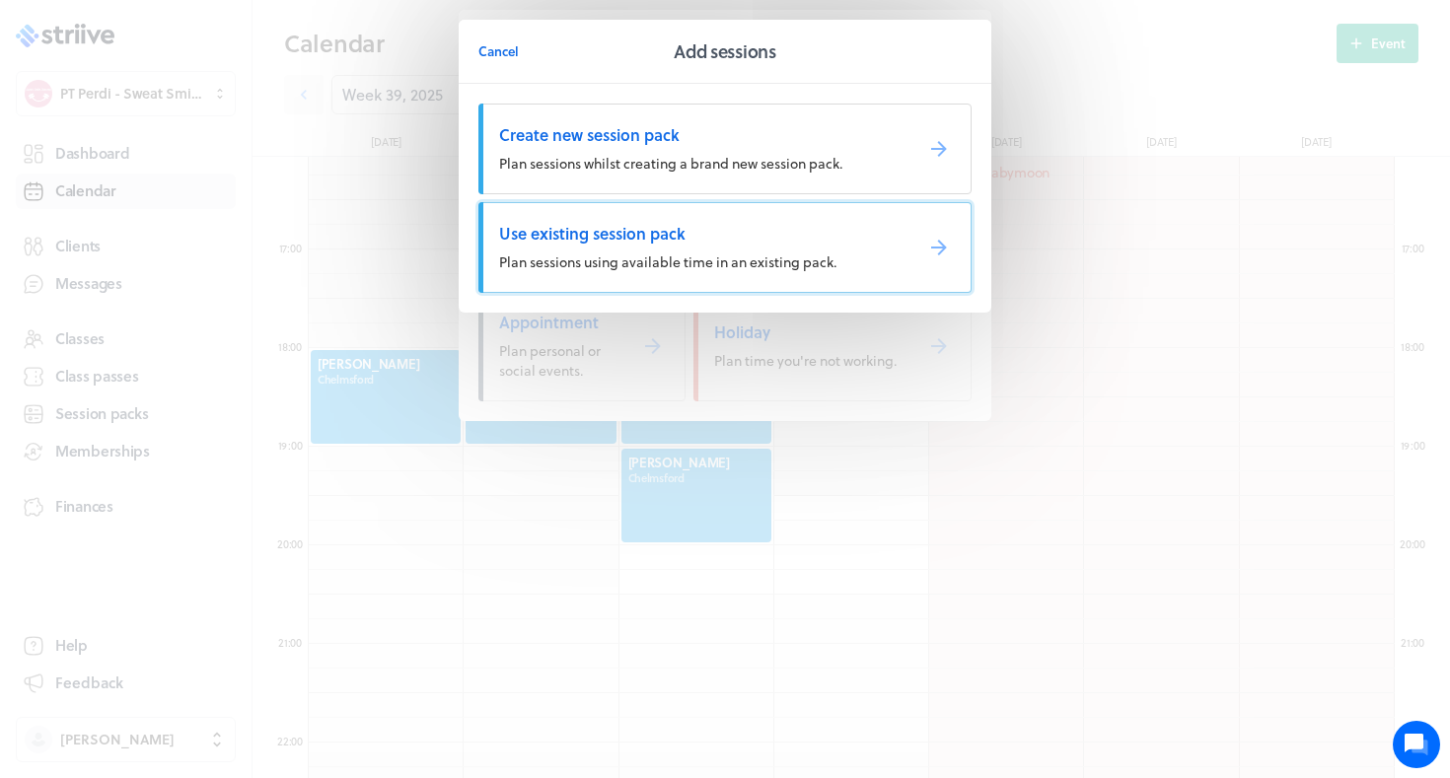
click at [791, 250] on link "Use existing session pack Plan sessions using available time in an existing pac…" at bounding box center [725, 247] width 493 height 91
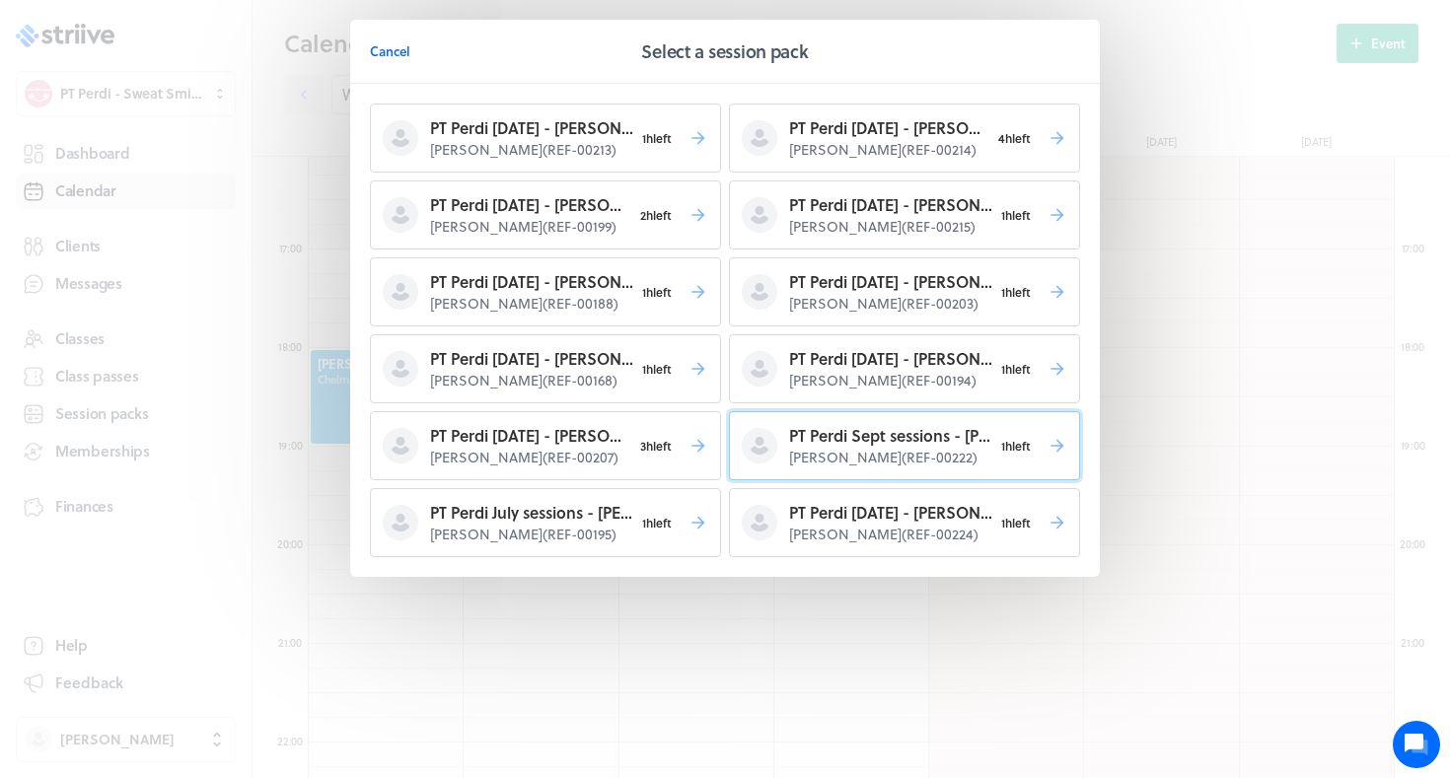
click at [839, 437] on p "PT Perdi Sept sessions - Lucy B" at bounding box center [890, 436] width 203 height 24
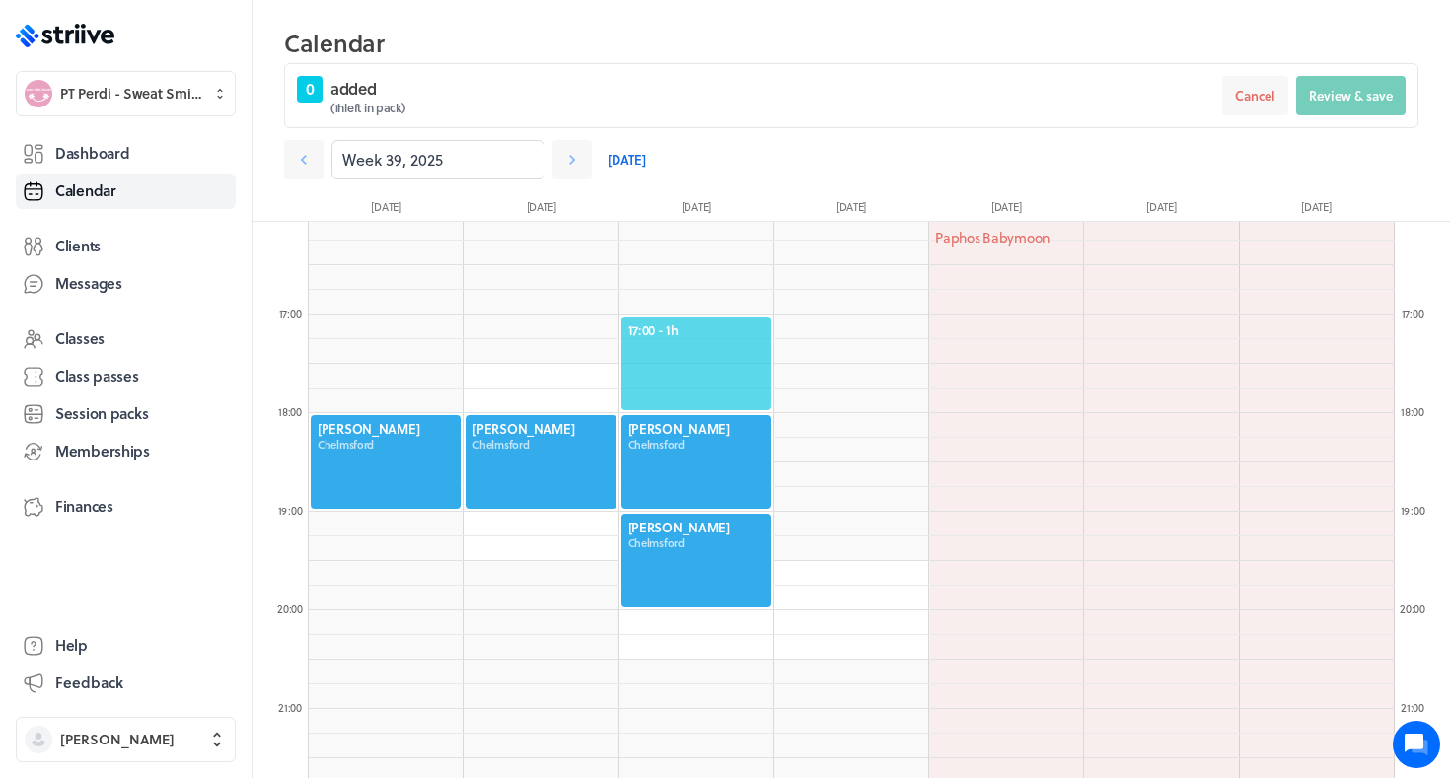
click at [661, 330] on span "17:00 - 1h" at bounding box center [697, 331] width 136 height 18
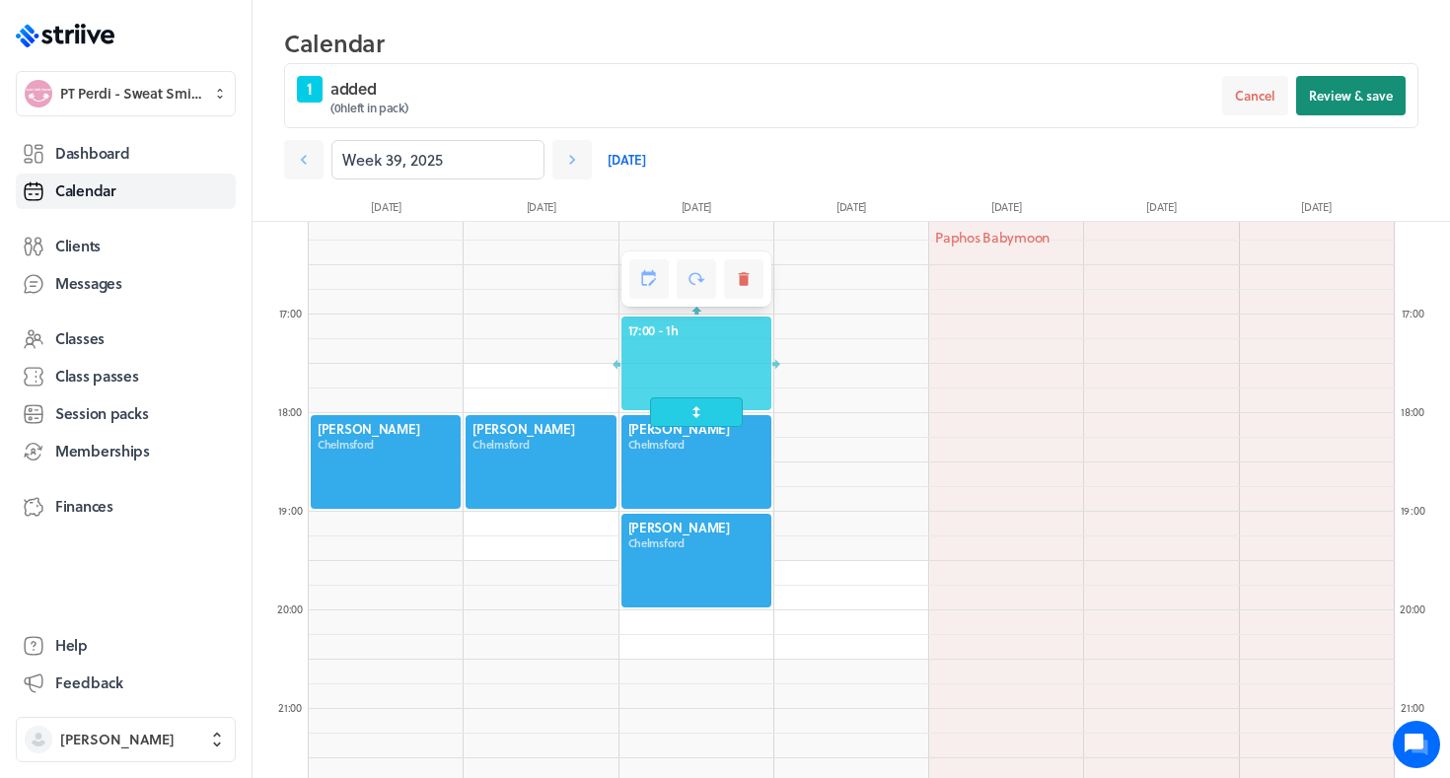
click at [1360, 111] on button "Review & save" at bounding box center [1351, 95] width 110 height 39
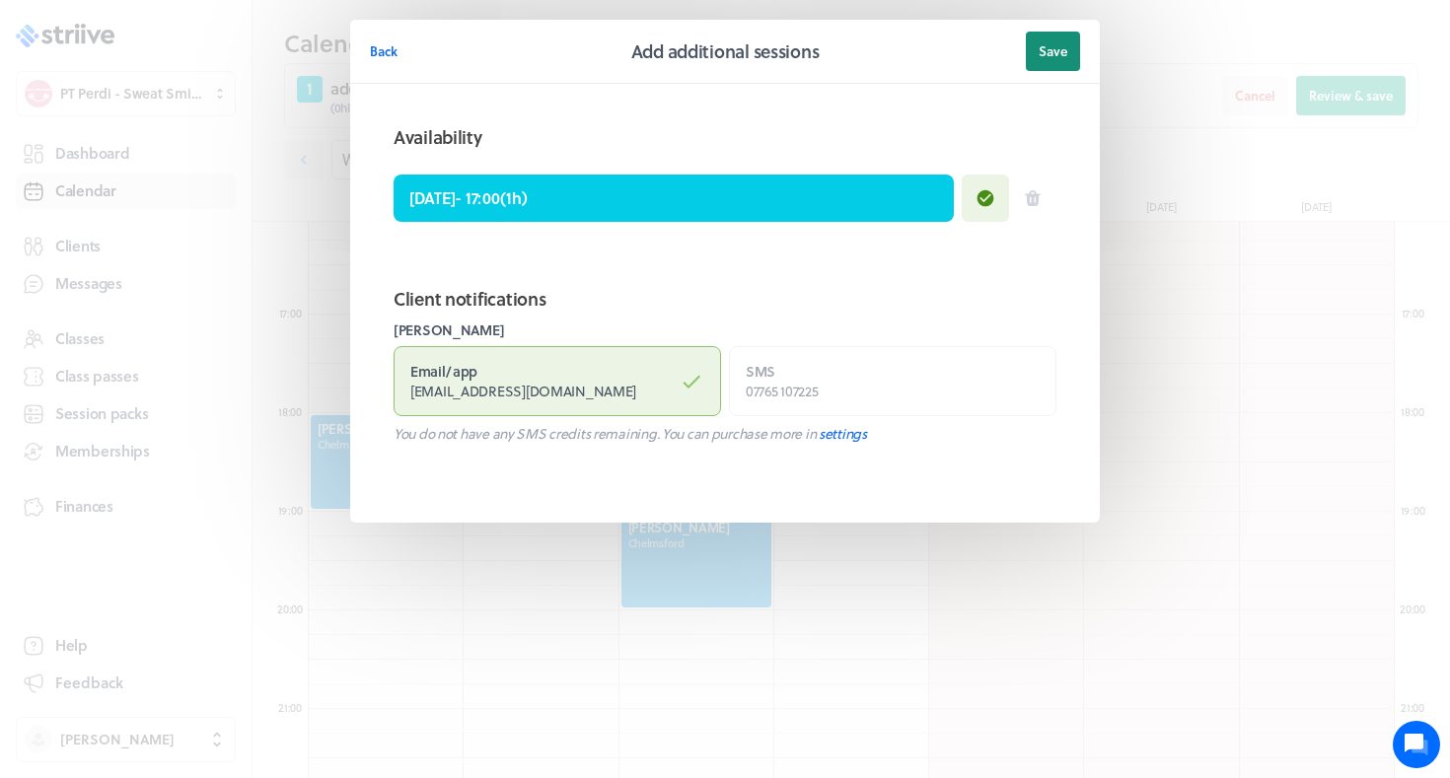
click at [1076, 37] on button "Save" at bounding box center [1053, 51] width 54 height 39
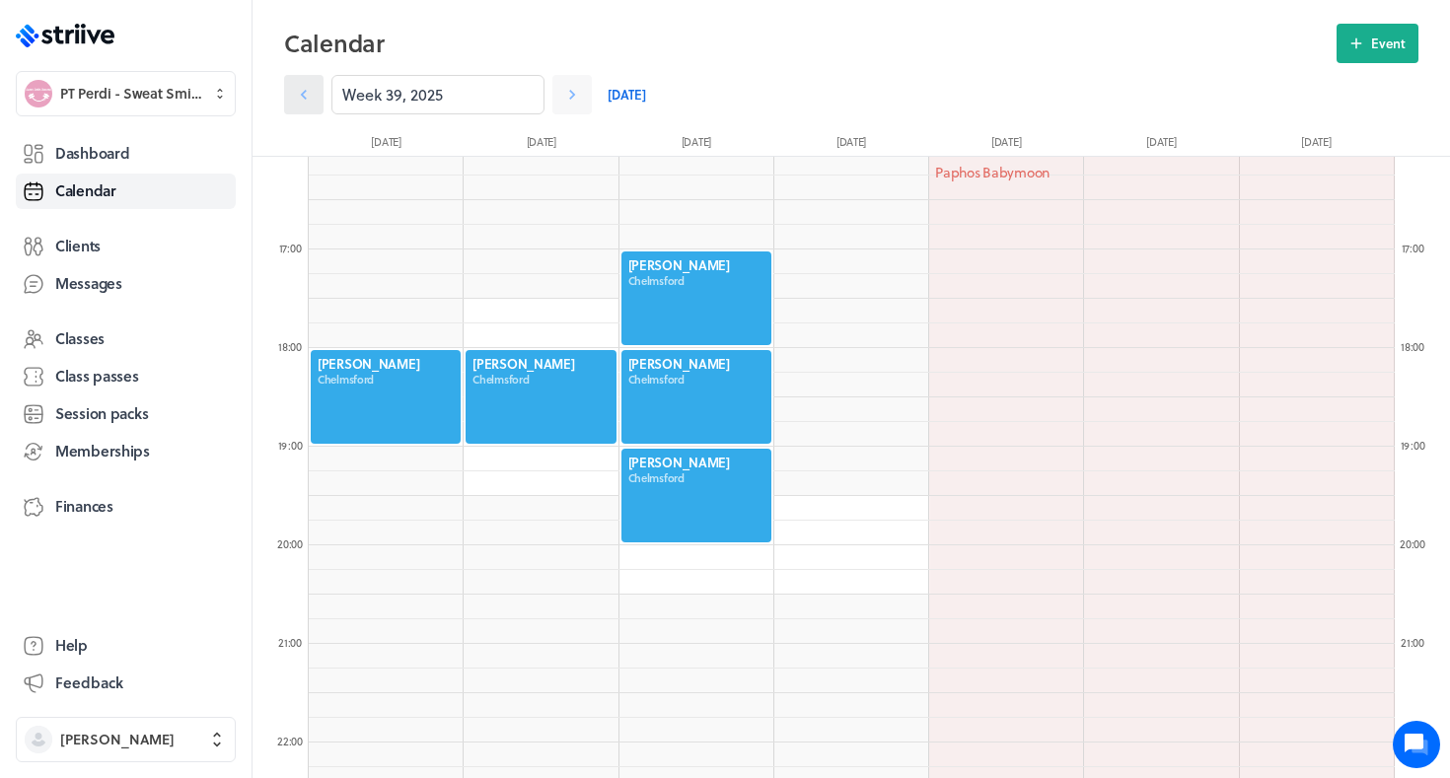
click at [308, 110] on link at bounding box center [303, 94] width 39 height 39
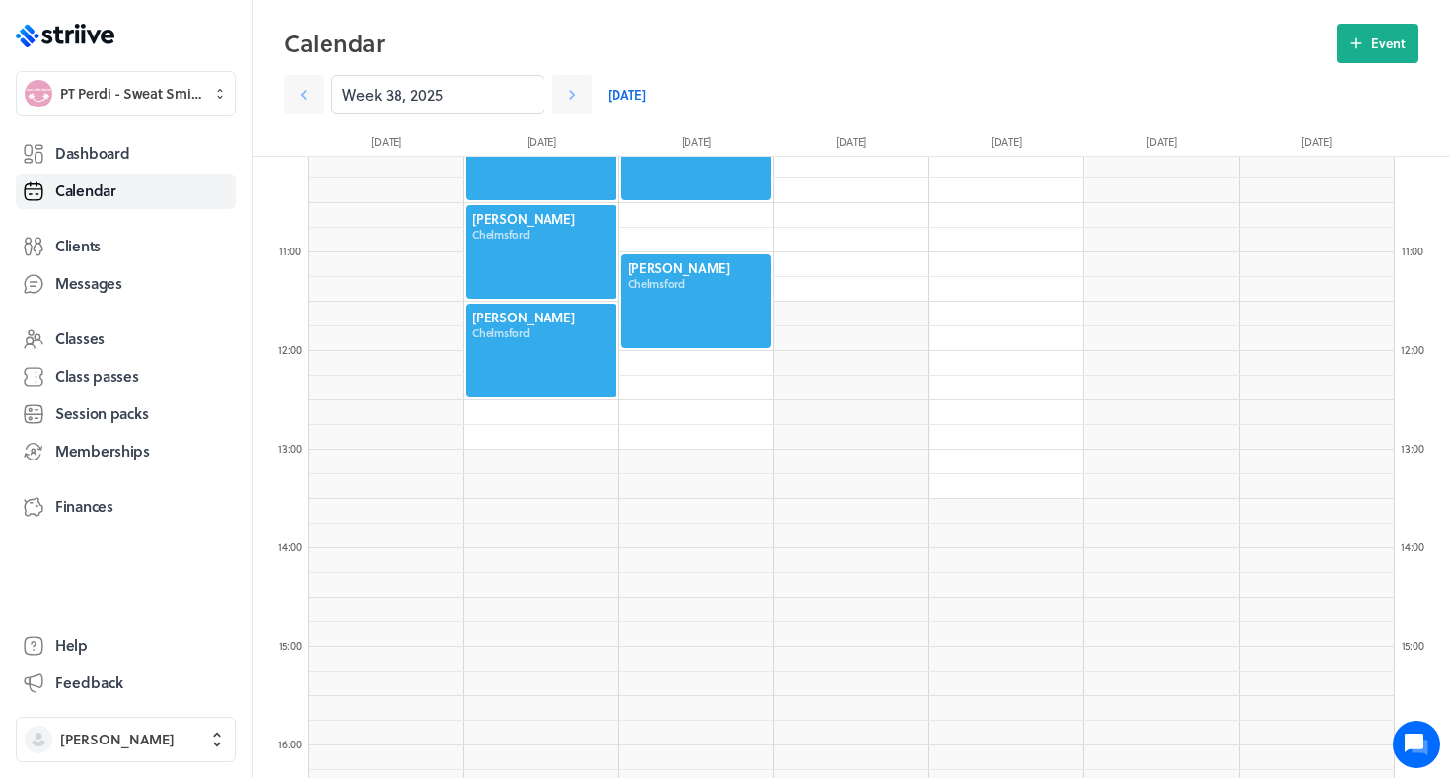
scroll to position [746, 0]
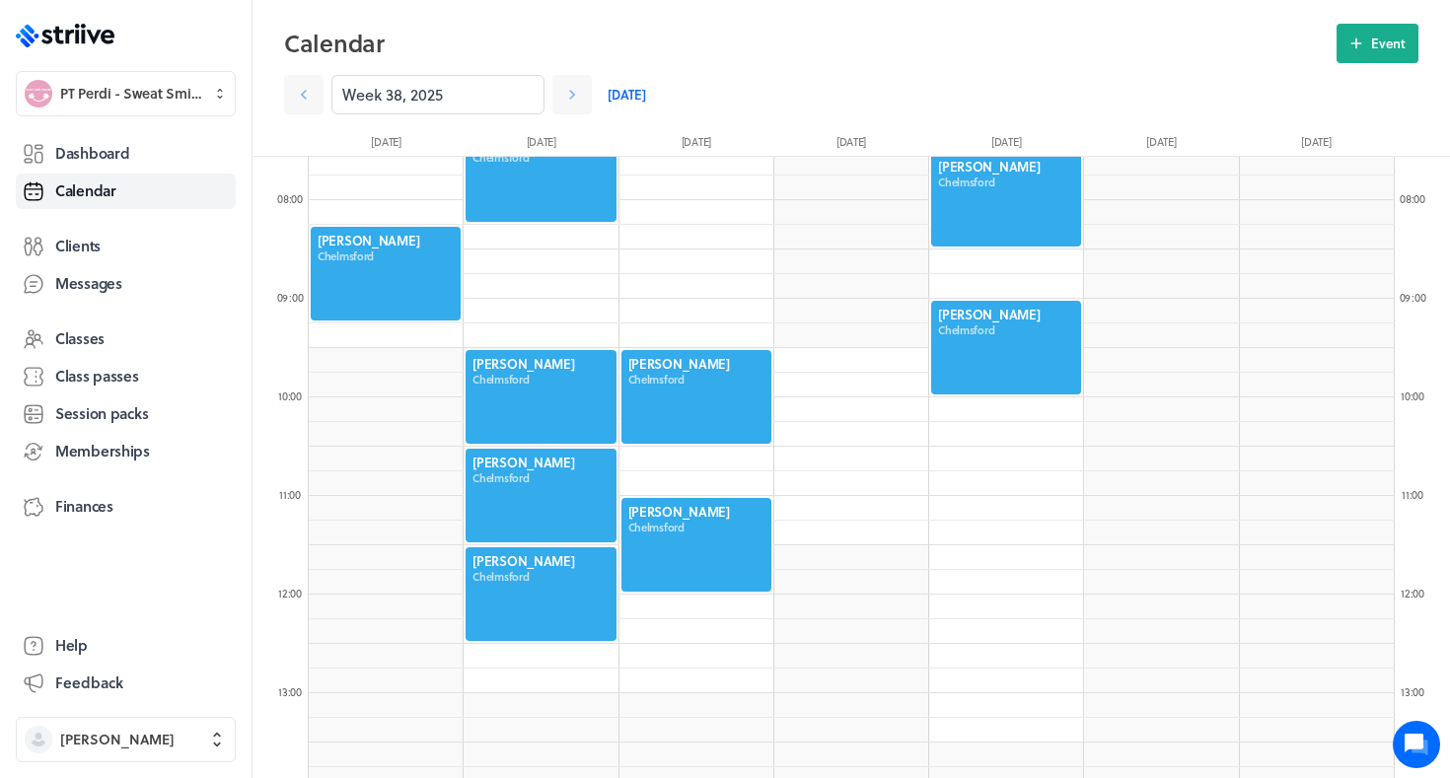
click at [1378, 20] on header "Calendar Event Week 38, 2025 Today Mon 15 Sep Tue 16 Sep Wed 17 Sep Thu 18 Sep …" at bounding box center [852, 78] width 1198 height 157
click at [1368, 47] on button "Event" at bounding box center [1378, 43] width 82 height 39
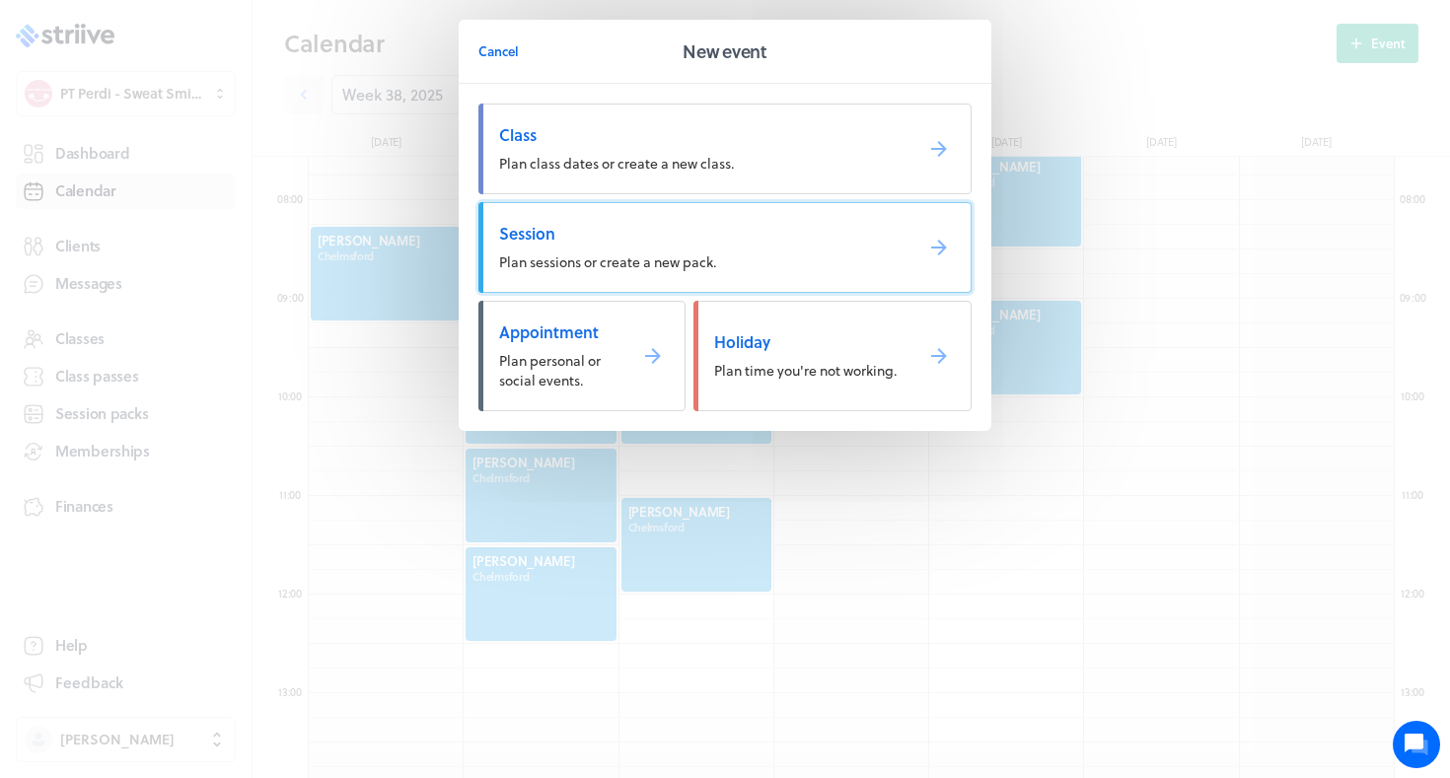
click at [734, 228] on span "Session" at bounding box center [698, 234] width 398 height 22
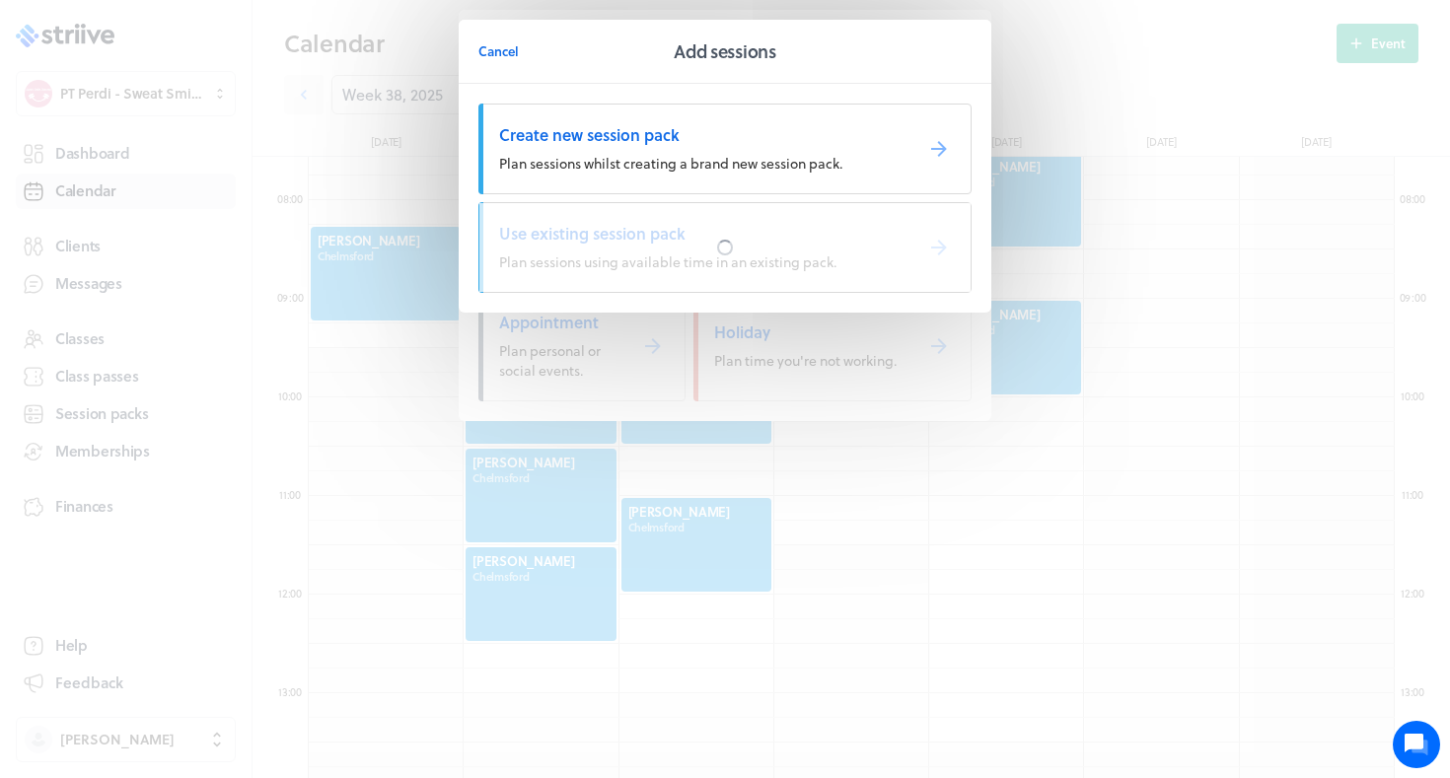
click at [734, 228] on div at bounding box center [725, 247] width 491 height 89
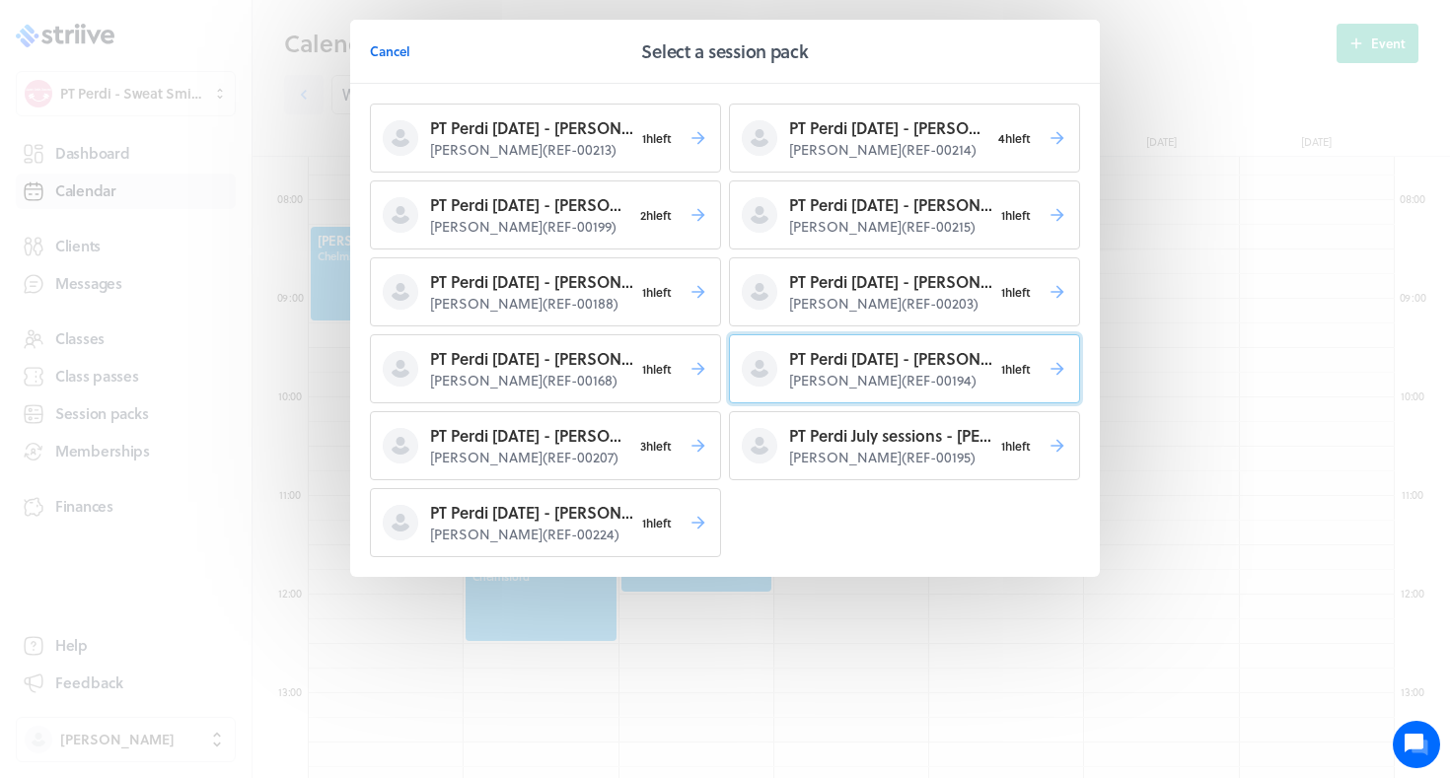
click at [909, 363] on p "PT Perdi July 25 - Lauren H" at bounding box center [890, 359] width 203 height 24
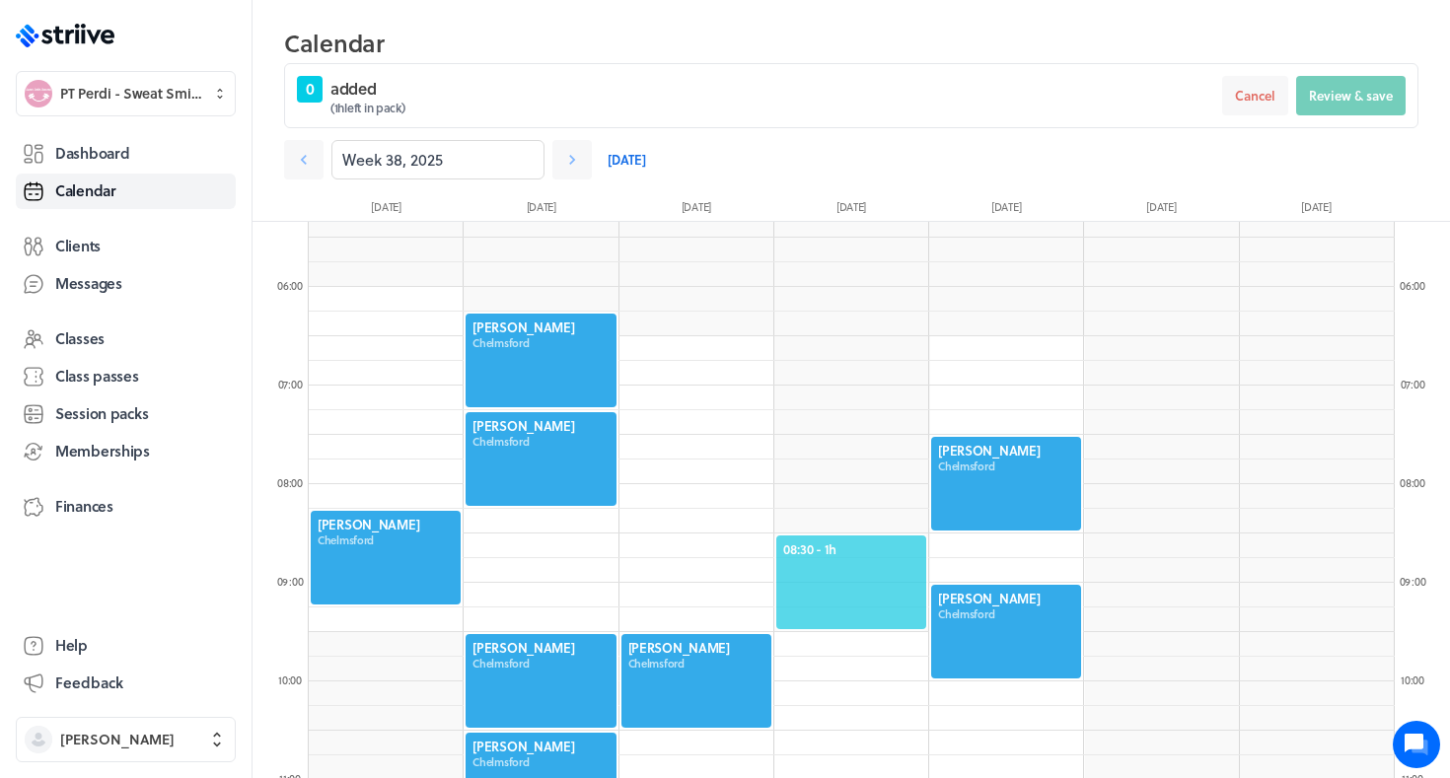
scroll to position [639, 0]
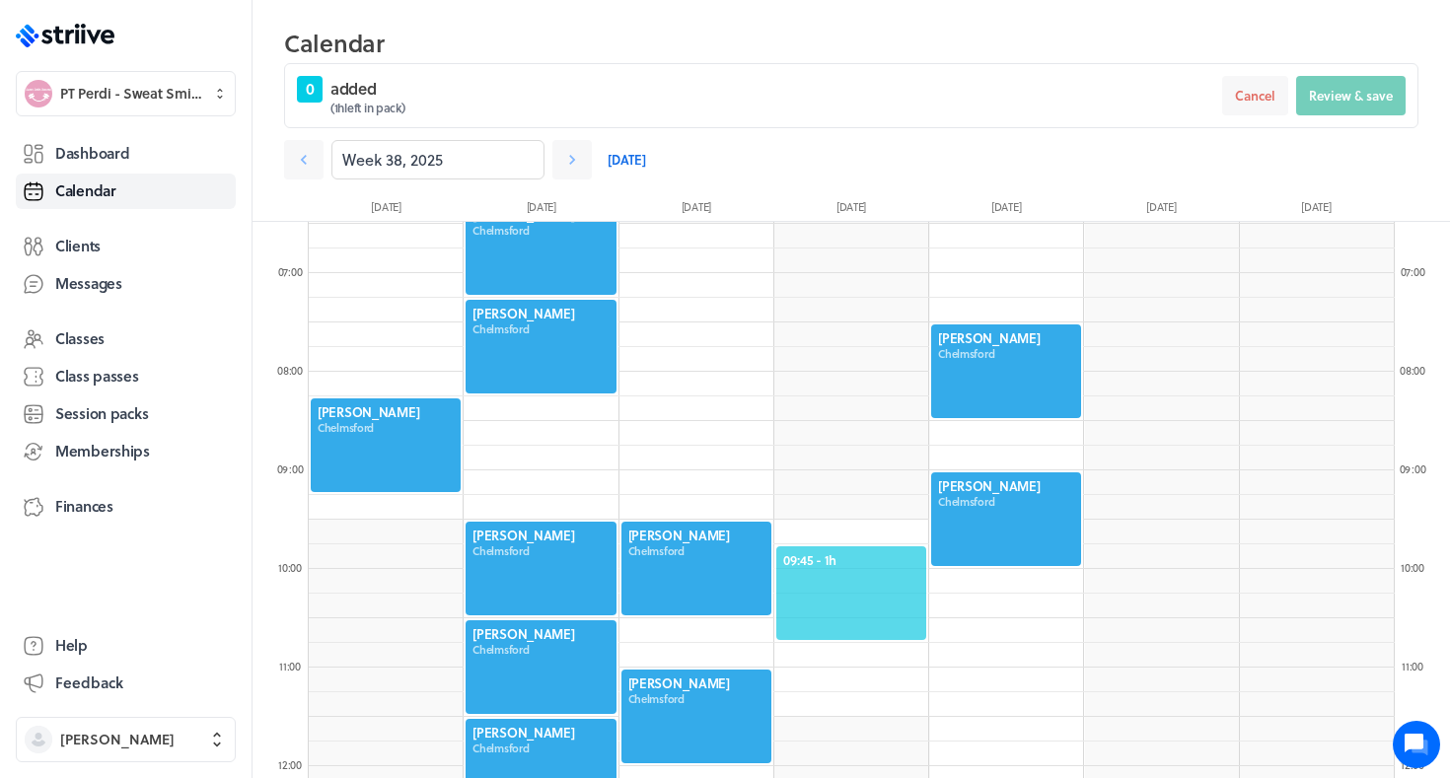
click at [831, 545] on div "09:45 - 1h" at bounding box center [852, 594] width 154 height 98
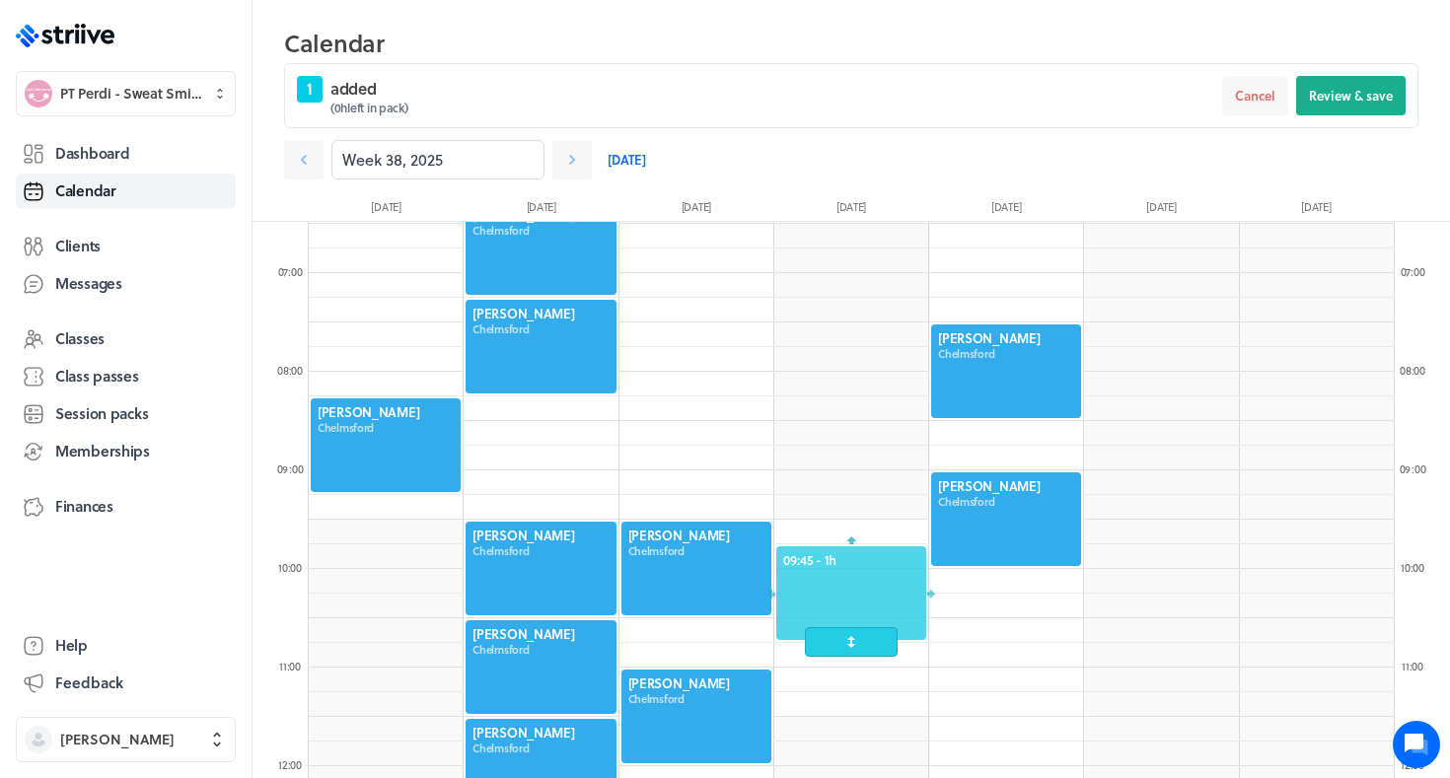
drag, startPoint x: 826, startPoint y: 575, endPoint x: 826, endPoint y: 558, distance: 16.8
click at [826, 558] on div at bounding box center [852, 594] width 154 height 98
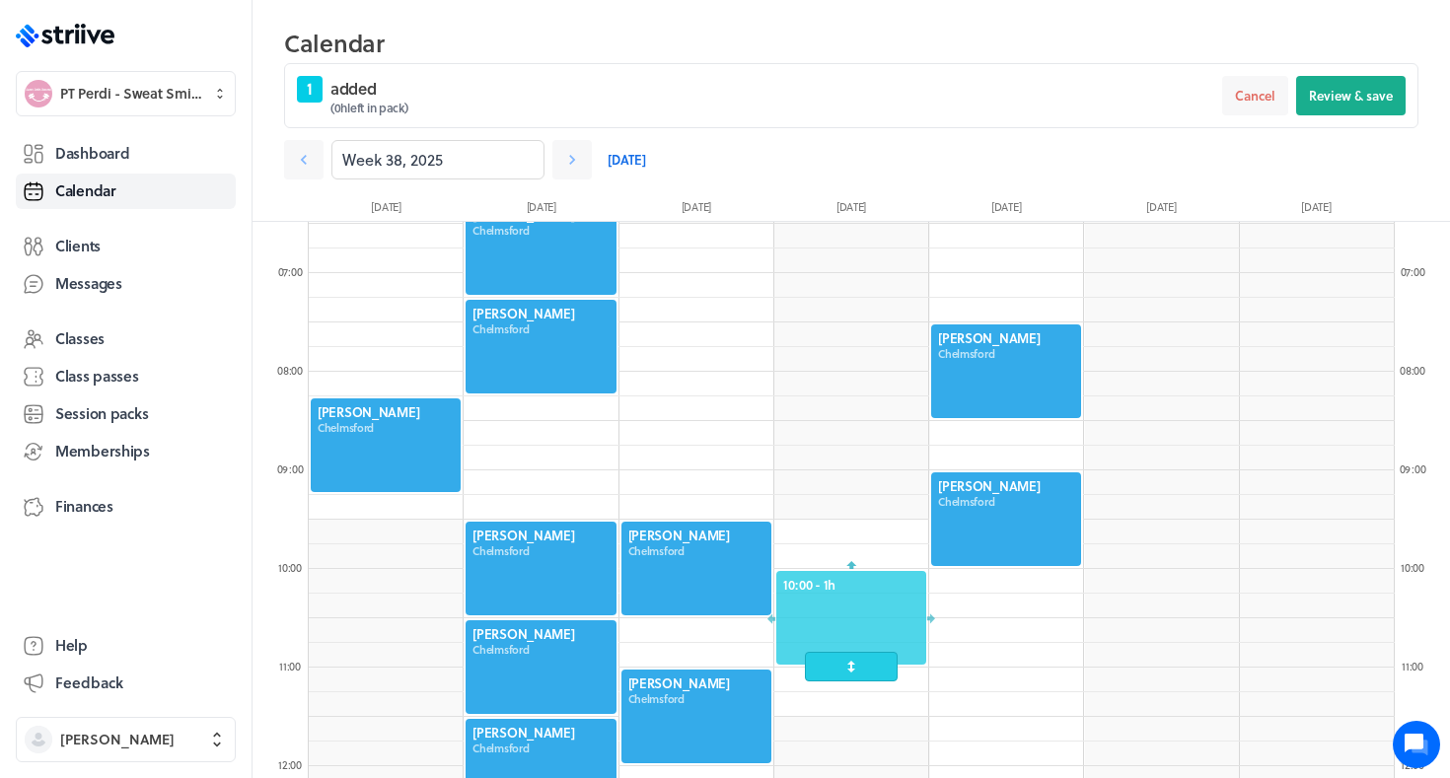
drag, startPoint x: 863, startPoint y: 555, endPoint x: 862, endPoint y: 603, distance: 48.4
click at [863, 603] on div at bounding box center [852, 618] width 154 height 98
drag, startPoint x: 841, startPoint y: 597, endPoint x: 836, endPoint y: 640, distance: 43.7
click at [836, 640] on div at bounding box center [852, 618] width 154 height 98
click at [1348, 91] on span "Review & save" at bounding box center [1351, 96] width 84 height 18
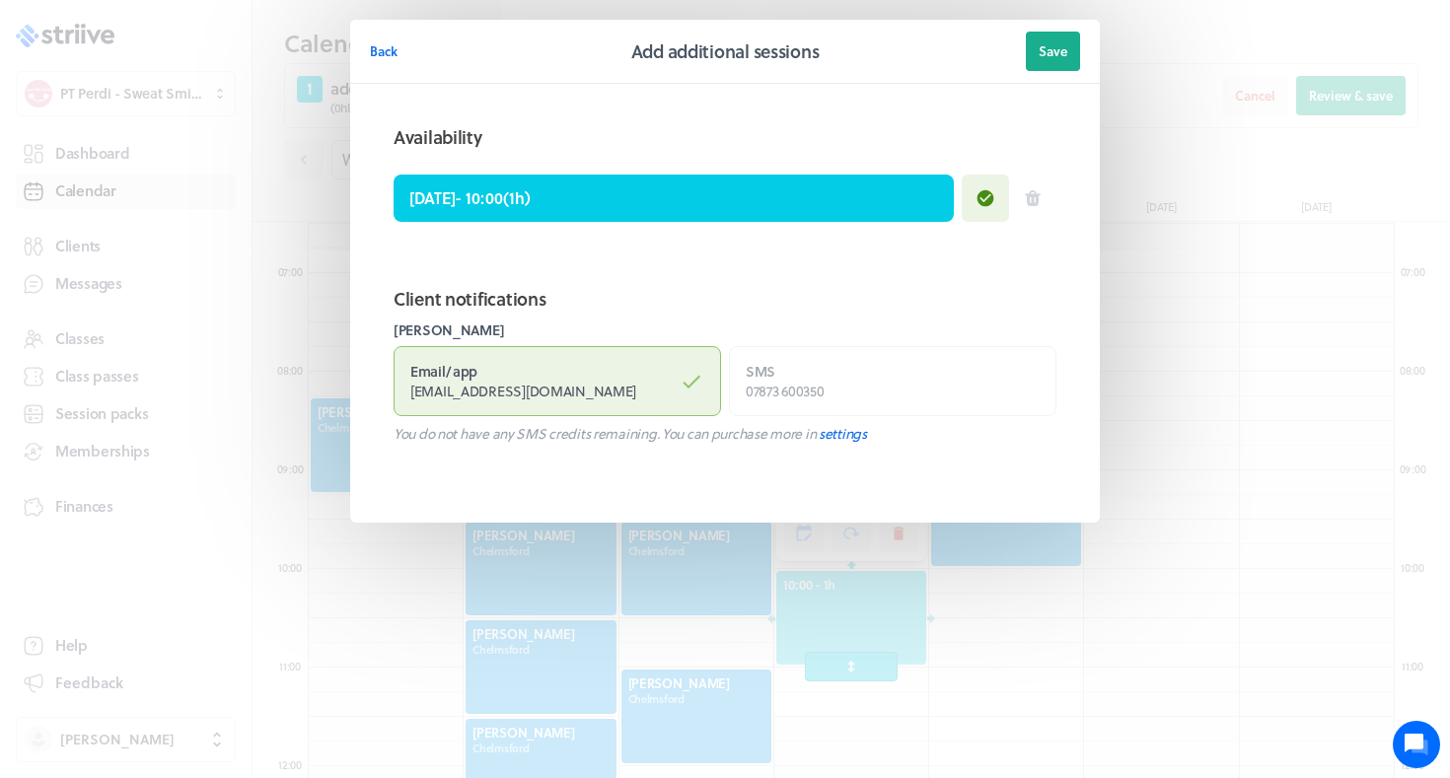
click at [1057, 30] on header "Back Add additional sessions Save" at bounding box center [725, 52] width 750 height 64
click at [1048, 64] on button "Save" at bounding box center [1053, 51] width 54 height 39
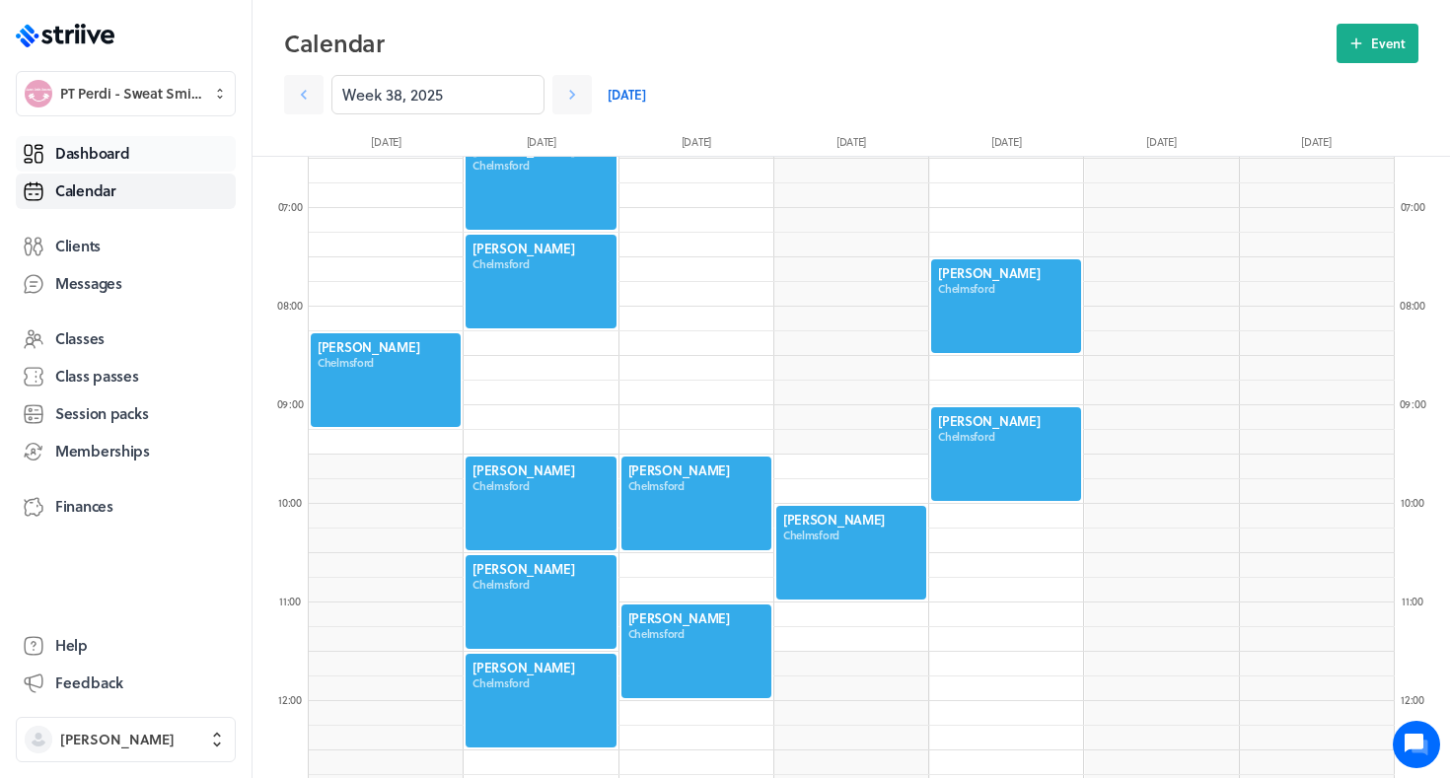
click at [122, 164] on link "Dashboard" at bounding box center [126, 154] width 220 height 36
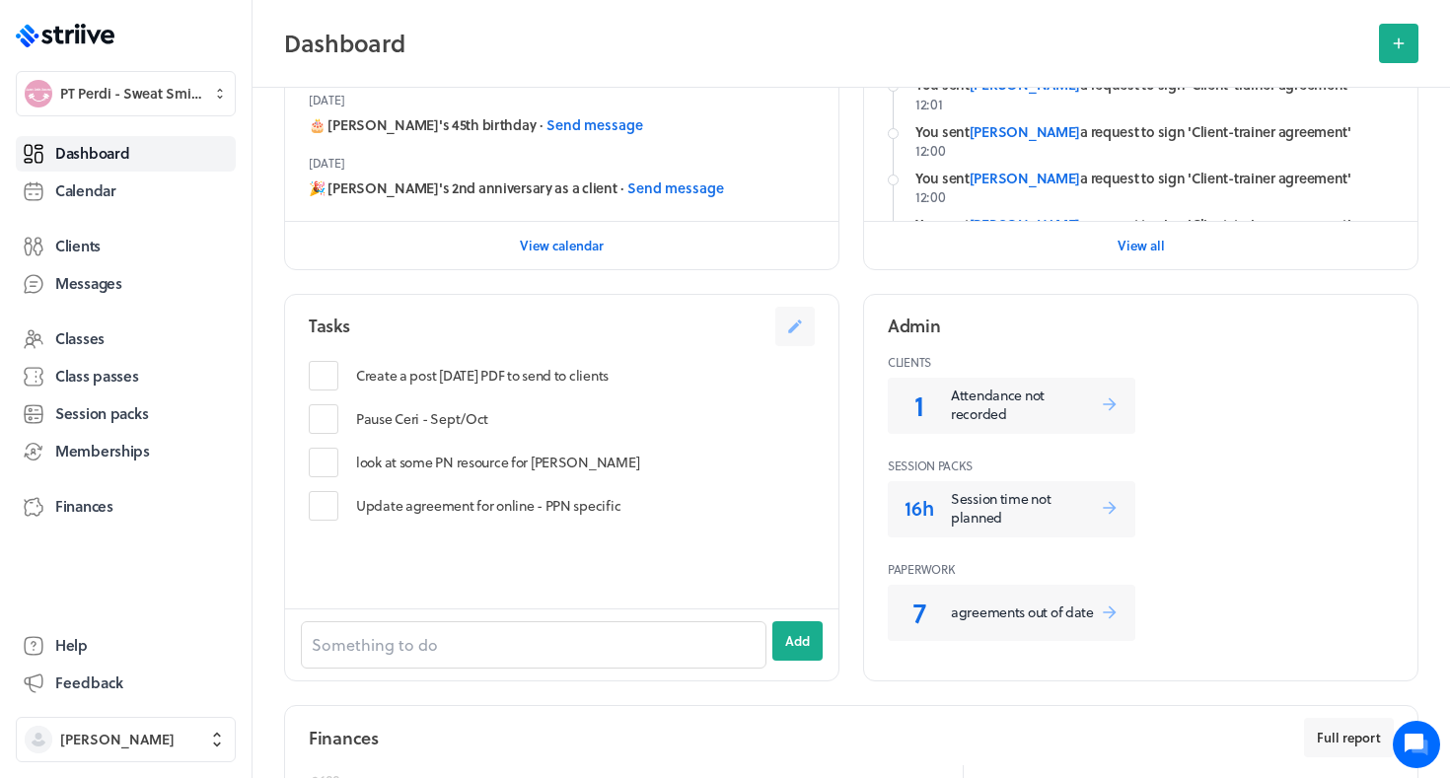
scroll to position [702, 0]
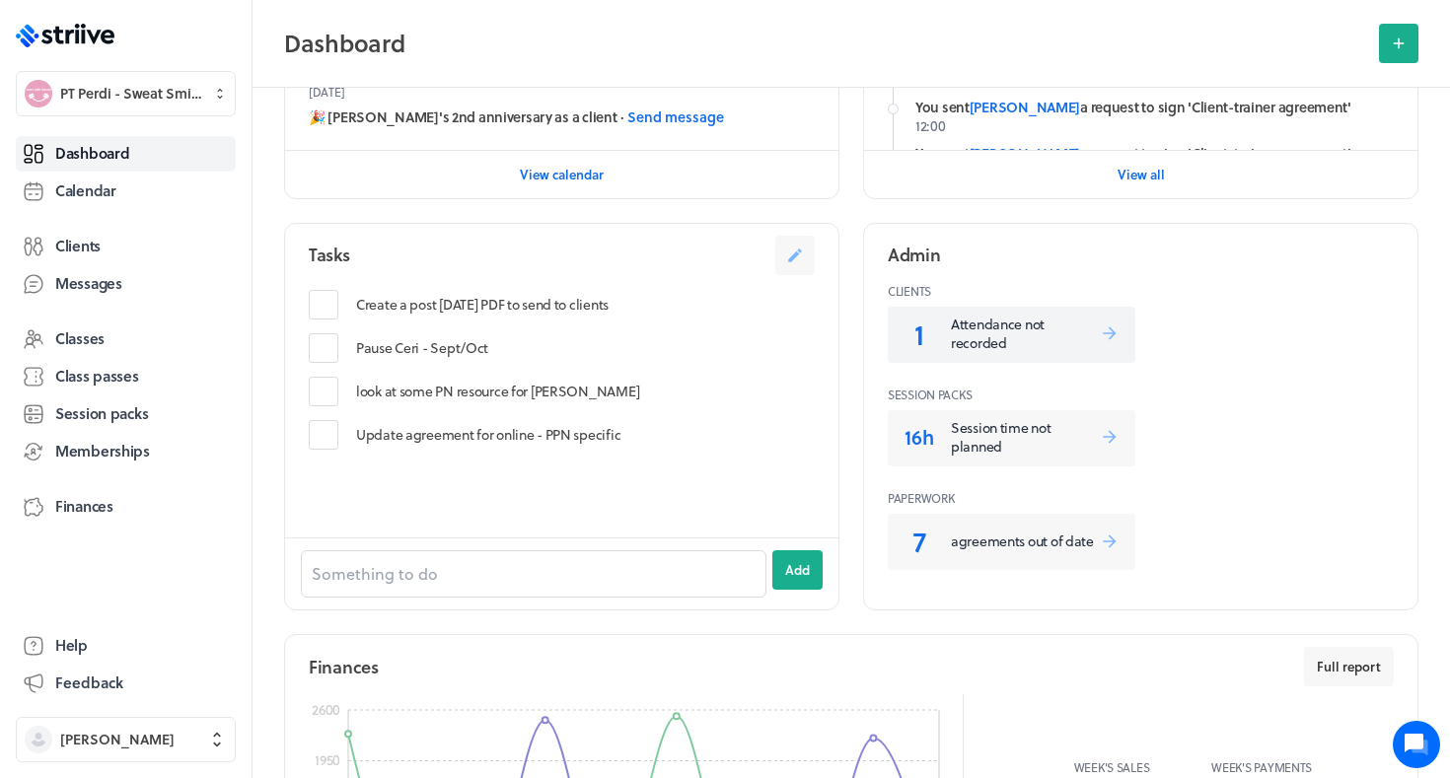
click at [1030, 317] on p "Attendance not recorded" at bounding box center [1025, 334] width 149 height 38
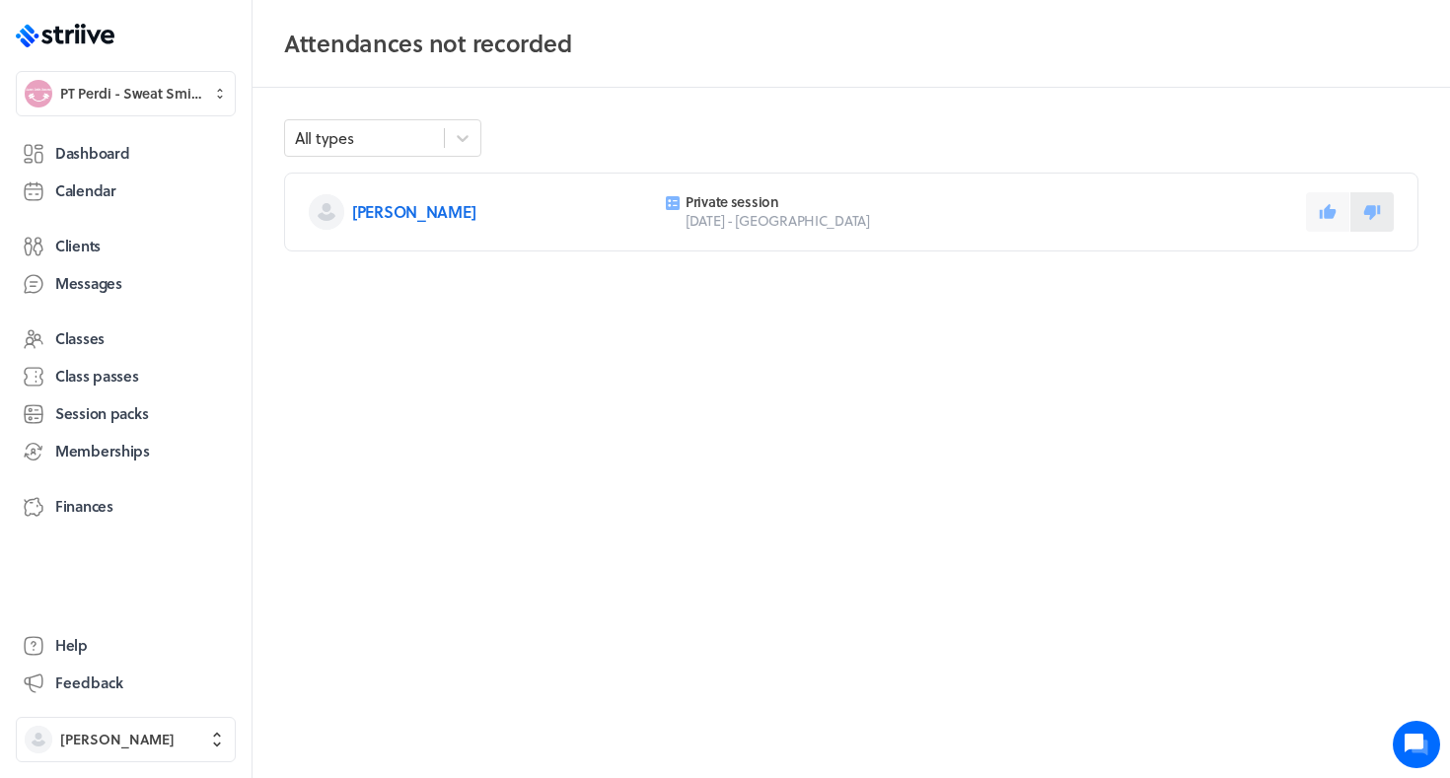
click at [1364, 216] on button at bounding box center [1372, 211] width 43 height 39
click at [55, 166] on link "Dashboard" at bounding box center [126, 154] width 220 height 36
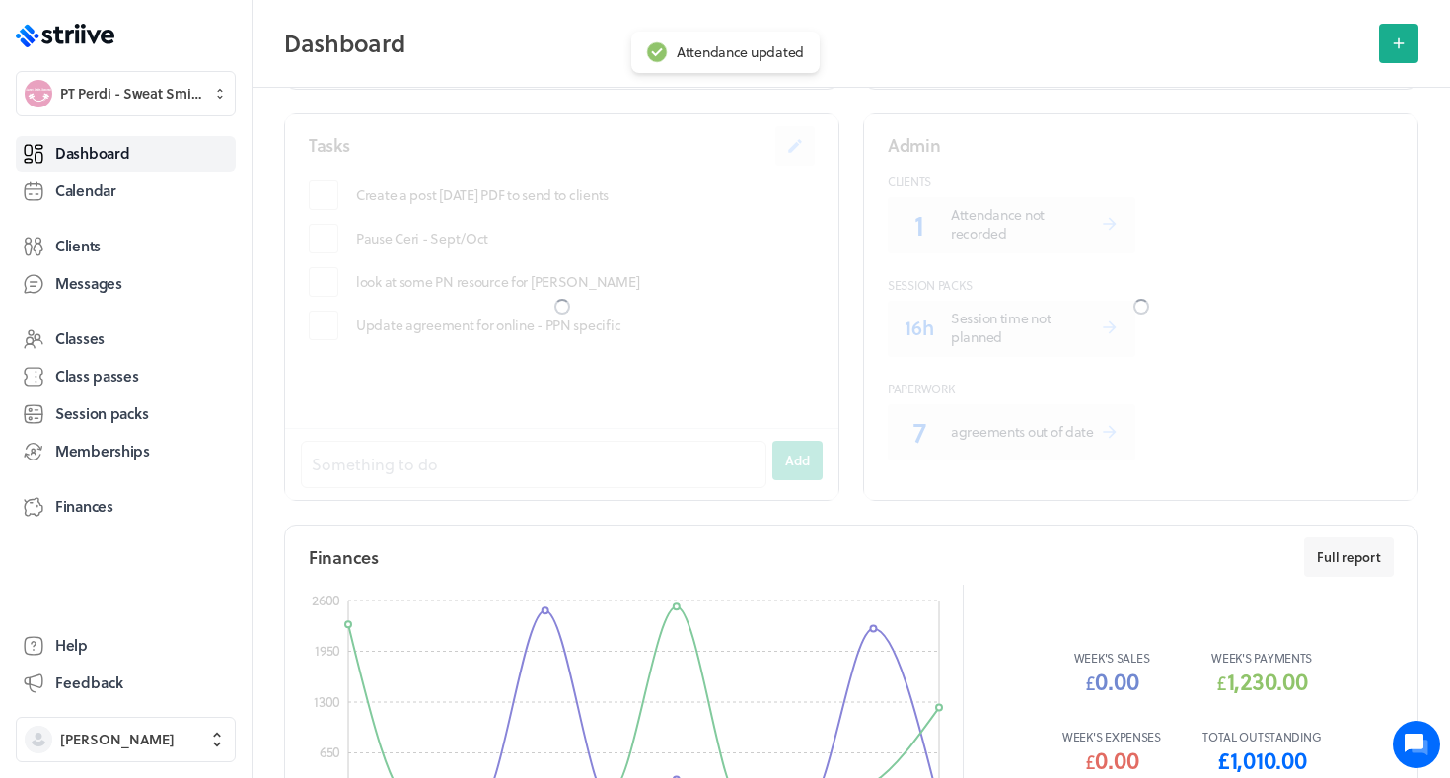
scroll to position [753, 0]
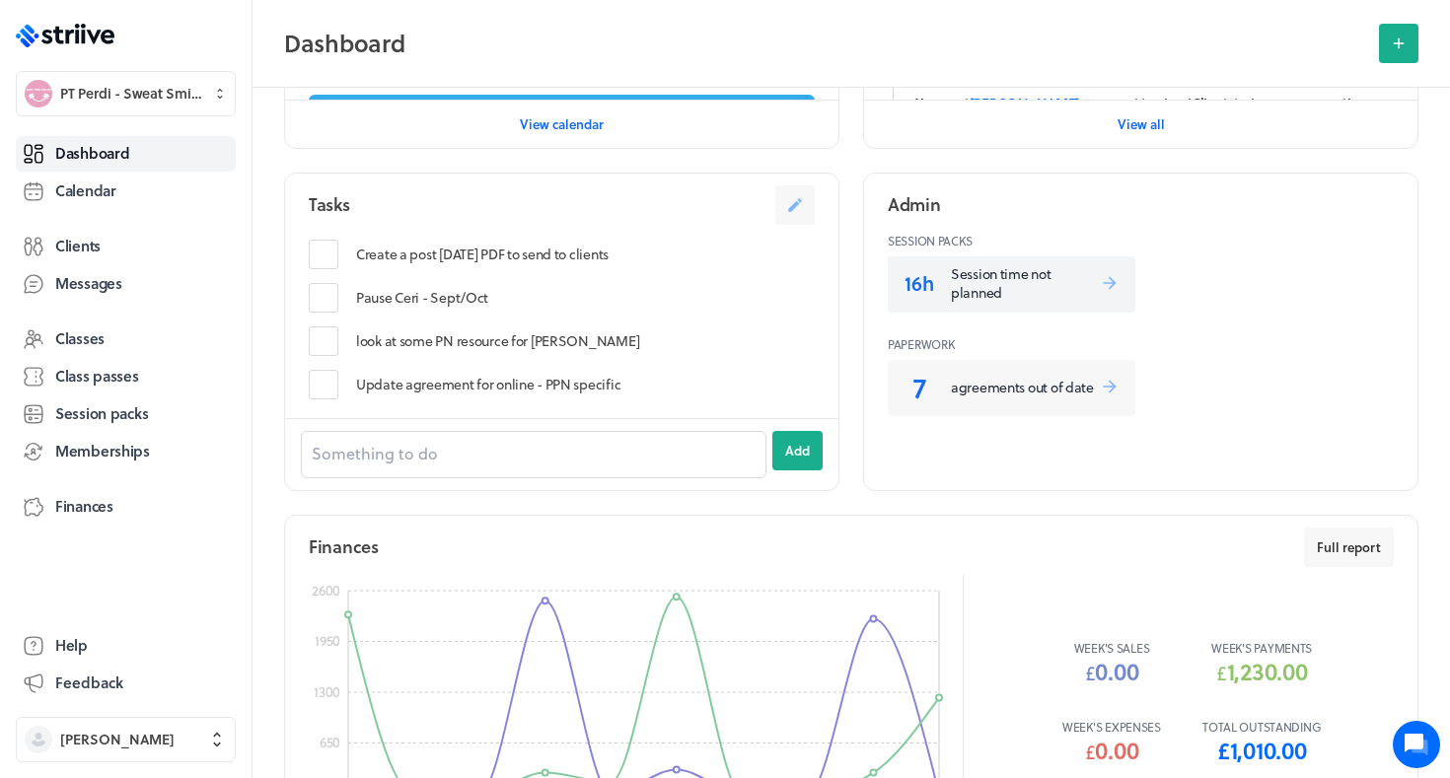
click at [984, 291] on p "Session time not planned" at bounding box center [1025, 283] width 149 height 38
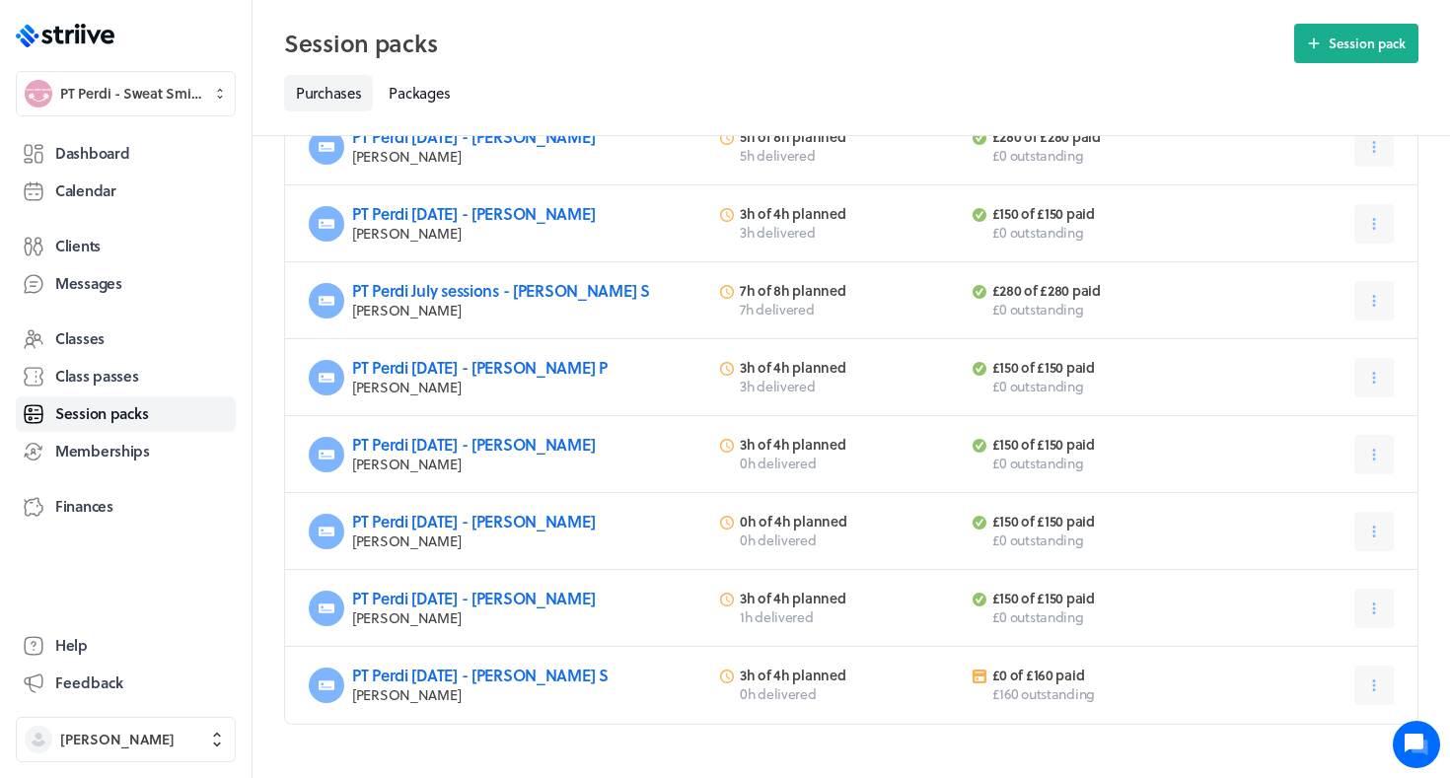
scroll to position [329, 0]
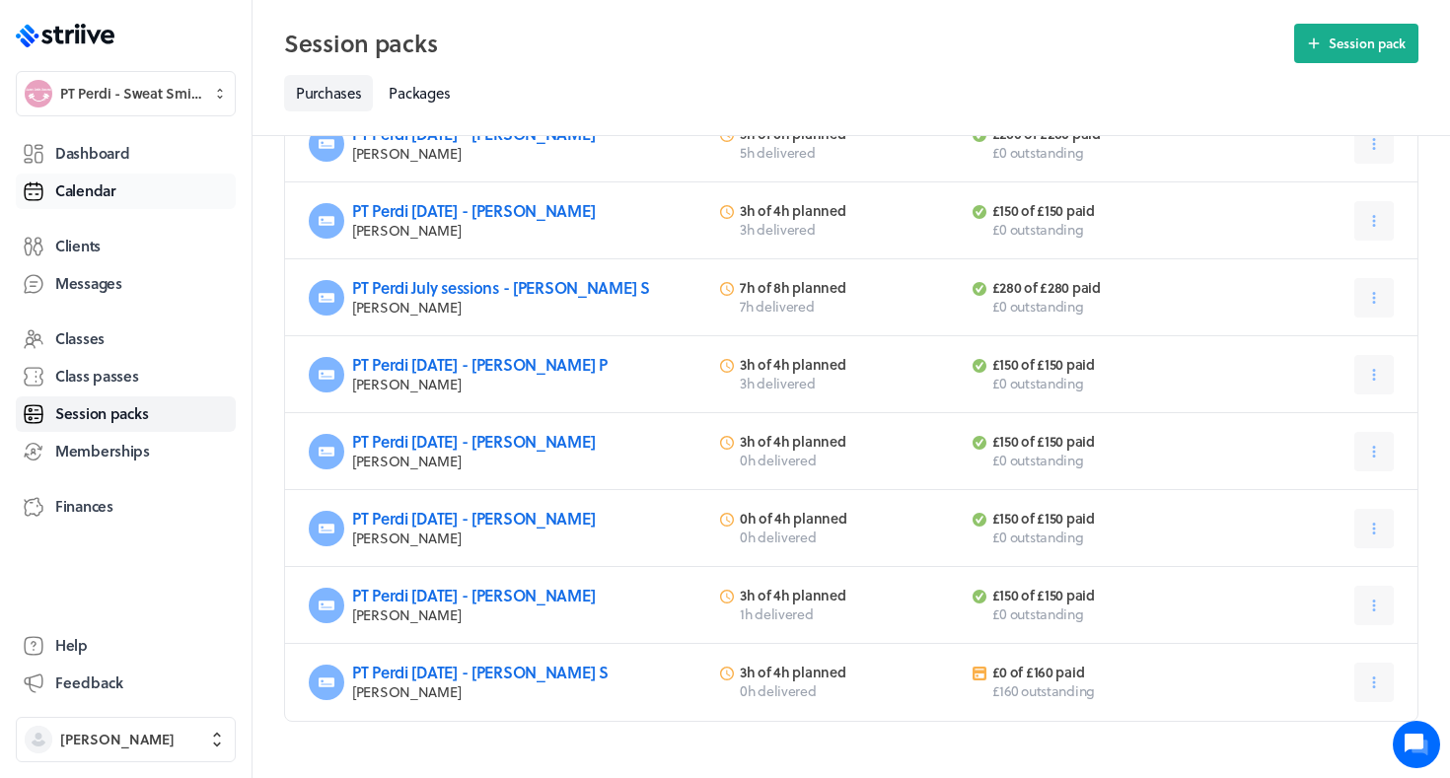
click at [93, 193] on span "Calendar" at bounding box center [85, 191] width 61 height 21
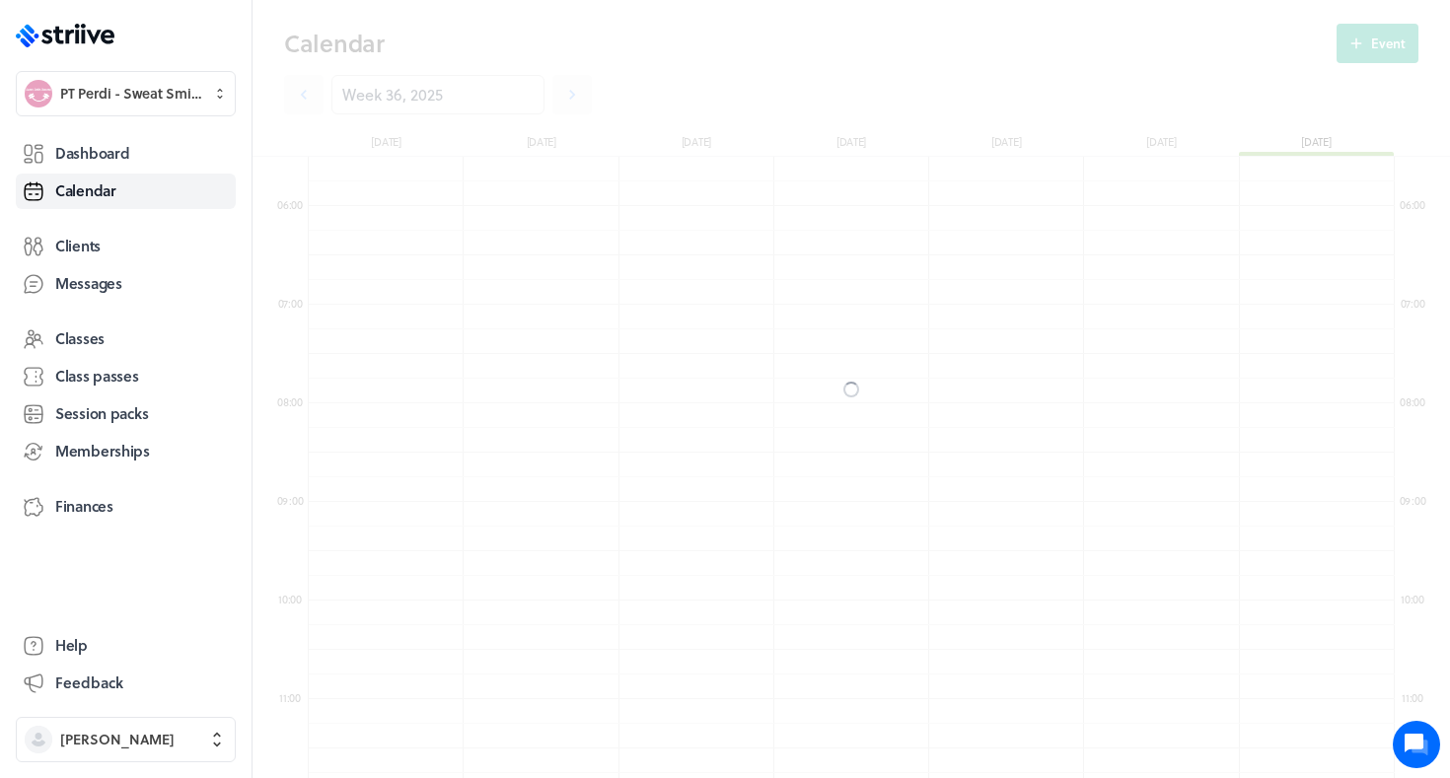
scroll to position [2368, 1086]
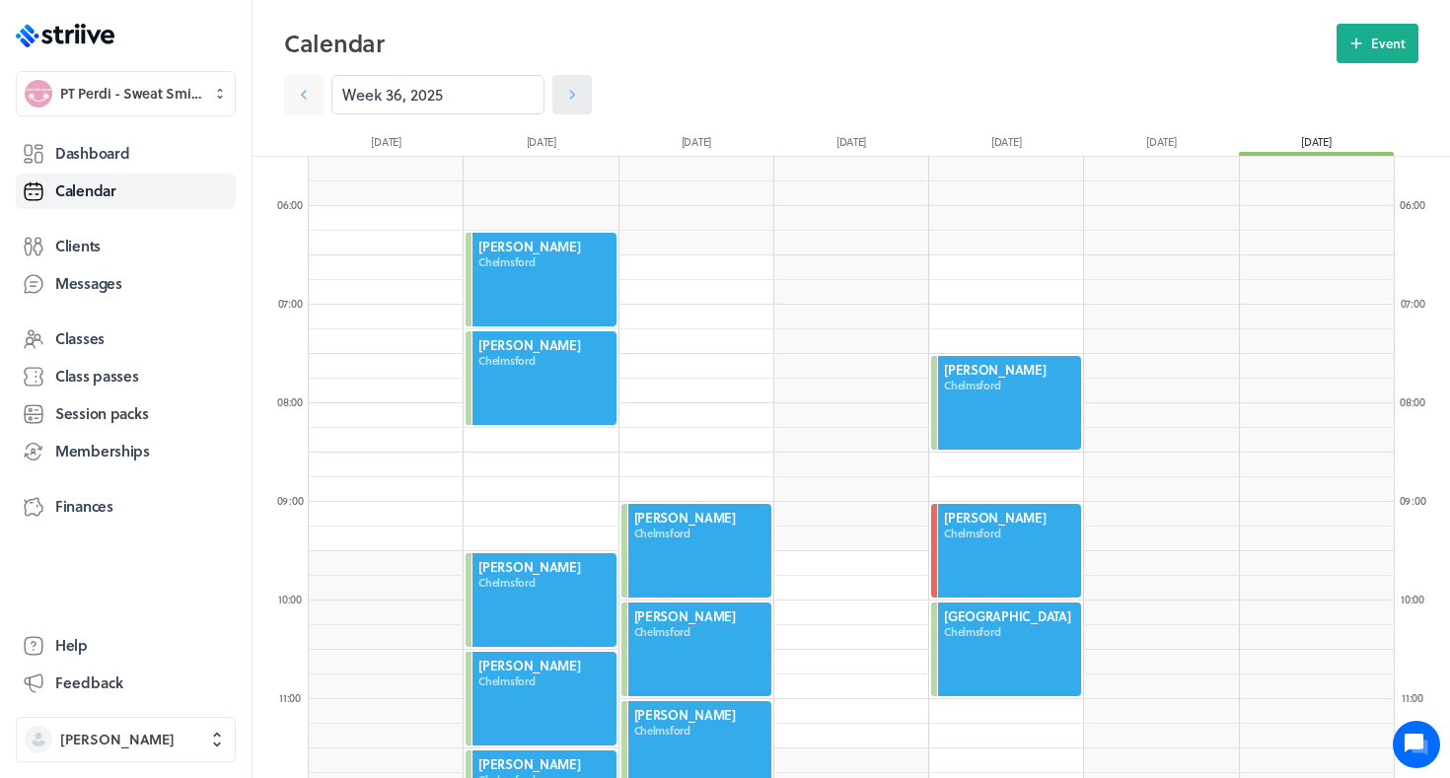
click at [574, 108] on link at bounding box center [572, 94] width 39 height 39
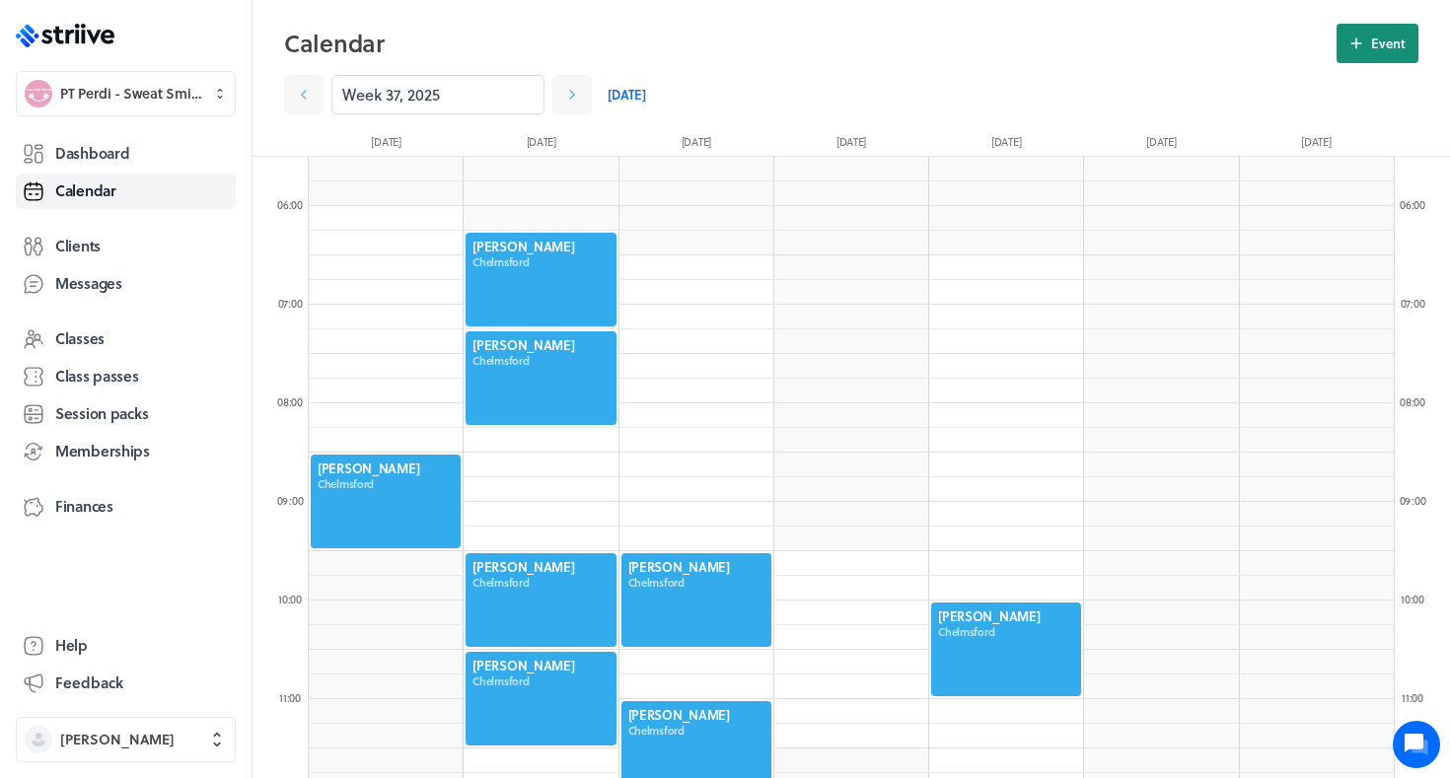
click at [1368, 53] on button "Event" at bounding box center [1378, 43] width 82 height 39
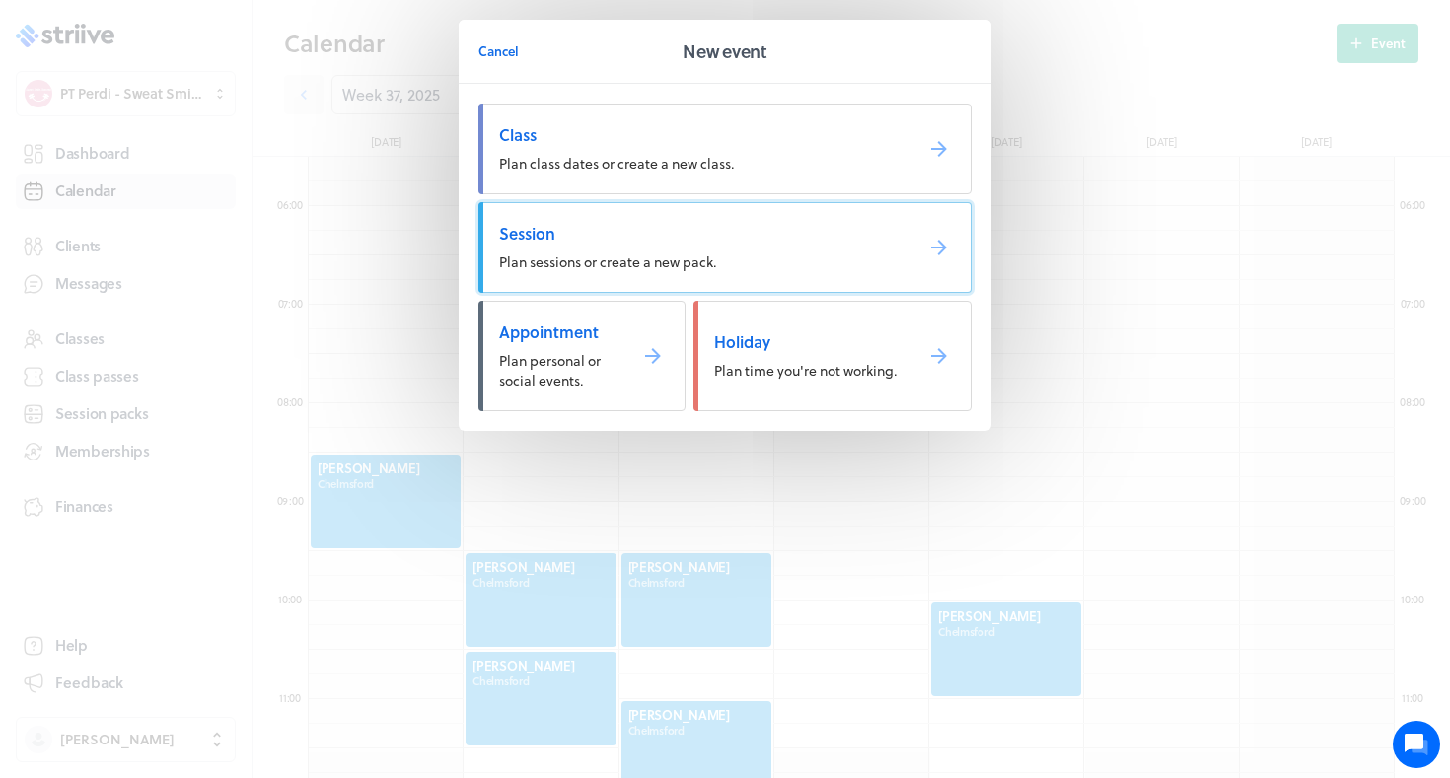
click at [872, 246] on link "Session Plan sessions or create a new pack." at bounding box center [725, 247] width 493 height 91
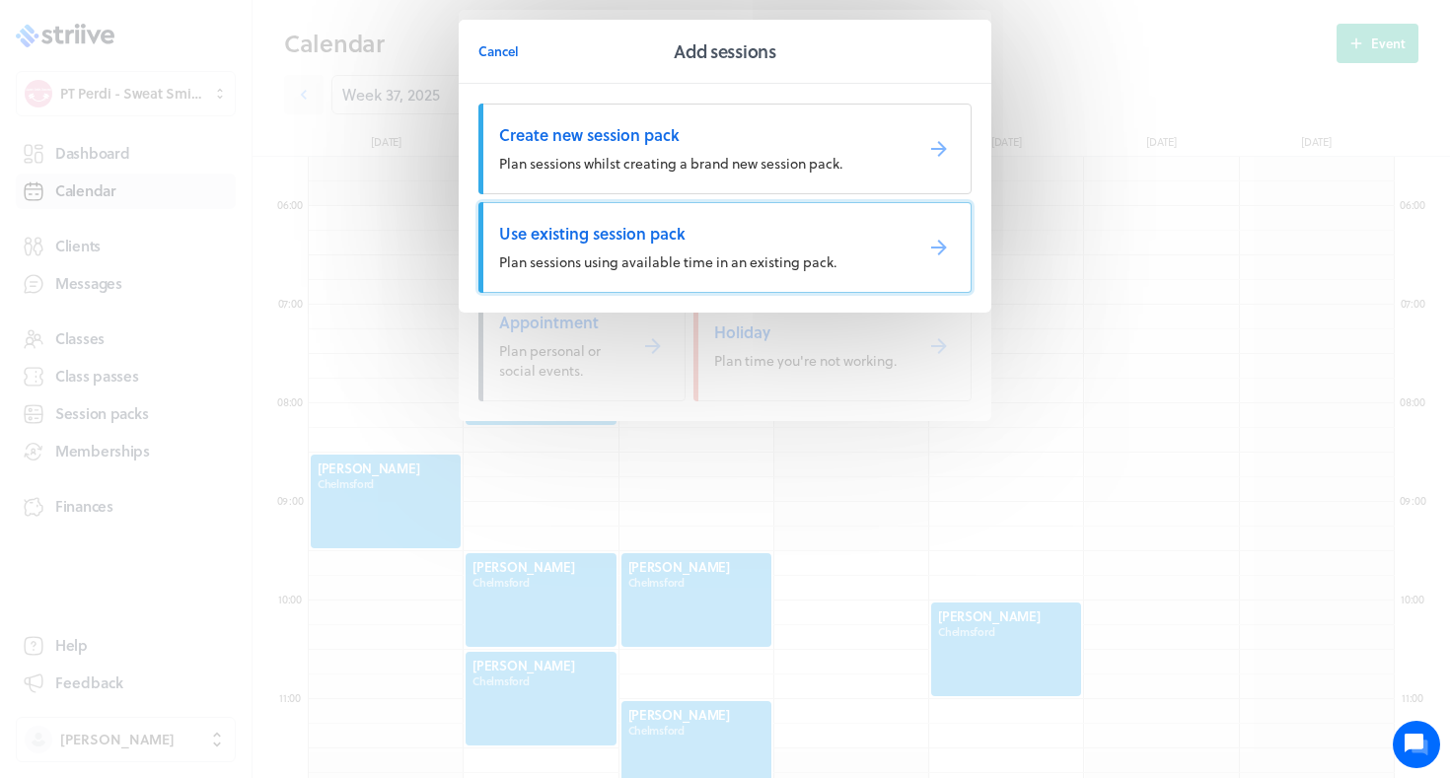
click at [633, 239] on span "Use existing session pack" at bounding box center [698, 234] width 398 height 22
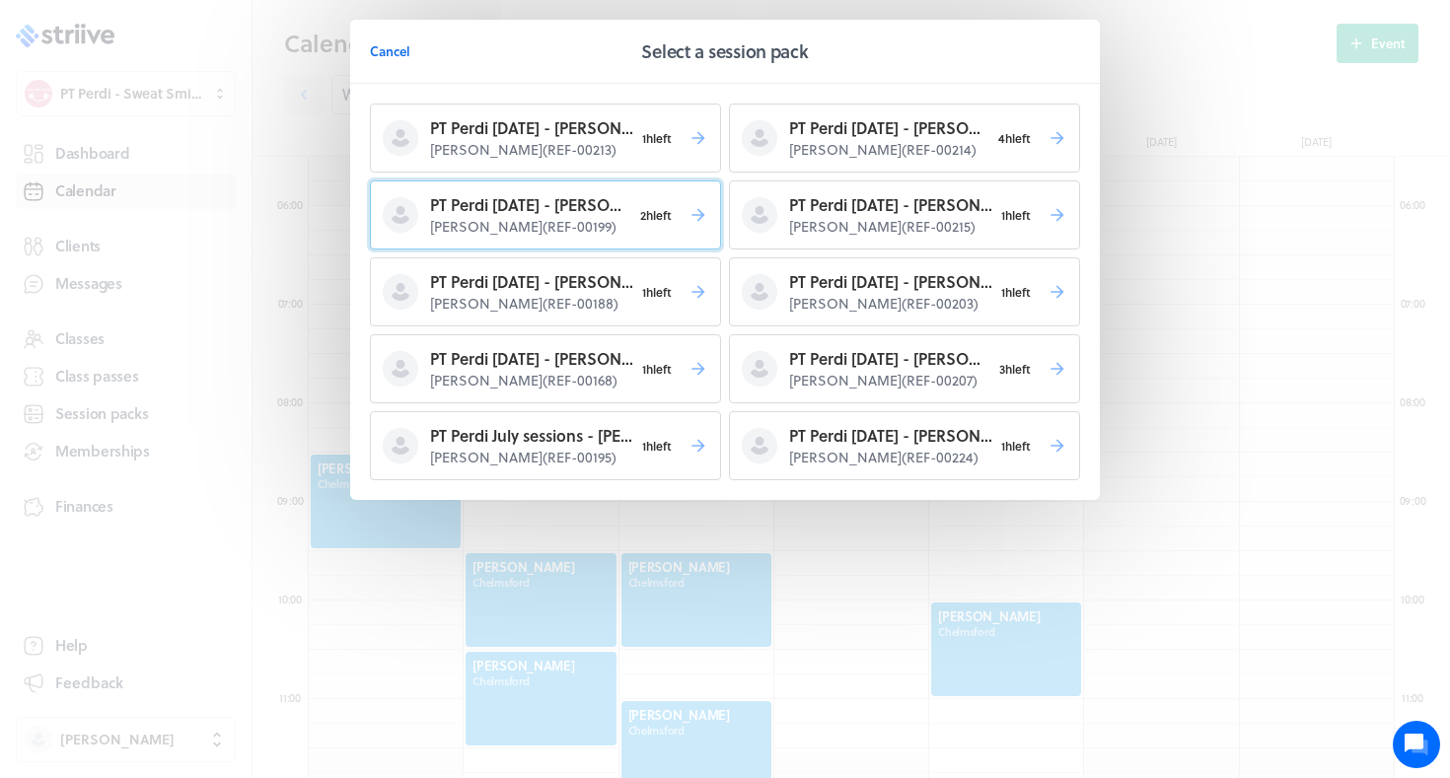
click at [601, 232] on p "Britney Chan ( REF-00199 )" at bounding box center [530, 227] width 201 height 20
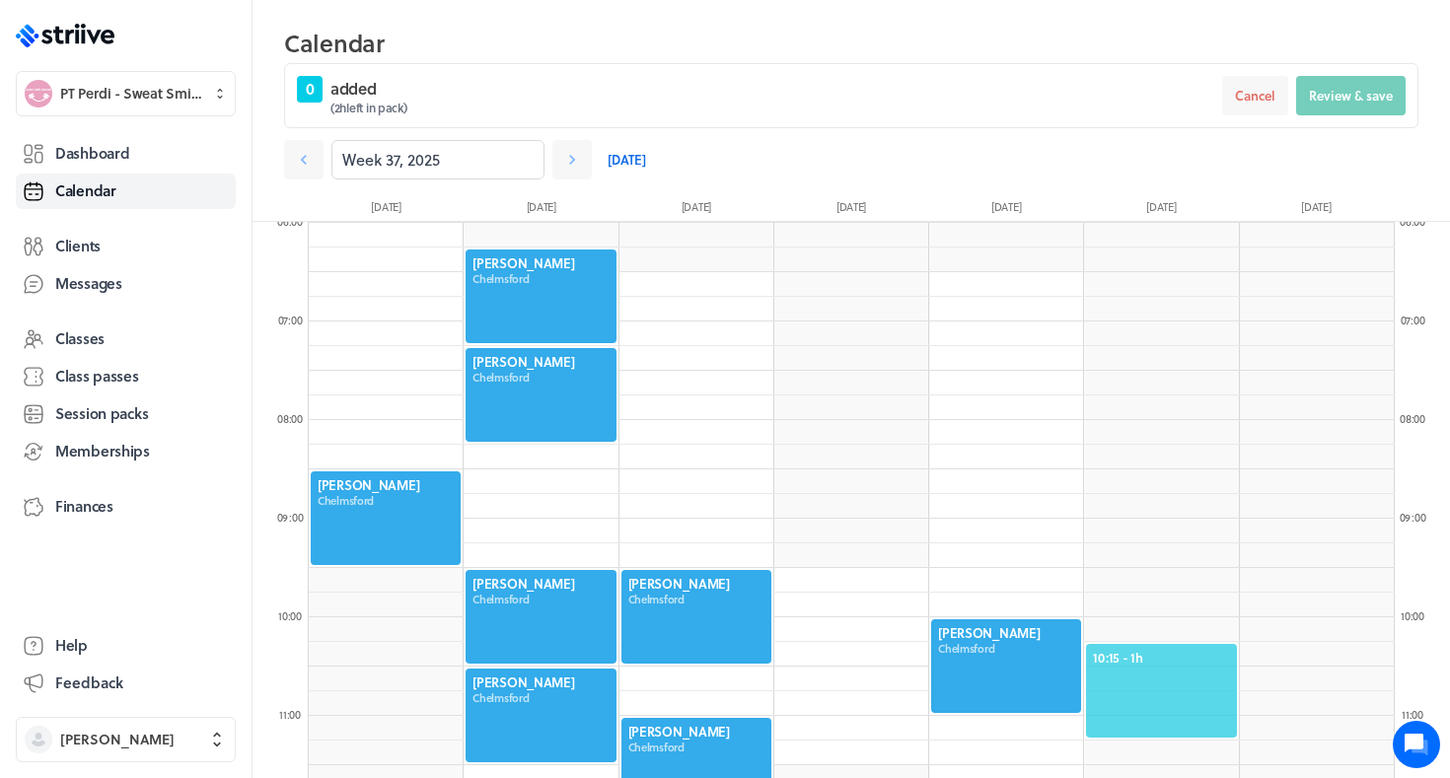
scroll to position [618, 0]
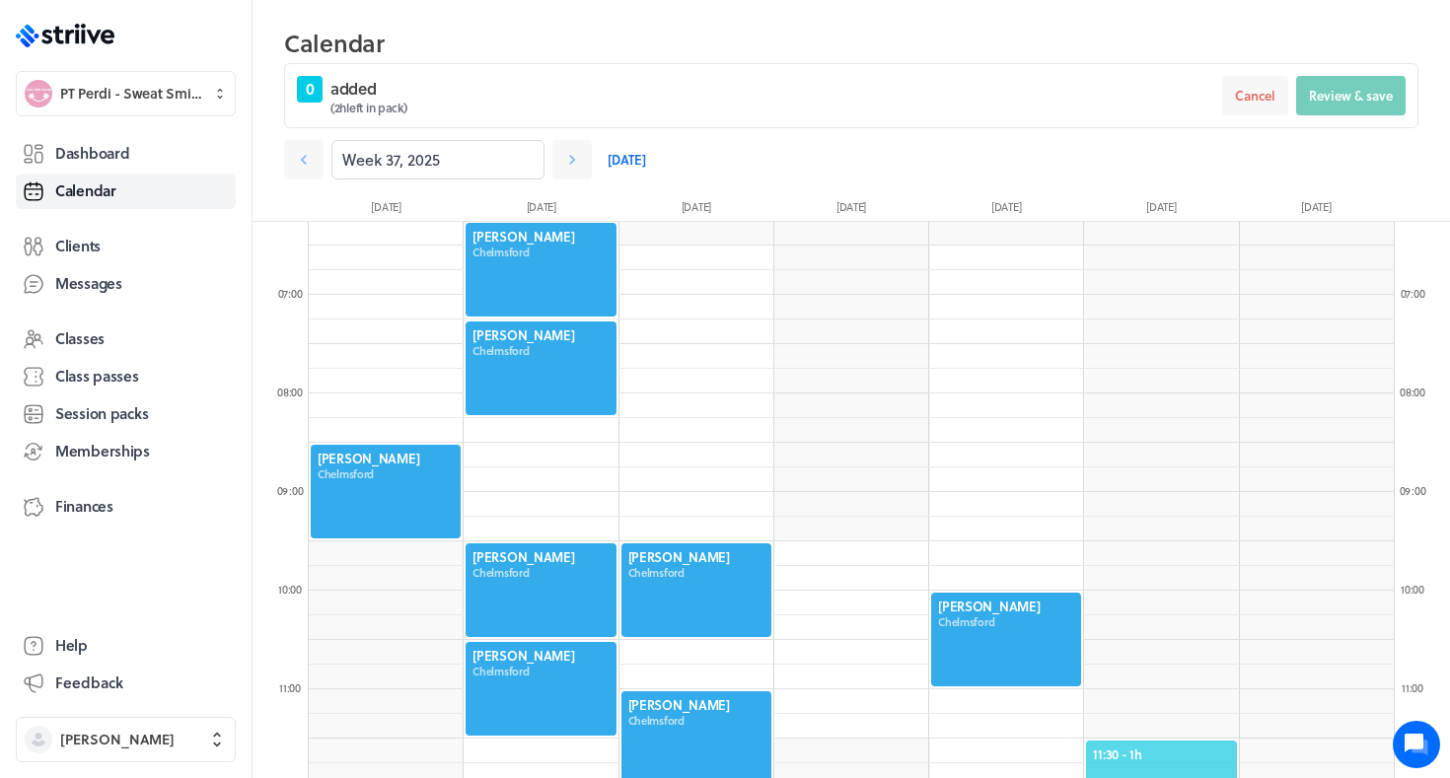
click at [1169, 741] on div "11:30 - 1h" at bounding box center [1161, 788] width 154 height 98
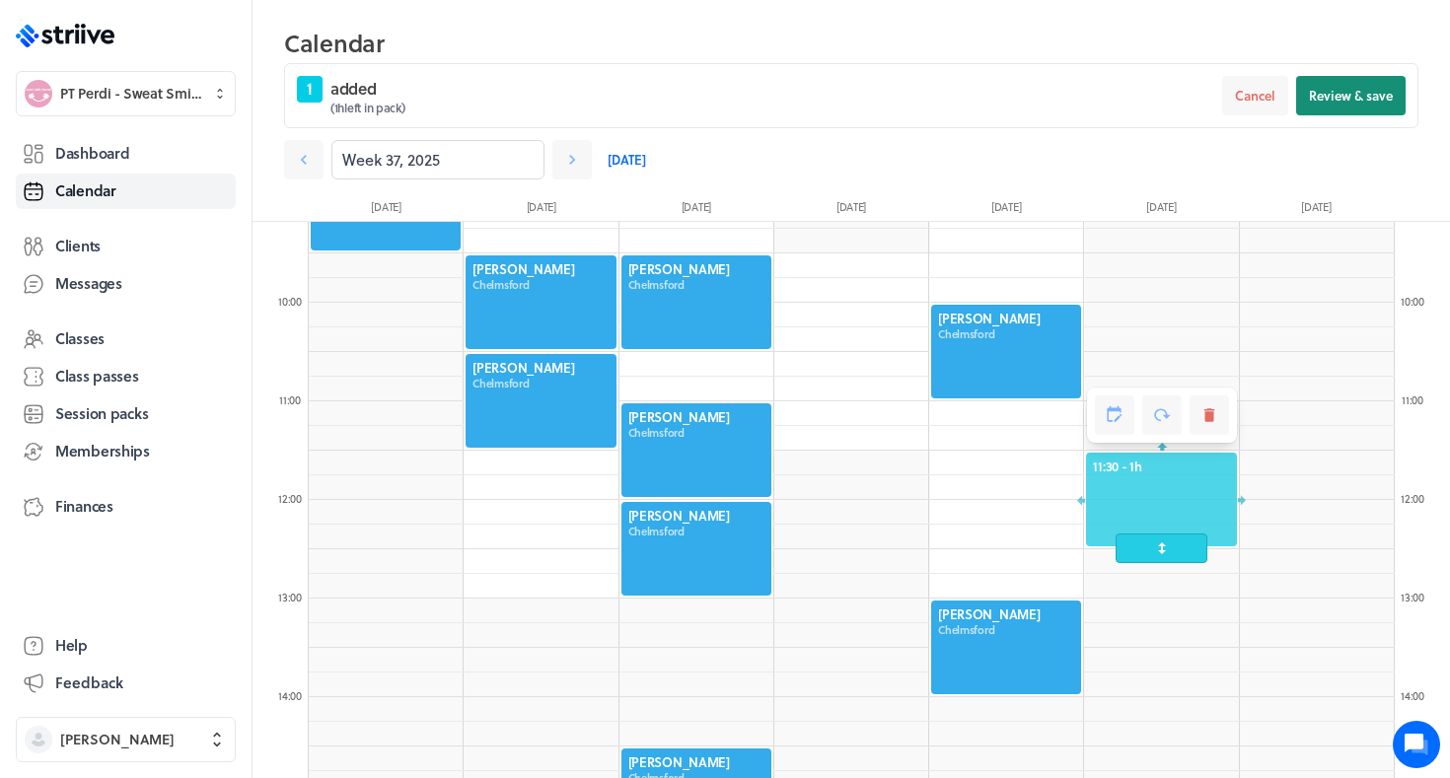
click at [1338, 93] on span "Review & save" at bounding box center [1351, 96] width 84 height 18
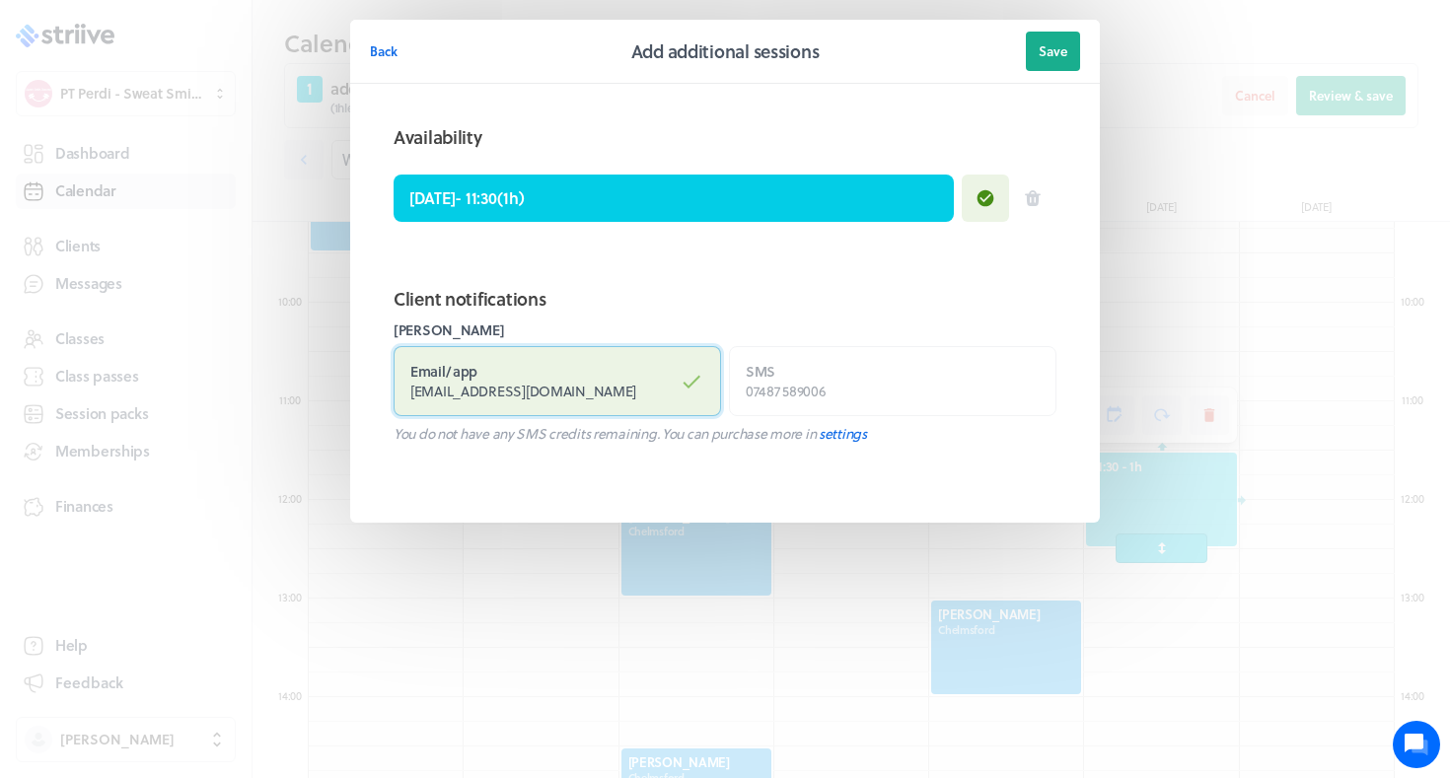
click at [652, 386] on label "Email / app eeveebc@zohomail.com" at bounding box center [558, 381] width 328 height 70
click at [0, 0] on input "Email / app eeveebc@zohomail.com" at bounding box center [0, 0] width 0 height 0
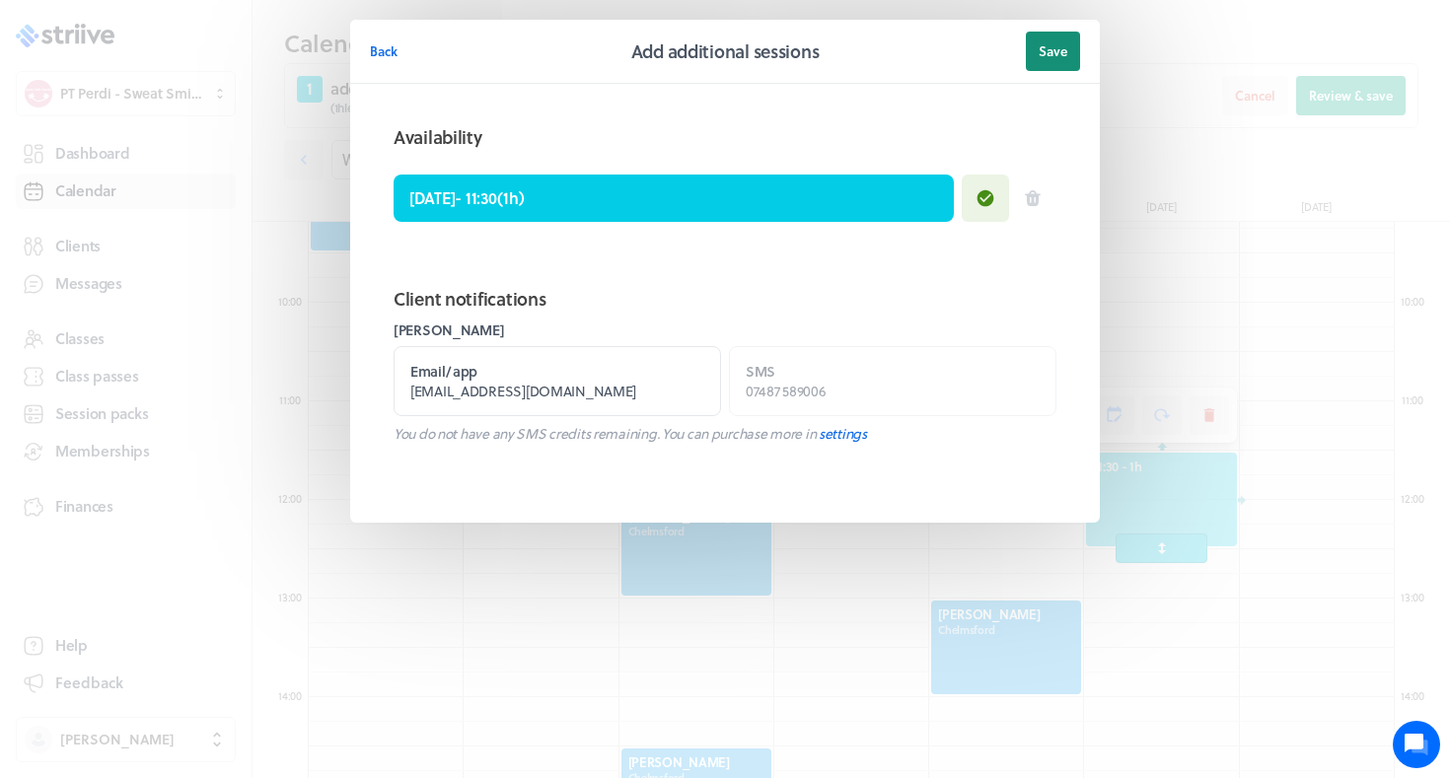
click at [1061, 66] on button "Save" at bounding box center [1053, 51] width 54 height 39
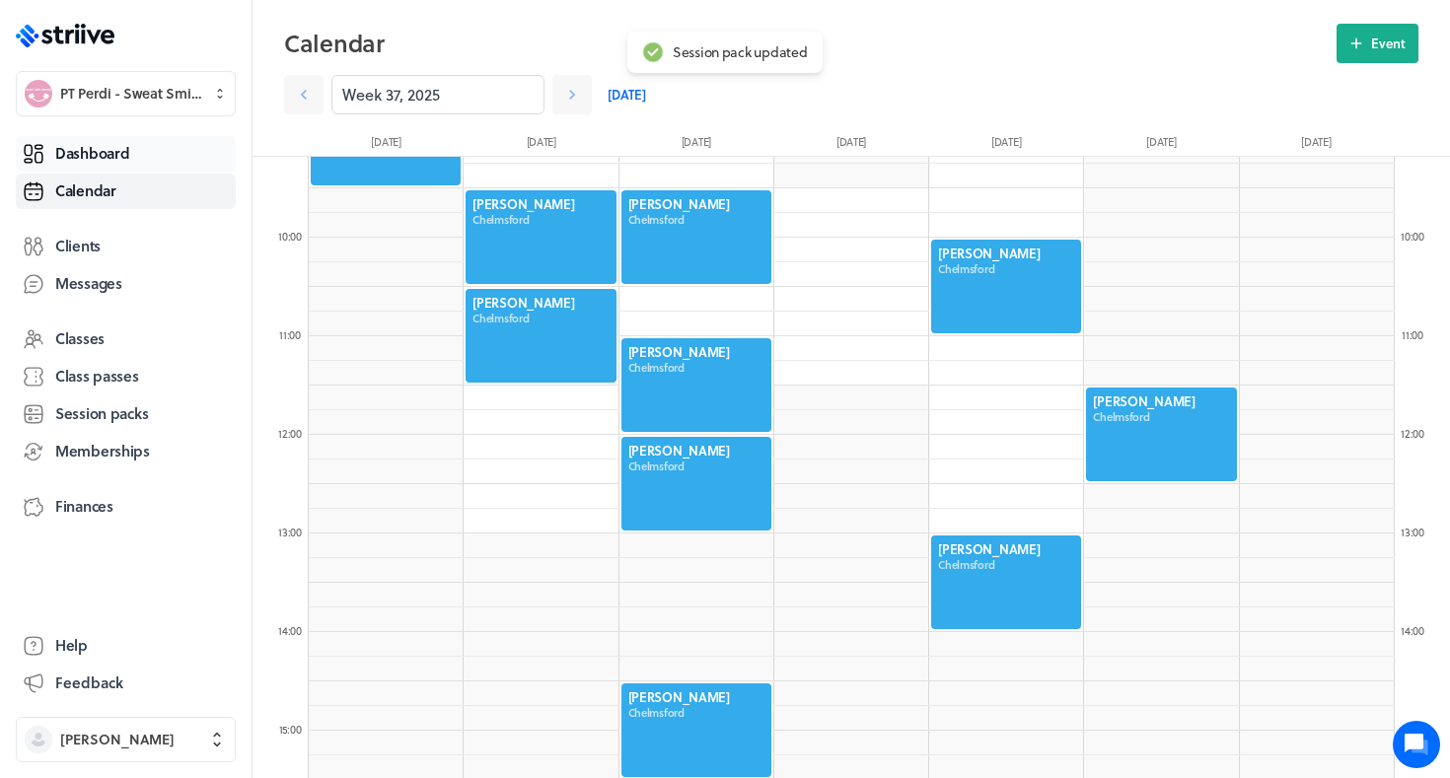
click at [115, 152] on span "Dashboard" at bounding box center [92, 153] width 74 height 21
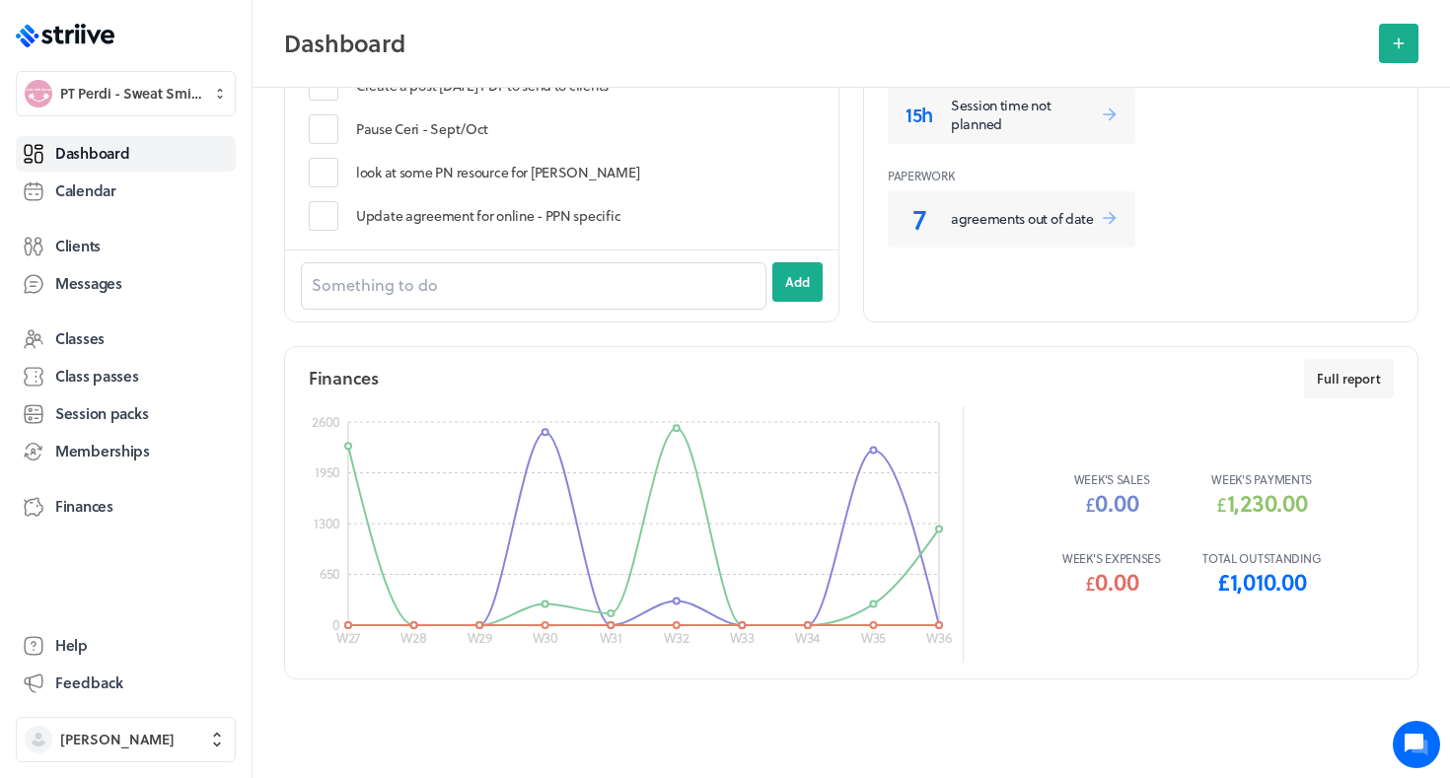
scroll to position [921, 0]
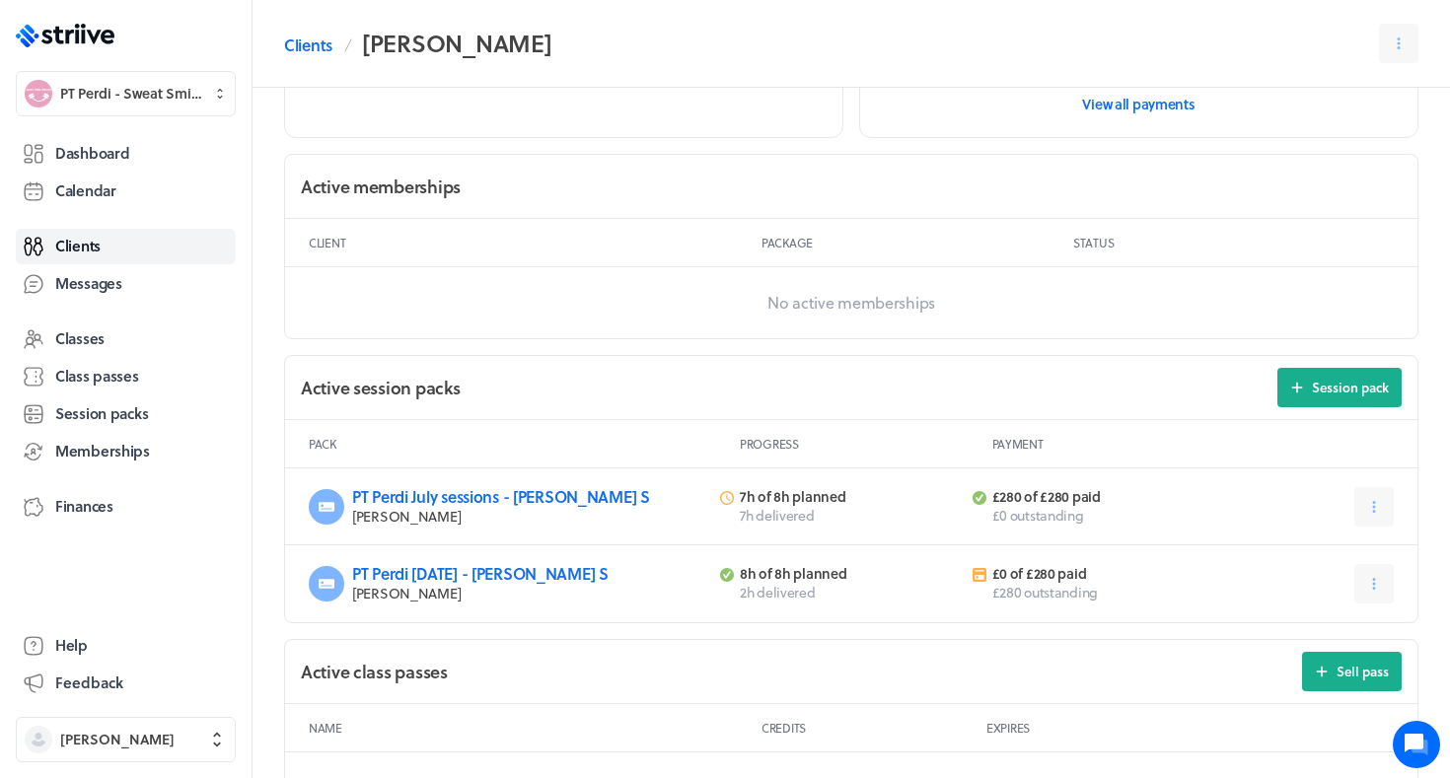
scroll to position [492, 0]
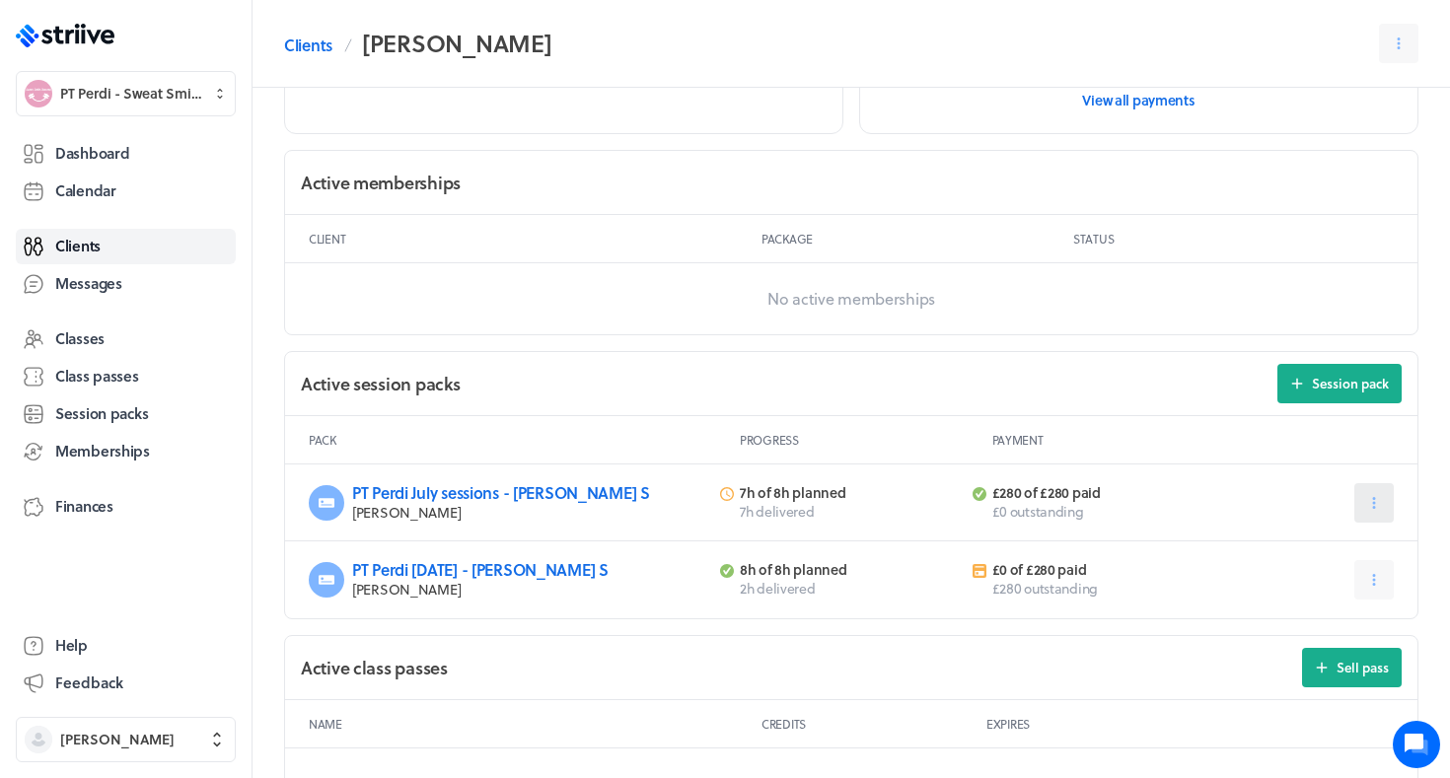
click at [1372, 510] on button at bounding box center [1374, 502] width 39 height 39
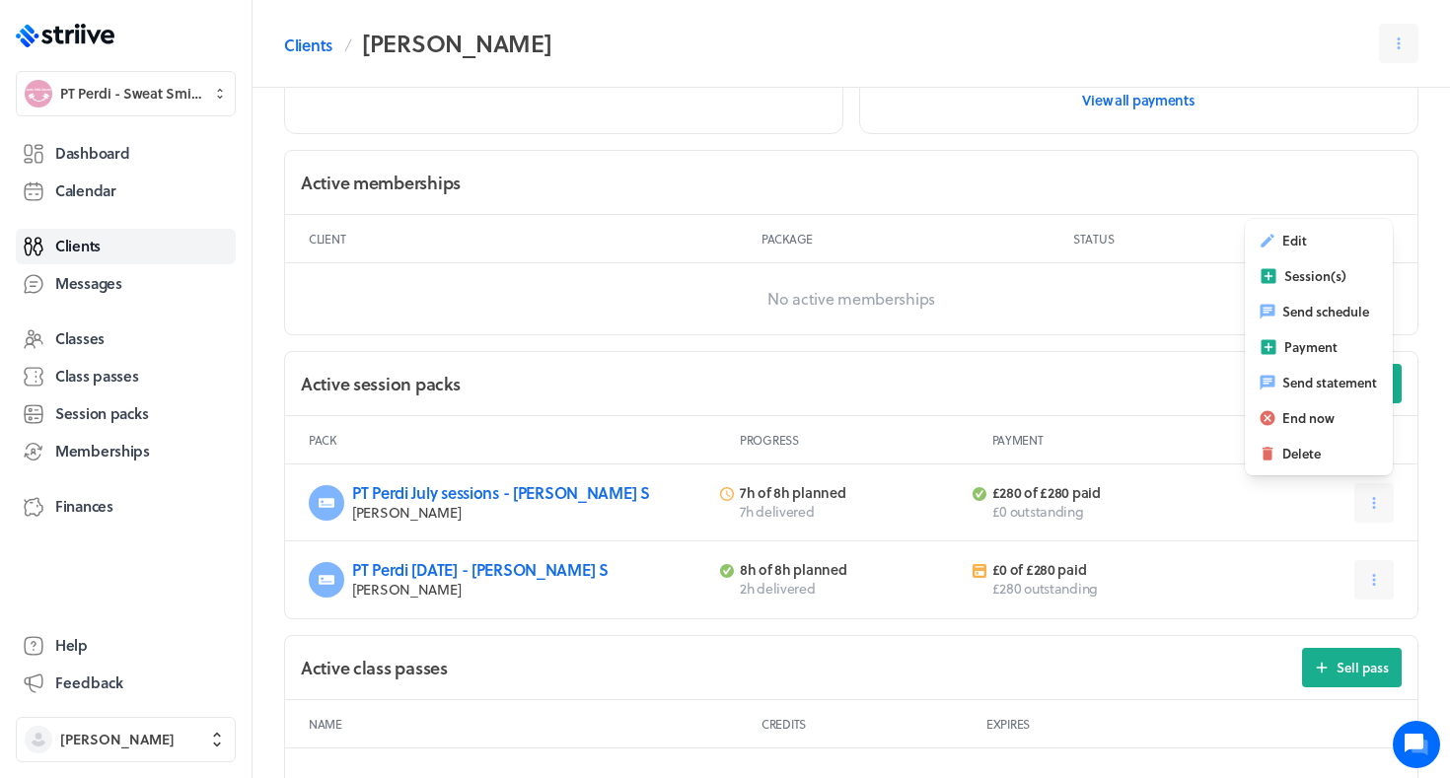
click at [1226, 554] on div "PT Perdi [DATE] - [PERSON_NAME] S [PERSON_NAME] 8h of 8h planned 2h delivered £…" at bounding box center [851, 580] width 1133 height 77
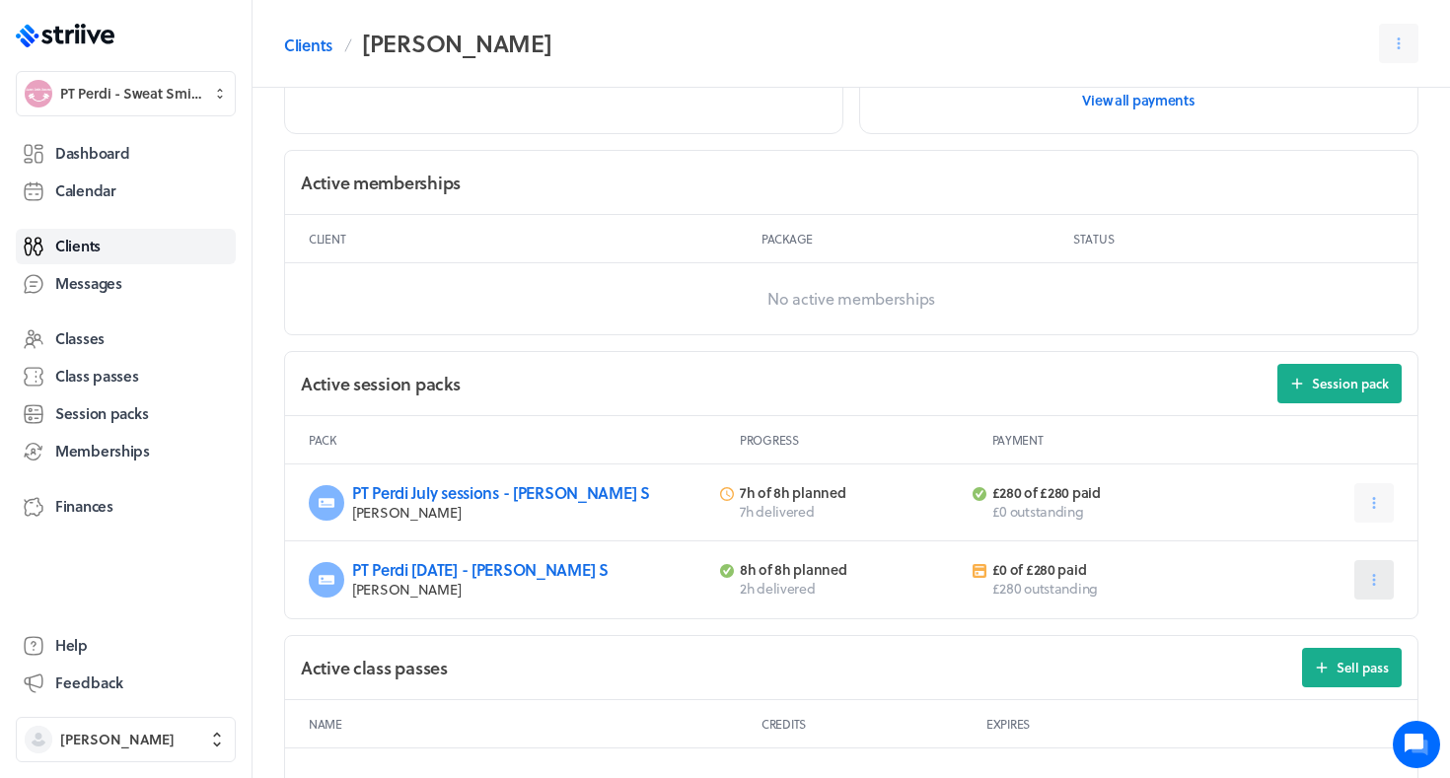
click at [1375, 578] on icon at bounding box center [1374, 580] width 3 height 12
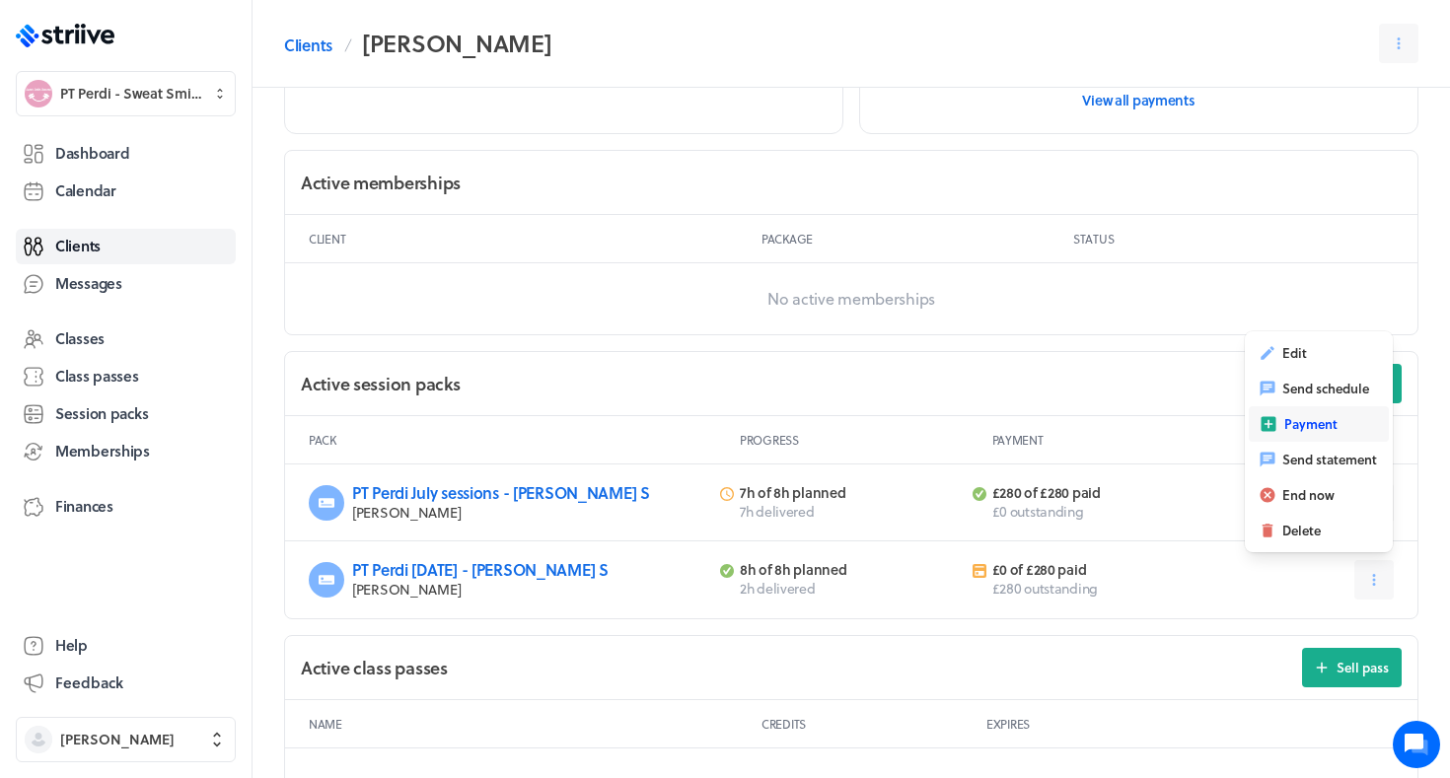
click at [1271, 417] on icon "button" at bounding box center [1269, 424] width 15 height 15
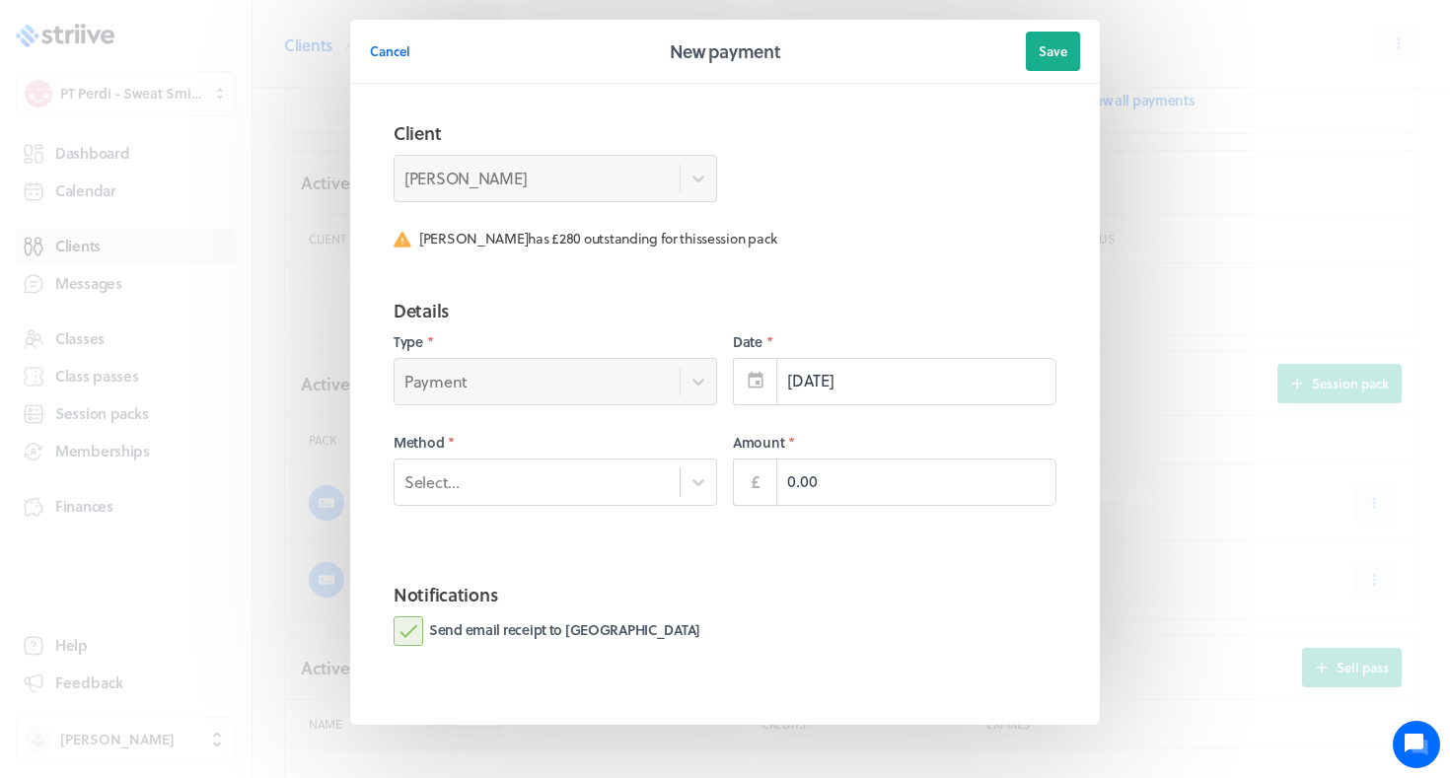
click at [829, 412] on fieldset "Details Type * Payment Date * 7th Sep Method * Select... Amount * £ 0.00" at bounding box center [725, 423] width 710 height 284
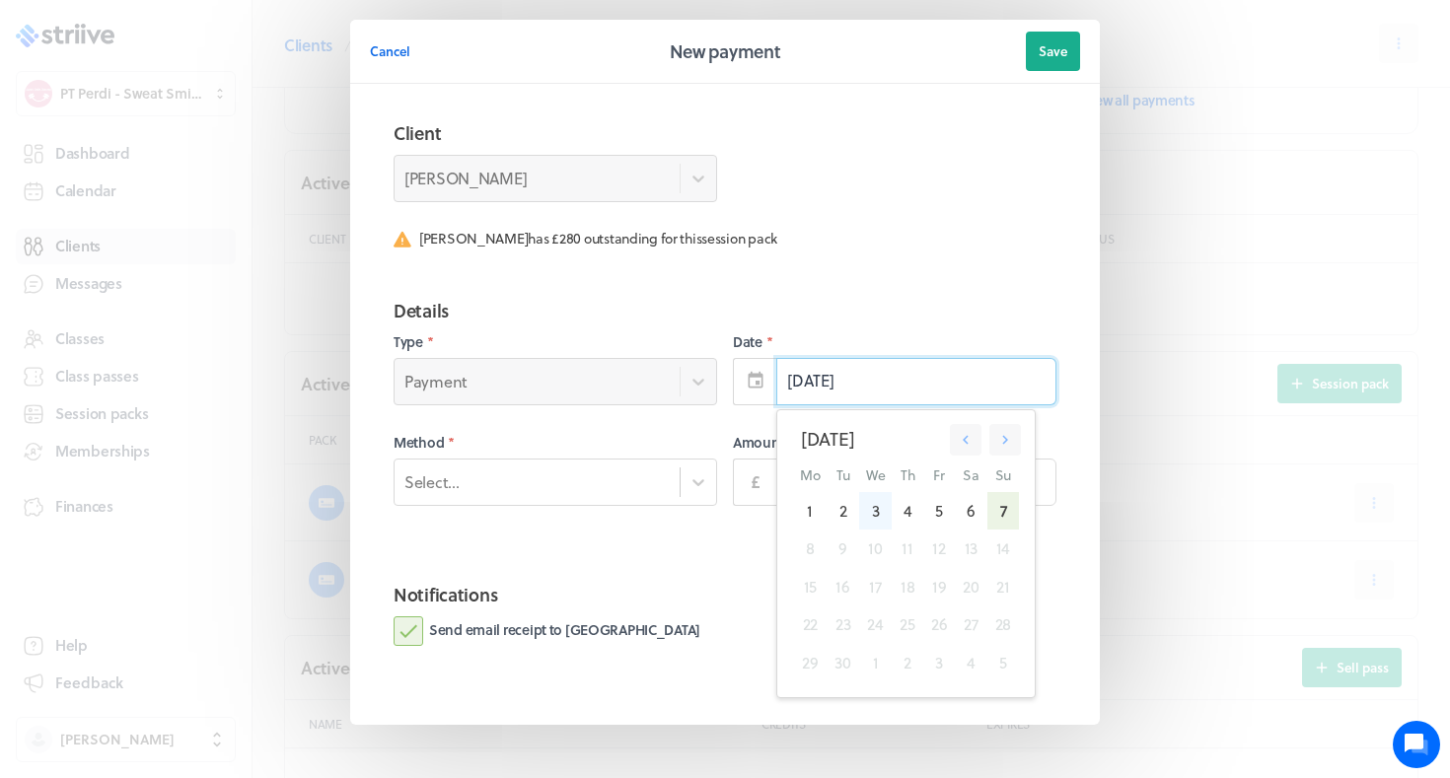
click at [873, 503] on div "3" at bounding box center [875, 510] width 33 height 37
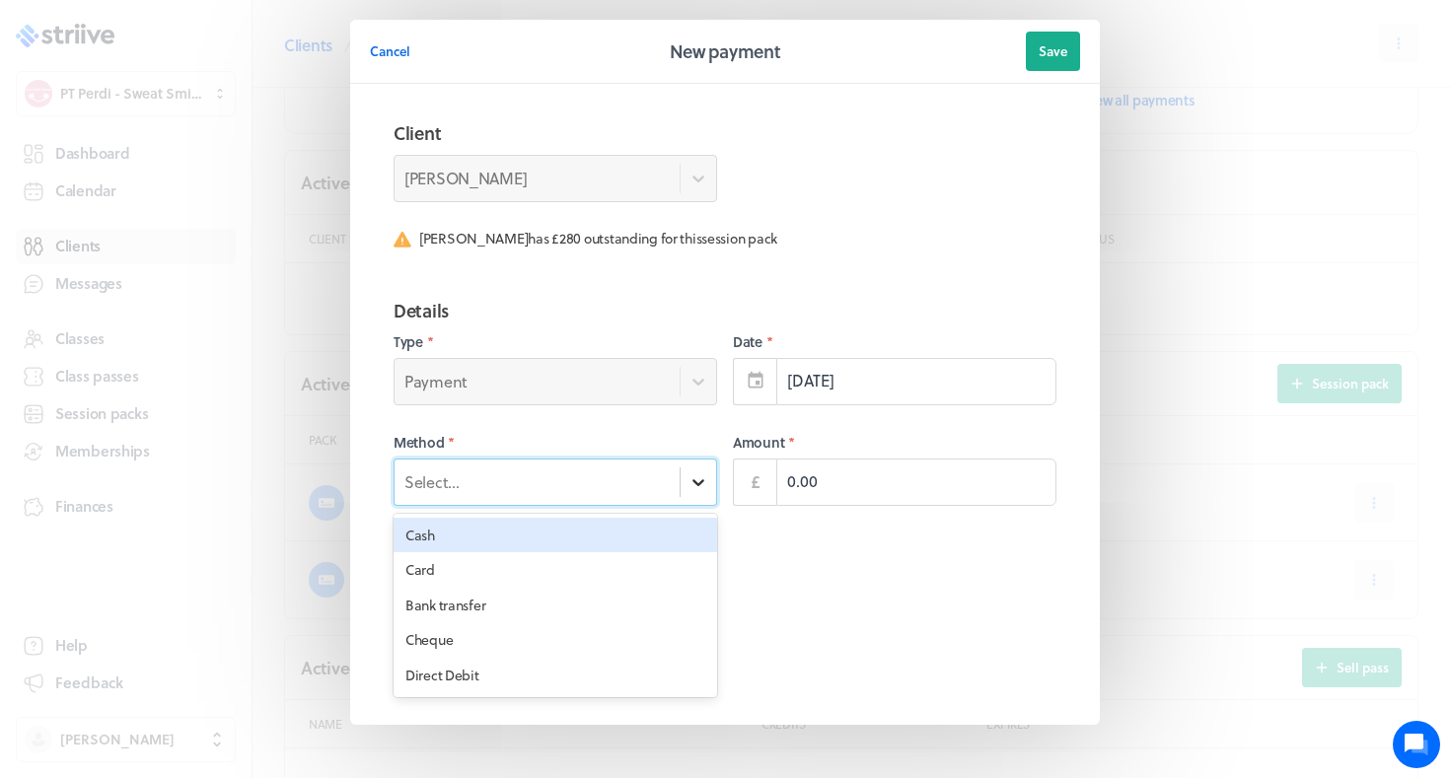
click at [685, 493] on div at bounding box center [699, 483] width 36 height 36
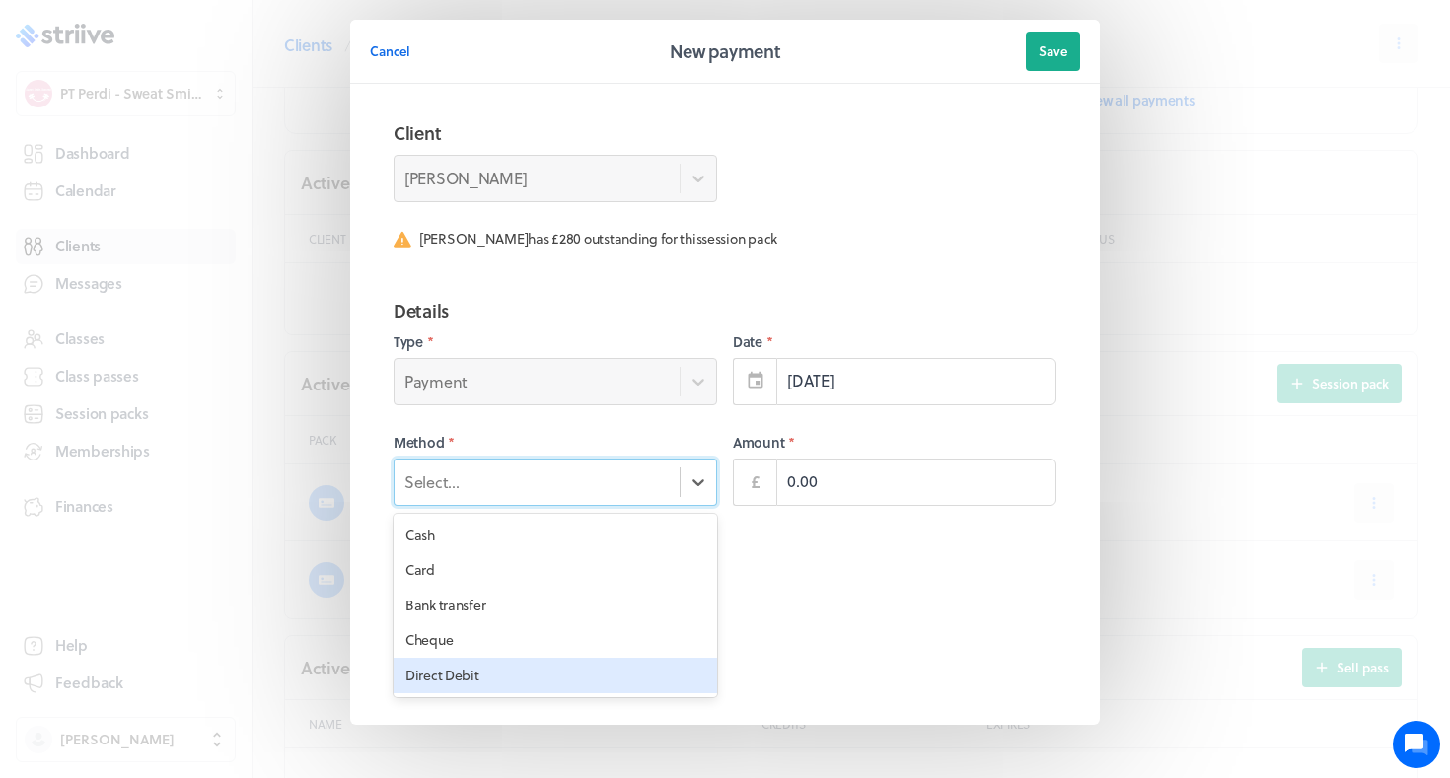
click at [619, 676] on div "Direct Debit" at bounding box center [556, 676] width 324 height 36
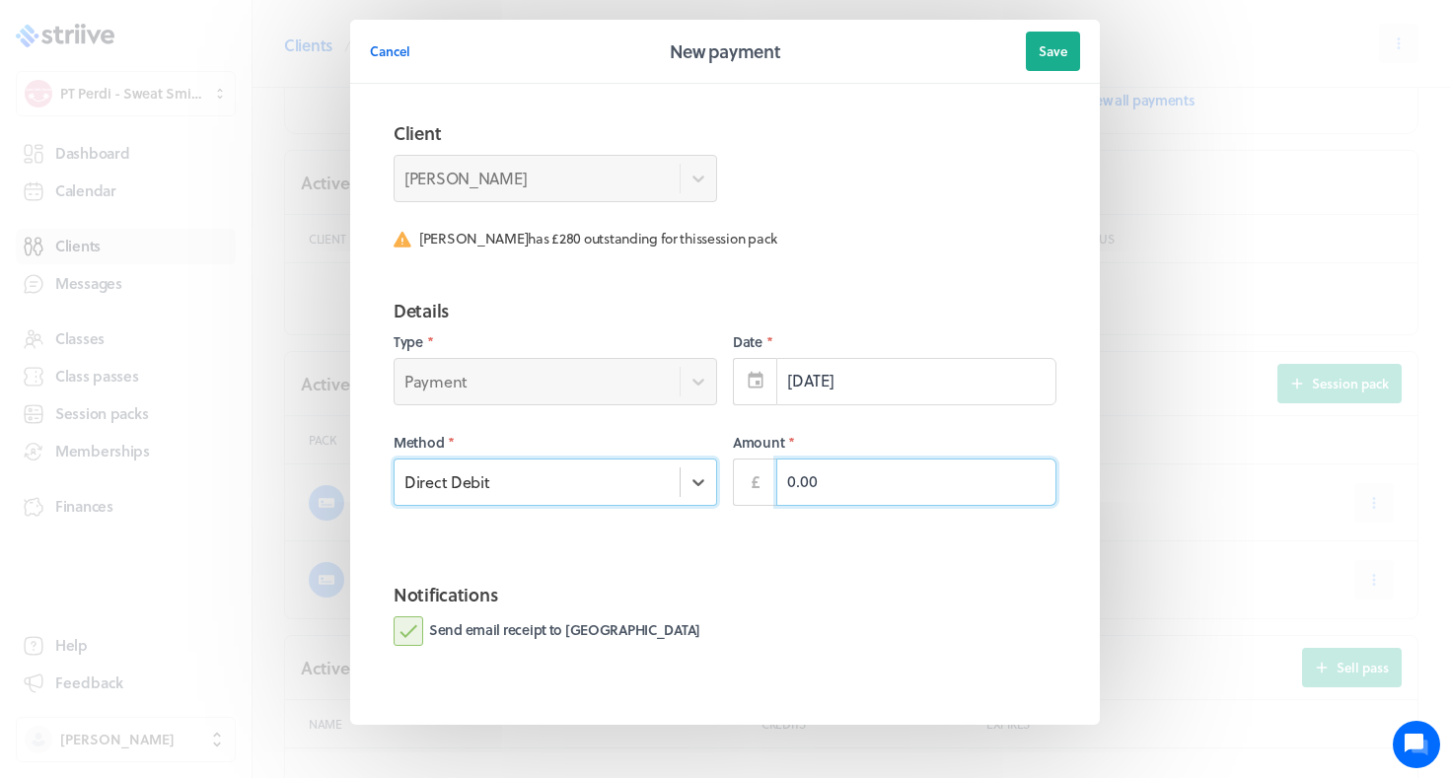
click at [867, 470] on input "0.00" at bounding box center [916, 482] width 280 height 47
type input "280.00"
click at [581, 623] on label "Send email receipt to Nehal" at bounding box center [547, 632] width 307 height 30
click at [0, 0] on input "Send email receipt to Nehal" at bounding box center [0, 0] width 0 height 0
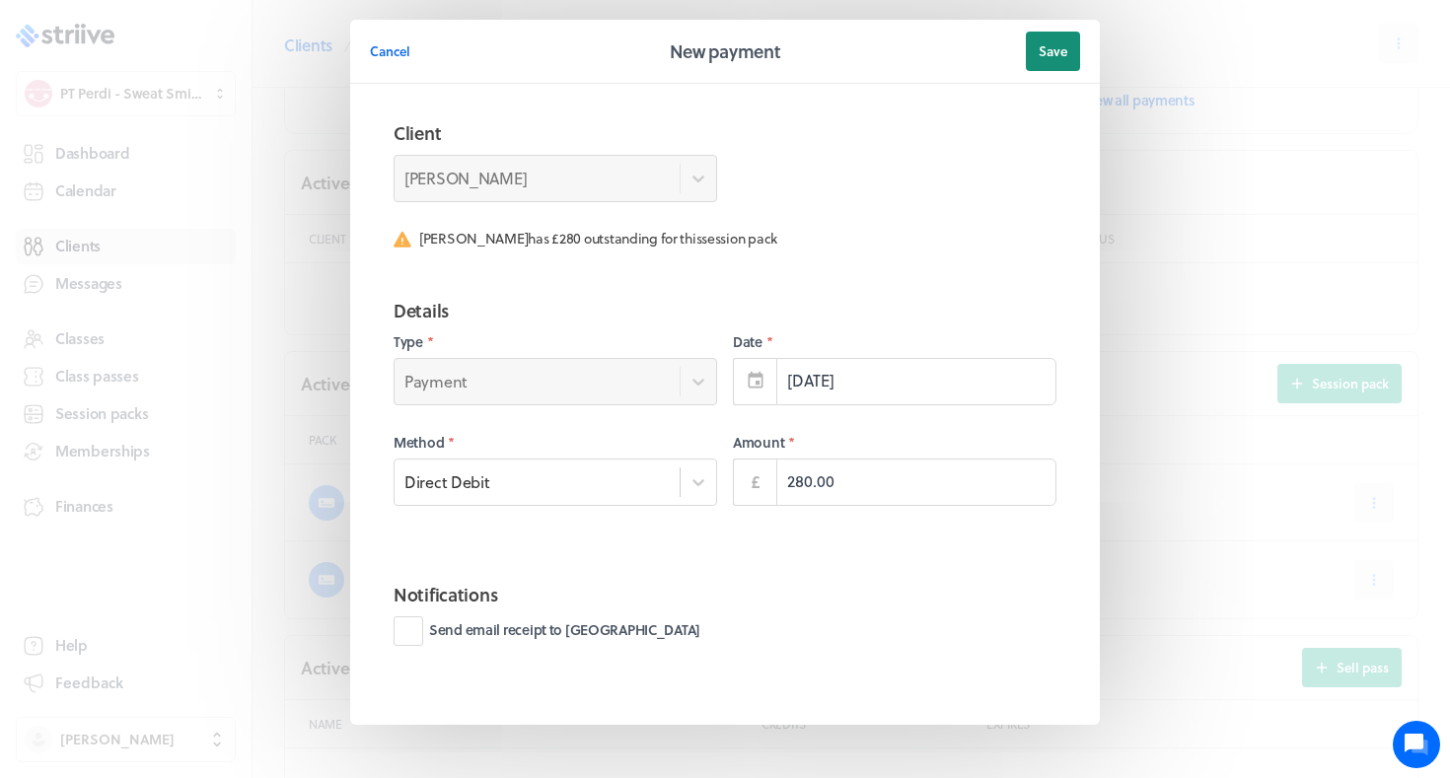
click at [1032, 66] on button "Save" at bounding box center [1053, 51] width 54 height 39
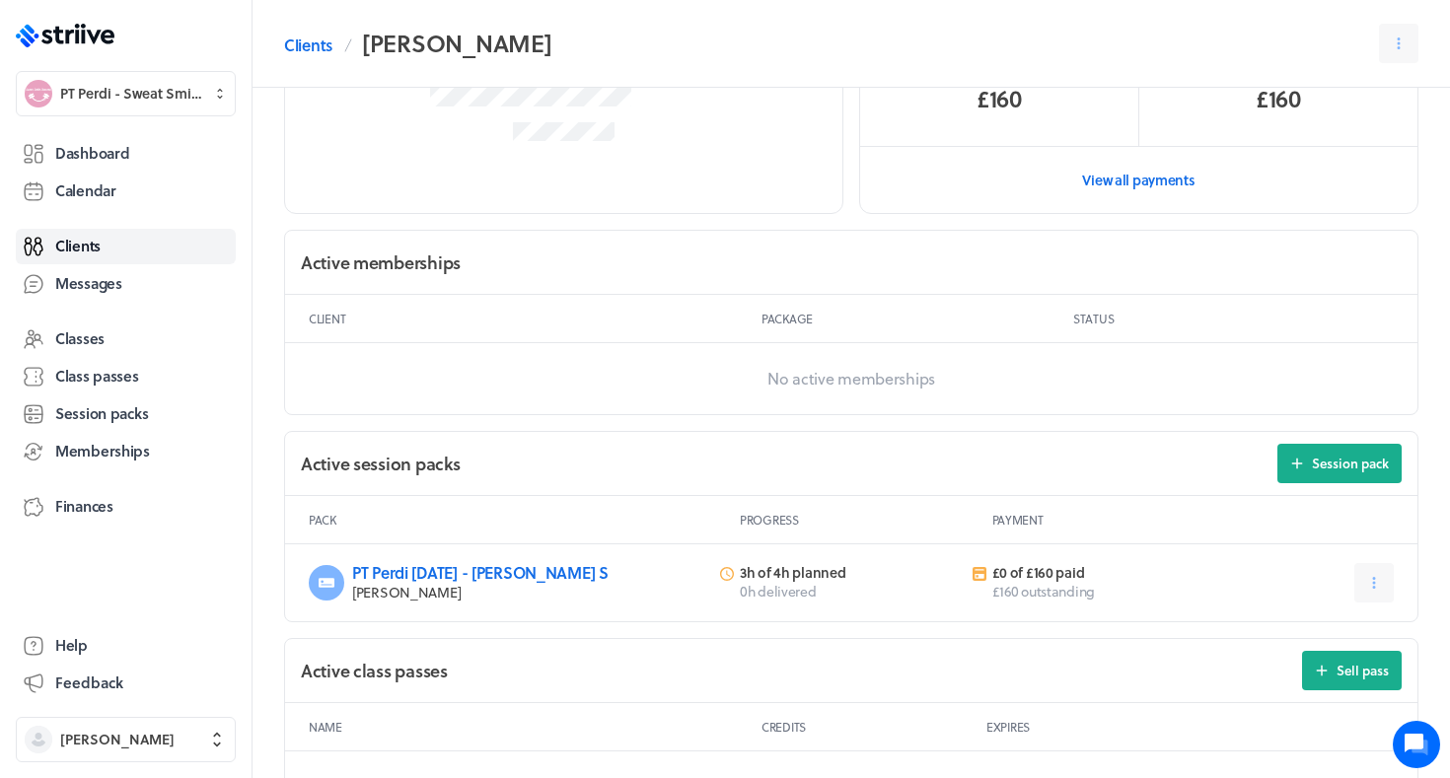
scroll to position [426, 0]
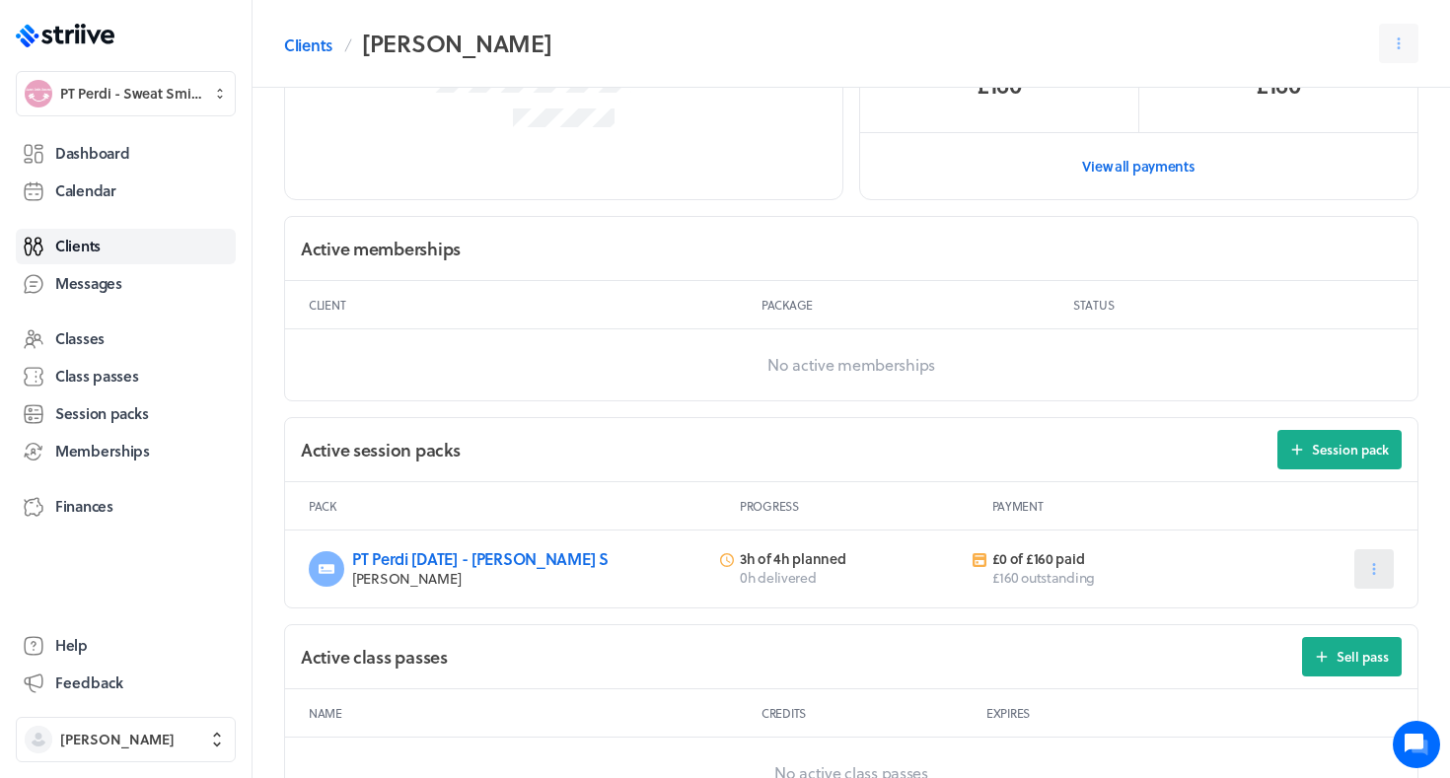
click at [1364, 557] on button at bounding box center [1374, 569] width 39 height 39
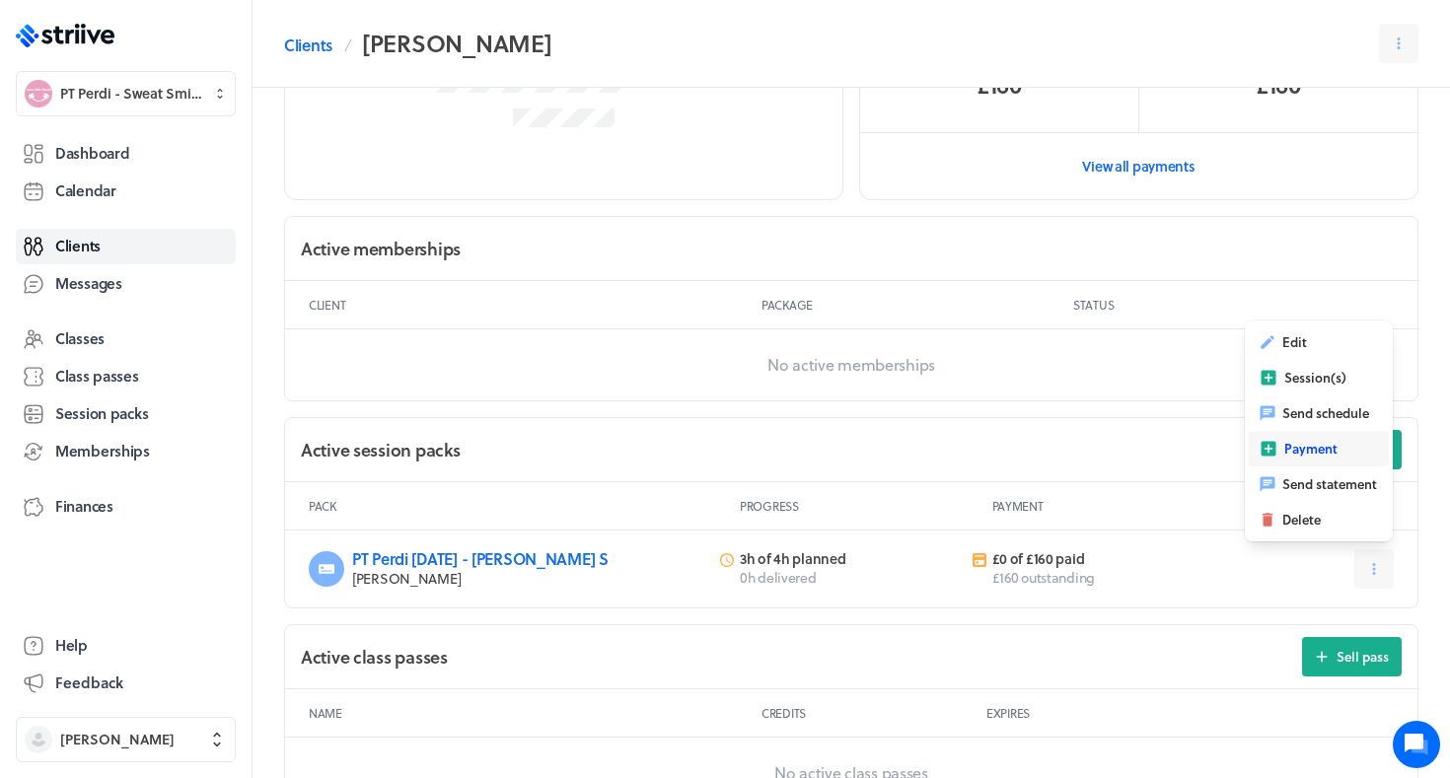
click at [1291, 440] on span "Payment" at bounding box center [1311, 449] width 53 height 18
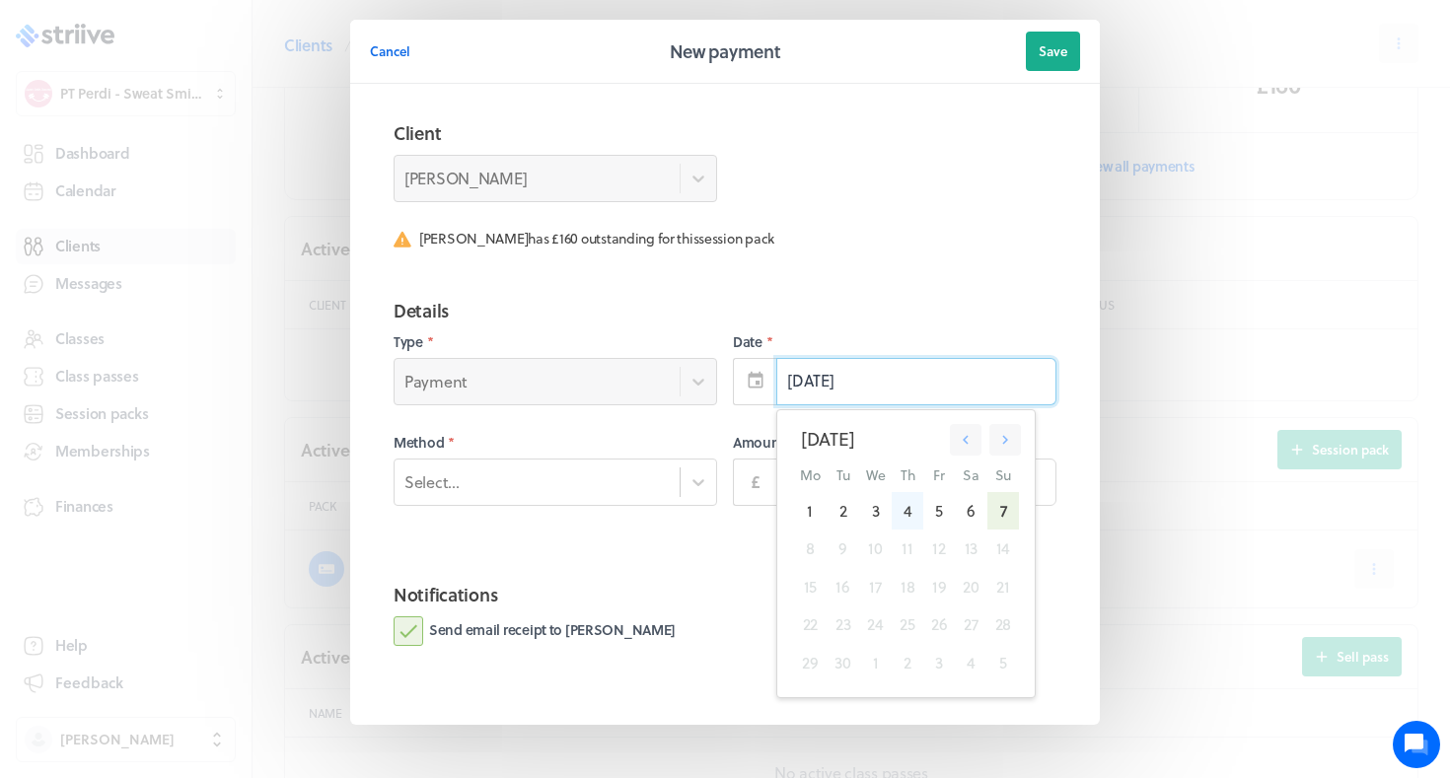
click at [918, 510] on div "4" at bounding box center [907, 510] width 31 height 37
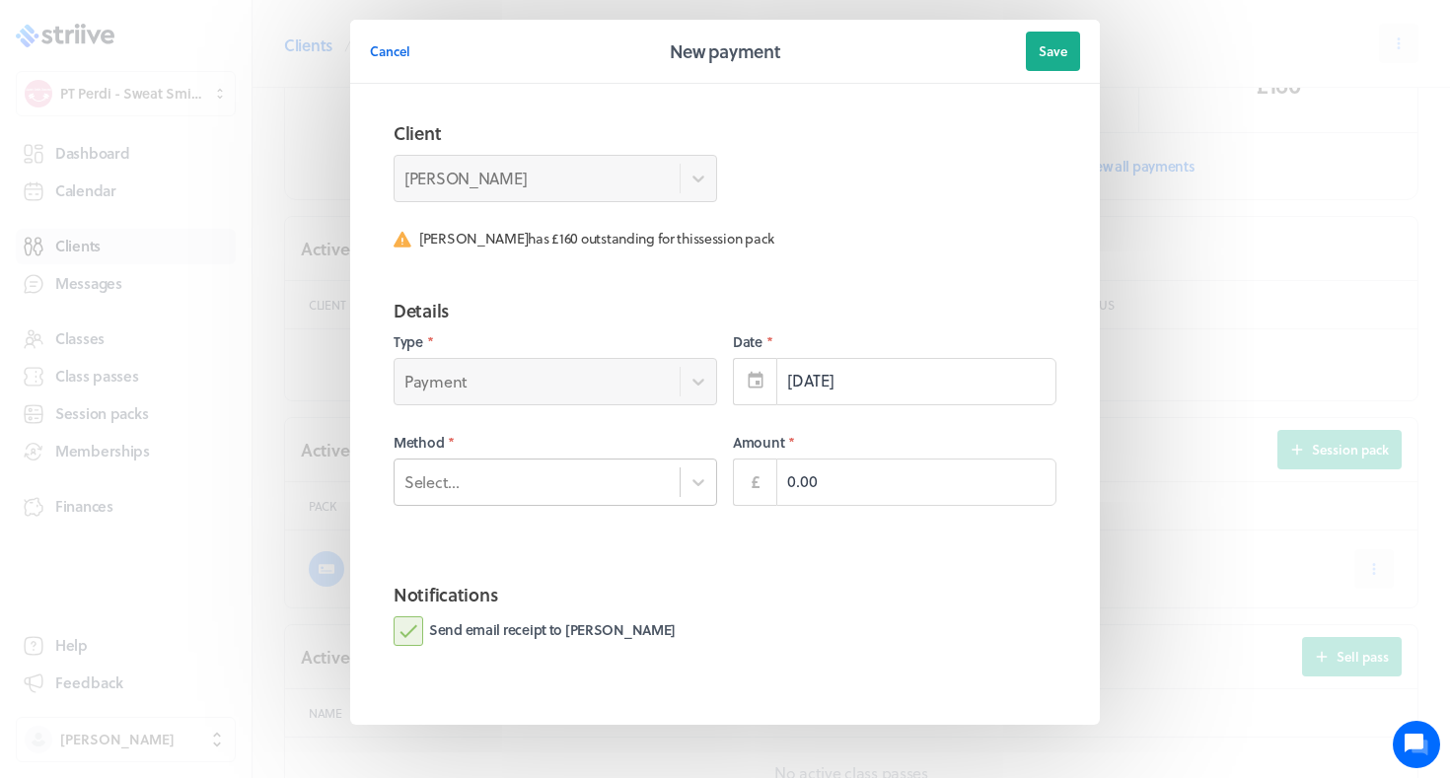
click at [636, 463] on div "Select..." at bounding box center [556, 482] width 324 height 47
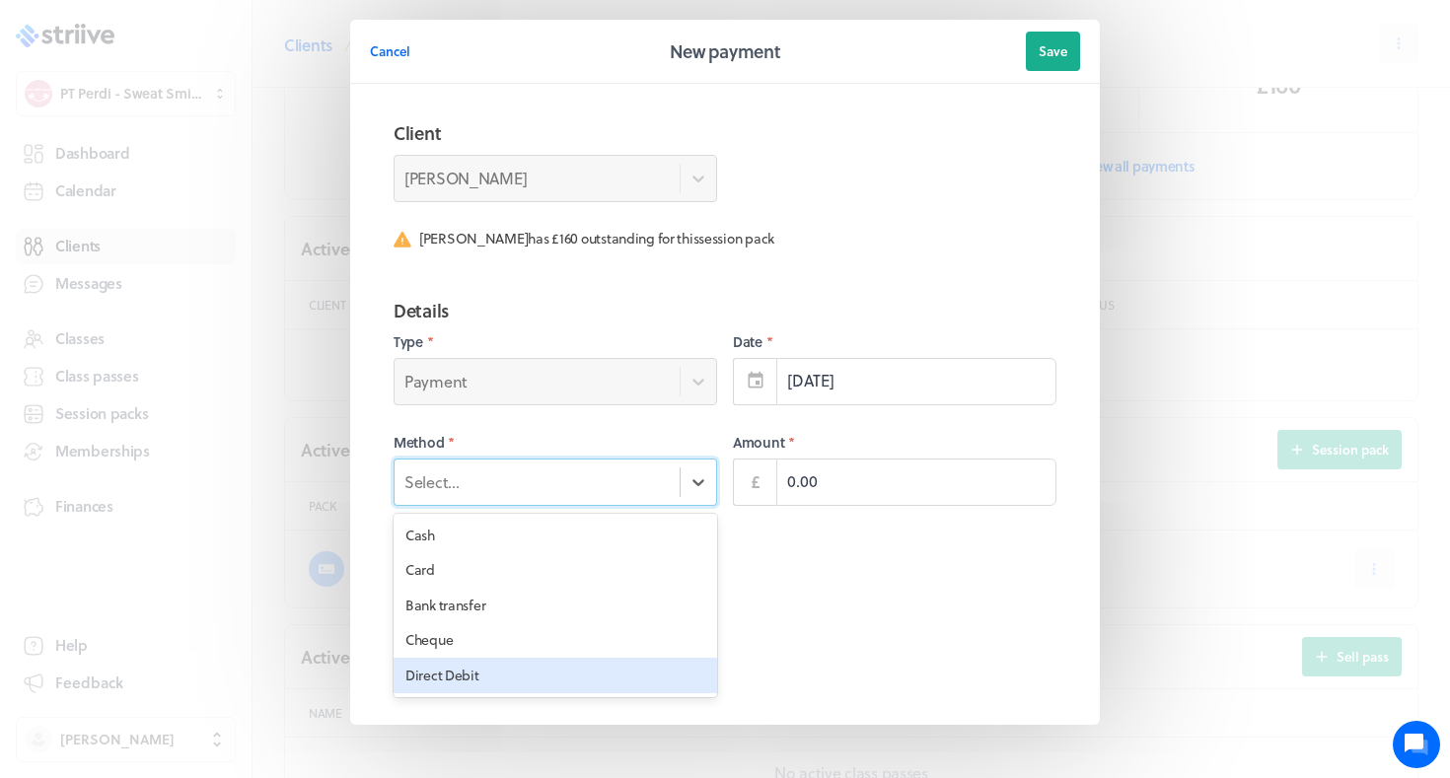
click at [551, 670] on div "Direct Debit" at bounding box center [556, 676] width 324 height 36
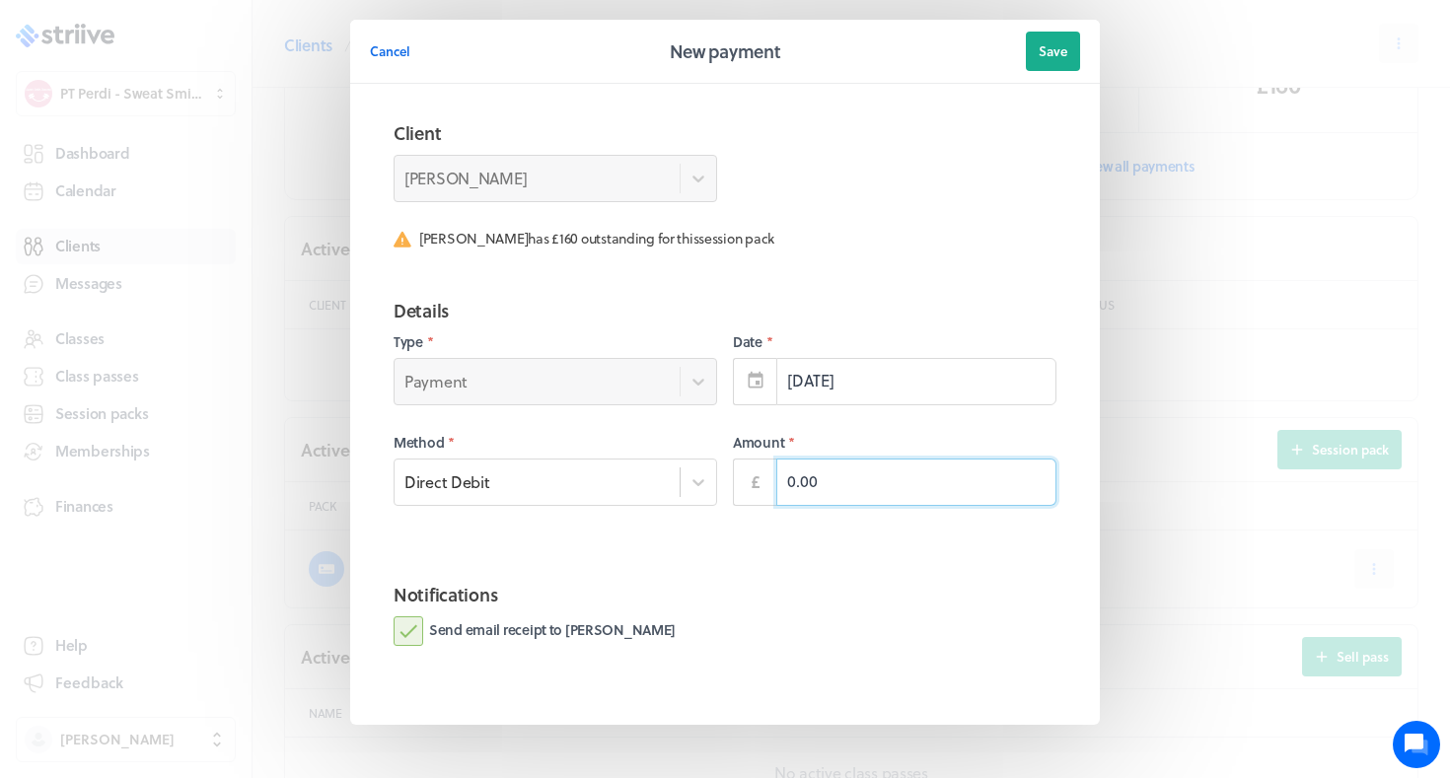
click at [816, 480] on input "0.00" at bounding box center [916, 482] width 280 height 47
type input "160.00"
click at [561, 638] on label "Send email receipt to [PERSON_NAME]" at bounding box center [535, 632] width 282 height 30
click at [0, 0] on input "Send email receipt to [PERSON_NAME]" at bounding box center [0, 0] width 0 height 0
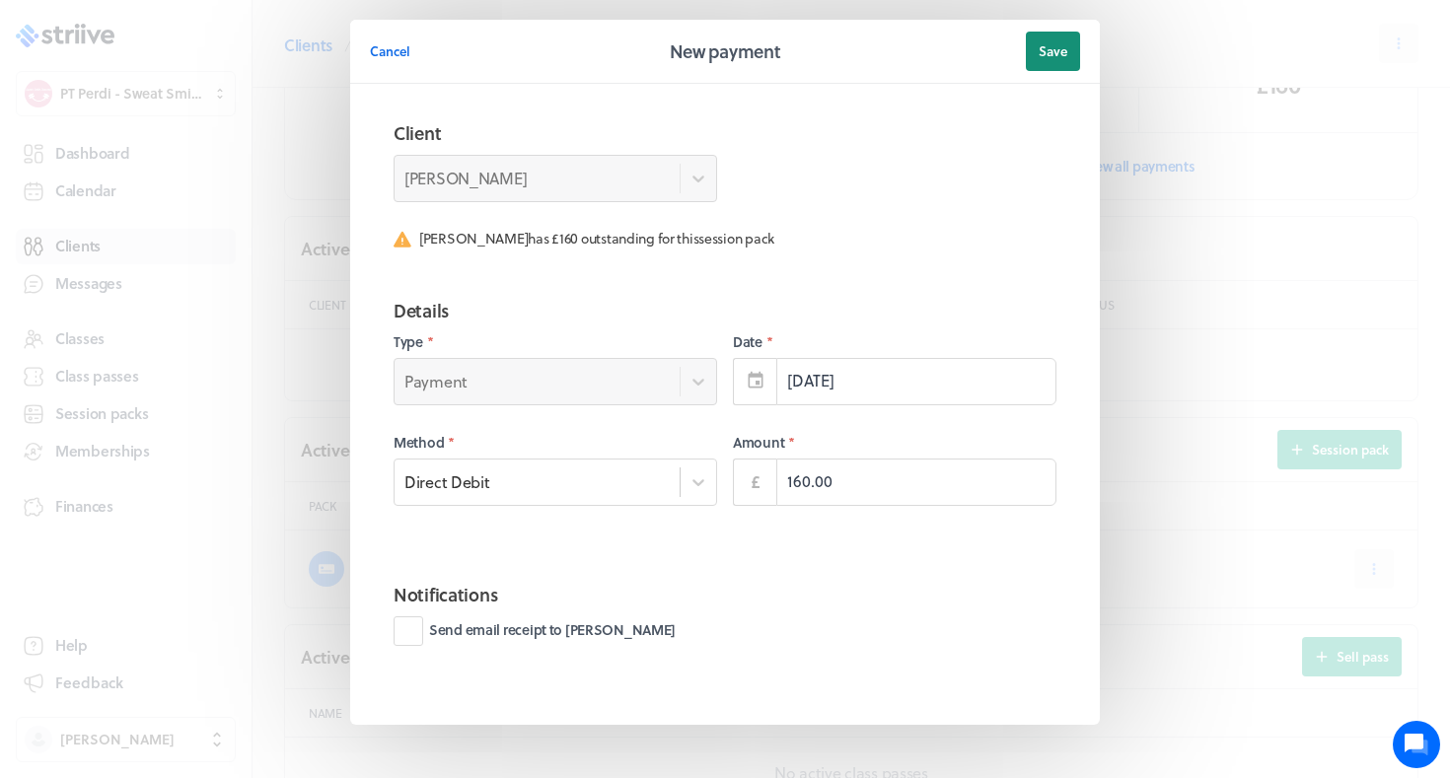
click at [1069, 41] on button "Save" at bounding box center [1053, 51] width 54 height 39
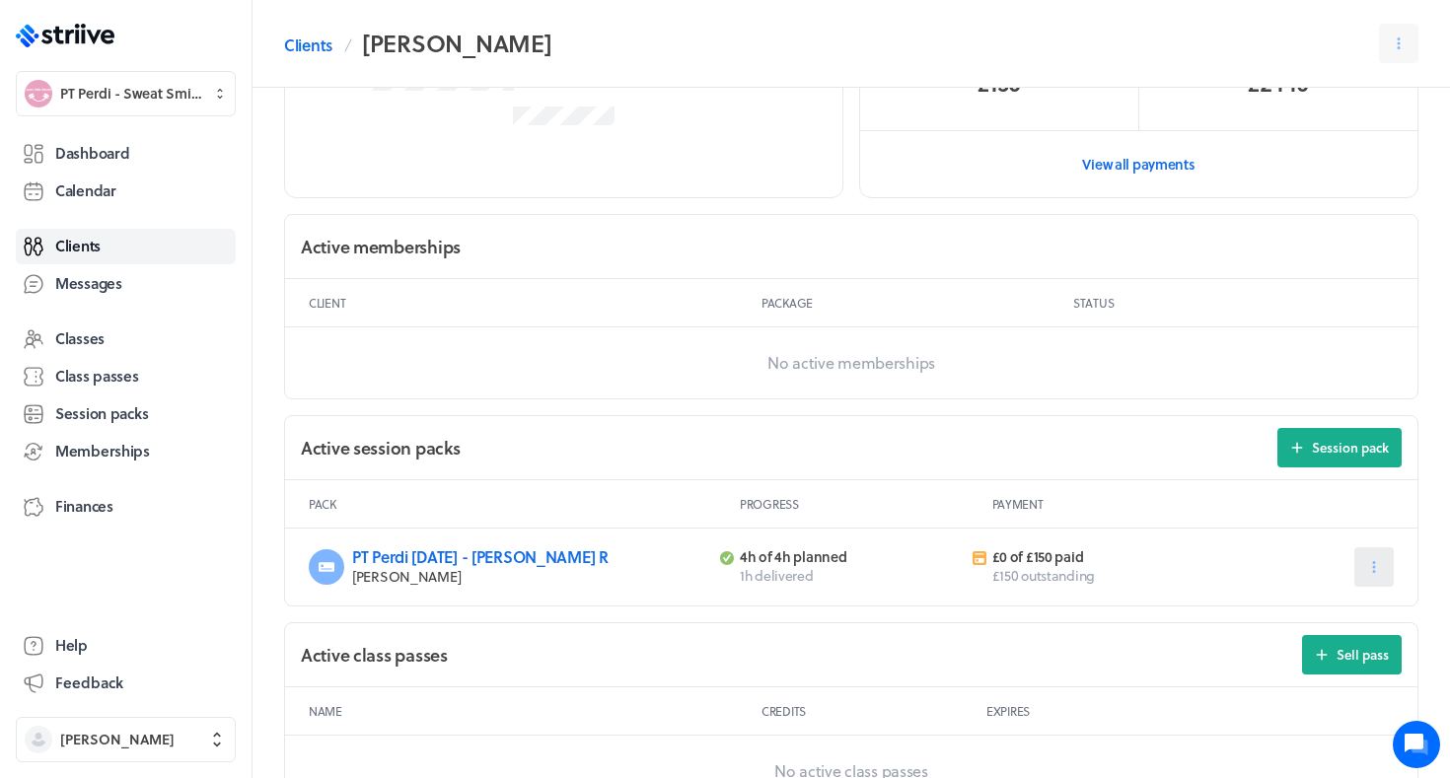
click at [1375, 558] on icon at bounding box center [1375, 567] width 18 height 18
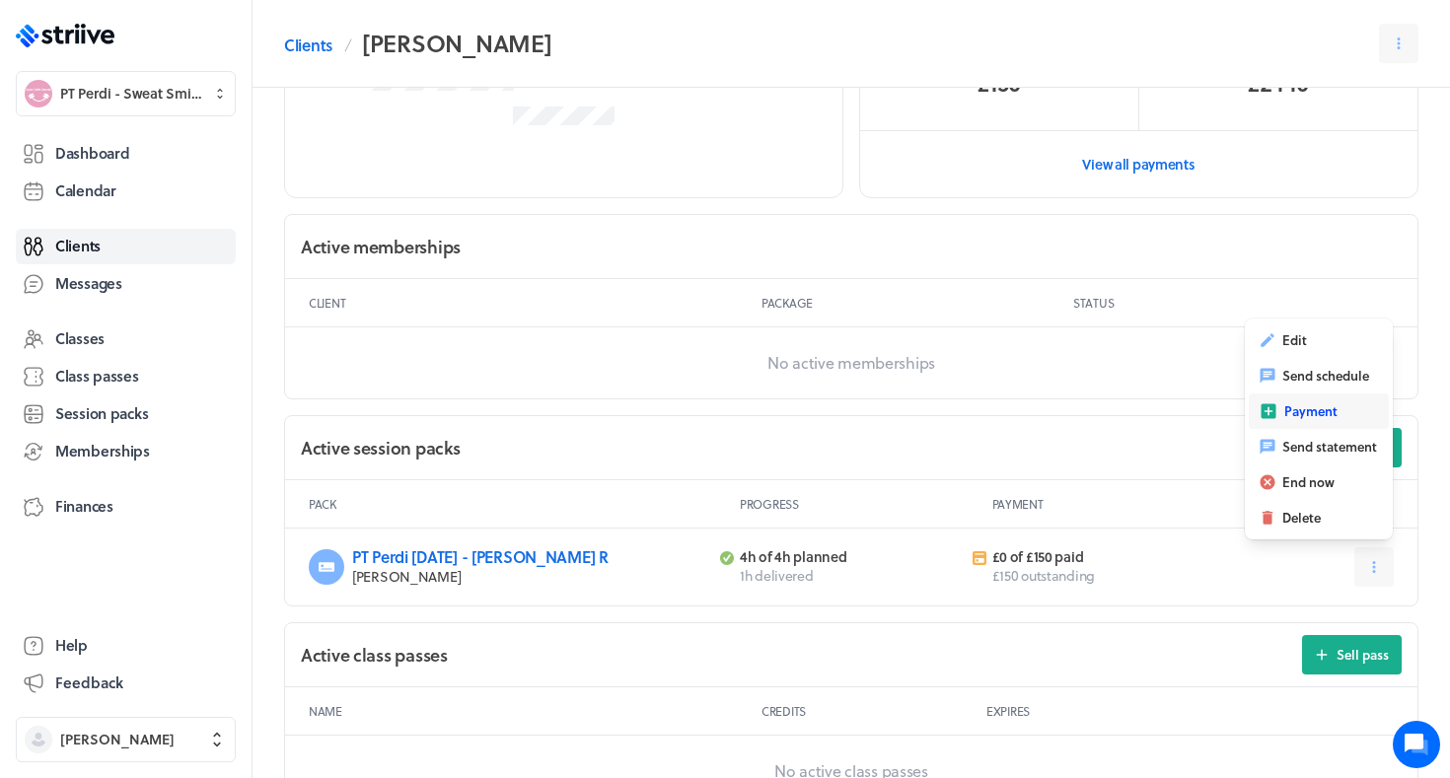
click at [1294, 405] on span "Payment" at bounding box center [1311, 412] width 53 height 18
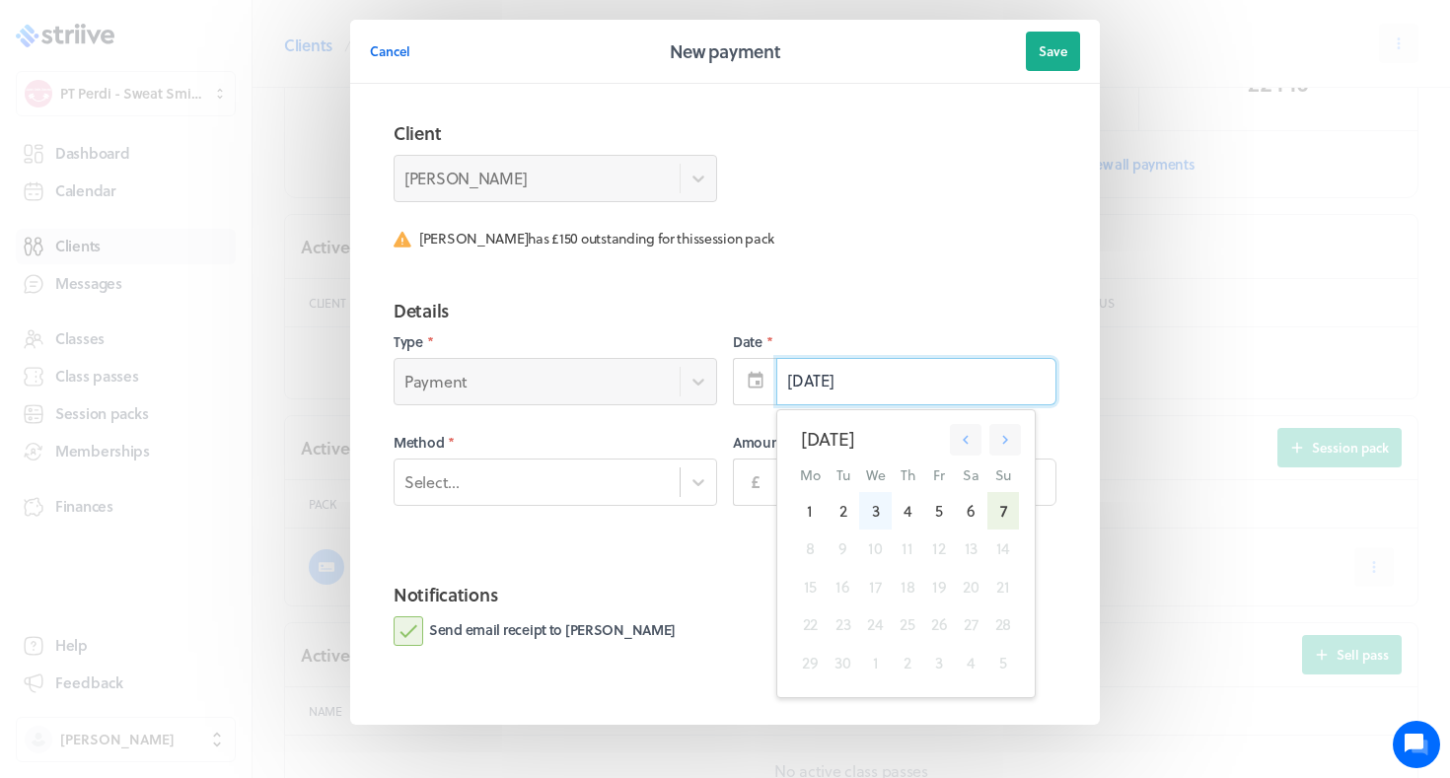
click at [869, 516] on div "3" at bounding box center [875, 510] width 33 height 37
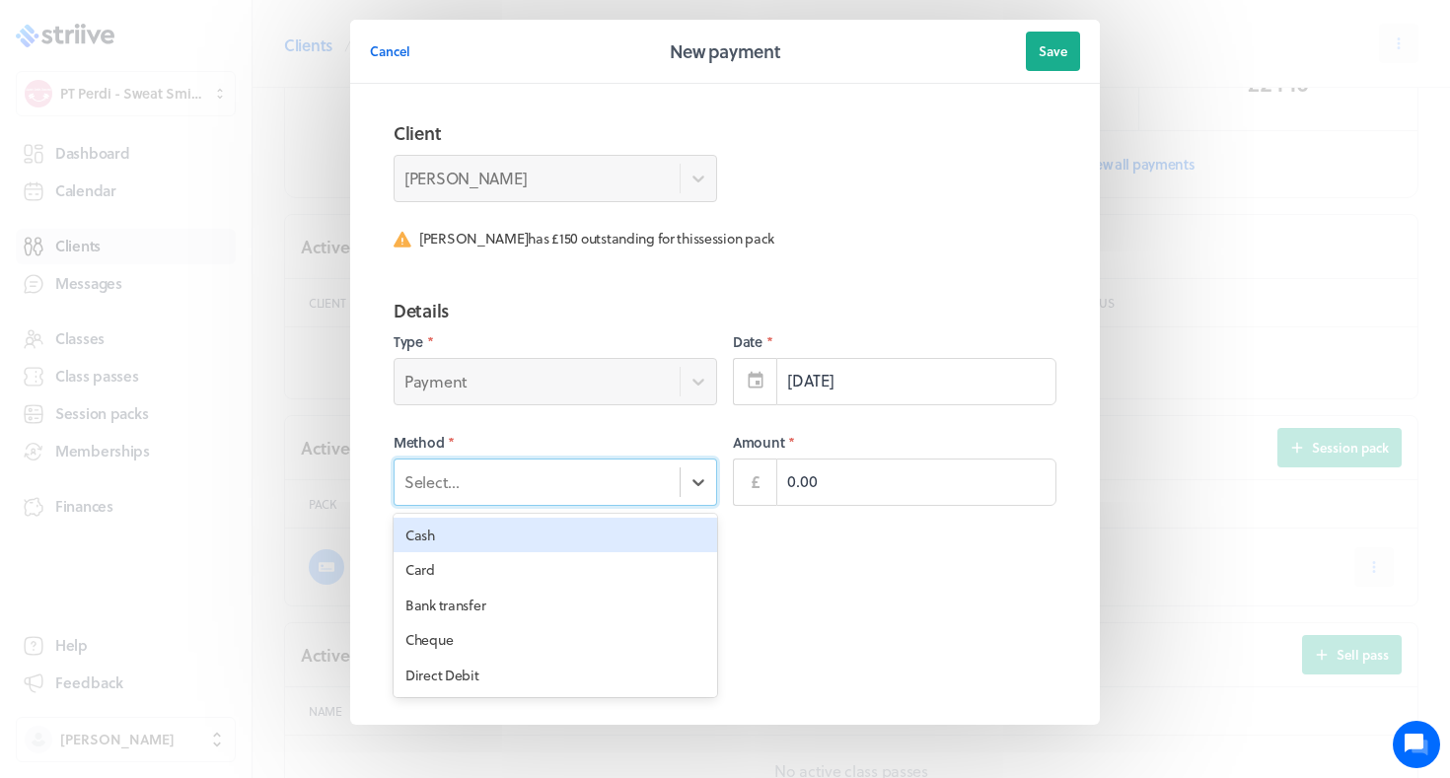
click at [653, 497] on div "Select..." at bounding box center [556, 482] width 324 height 47
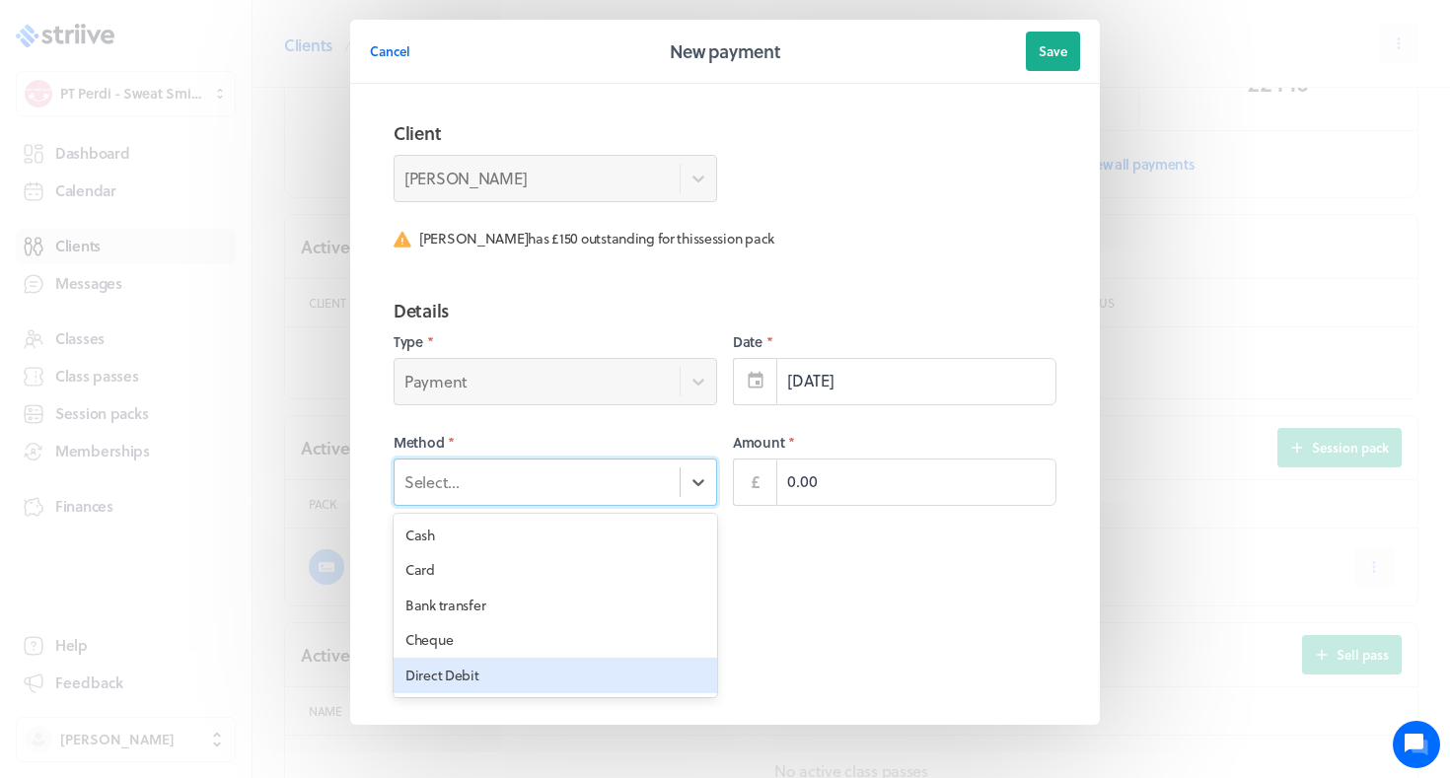
click at [582, 666] on div "Direct Debit" at bounding box center [556, 676] width 324 height 36
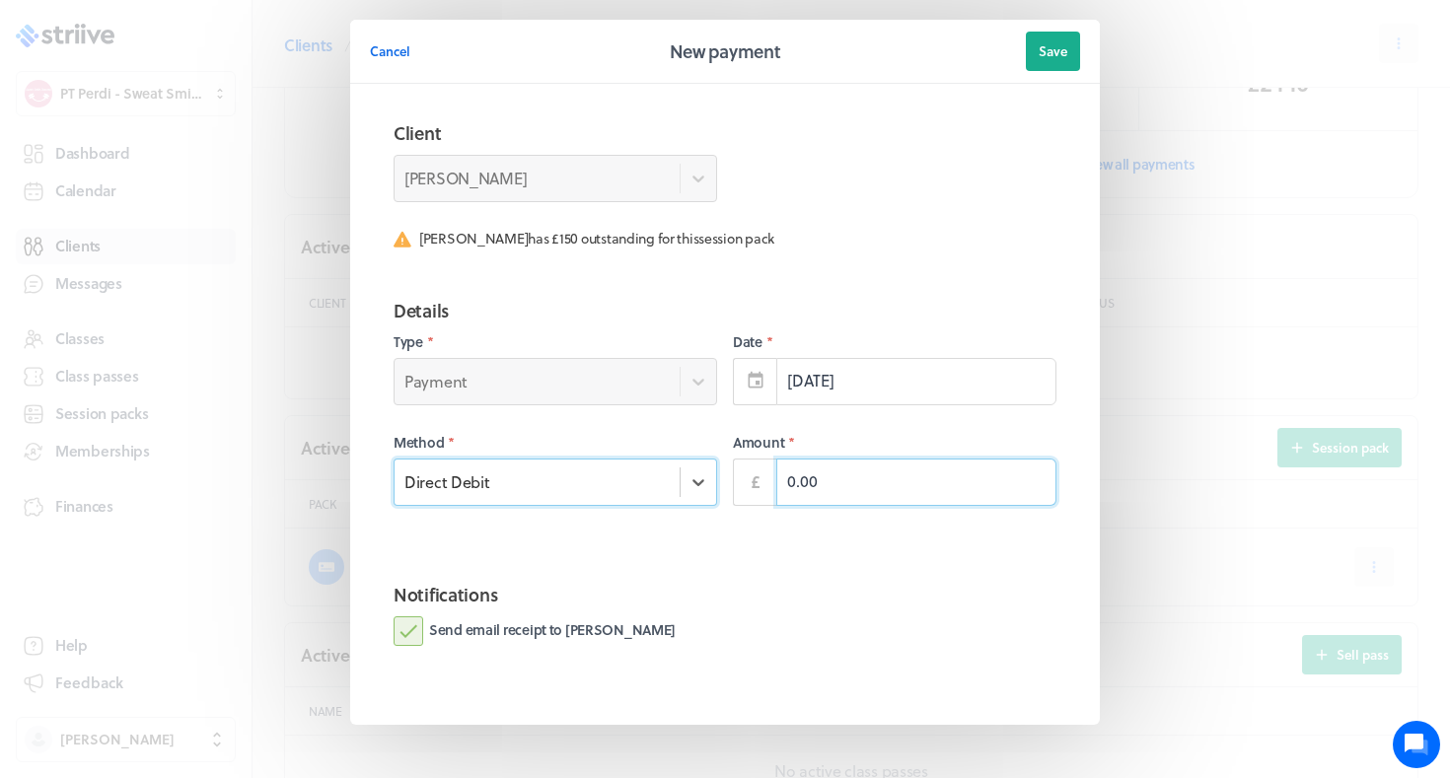
click at [790, 479] on input "0.00" at bounding box center [916, 482] width 280 height 47
type input "150.00"
click at [528, 636] on label "Send email receipt to [PERSON_NAME]" at bounding box center [535, 632] width 282 height 30
click at [0, 0] on input "Send email receipt to [PERSON_NAME]" at bounding box center [0, 0] width 0 height 0
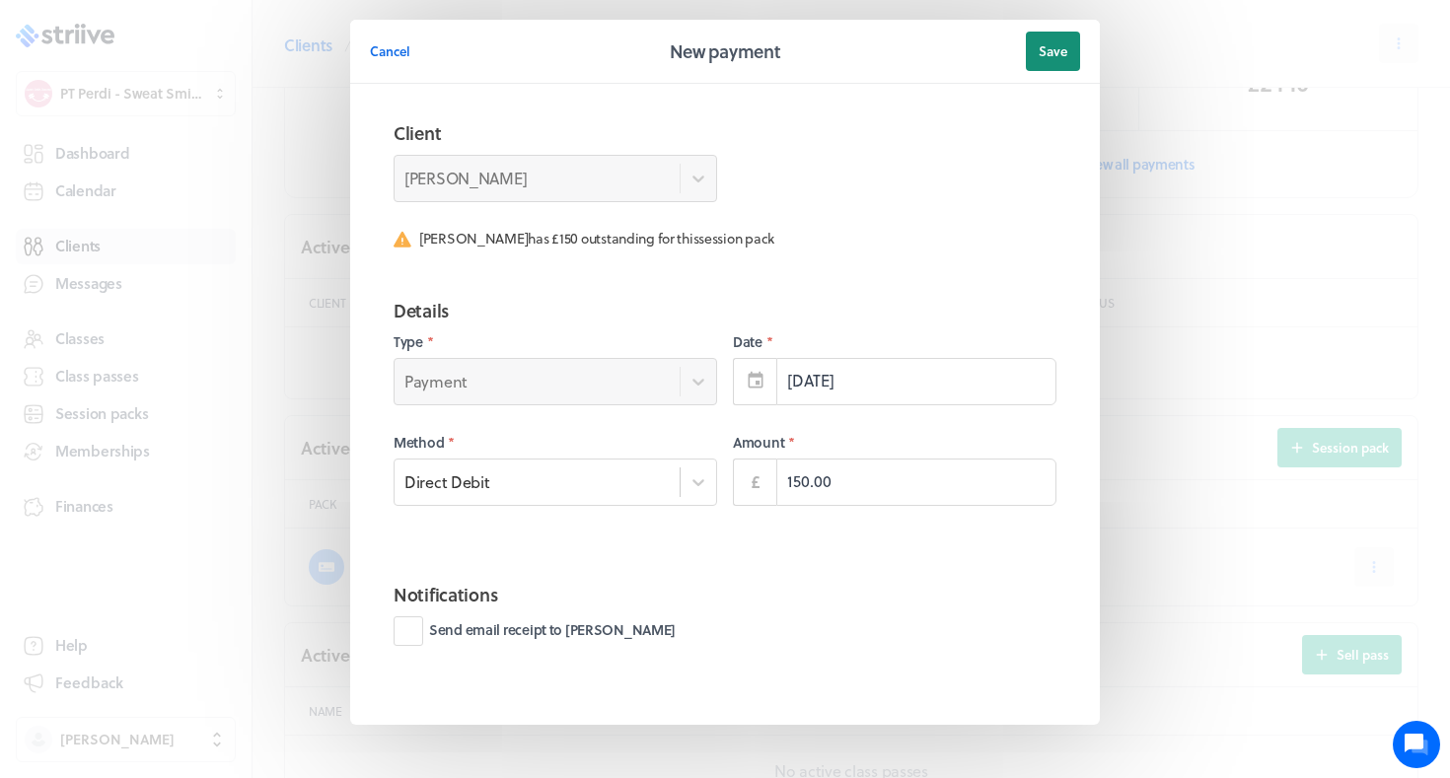
click at [1052, 62] on button "Save" at bounding box center [1053, 51] width 54 height 39
